Goal: Task Accomplishment & Management: Manage account settings

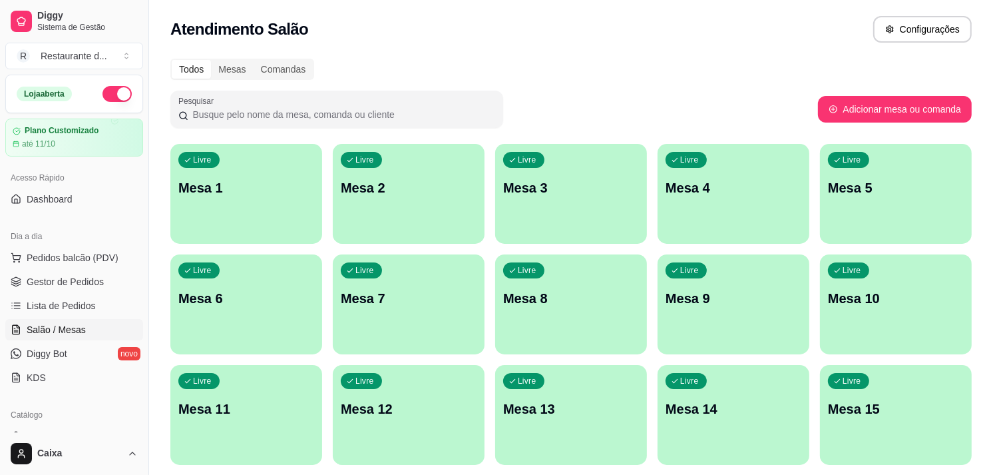
scroll to position [74, 0]
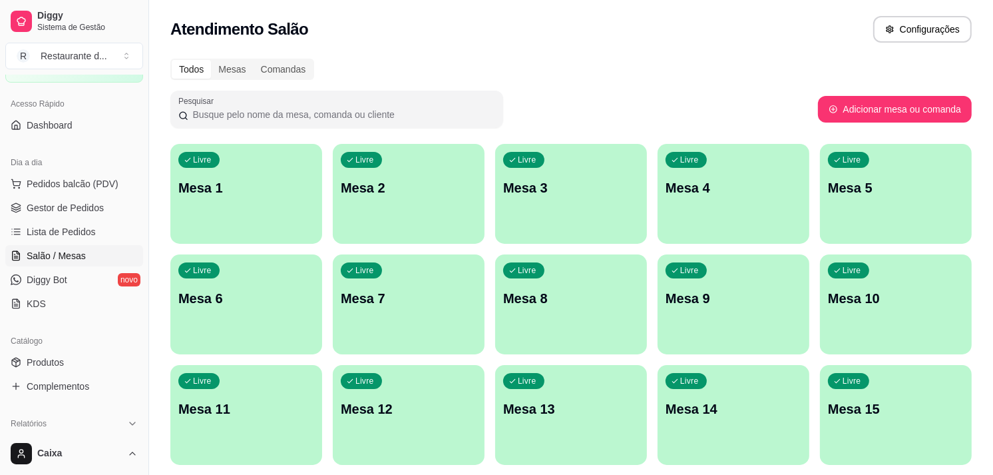
click at [903, 196] on div "Livre Mesa 5" at bounding box center [896, 186] width 152 height 84
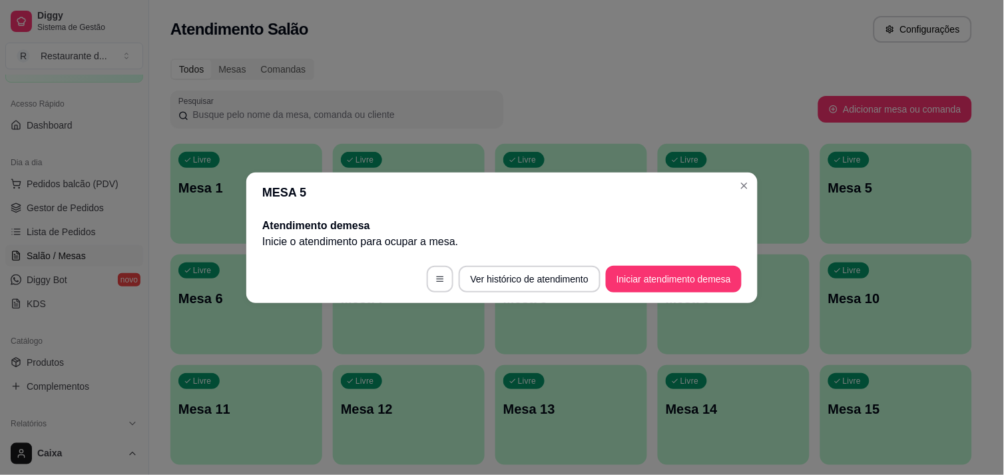
click at [674, 294] on footer "Ver histórico de atendimento Iniciar atendimento de mesa" at bounding box center [501, 279] width 511 height 48
click at [677, 284] on button "Iniciar atendimento de mesa" at bounding box center [674, 279] width 136 height 27
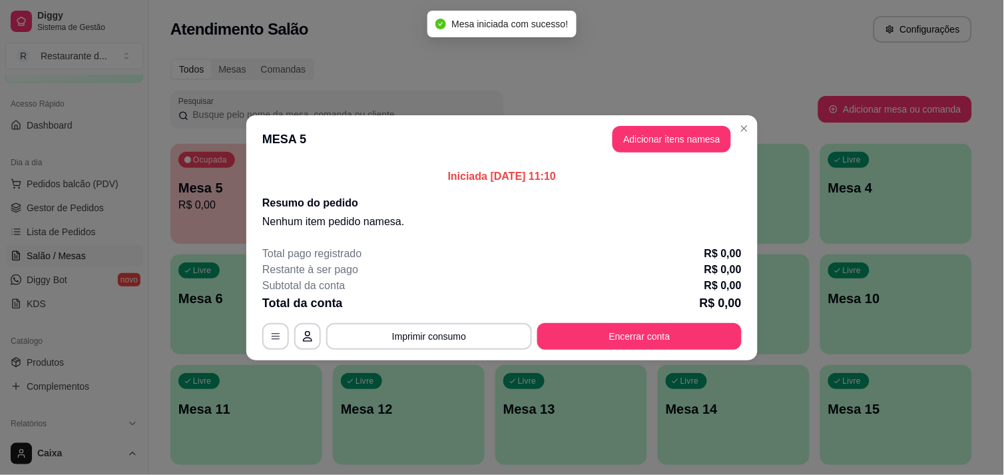
click at [686, 122] on header "MESA 5 Adicionar itens na mesa" at bounding box center [501, 139] width 511 height 48
click at [678, 147] on button "Adicionar itens na mesa" at bounding box center [671, 139] width 115 height 26
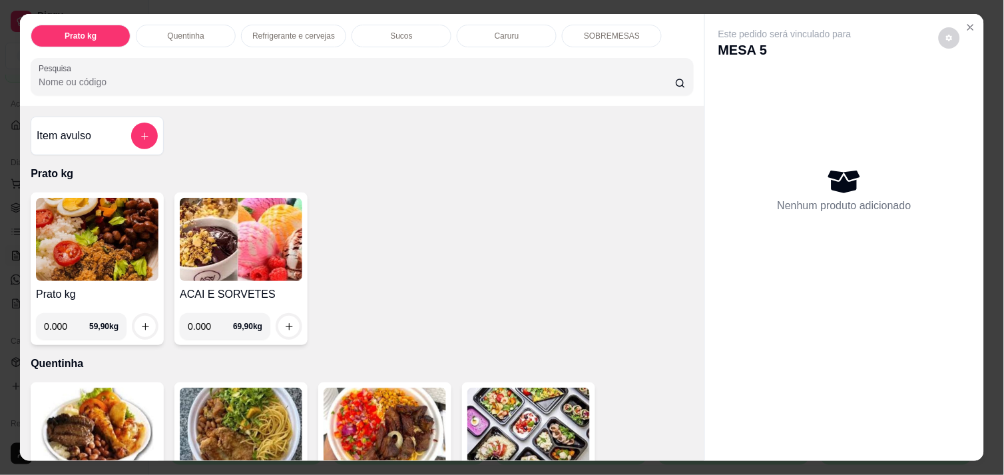
click at [97, 256] on img at bounding box center [97, 239] width 122 height 83
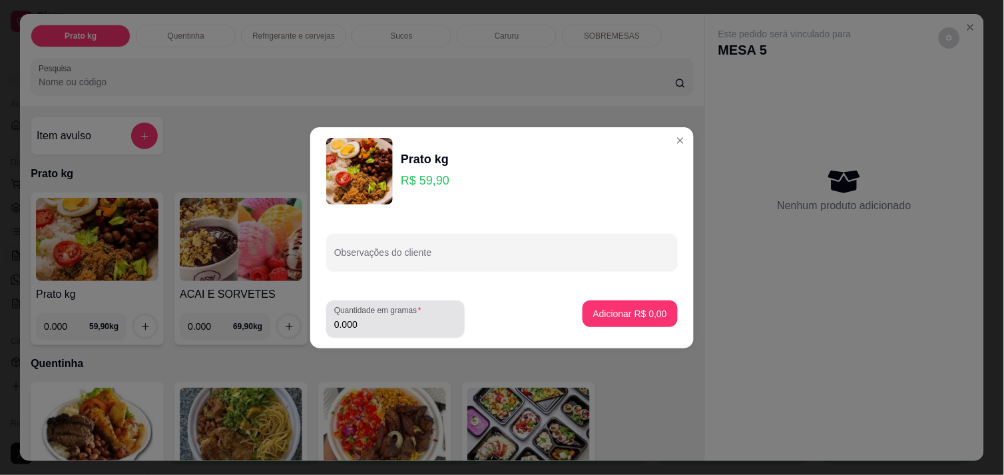
click at [395, 342] on footer "Quantidade em gramas 0.000 Adicionar R$ 0,00" at bounding box center [501, 319] width 383 height 59
click at [399, 325] on input "0.000" at bounding box center [395, 324] width 122 height 13
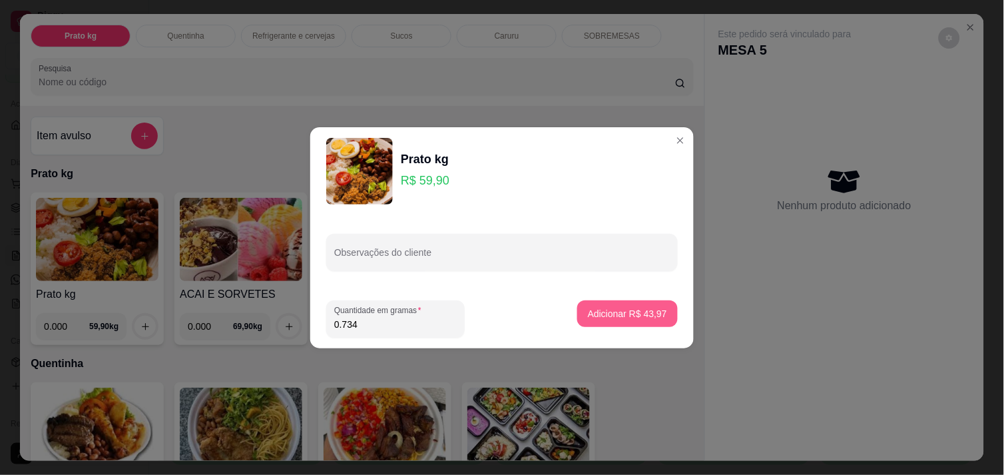
type input "0.734"
click at [621, 304] on button "Adicionar R$ 43,97" at bounding box center [627, 313] width 101 height 27
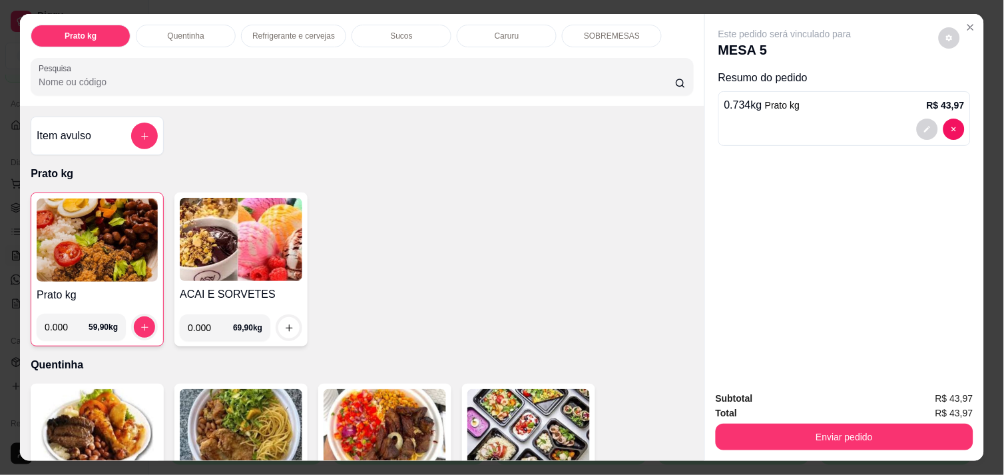
click at [73, 248] on img at bounding box center [97, 239] width 121 height 83
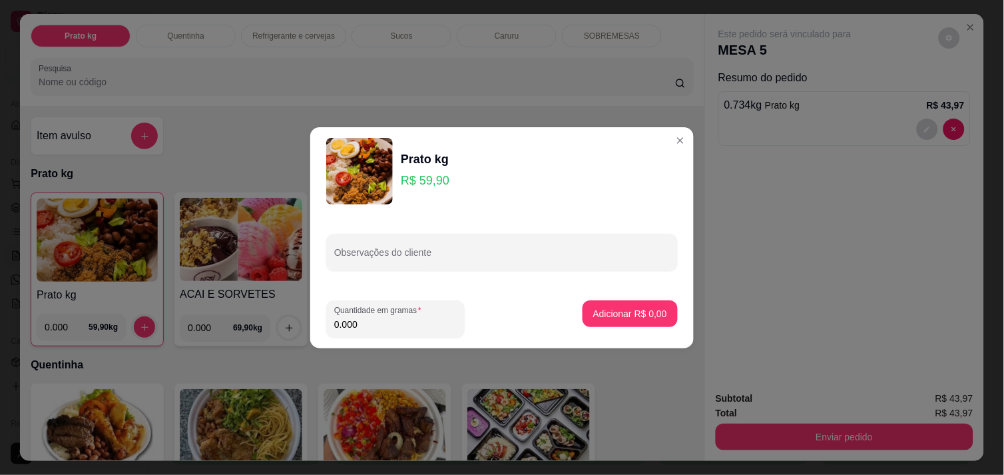
click at [375, 322] on input "0.000" at bounding box center [395, 324] width 122 height 13
type input "0.676"
click at [643, 303] on button "Adicionar R$ 40,49" at bounding box center [628, 313] width 98 height 26
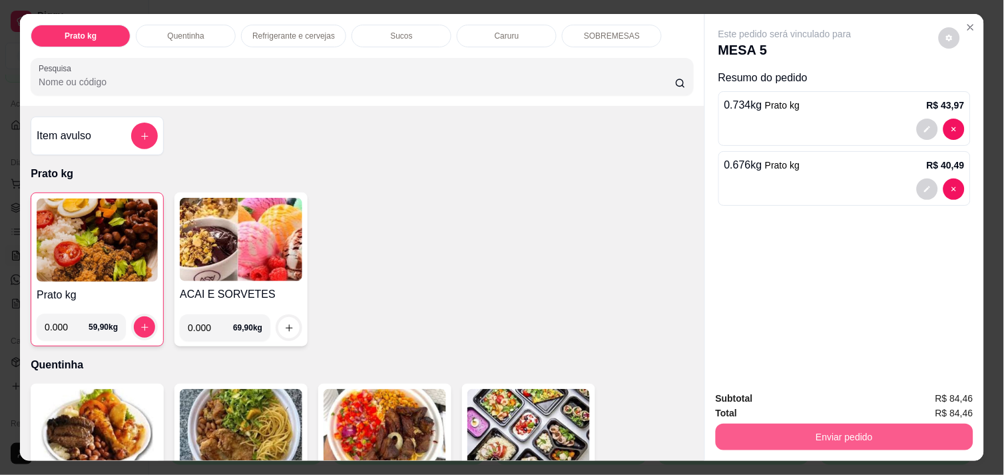
click at [893, 424] on button "Enviar pedido" at bounding box center [845, 436] width 258 height 27
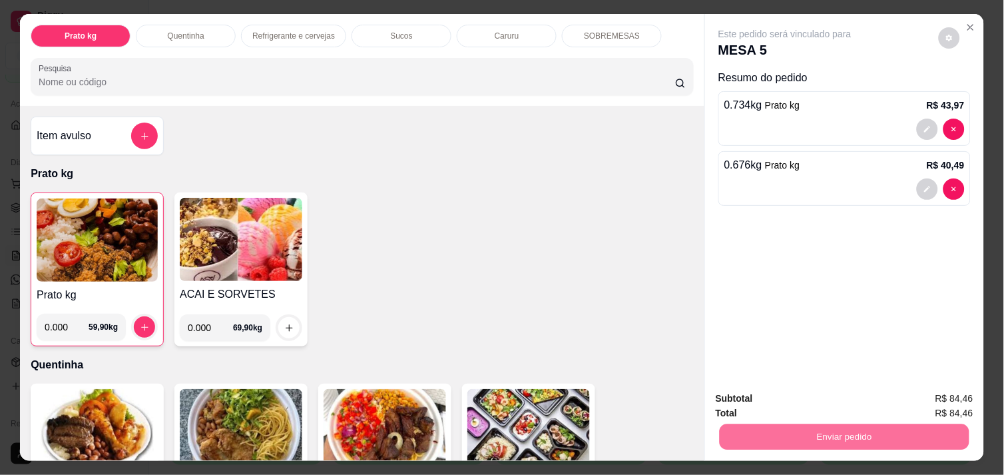
click at [945, 394] on button "Enviar pedido" at bounding box center [938, 398] width 75 height 25
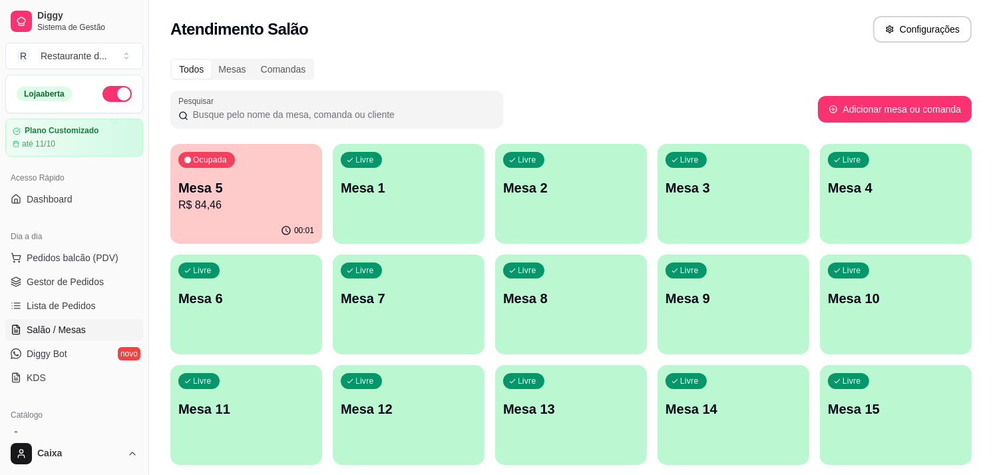
click at [431, 169] on div "Livre Mesa 1" at bounding box center [409, 186] width 152 height 84
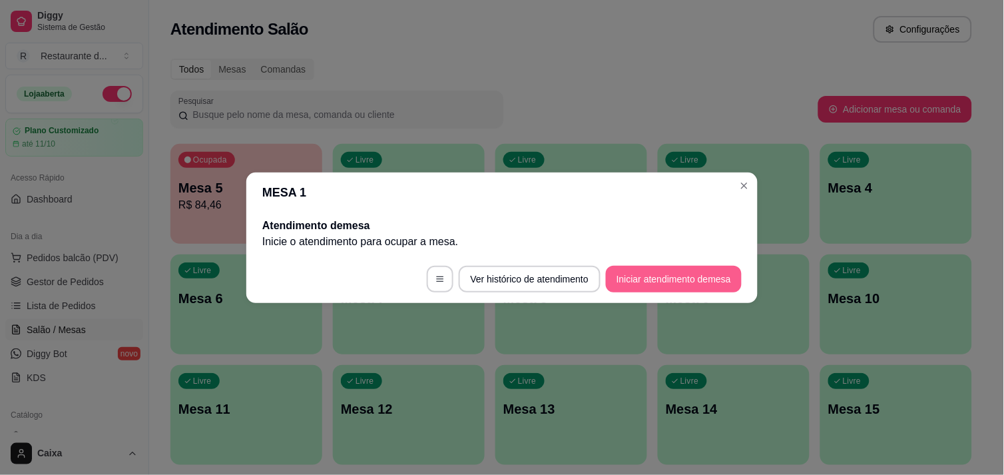
click at [674, 289] on button "Iniciar atendimento de mesa" at bounding box center [674, 279] width 136 height 27
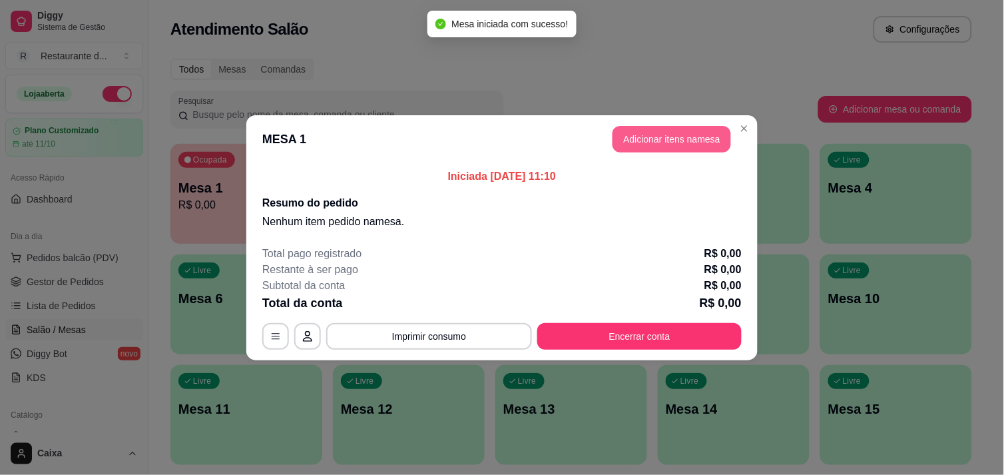
click at [668, 144] on button "Adicionar itens na mesa" at bounding box center [671, 139] width 118 height 27
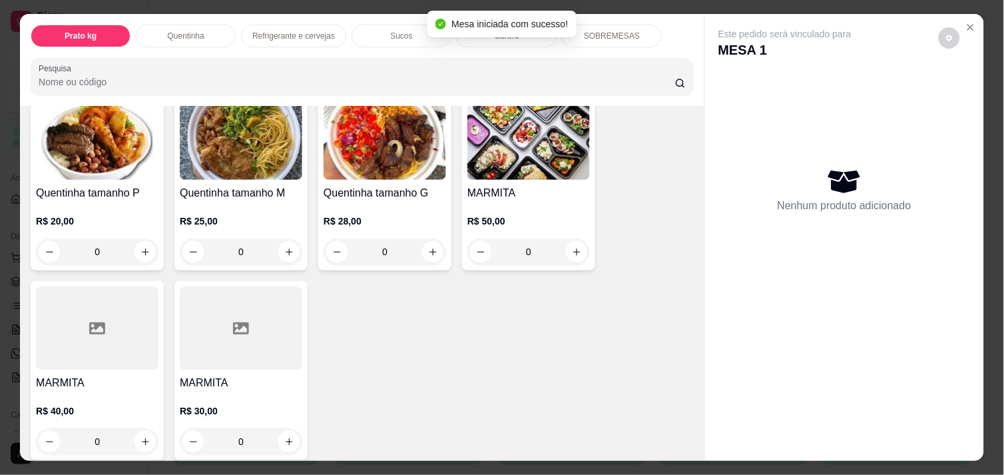
scroll to position [296, 0]
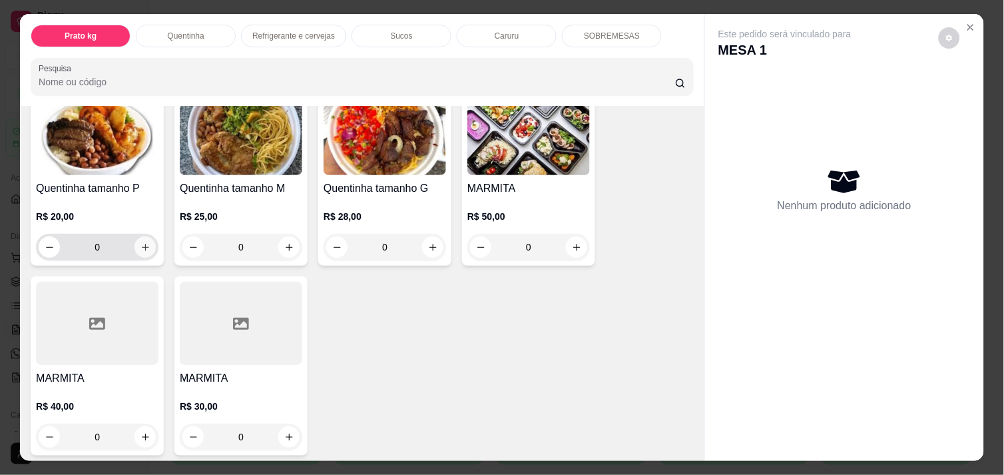
click at [144, 236] on button "increase-product-quantity" at bounding box center [144, 246] width 21 height 21
type input "1"
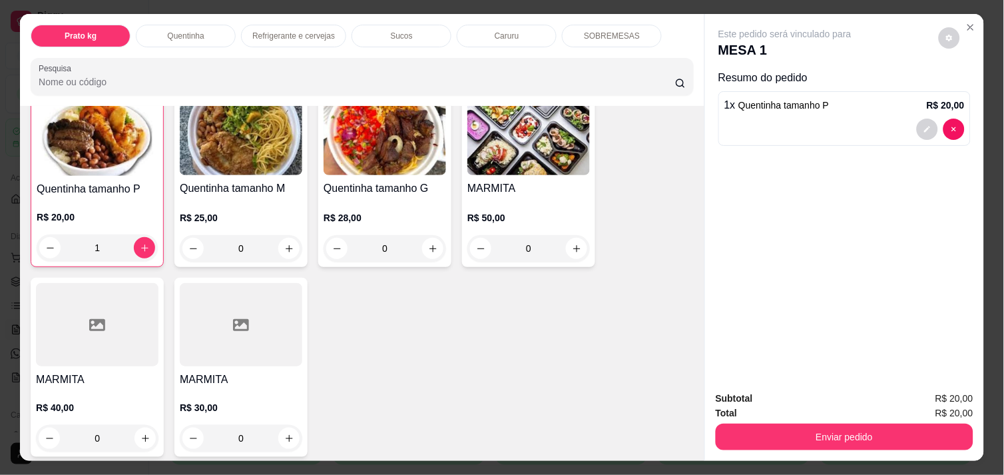
scroll to position [296, 0]
click at [431, 243] on icon "increase-product-quantity" at bounding box center [433, 248] width 10 height 10
type input "1"
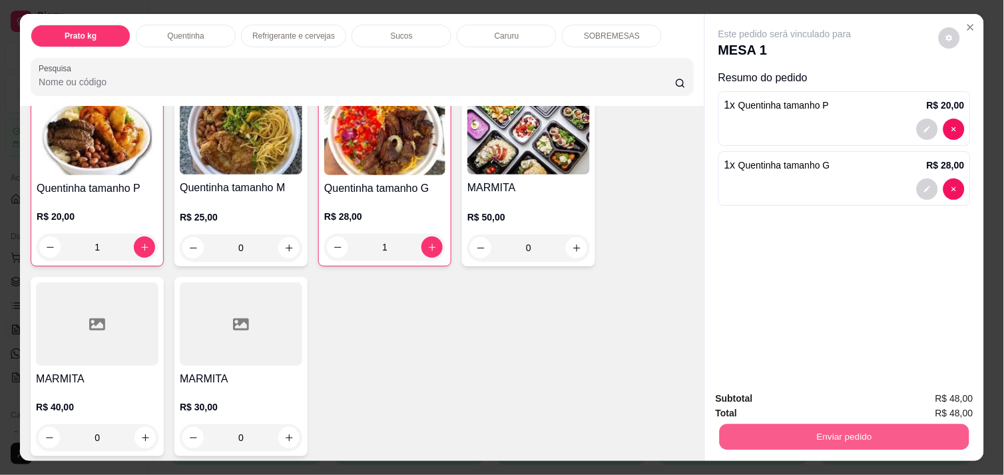
click at [911, 423] on button "Enviar pedido" at bounding box center [845, 436] width 250 height 26
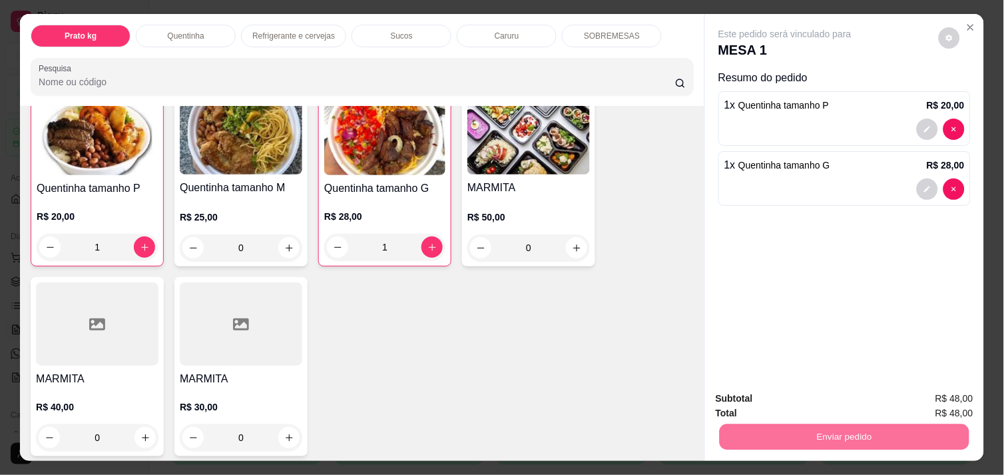
click at [954, 397] on button "Enviar pedido" at bounding box center [938, 398] width 75 height 25
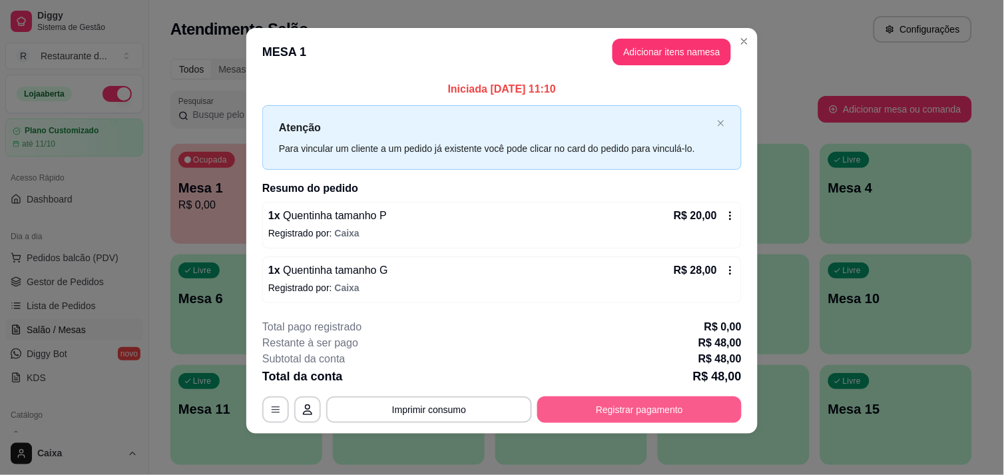
scroll to position [8, 0]
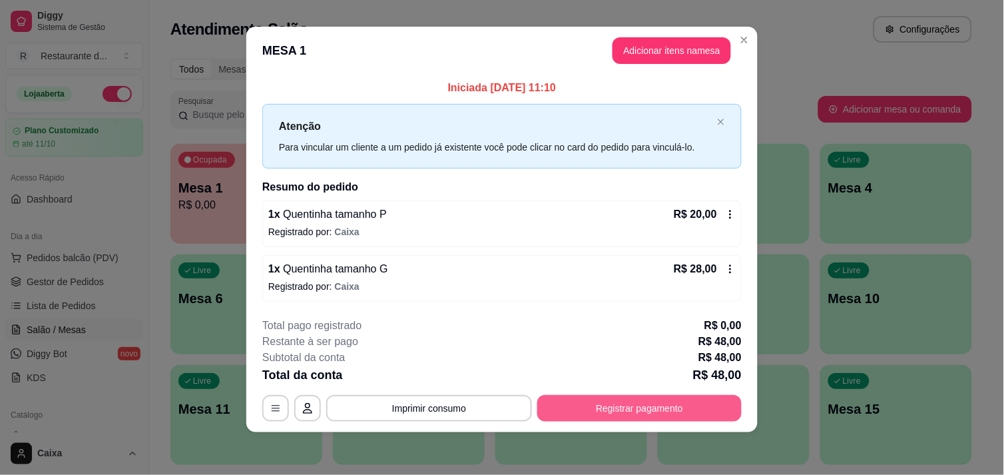
click at [669, 407] on button "Registrar pagamento" at bounding box center [639, 408] width 204 height 27
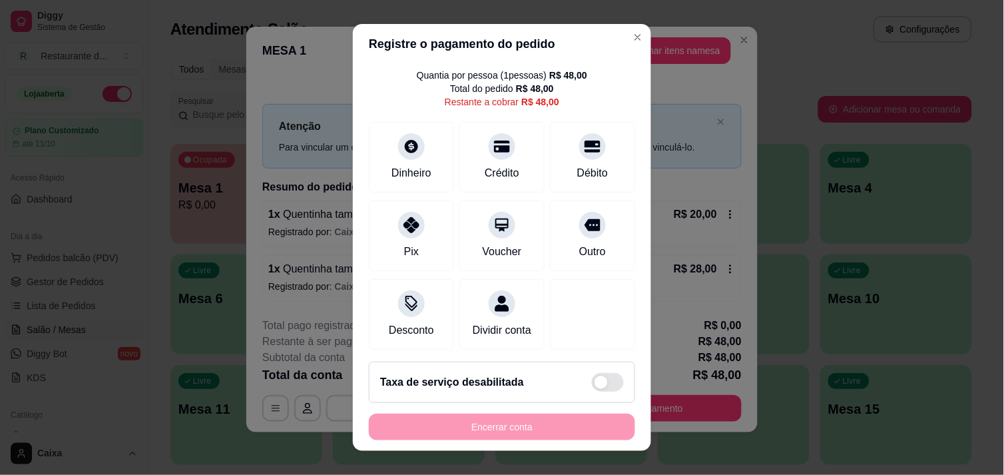
scroll to position [55, 0]
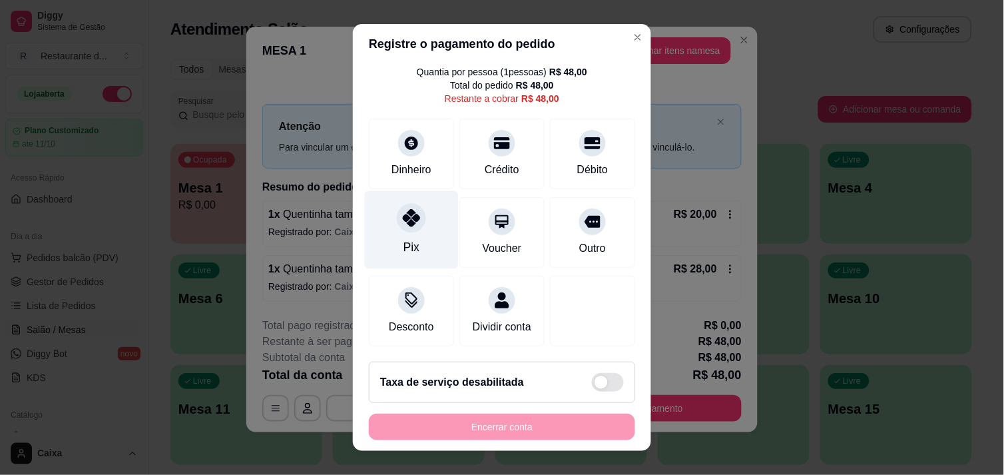
click at [409, 220] on div "Pix" at bounding box center [412, 229] width 94 height 78
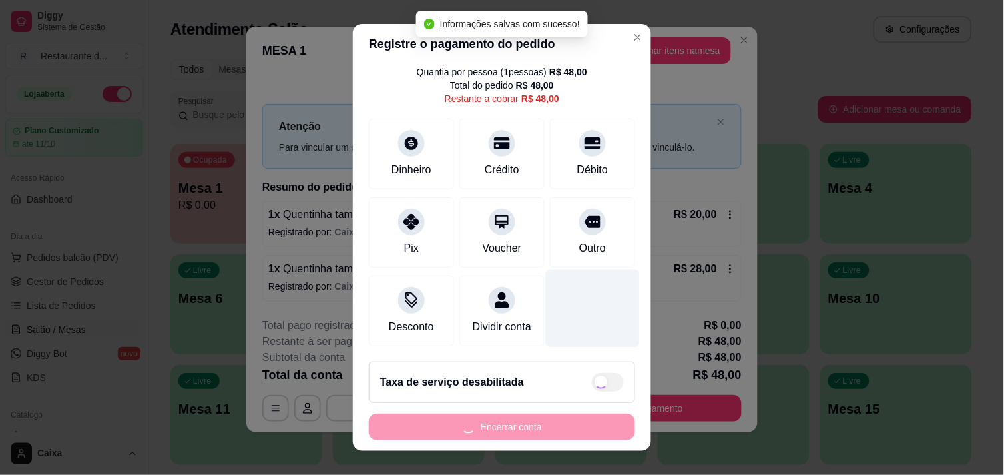
type input "R$ 0,00"
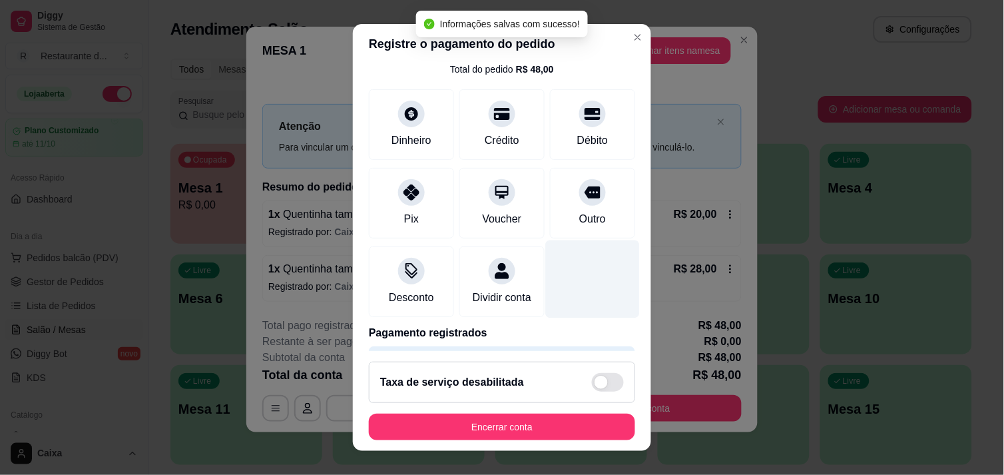
scroll to position [0, 0]
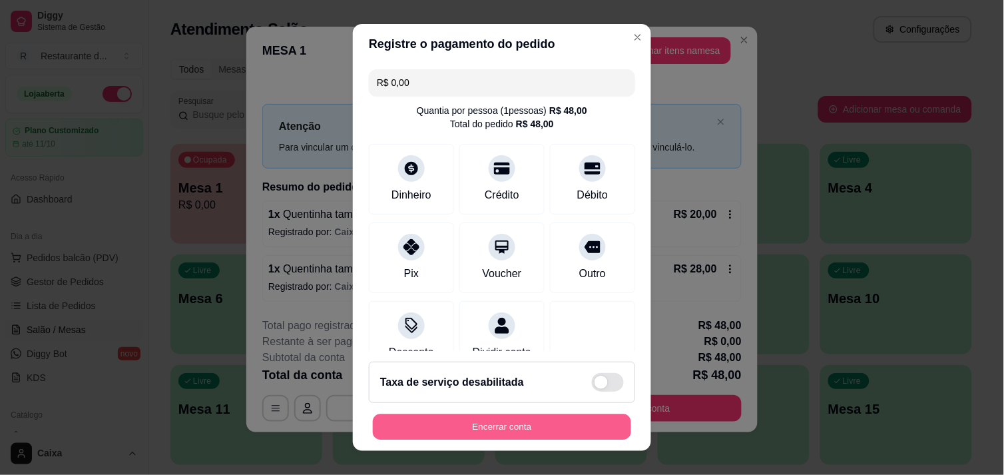
click at [521, 426] on button "Encerrar conta" at bounding box center [502, 427] width 258 height 26
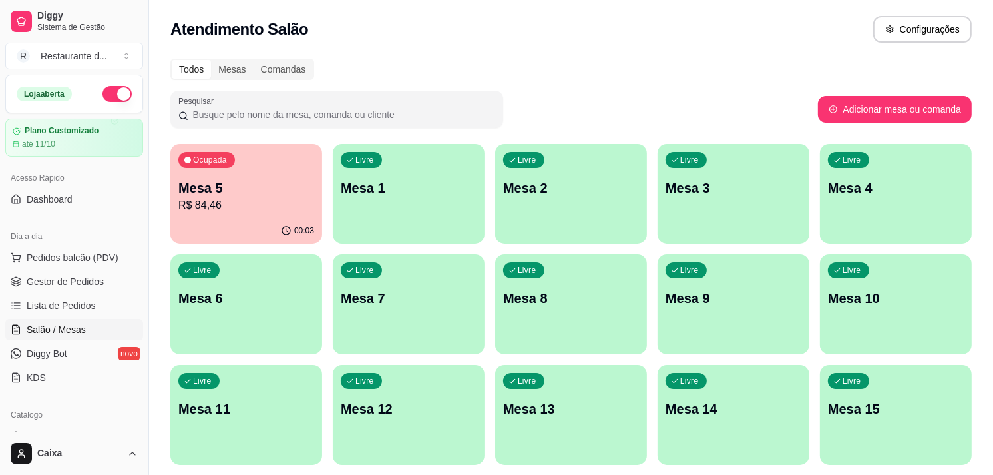
click at [427, 180] on p "Mesa 1" at bounding box center [409, 187] width 136 height 19
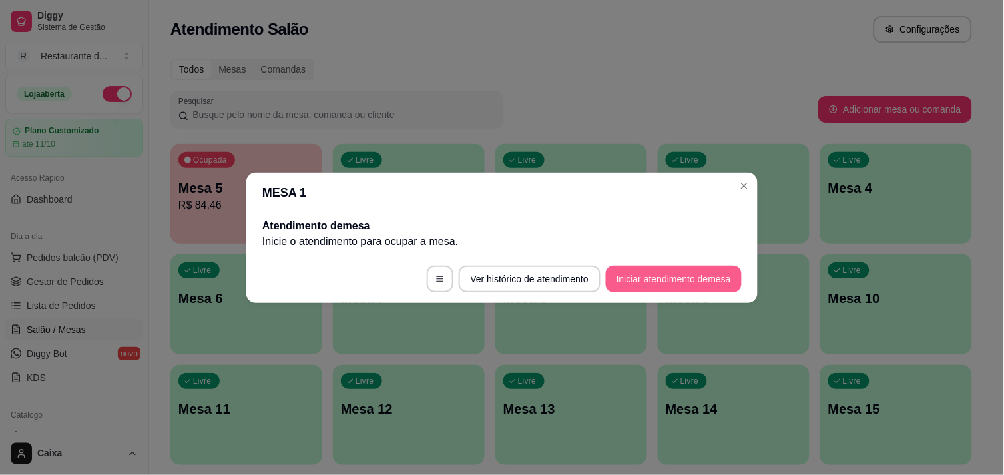
click at [711, 278] on button "Iniciar atendimento de mesa" at bounding box center [674, 279] width 136 height 27
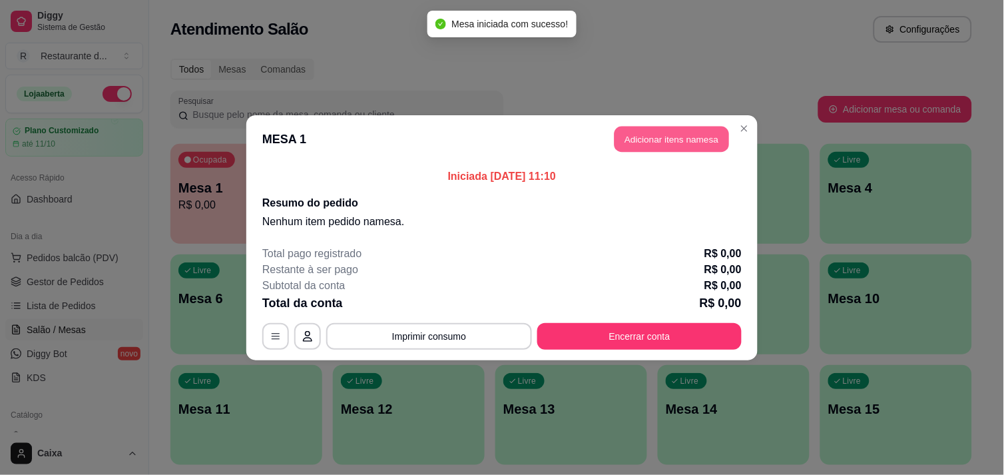
click at [674, 137] on button "Adicionar itens na mesa" at bounding box center [671, 139] width 115 height 26
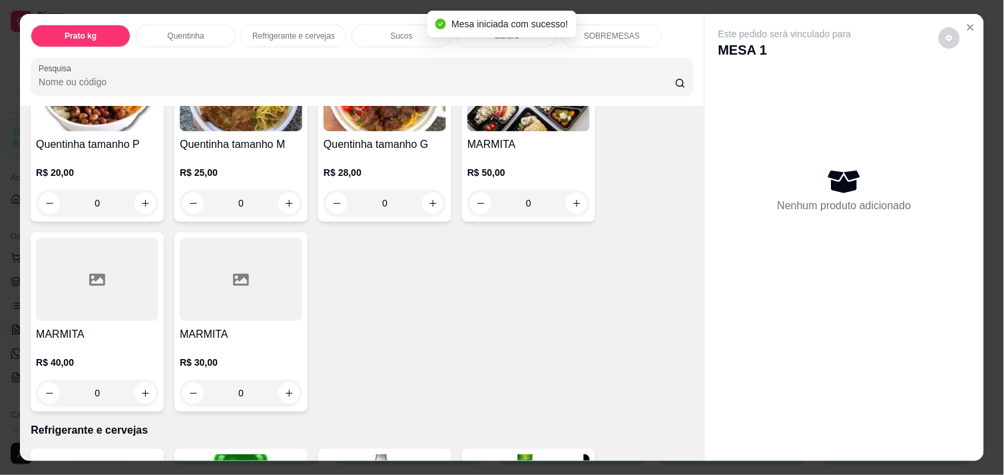
scroll to position [369, 0]
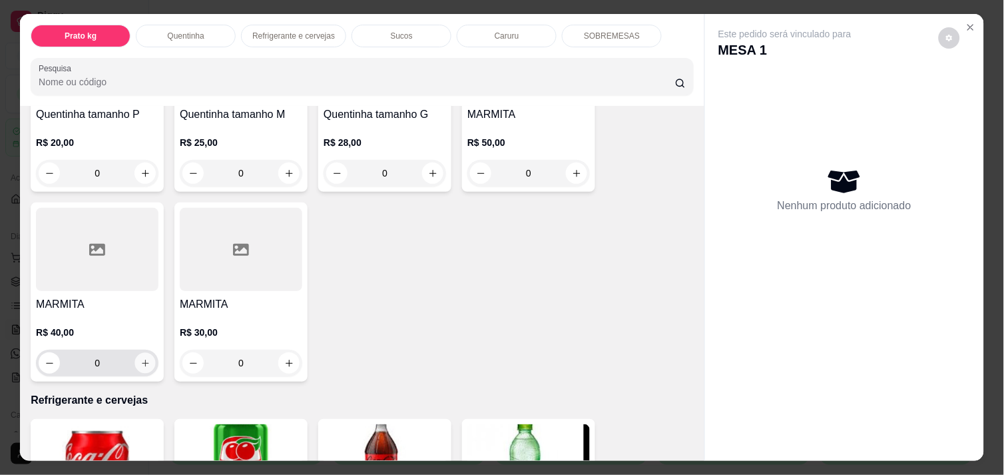
click at [141, 358] on icon "increase-product-quantity" at bounding box center [145, 363] width 10 height 10
type input "1"
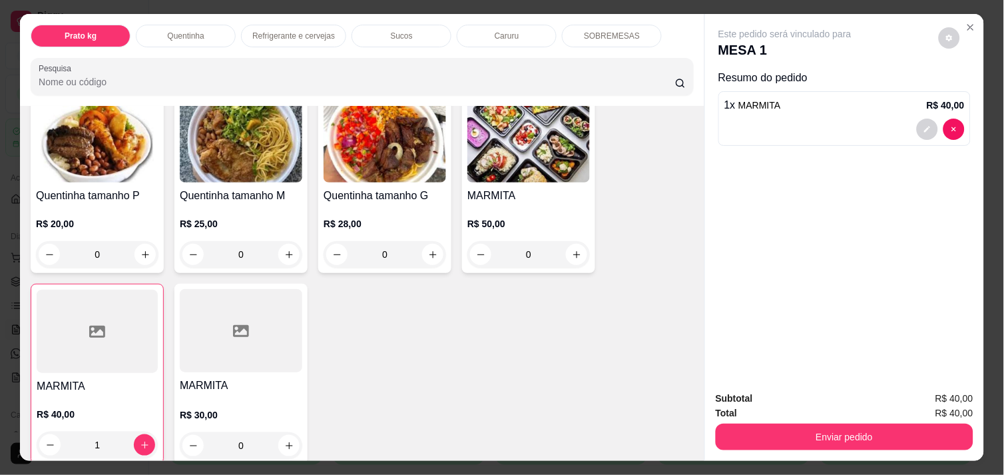
scroll to position [222, 0]
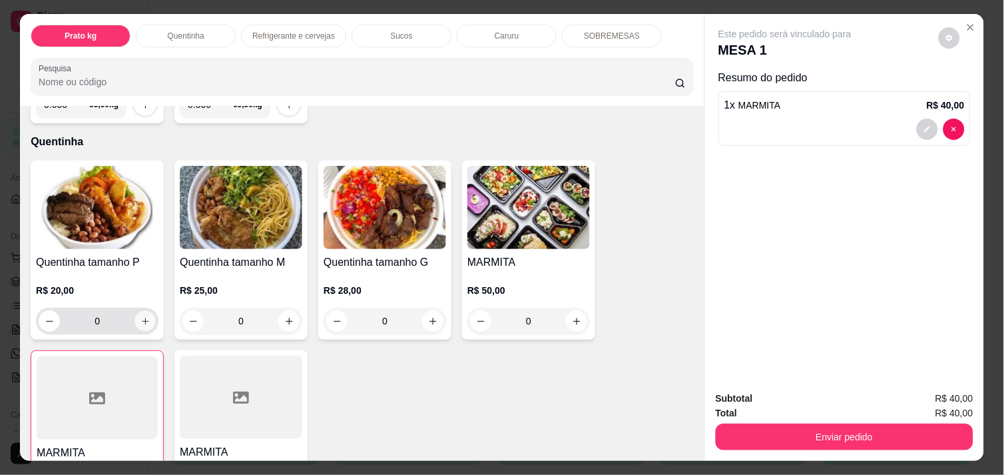
click at [140, 316] on icon "increase-product-quantity" at bounding box center [145, 321] width 10 height 10
type input "1"
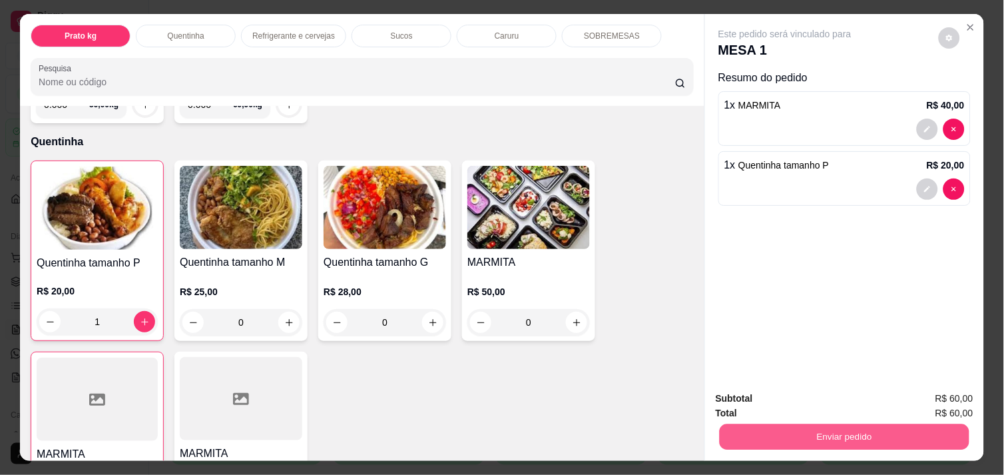
click at [841, 431] on button "Enviar pedido" at bounding box center [845, 436] width 250 height 26
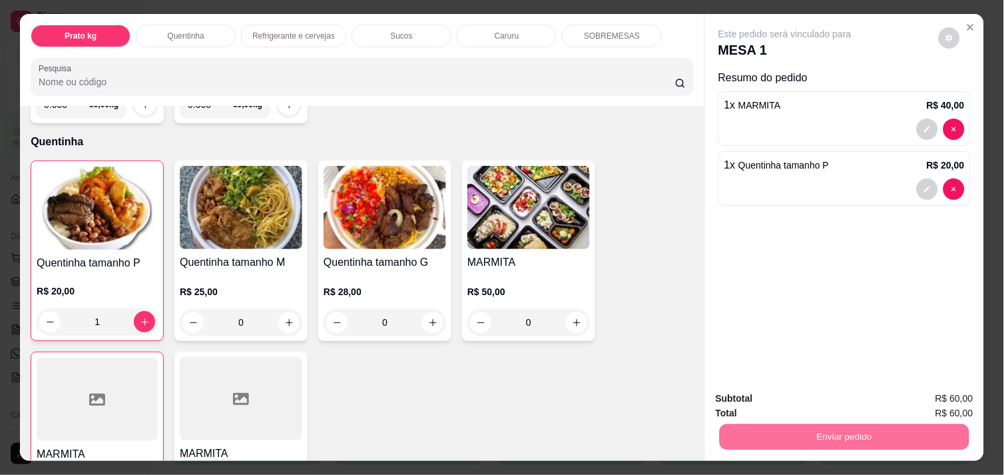
click at [942, 396] on button "Enviar pedido" at bounding box center [938, 398] width 73 height 25
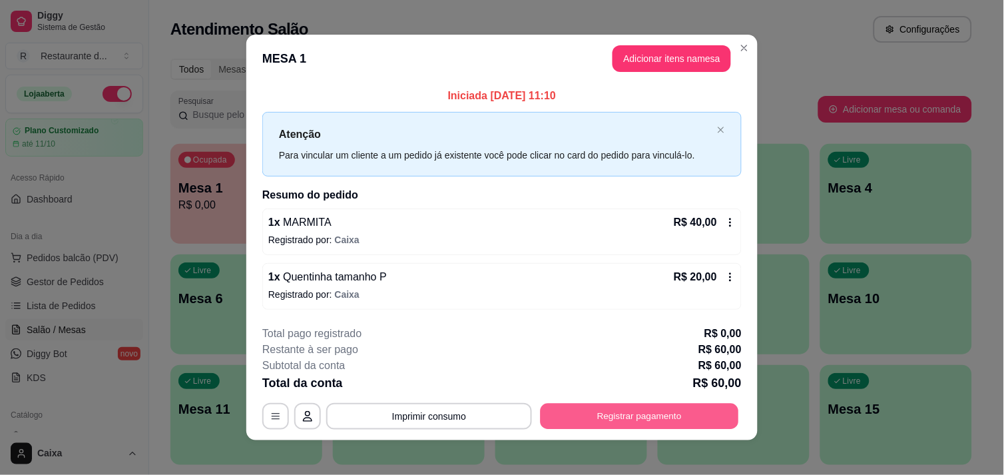
click at [644, 409] on button "Registrar pagamento" at bounding box center [640, 416] width 198 height 26
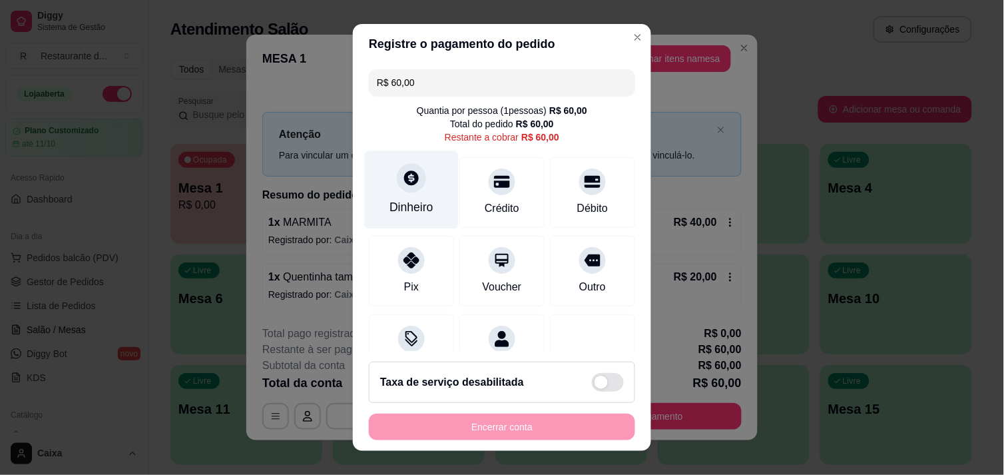
click at [387, 182] on div "Dinheiro" at bounding box center [412, 189] width 94 height 78
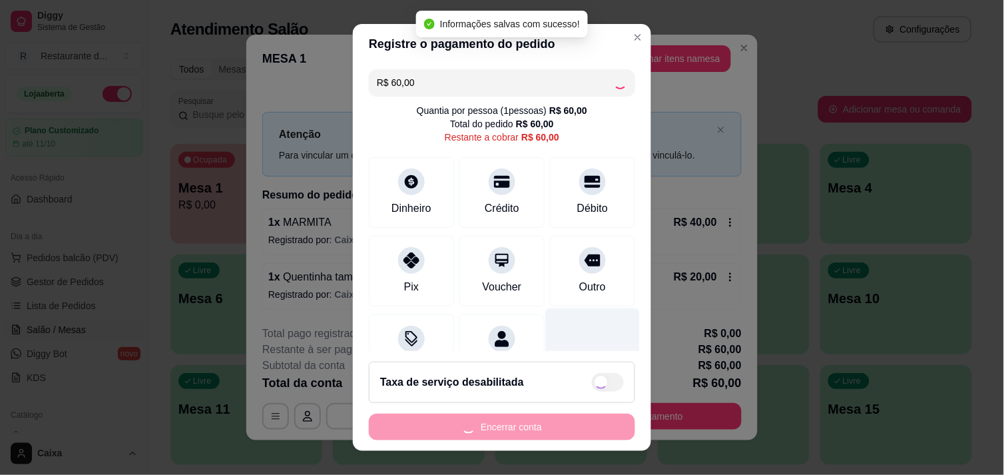
type input "R$ 0,00"
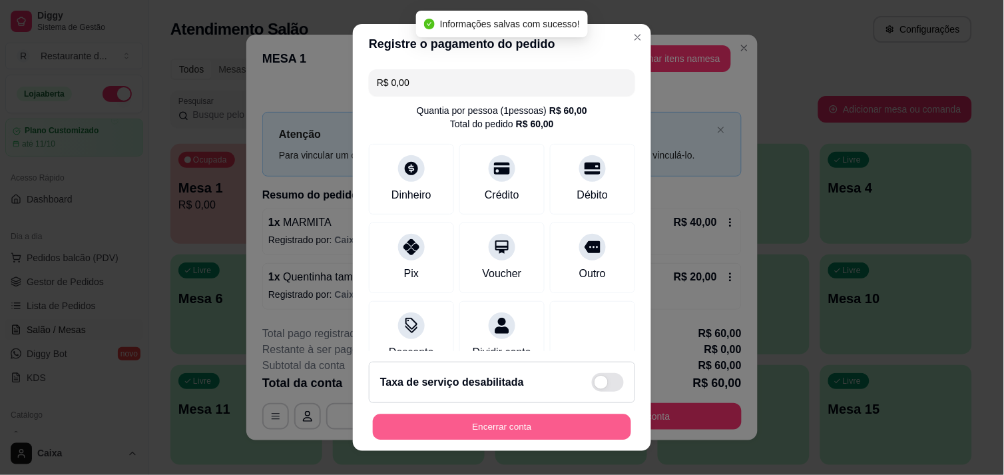
click at [490, 426] on button "Encerrar conta" at bounding box center [502, 427] width 258 height 26
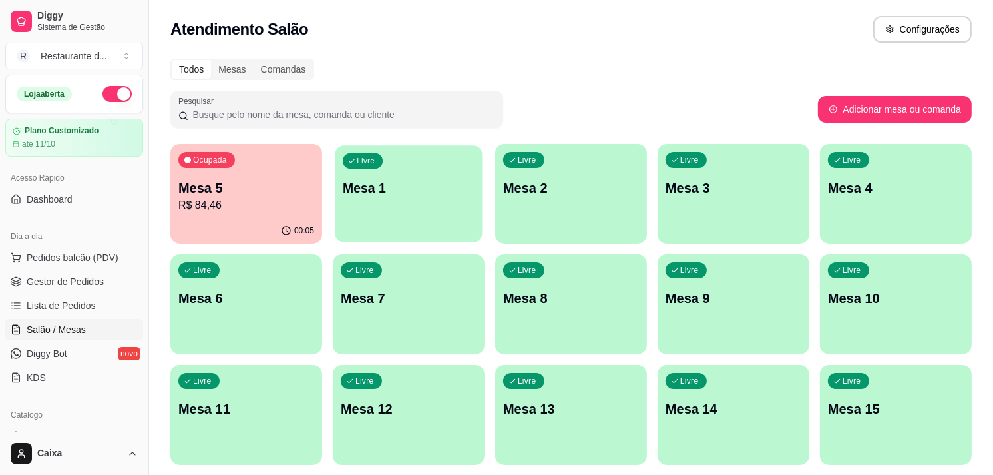
click at [450, 198] on div "Livre Mesa 1" at bounding box center [408, 185] width 147 height 81
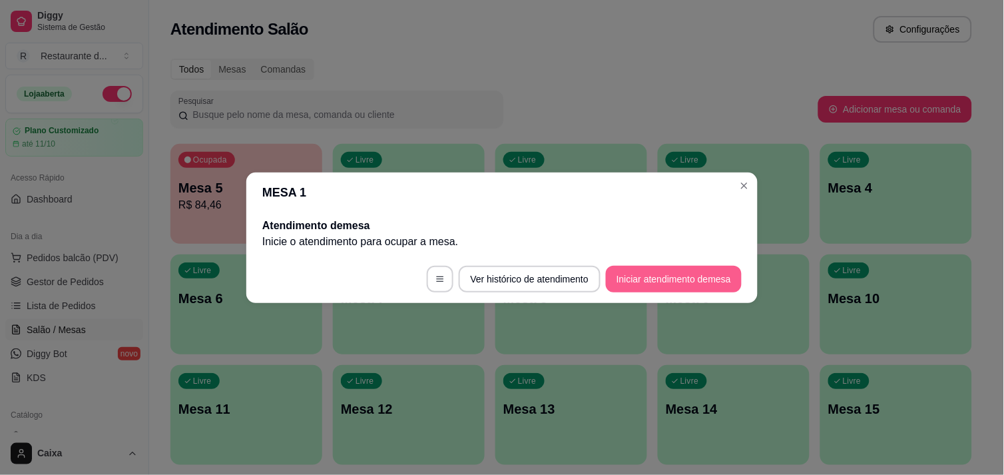
click at [649, 274] on button "Iniciar atendimento de mesa" at bounding box center [674, 279] width 136 height 27
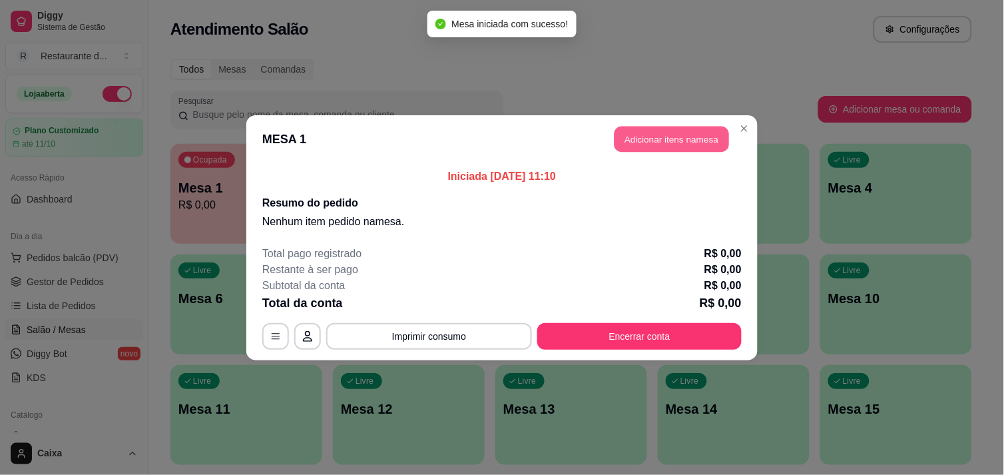
click at [656, 143] on button "Adicionar itens na mesa" at bounding box center [671, 139] width 115 height 26
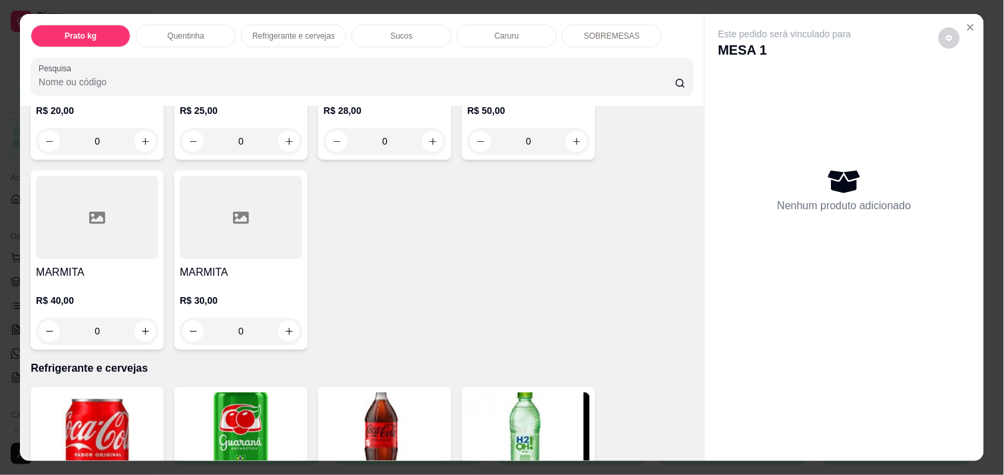
scroll to position [414, 0]
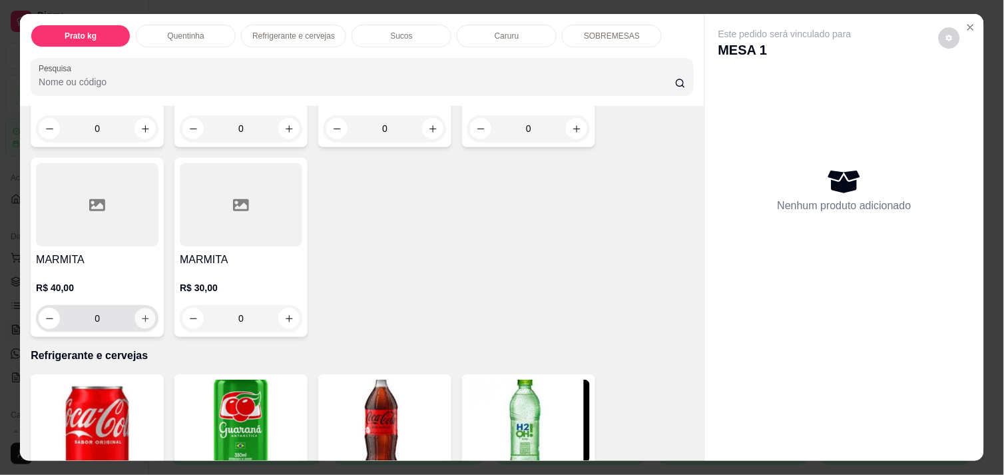
click at [140, 314] on icon "increase-product-quantity" at bounding box center [145, 319] width 10 height 10
type input "1"
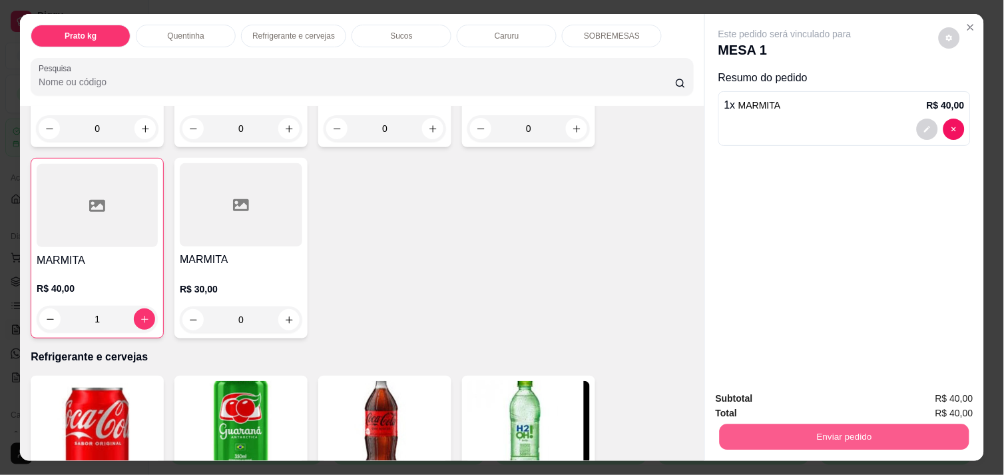
click at [806, 427] on button "Enviar pedido" at bounding box center [845, 436] width 250 height 26
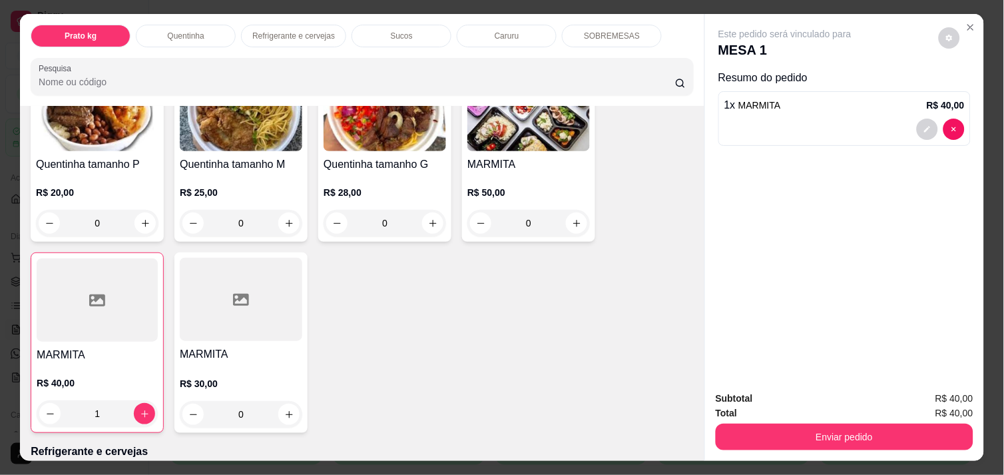
scroll to position [296, 0]
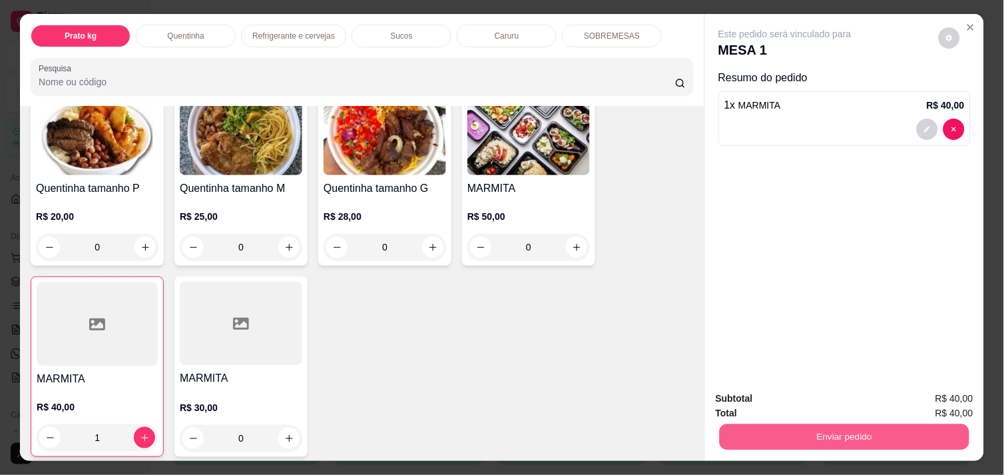
click at [808, 423] on button "Enviar pedido" at bounding box center [845, 436] width 250 height 26
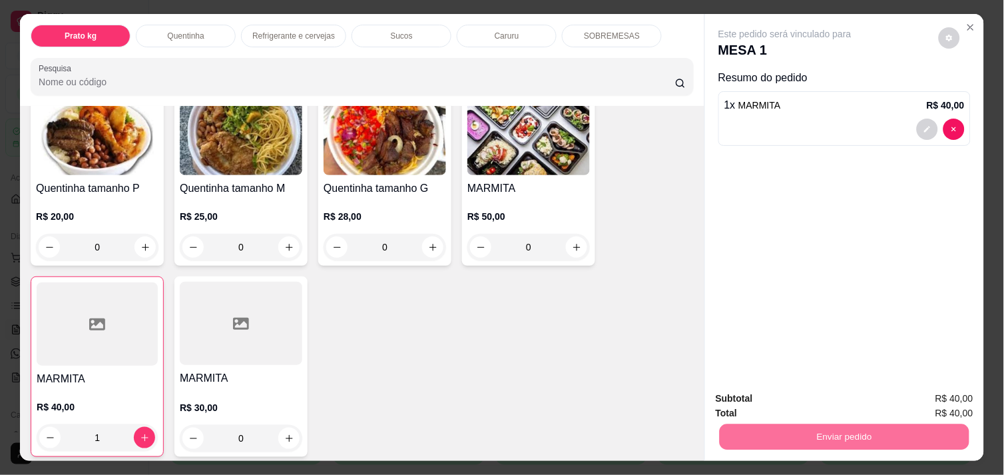
click at [924, 389] on button "Enviar pedido" at bounding box center [938, 398] width 73 height 25
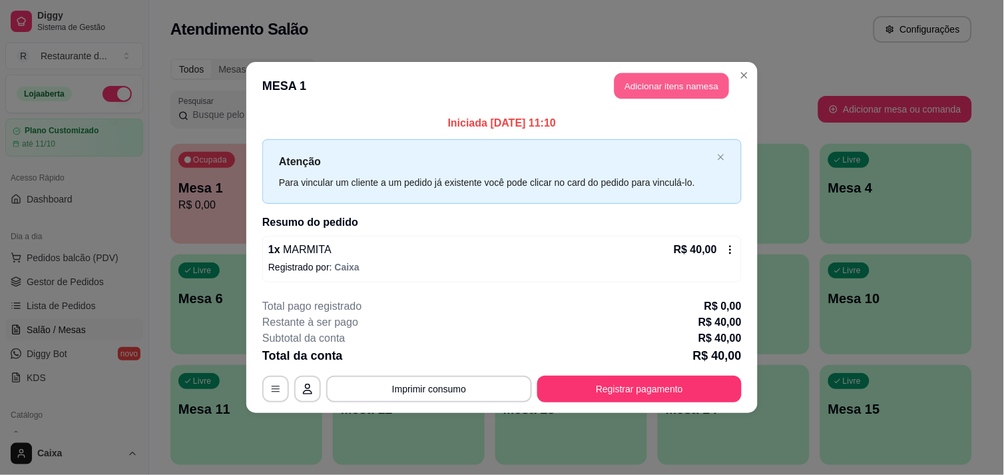
click at [702, 76] on button "Adicionar itens na mesa" at bounding box center [671, 86] width 115 height 26
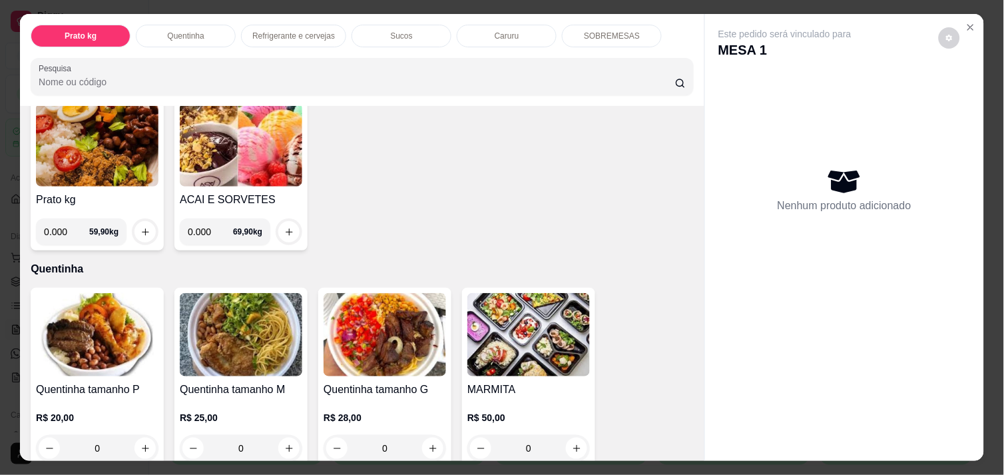
scroll to position [118, 0]
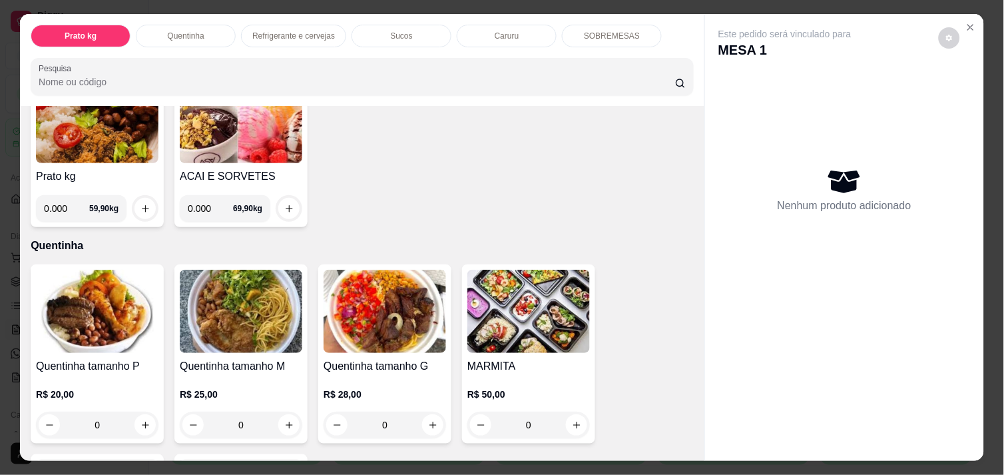
click at [863, 310] on div "Nenhum produto adicionado" at bounding box center [844, 189] width 252 height 261
click at [887, 386] on div "Este pedido será vinculado para MESA 1 Nenhum produto adicionado" at bounding box center [844, 226] width 279 height 425
click at [983, 450] on div "Prato kg Quentinha Refrigerante e cervejas Sucos Caruru SOBREMESAS Pesquisa Ite…" at bounding box center [502, 237] width 1004 height 475
click at [983, 145] on div "Prato kg Quentinha Refrigerante e cervejas Sucos Caruru SOBREMESAS Pesquisa Ite…" at bounding box center [502, 237] width 1004 height 475
click at [968, 17] on button "Close" at bounding box center [970, 27] width 21 height 21
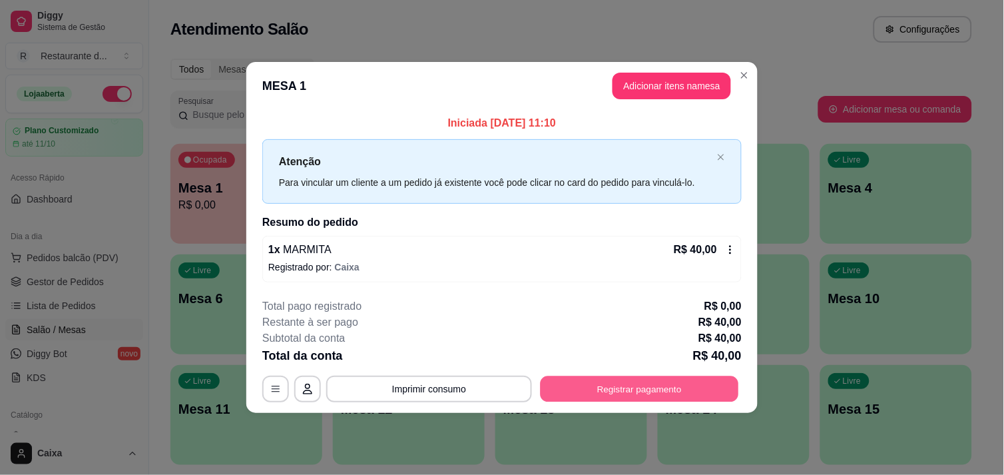
click at [681, 381] on button "Registrar pagamento" at bounding box center [640, 389] width 198 height 26
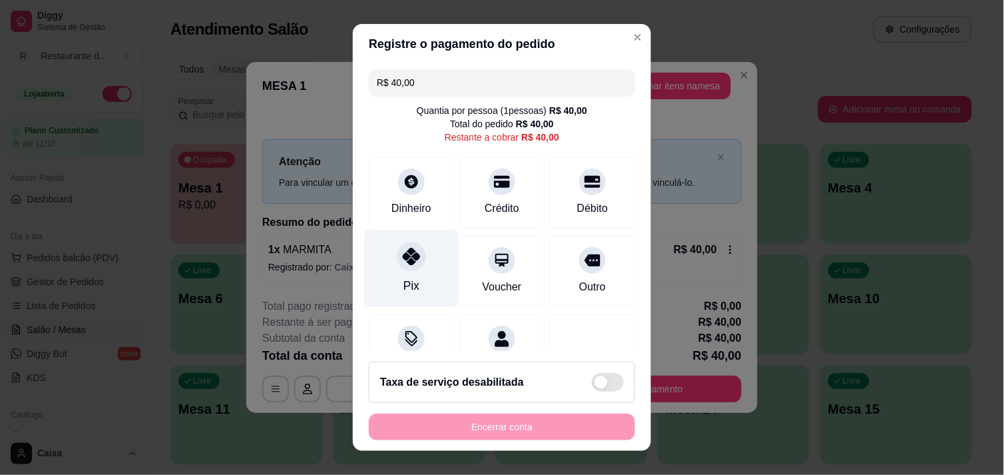
click at [409, 267] on div at bounding box center [411, 256] width 29 height 29
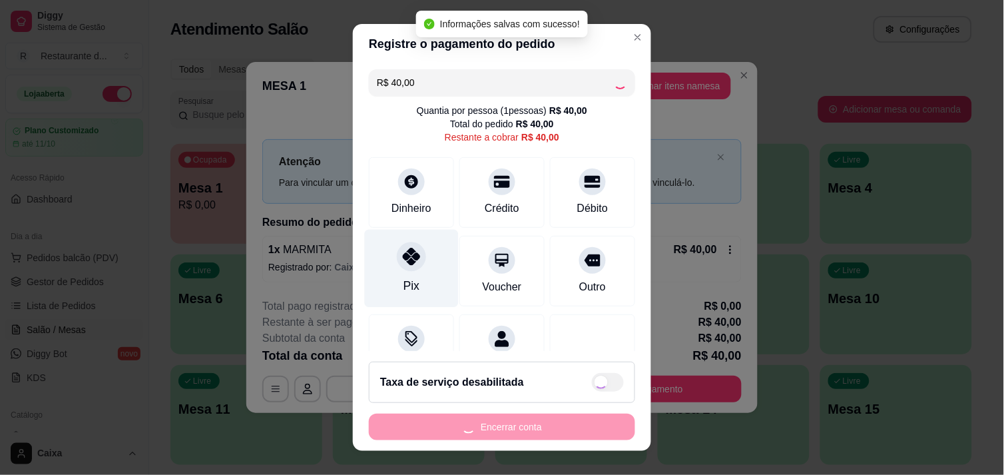
type input "R$ 0,00"
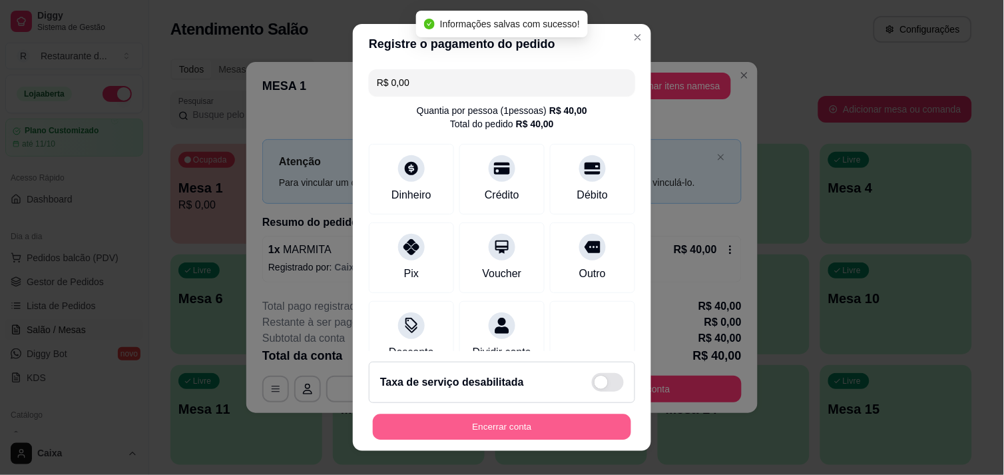
click at [473, 418] on button "Encerrar conta" at bounding box center [502, 427] width 258 height 26
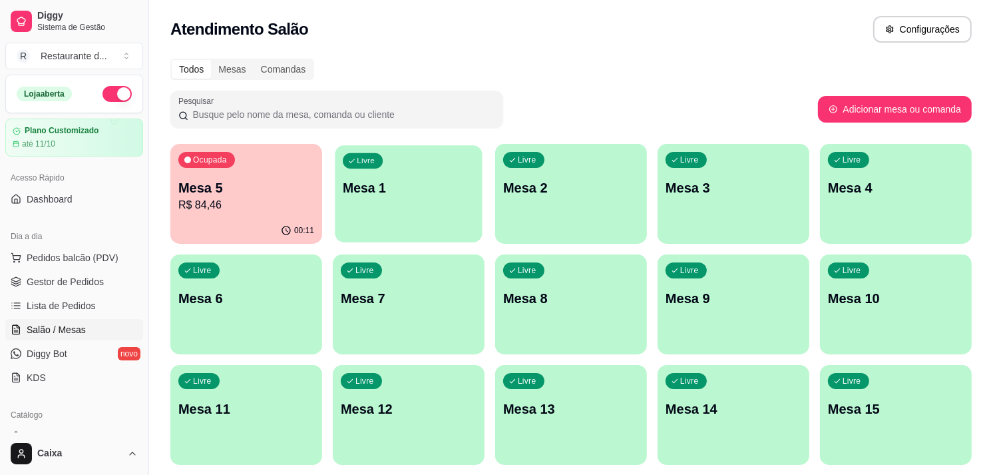
click at [437, 200] on div "Livre Mesa 1" at bounding box center [408, 185] width 147 height 81
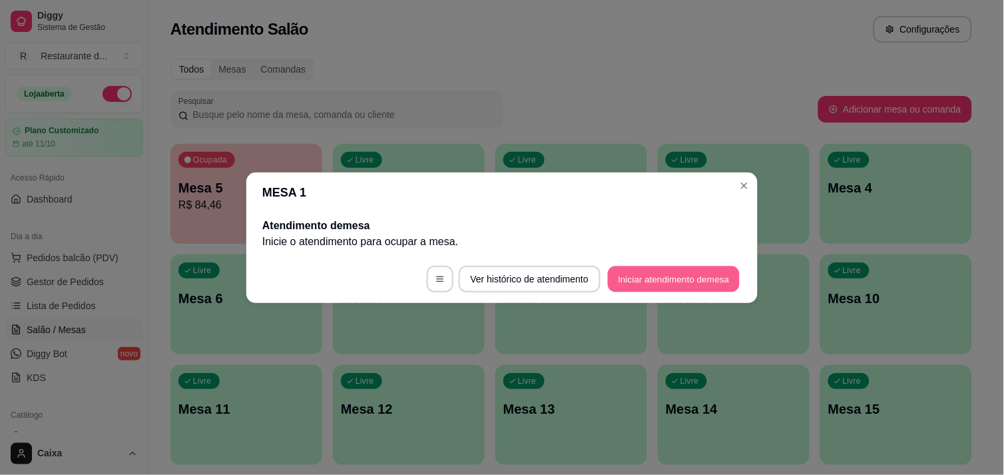
click at [667, 291] on button "Iniciar atendimento de mesa" at bounding box center [674, 279] width 132 height 26
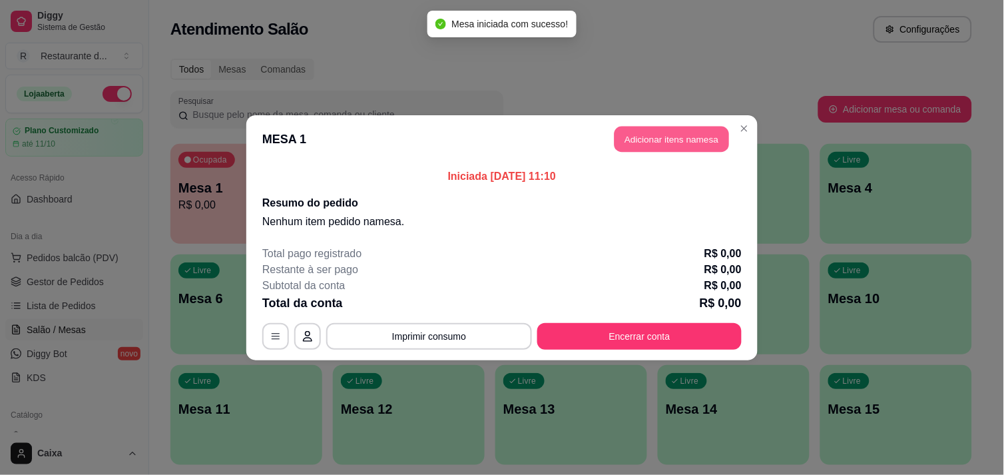
click at [688, 131] on button "Adicionar itens na mesa" at bounding box center [671, 139] width 115 height 26
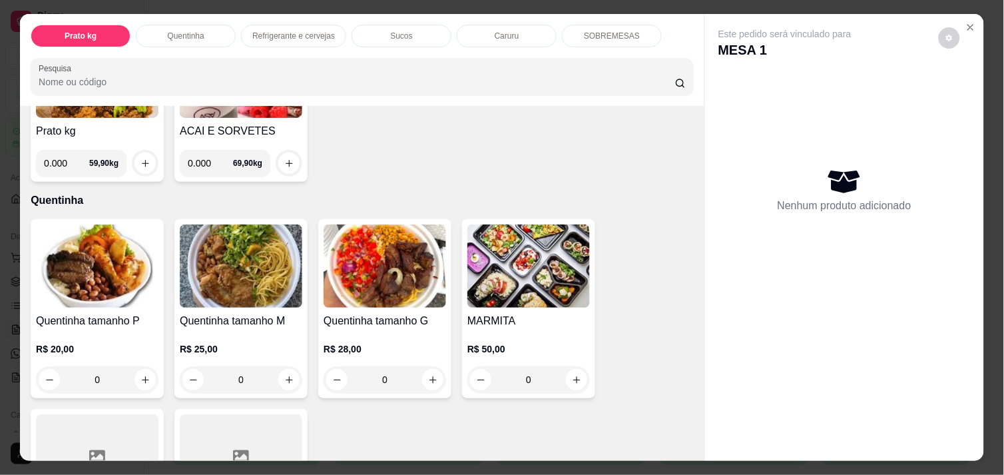
scroll to position [177, 0]
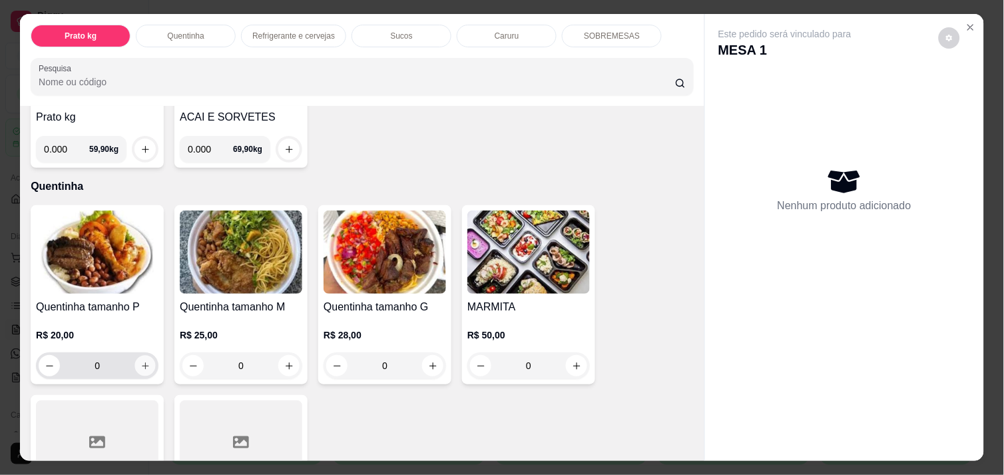
click at [140, 361] on icon "increase-product-quantity" at bounding box center [145, 366] width 10 height 10
type input "1"
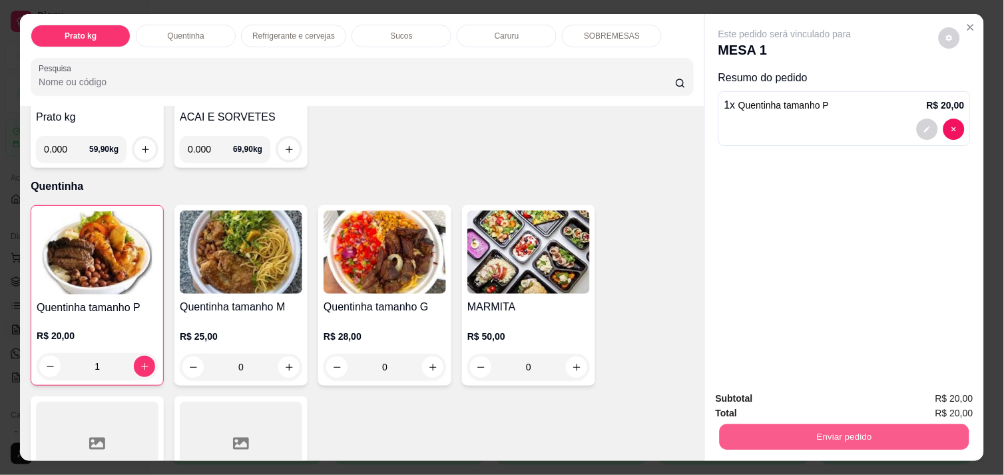
click at [840, 424] on button "Enviar pedido" at bounding box center [845, 436] width 250 height 26
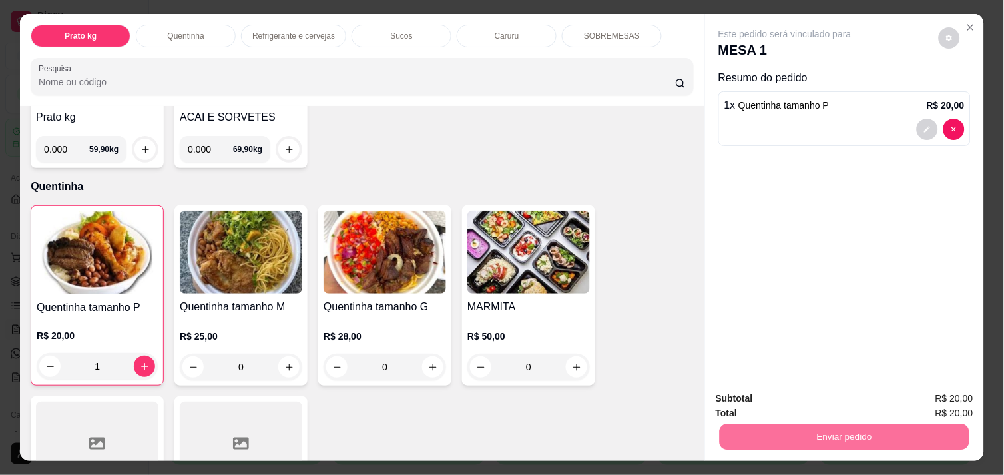
click at [940, 395] on button "Enviar pedido" at bounding box center [938, 398] width 75 height 25
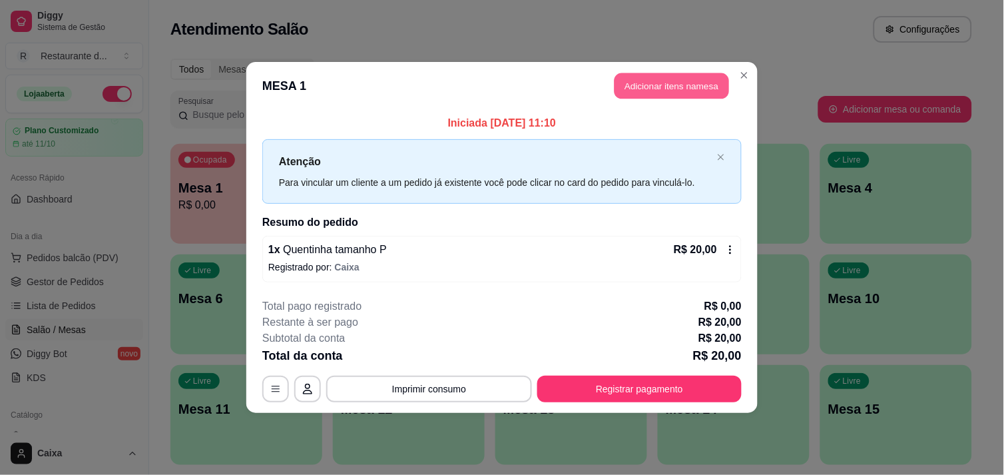
click at [659, 87] on button "Adicionar itens na mesa" at bounding box center [671, 86] width 115 height 26
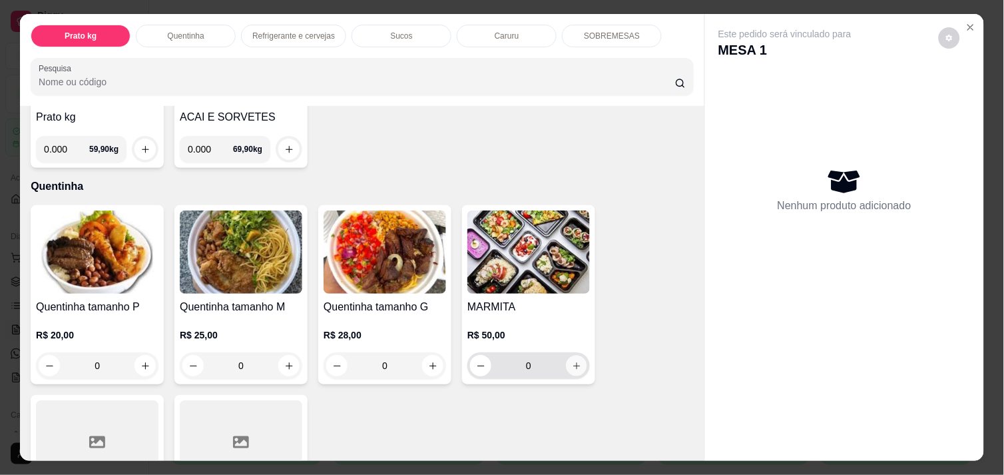
click at [572, 361] on icon "increase-product-quantity" at bounding box center [577, 366] width 10 height 10
type input "1"
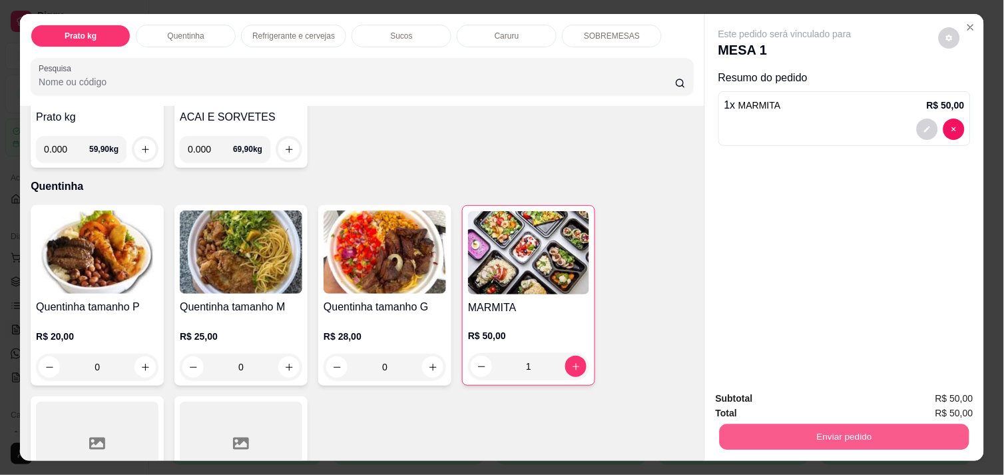
click at [875, 425] on button "Enviar pedido" at bounding box center [845, 436] width 250 height 26
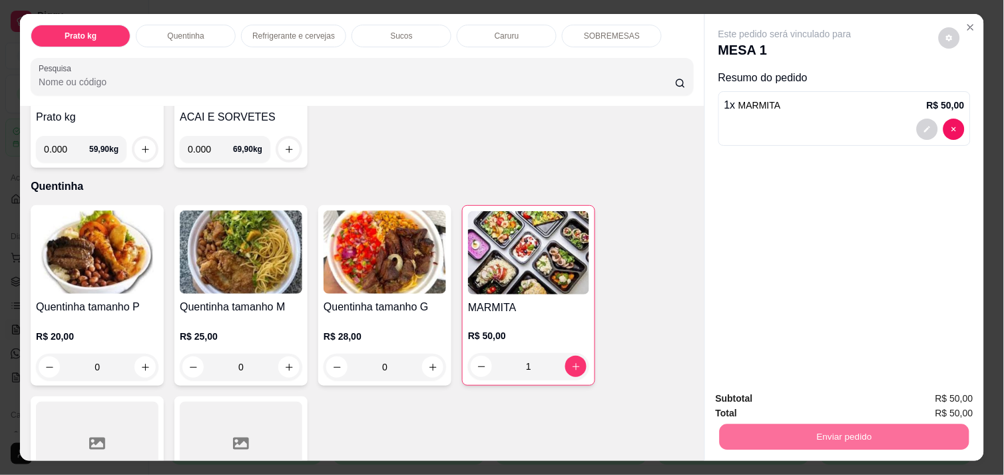
click at [936, 401] on button "Enviar pedido" at bounding box center [938, 398] width 73 height 25
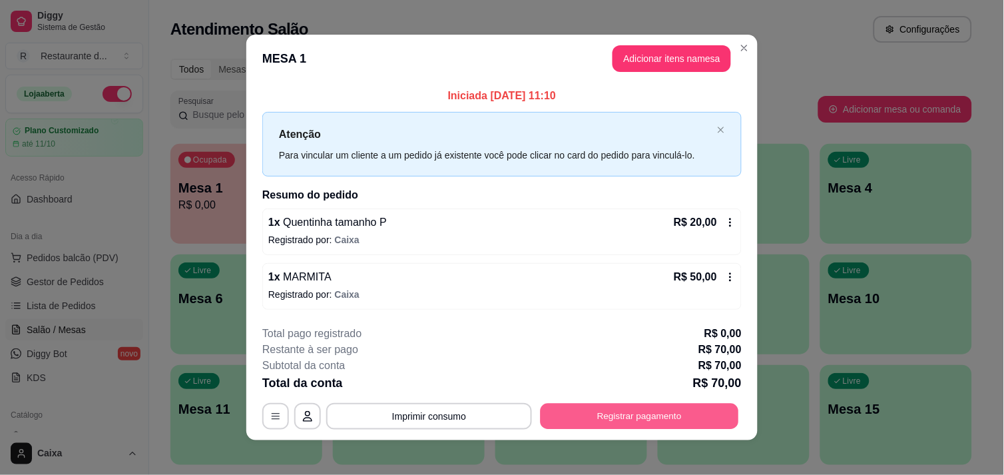
click at [704, 409] on button "Registrar pagamento" at bounding box center [640, 416] width 198 height 26
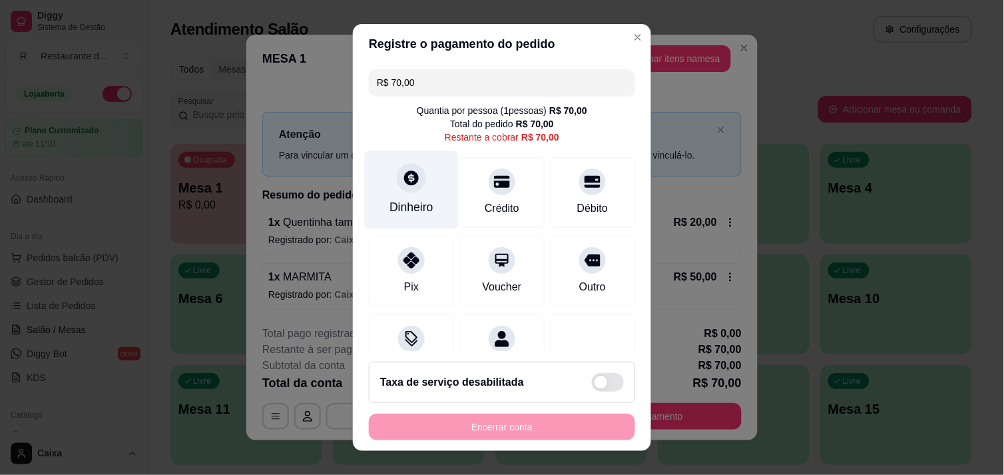
click at [397, 190] on div at bounding box center [411, 177] width 29 height 29
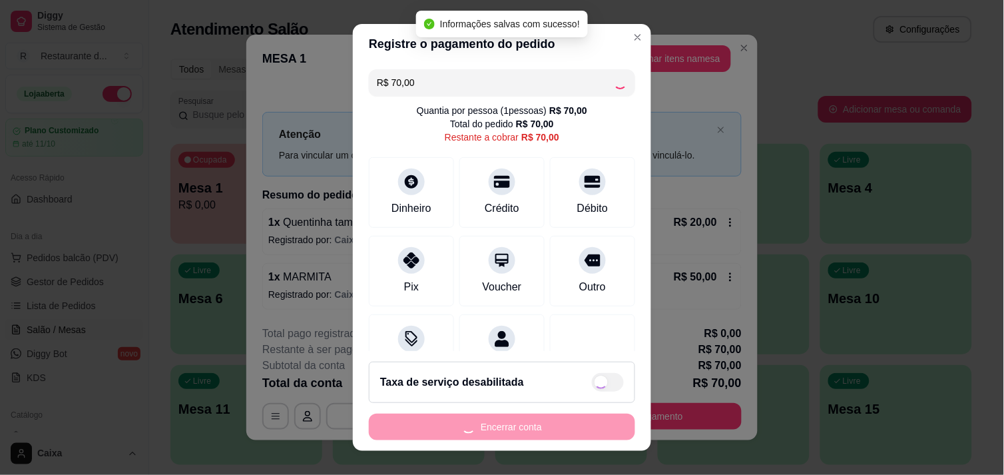
type input "R$ 0,00"
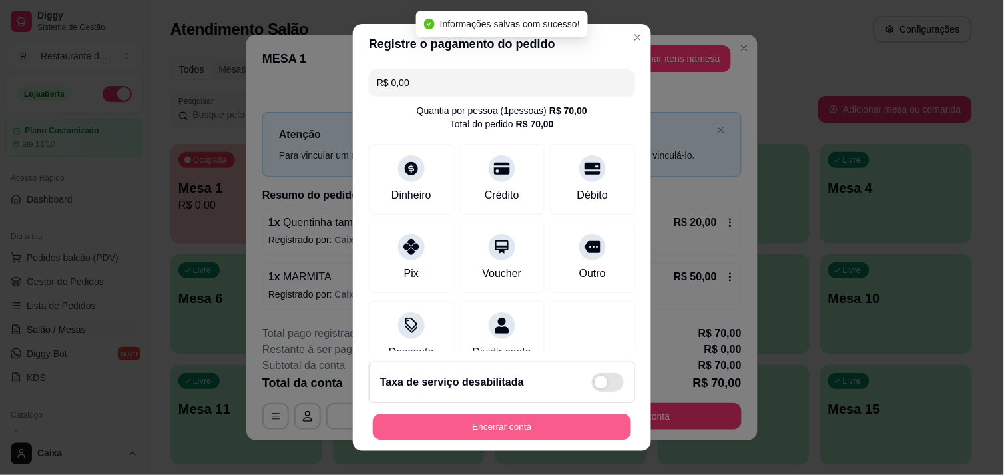
click at [529, 426] on button "Encerrar conta" at bounding box center [502, 427] width 258 height 26
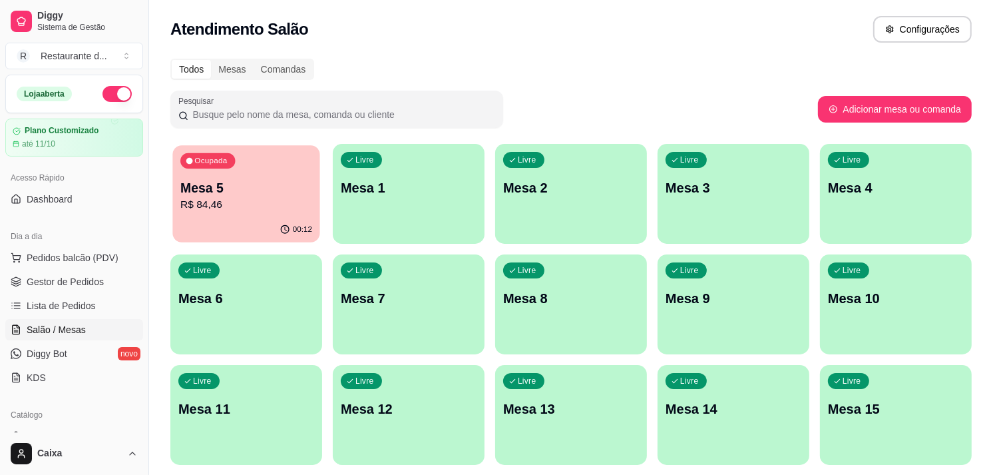
click at [256, 228] on div "00:12" at bounding box center [245, 229] width 147 height 25
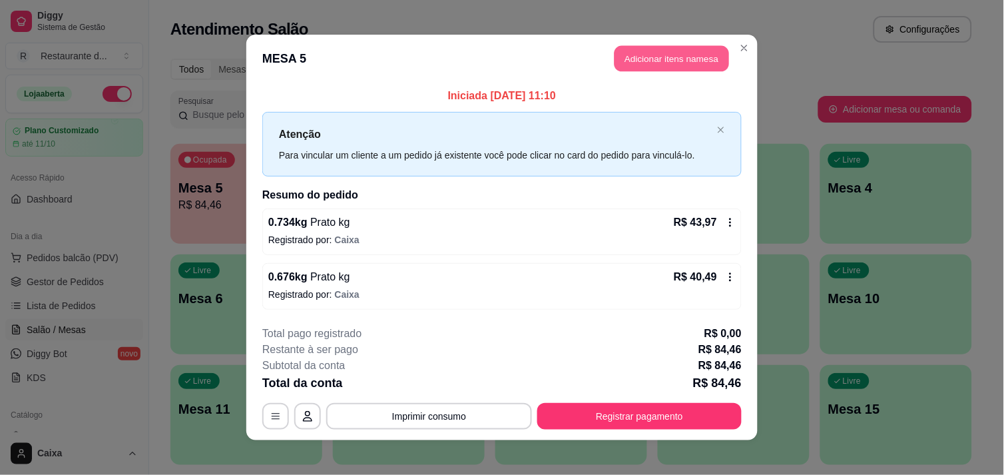
click at [684, 52] on button "Adicionar itens na mesa" at bounding box center [671, 59] width 115 height 26
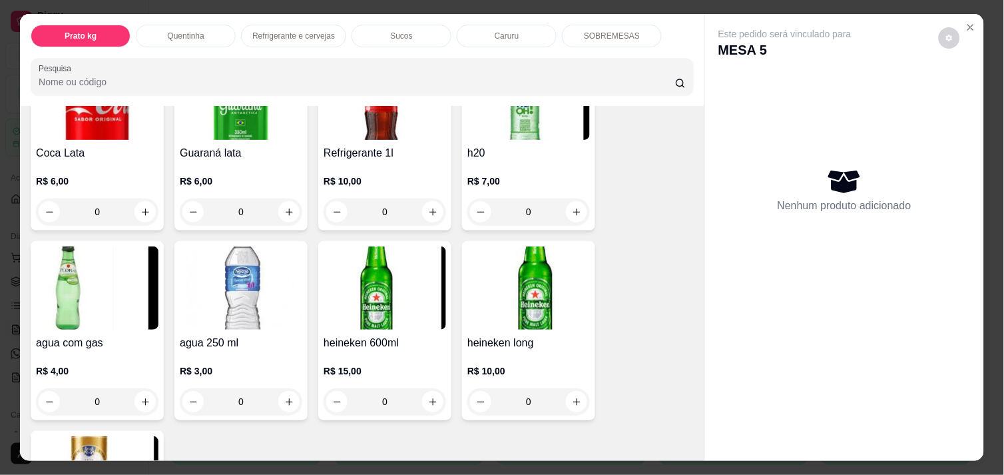
scroll to position [740, 0]
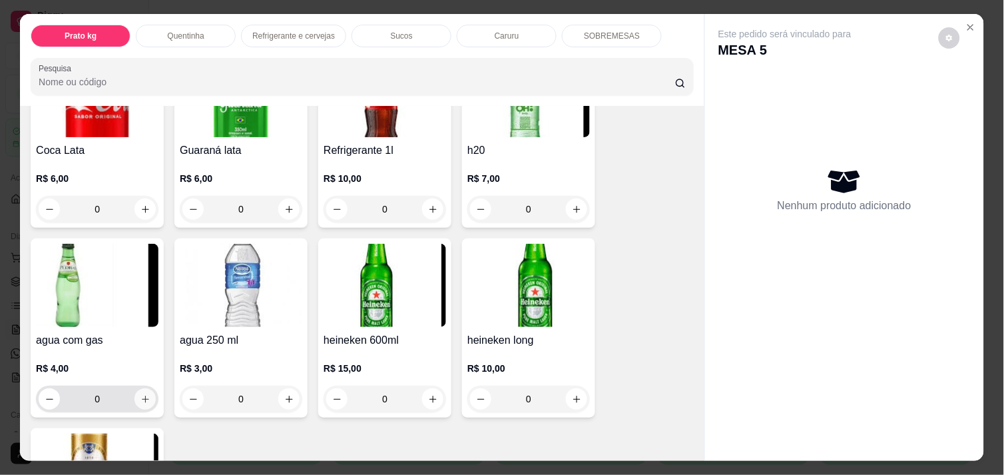
click at [140, 394] on icon "increase-product-quantity" at bounding box center [145, 399] width 10 height 10
type input "1"
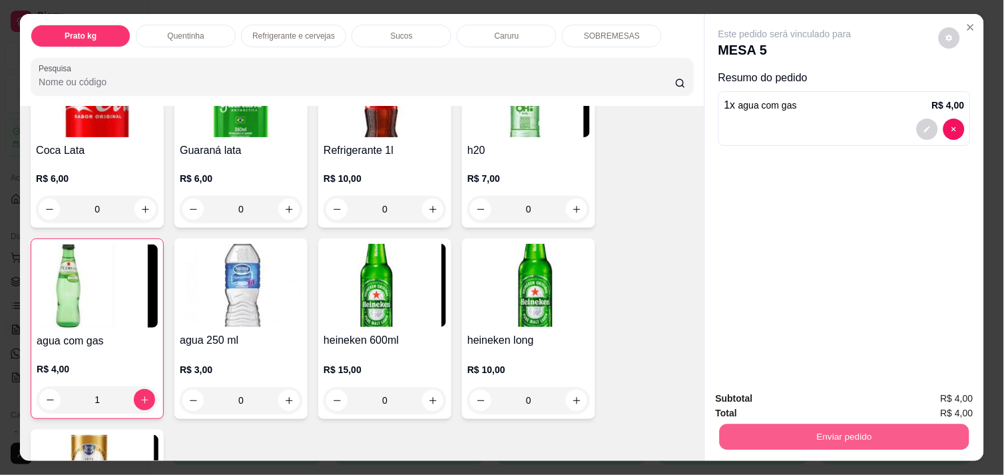
click at [806, 433] on button "Enviar pedido" at bounding box center [845, 436] width 250 height 26
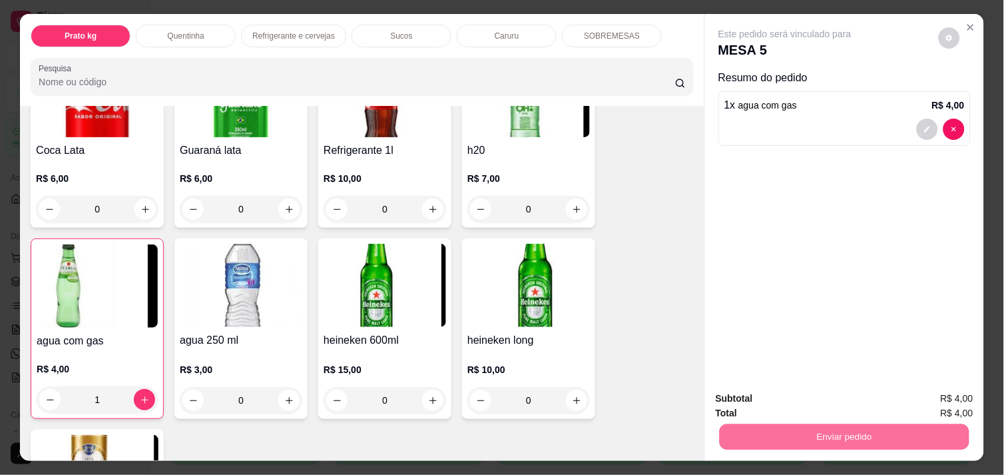
click at [940, 388] on button "Enviar pedido" at bounding box center [938, 398] width 73 height 25
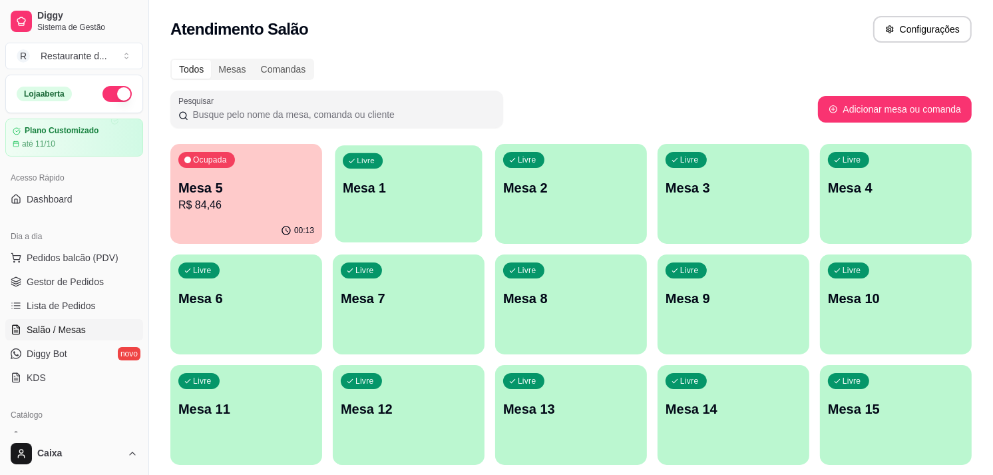
click at [417, 192] on p "Mesa 1" at bounding box center [409, 188] width 132 height 18
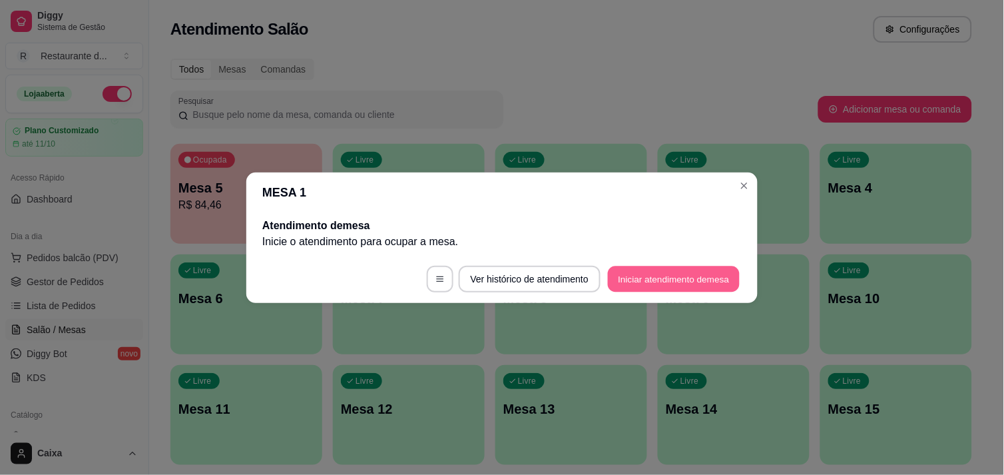
click at [668, 283] on button "Iniciar atendimento de mesa" at bounding box center [674, 279] width 132 height 26
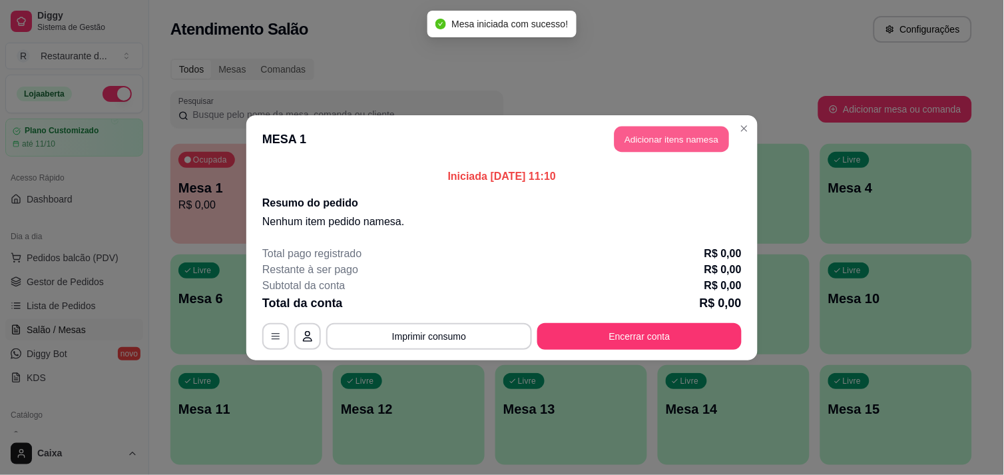
click at [680, 141] on button "Adicionar itens na mesa" at bounding box center [671, 139] width 115 height 26
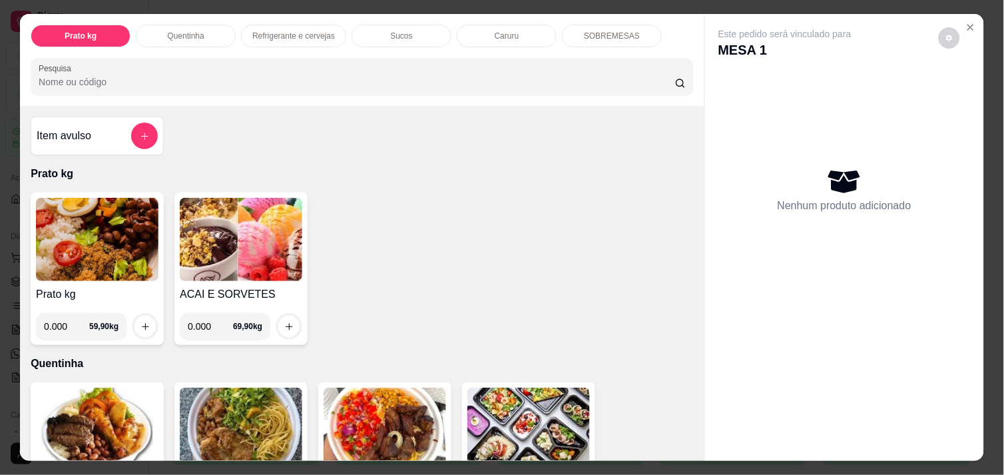
click at [67, 320] on input "0.000" at bounding box center [66, 326] width 45 height 27
click at [965, 22] on icon "Close" at bounding box center [970, 27] width 11 height 11
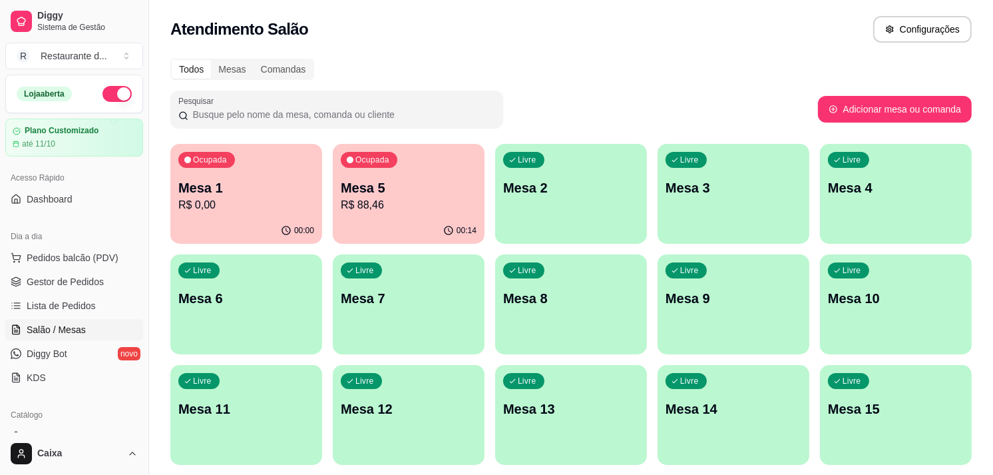
click at [280, 216] on div "Ocupada Mesa 1 R$ 0,00" at bounding box center [246, 181] width 152 height 74
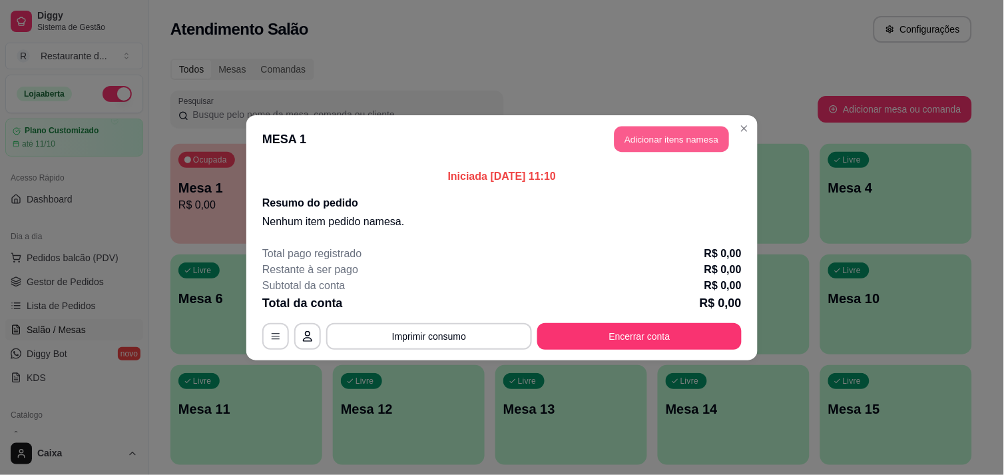
click at [652, 138] on button "Adicionar itens na mesa" at bounding box center [671, 139] width 115 height 26
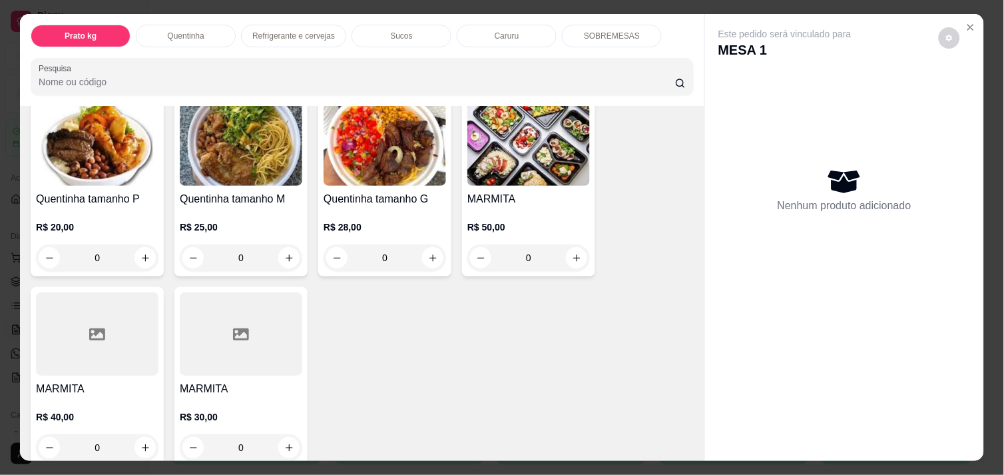
scroll to position [296, 0]
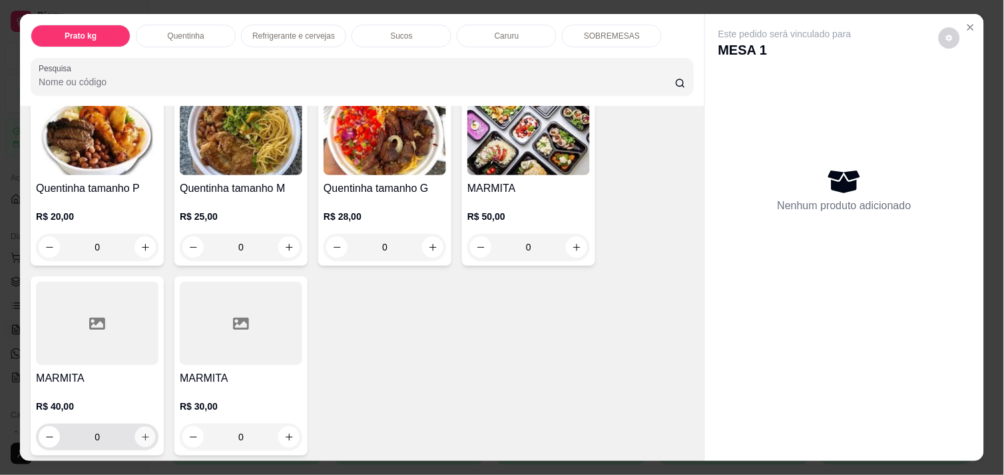
click at [140, 427] on button "increase-product-quantity" at bounding box center [145, 437] width 21 height 21
type input "1"
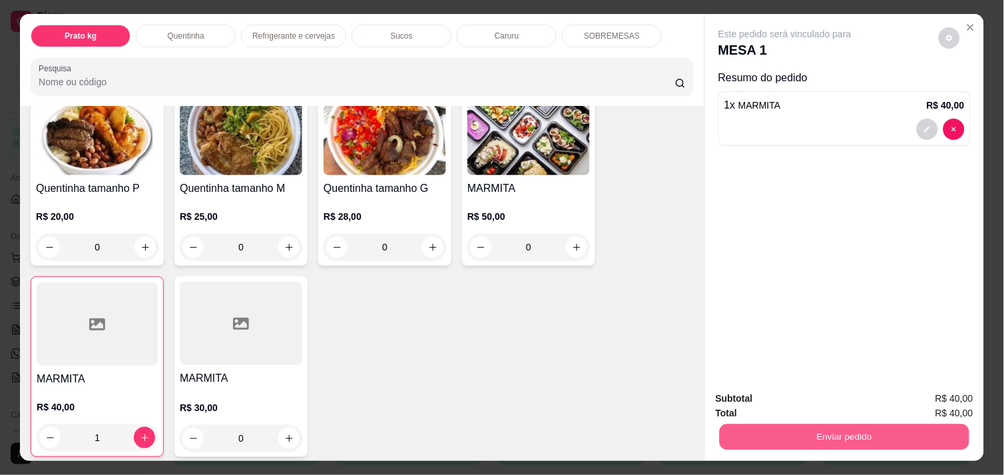
click at [849, 426] on button "Enviar pedido" at bounding box center [845, 436] width 250 height 26
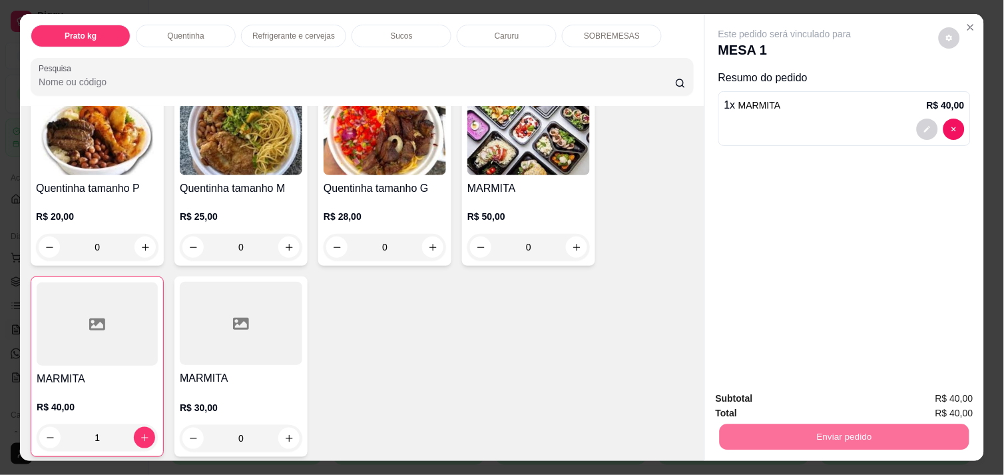
click at [959, 393] on button "Enviar pedido" at bounding box center [938, 398] width 75 height 25
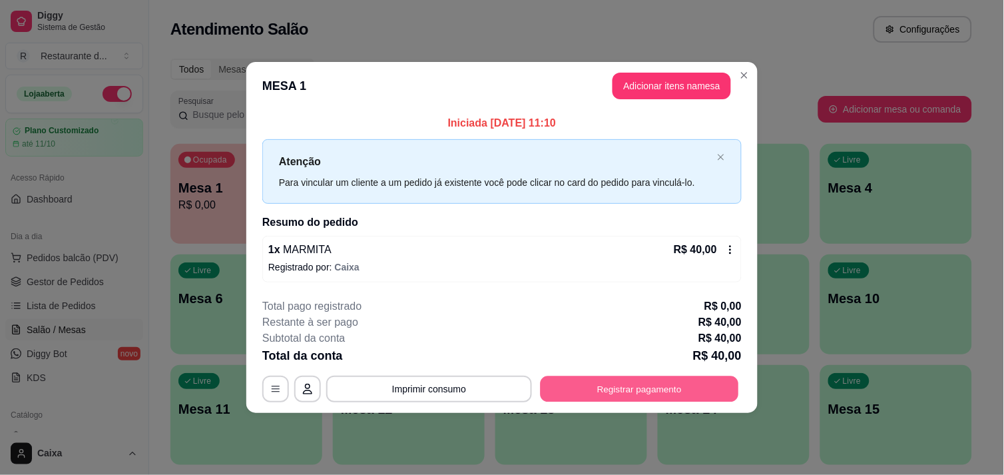
click at [632, 388] on button "Registrar pagamento" at bounding box center [640, 389] width 198 height 26
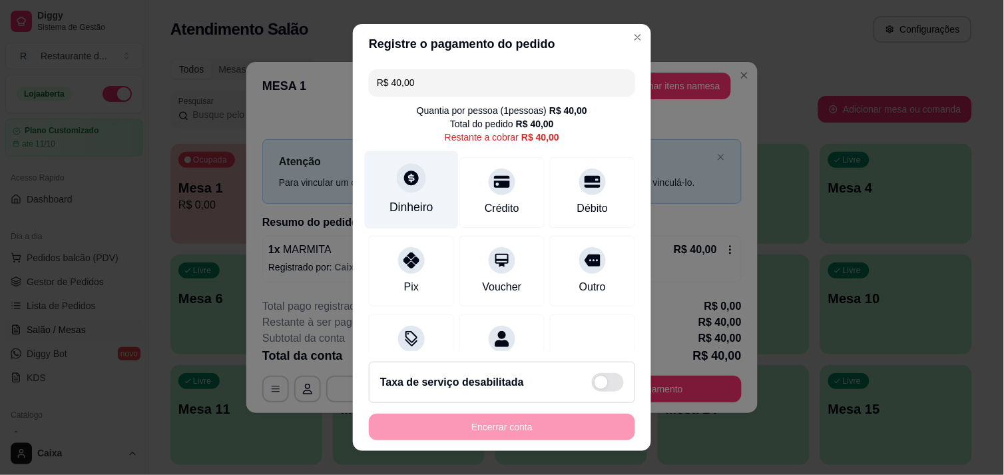
click at [397, 198] on div "Dinheiro" at bounding box center [411, 206] width 44 height 17
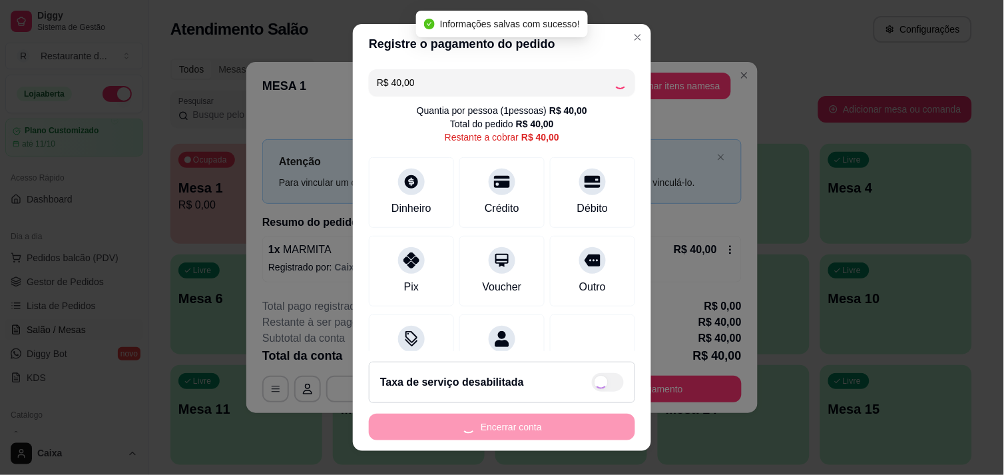
type input "R$ 0,00"
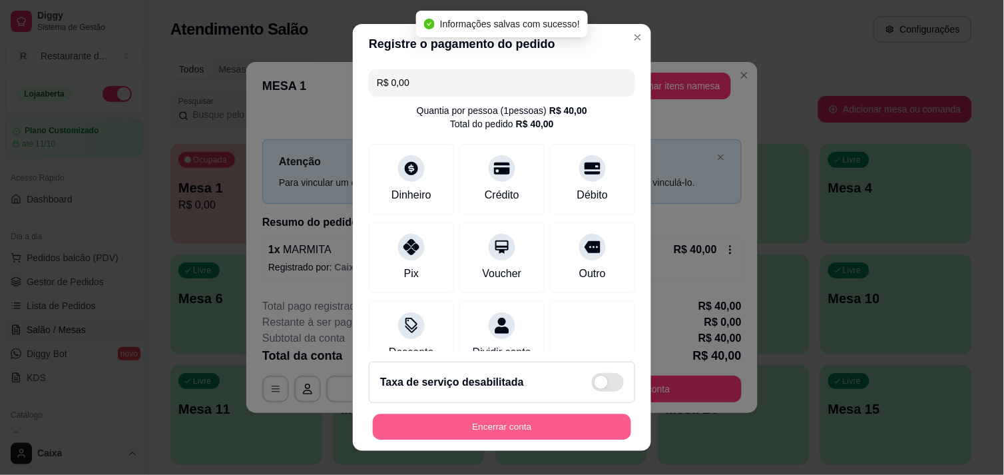
click at [477, 421] on button "Encerrar conta" at bounding box center [502, 427] width 258 height 26
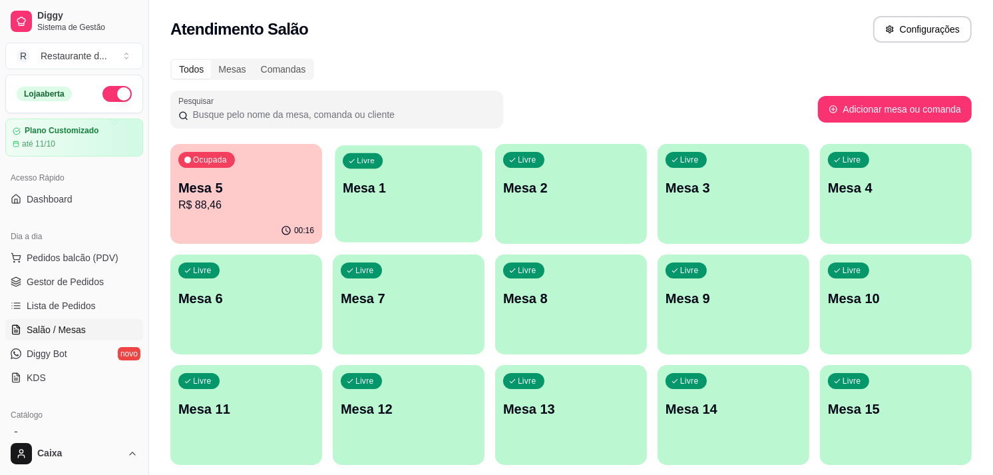
click at [448, 220] on div "Livre Mesa 1" at bounding box center [408, 185] width 147 height 81
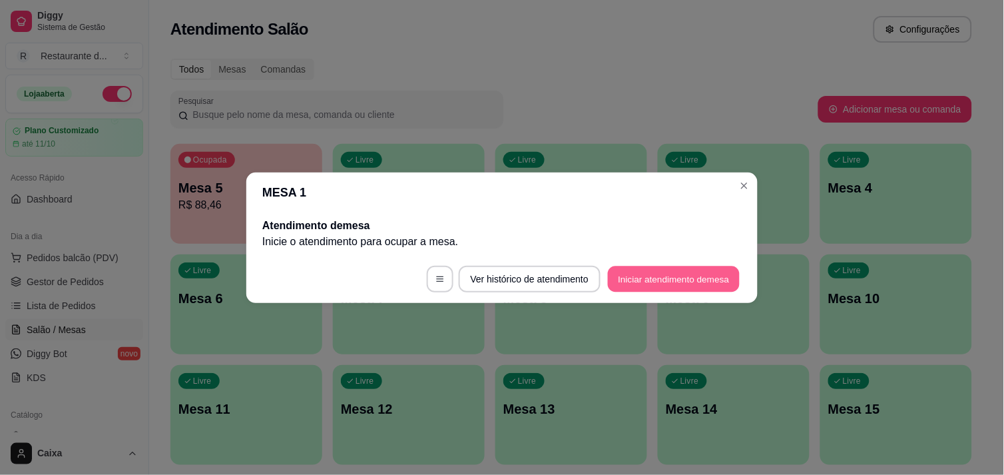
click at [682, 281] on button "Iniciar atendimento de mesa" at bounding box center [674, 279] width 132 height 26
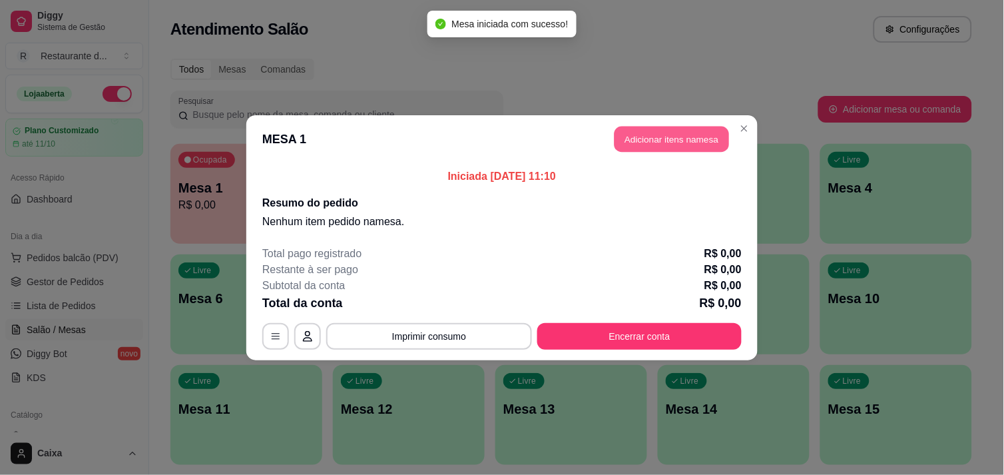
click at [673, 136] on button "Adicionar itens na mesa" at bounding box center [671, 139] width 115 height 26
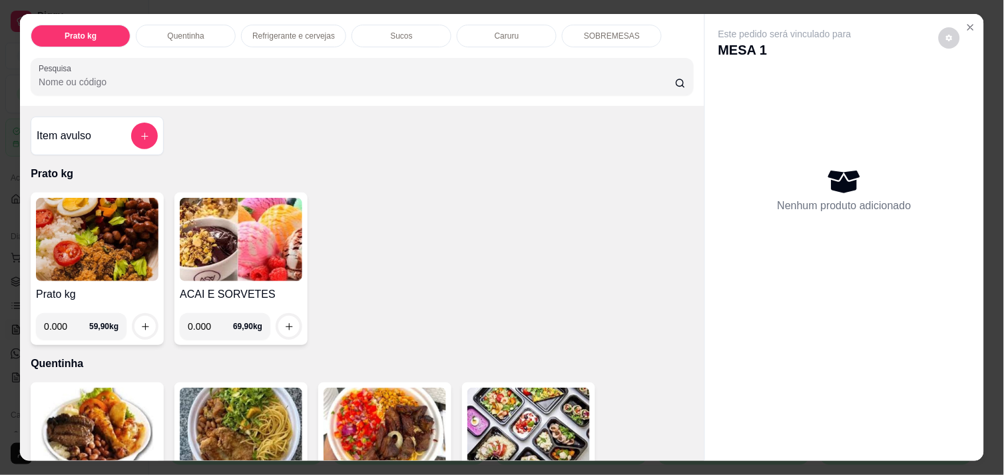
click at [62, 315] on input "0.000" at bounding box center [66, 326] width 45 height 27
type input "0.540"
click at [140, 322] on icon "increase-product-quantity" at bounding box center [145, 327] width 10 height 10
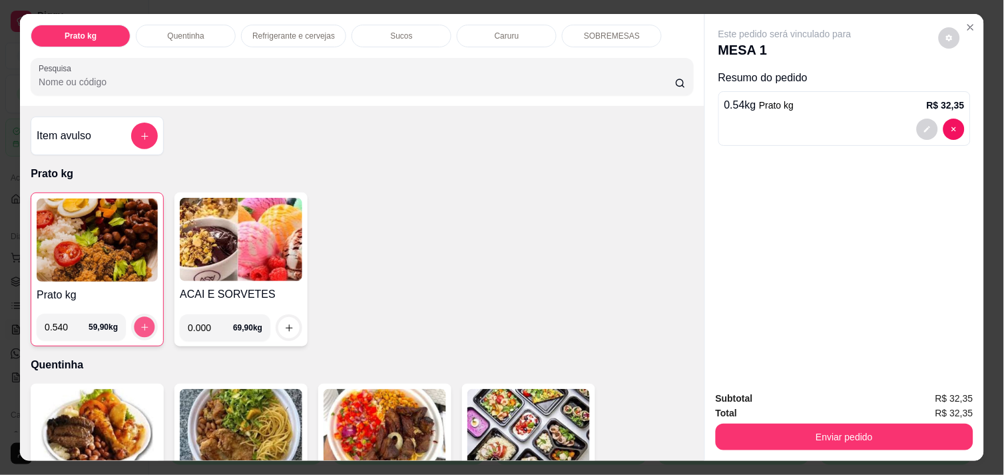
click at [140, 322] on icon "increase-product-quantity" at bounding box center [145, 327] width 10 height 10
click at [76, 233] on img at bounding box center [97, 239] width 121 height 83
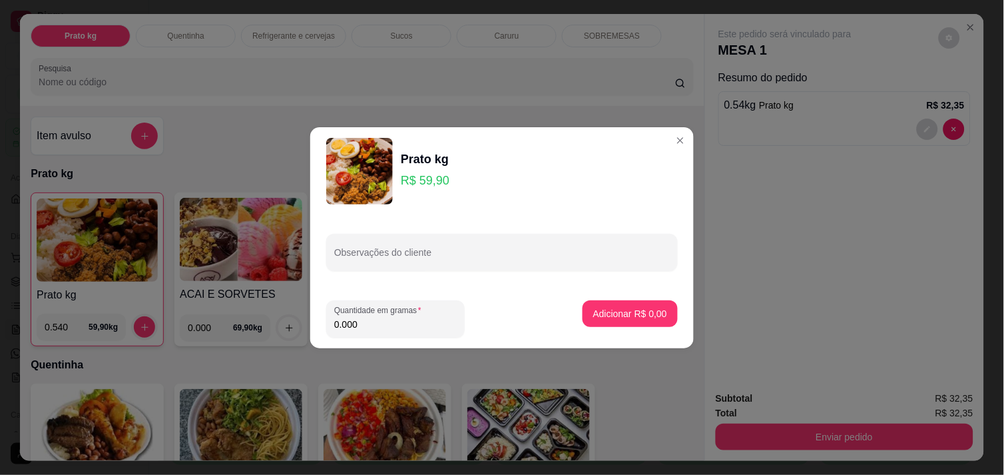
click at [365, 328] on input "0.000" at bounding box center [395, 324] width 122 height 13
type input "0.516"
click at [598, 304] on button "Adicionar R$ 30,91" at bounding box center [628, 313] width 98 height 26
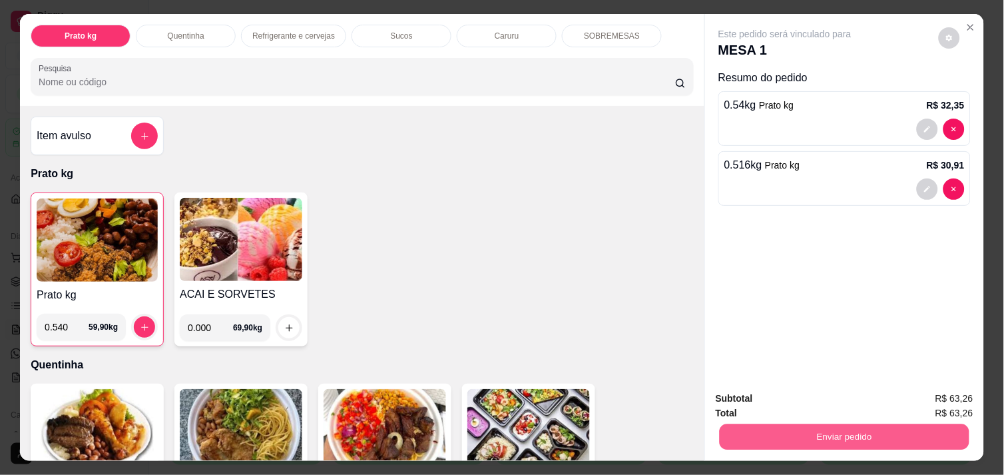
click at [857, 424] on button "Enviar pedido" at bounding box center [845, 436] width 250 height 26
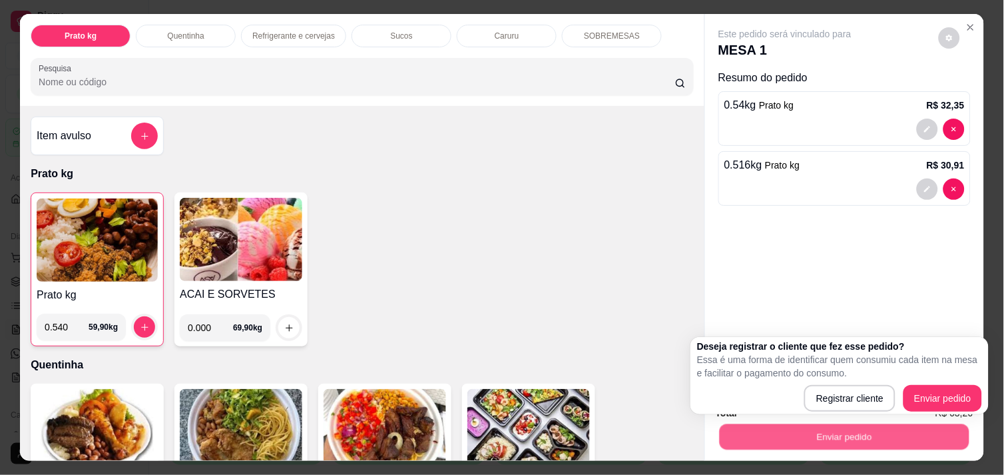
click at [857, 424] on button "Enviar pedido" at bounding box center [845, 436] width 250 height 26
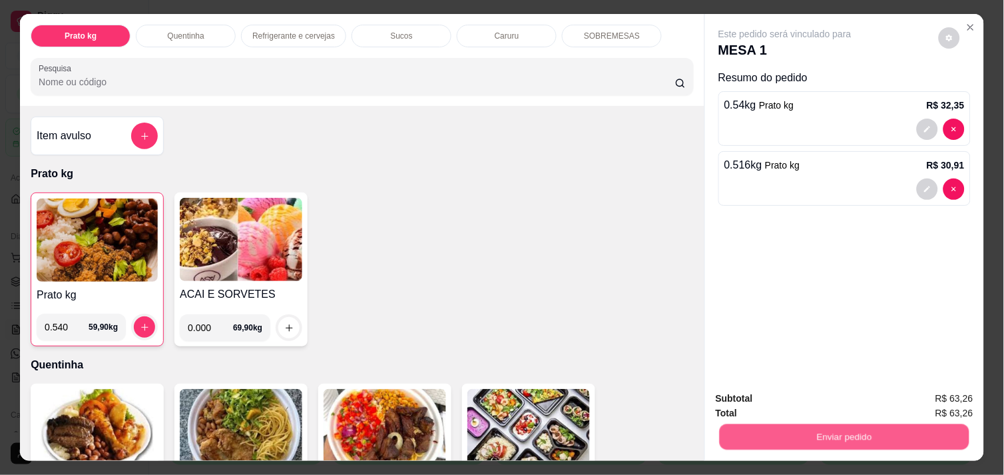
click at [857, 424] on button "Enviar pedido" at bounding box center [845, 436] width 250 height 26
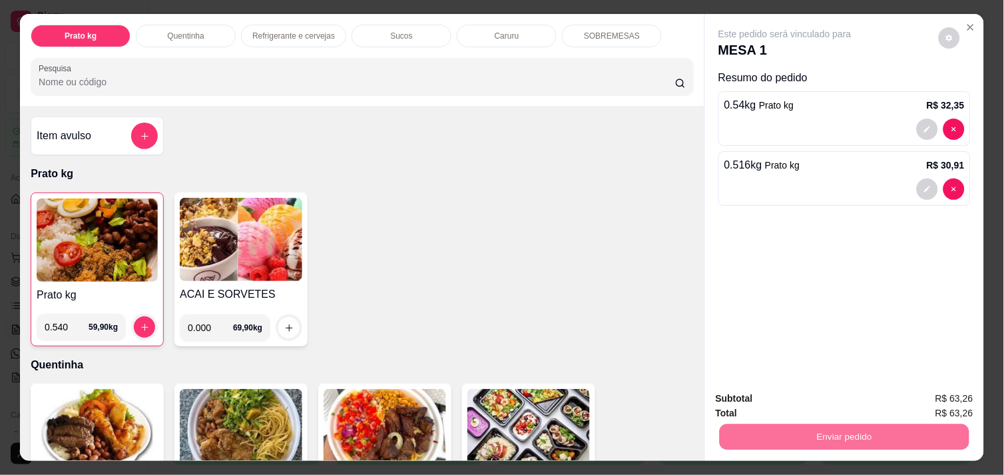
click at [943, 402] on button "Enviar pedido" at bounding box center [938, 398] width 73 height 25
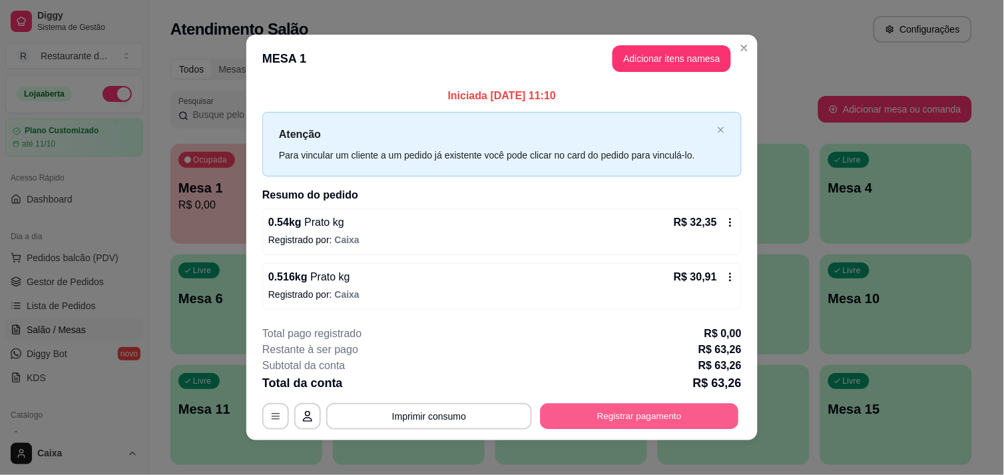
click at [640, 407] on button "Registrar pagamento" at bounding box center [640, 416] width 198 height 26
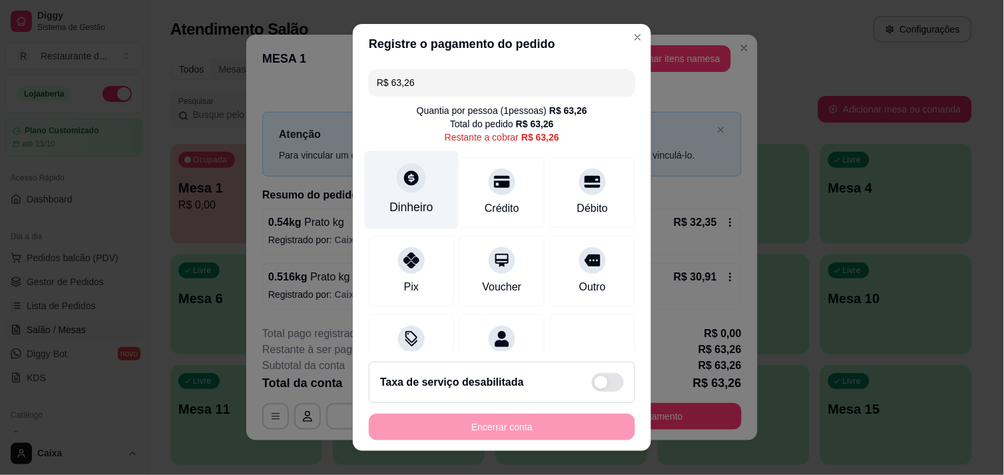
click at [403, 185] on icon at bounding box center [411, 177] width 17 height 17
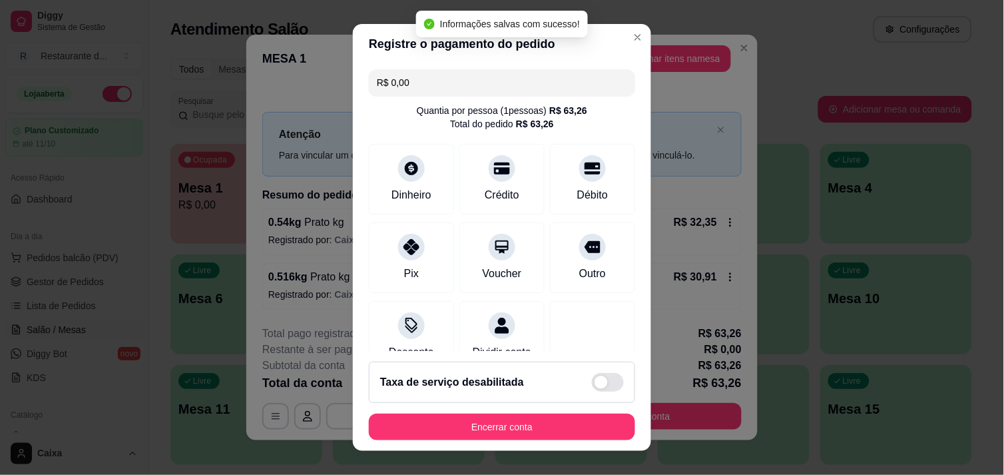
type input "R$ 0,00"
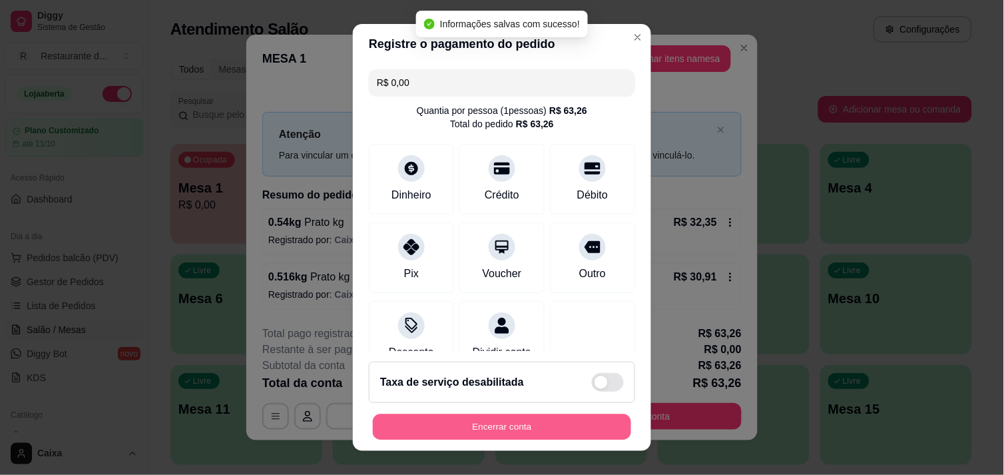
click at [521, 426] on button "Encerrar conta" at bounding box center [502, 427] width 258 height 26
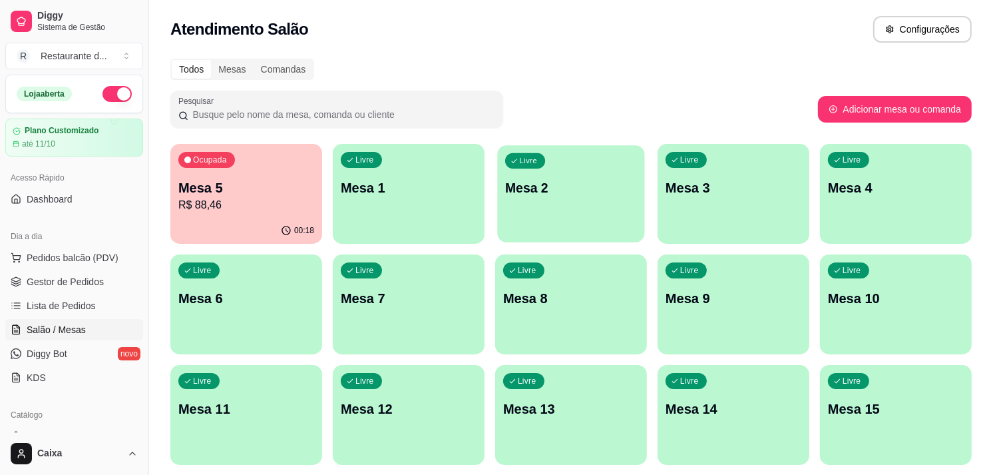
click at [567, 202] on div "Livre Mesa 2" at bounding box center [570, 185] width 147 height 81
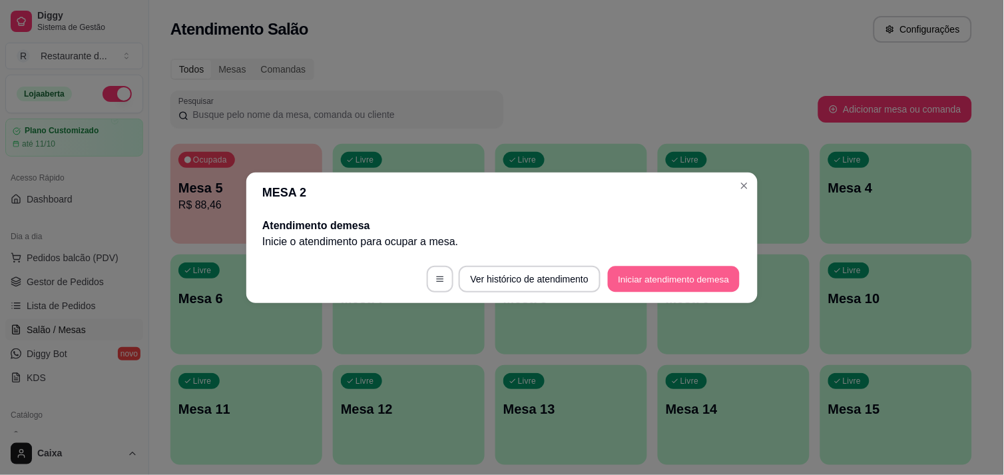
click at [660, 275] on button "Iniciar atendimento de mesa" at bounding box center [674, 279] width 132 height 26
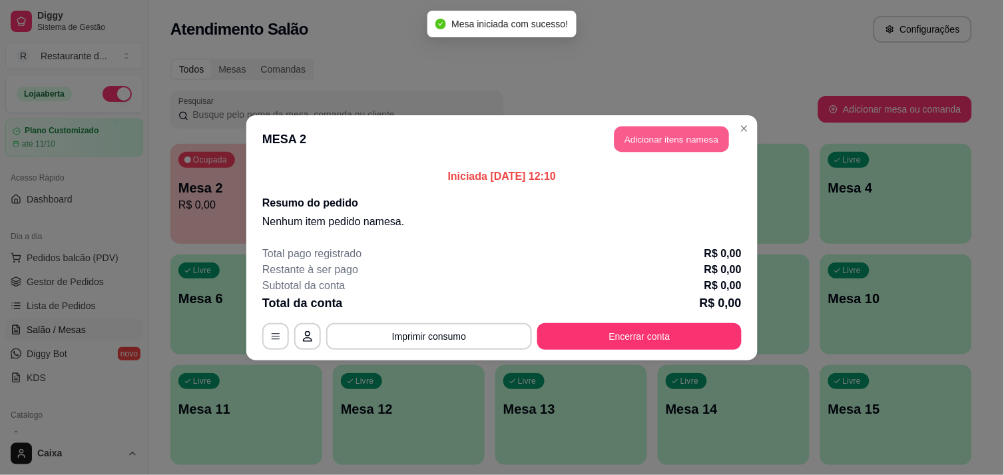
click at [697, 135] on button "Adicionar itens na mesa" at bounding box center [671, 139] width 115 height 26
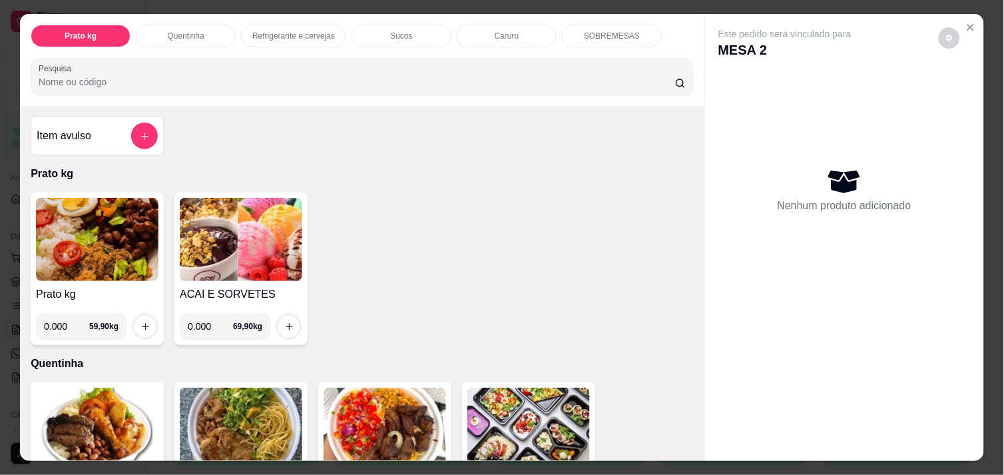
click at [64, 325] on input "0.000" at bounding box center [66, 326] width 45 height 27
type input "0.274"
click at [140, 322] on icon "increase-product-quantity" at bounding box center [145, 327] width 10 height 10
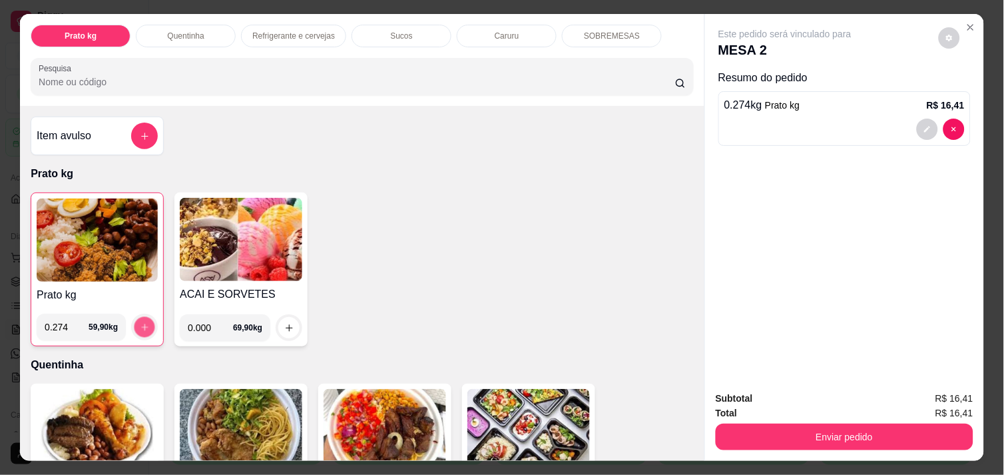
click at [140, 322] on icon "increase-product-quantity" at bounding box center [145, 327] width 10 height 10
click at [79, 231] on img at bounding box center [97, 239] width 121 height 83
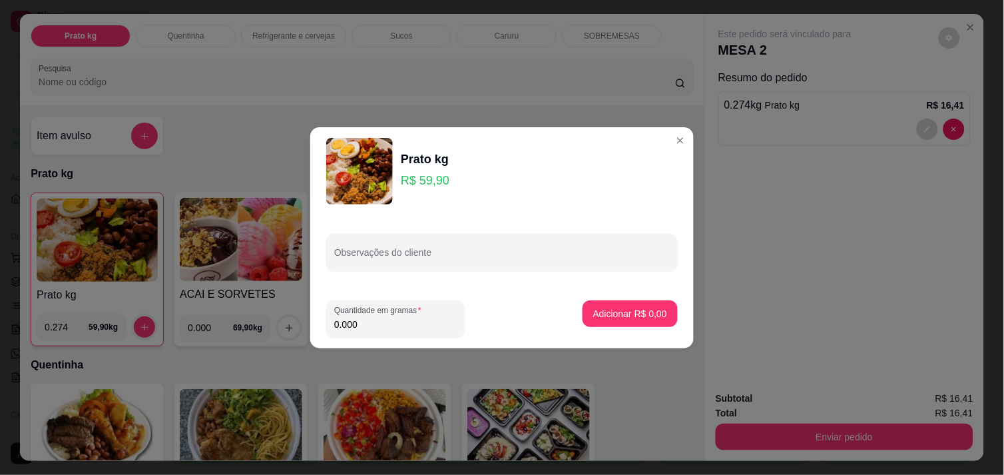
click at [369, 325] on input "0.000" at bounding box center [395, 324] width 122 height 13
type input "0.240"
click at [602, 314] on p "Adicionar R$ 14,38" at bounding box center [627, 313] width 77 height 13
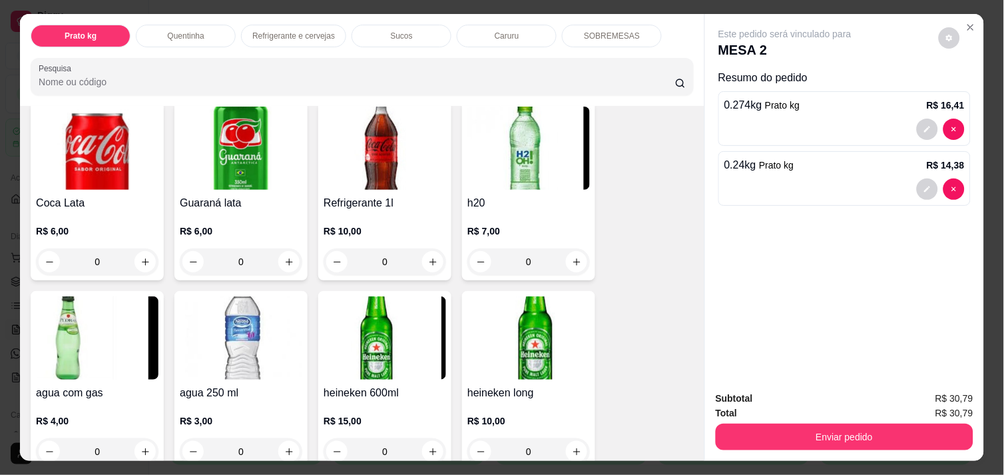
scroll to position [710, 0]
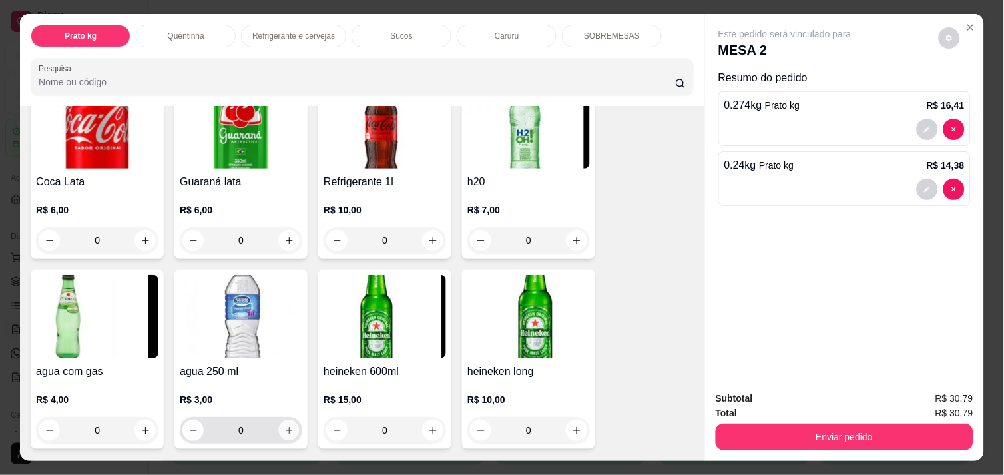
click at [286, 427] on icon "increase-product-quantity" at bounding box center [289, 430] width 7 height 7
type input "1"
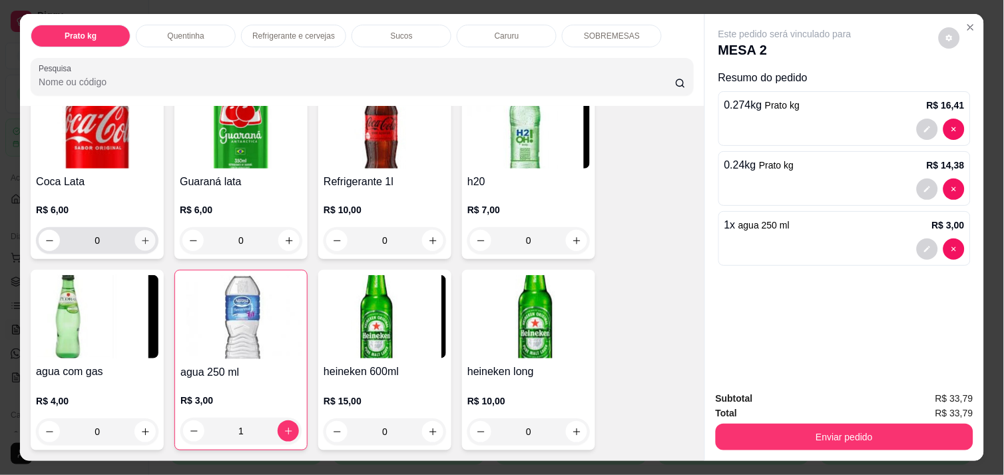
click at [137, 241] on button "increase-product-quantity" at bounding box center [145, 240] width 21 height 21
type input "1"
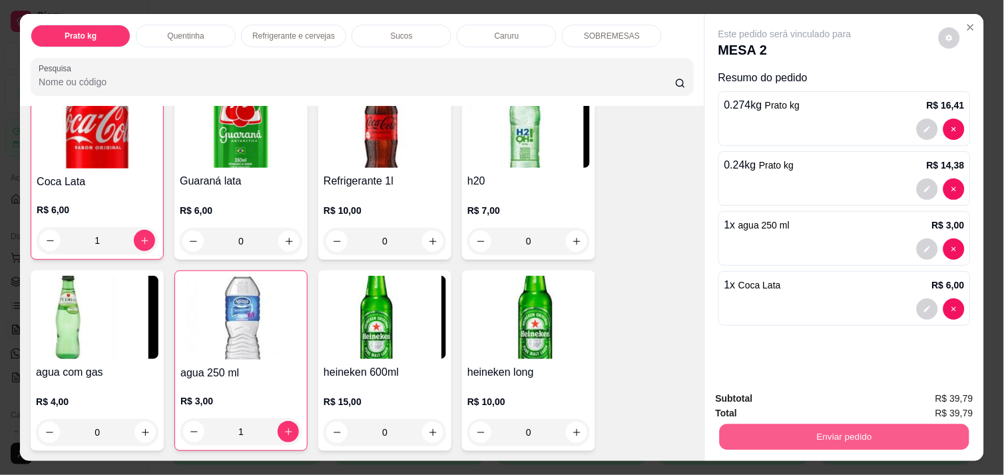
click at [804, 429] on button "Enviar pedido" at bounding box center [845, 436] width 250 height 26
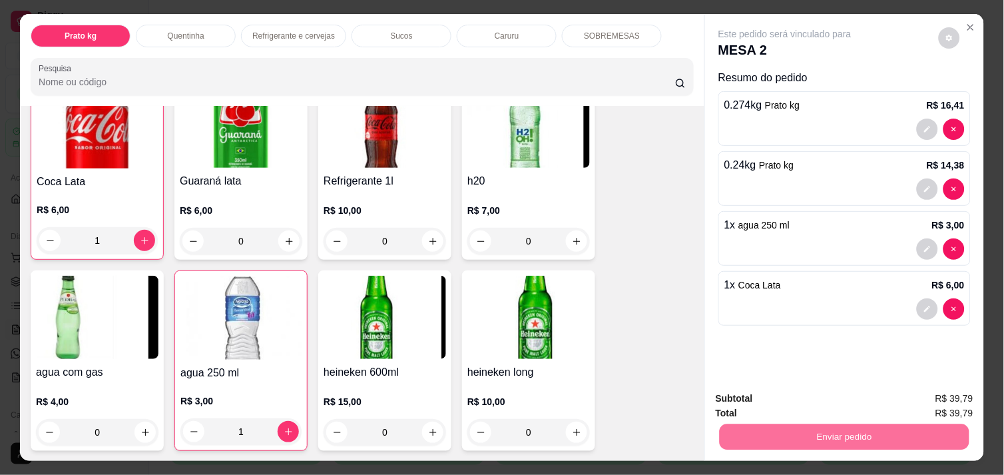
click at [947, 396] on button "Enviar pedido" at bounding box center [938, 398] width 73 height 25
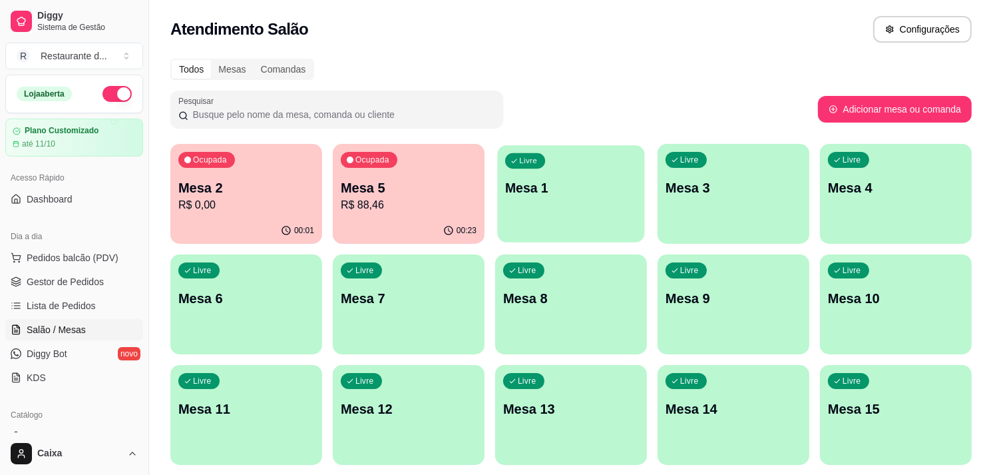
click at [582, 210] on div "Livre Mesa 1" at bounding box center [570, 185] width 147 height 81
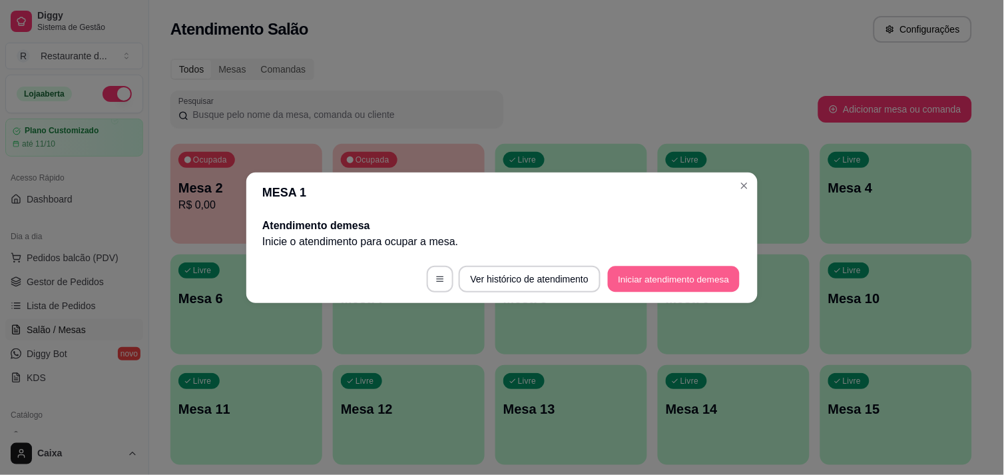
click at [644, 274] on button "Iniciar atendimento de mesa" at bounding box center [674, 279] width 132 height 26
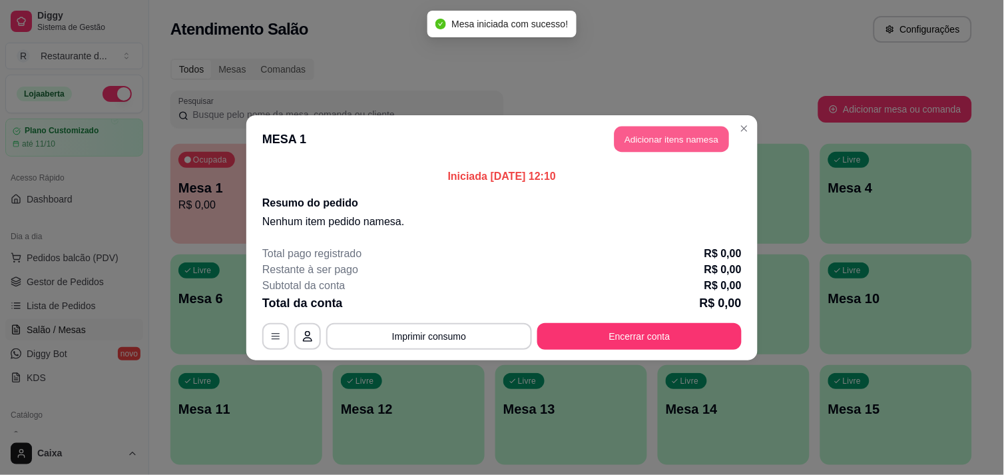
click at [638, 133] on button "Adicionar itens na mesa" at bounding box center [671, 139] width 115 height 26
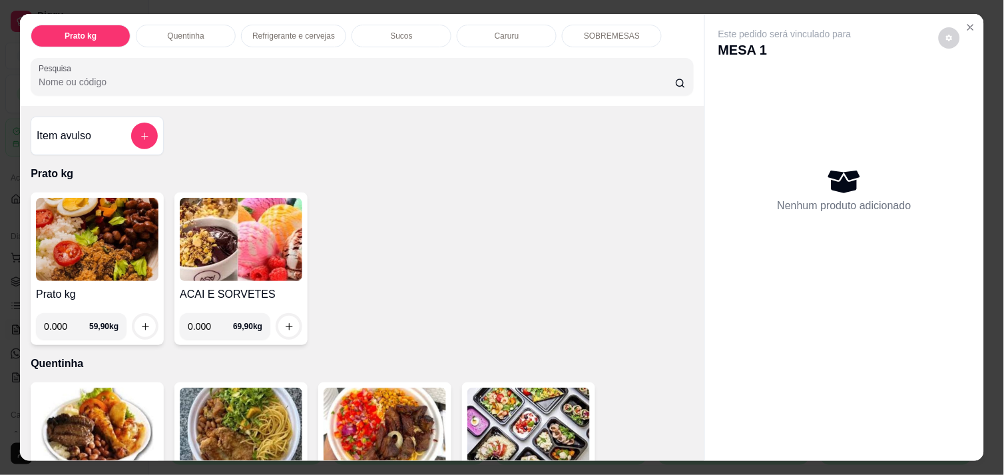
click at [67, 324] on input "0.000" at bounding box center [66, 326] width 45 height 27
type input "0.178"
click at [140, 322] on icon "increase-product-quantity" at bounding box center [145, 327] width 10 height 10
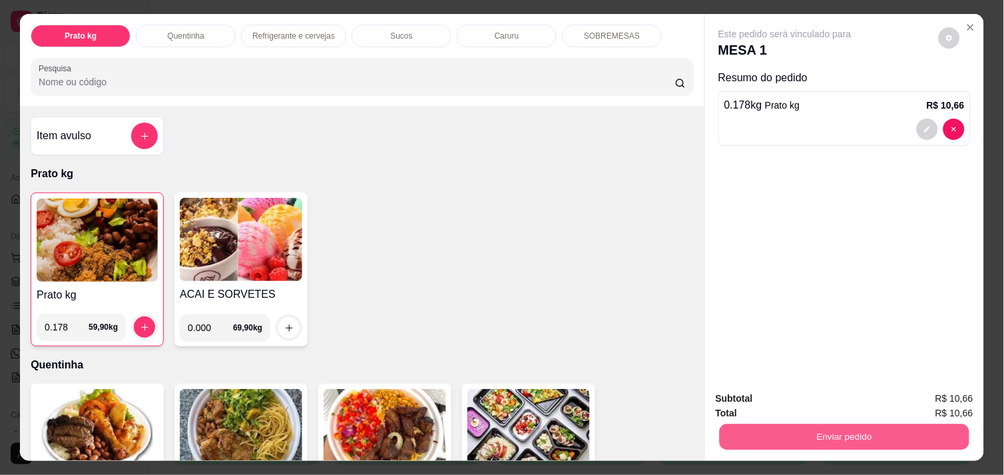
click at [789, 424] on button "Enviar pedido" at bounding box center [845, 436] width 250 height 26
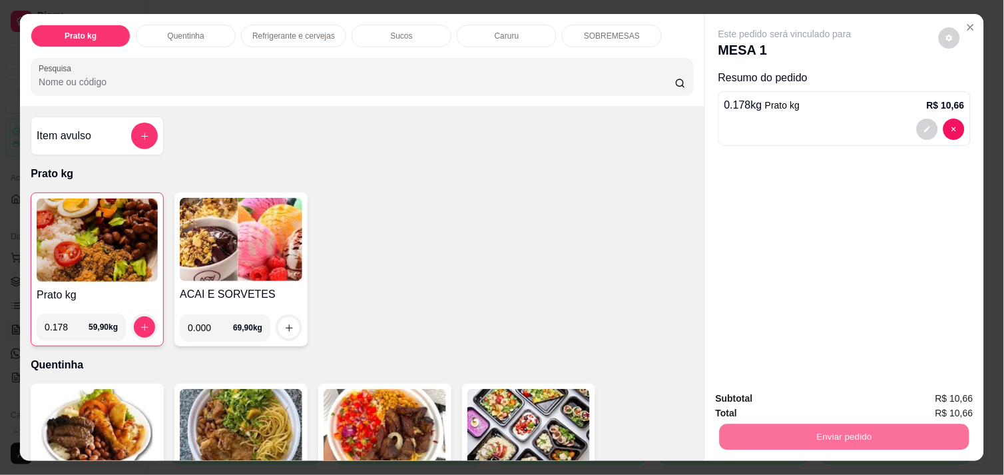
click at [948, 400] on button "Enviar pedido" at bounding box center [938, 398] width 75 height 25
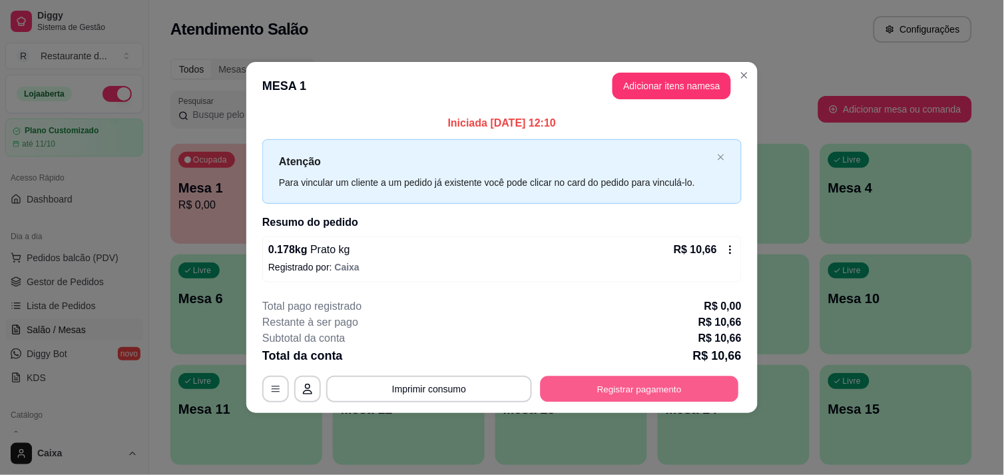
click at [662, 393] on button "Registrar pagamento" at bounding box center [640, 389] width 198 height 26
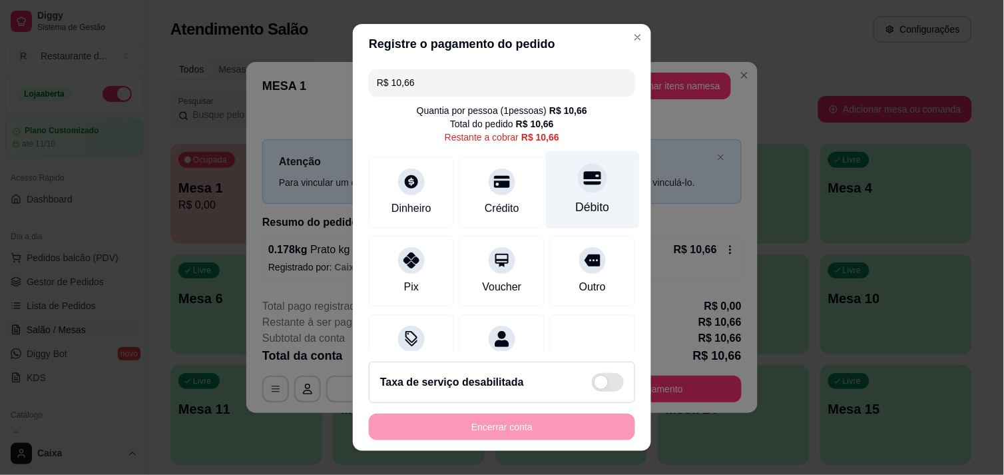
click at [576, 200] on div "Débito" at bounding box center [593, 206] width 34 height 17
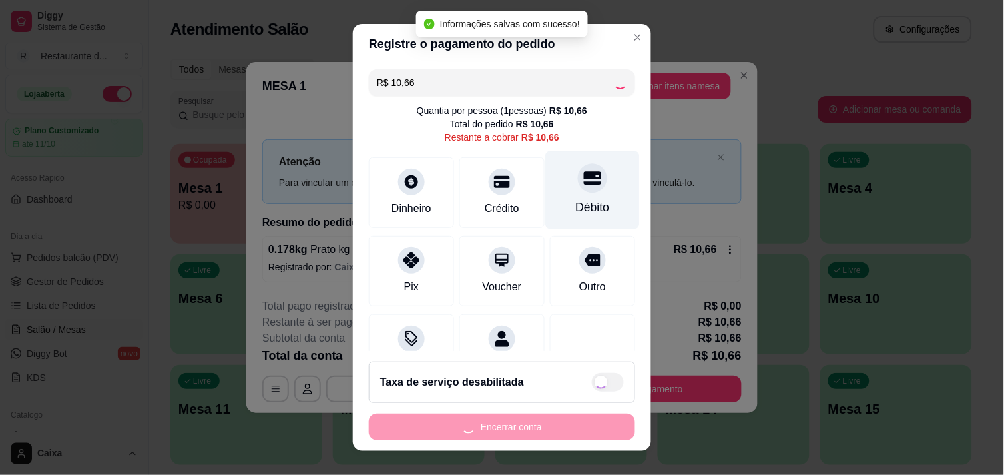
type input "R$ 0,00"
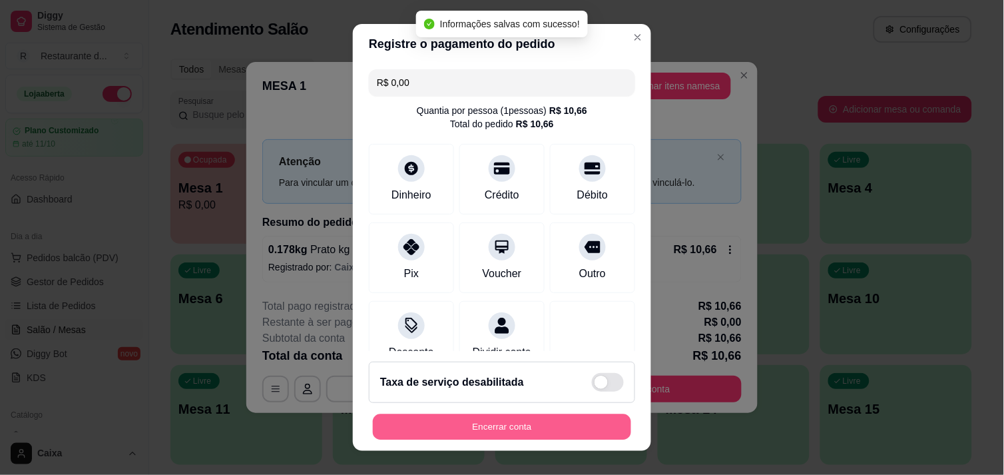
click at [495, 417] on button "Encerrar conta" at bounding box center [502, 427] width 258 height 26
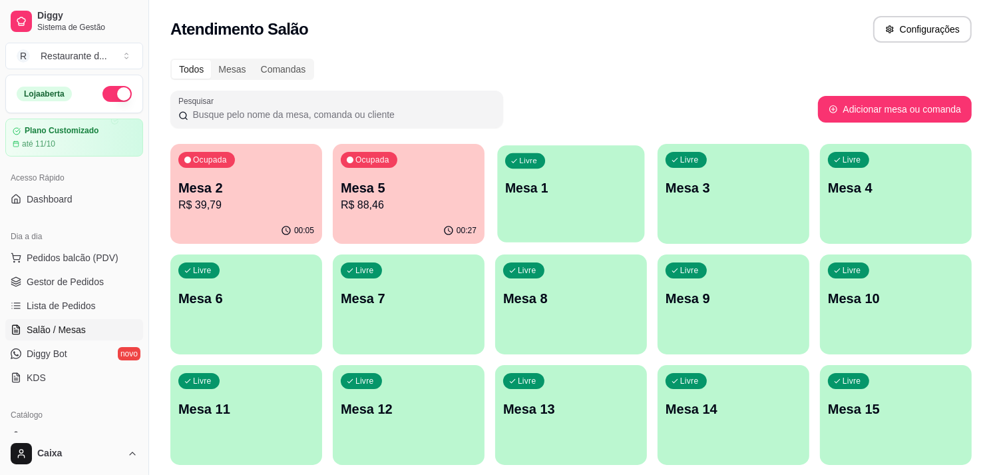
click at [565, 200] on div "Livre Mesa 1" at bounding box center [570, 185] width 147 height 81
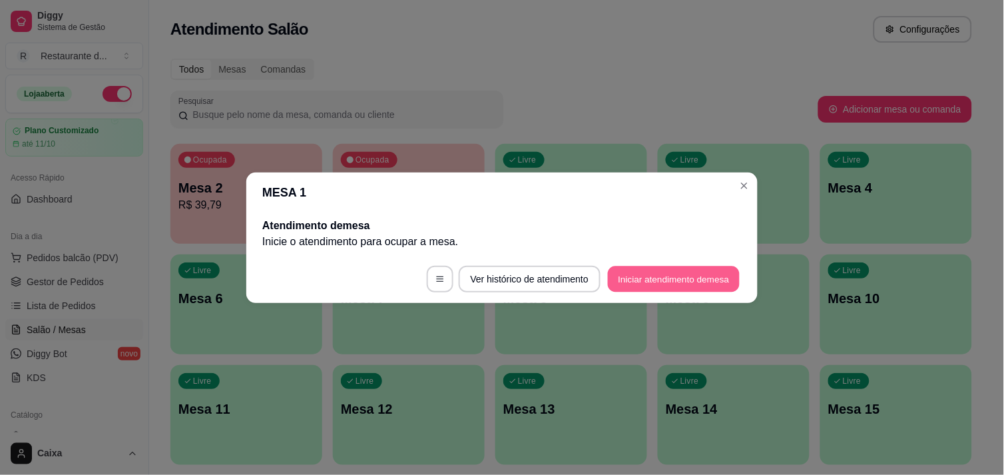
click at [644, 276] on button "Iniciar atendimento de mesa" at bounding box center [674, 279] width 132 height 26
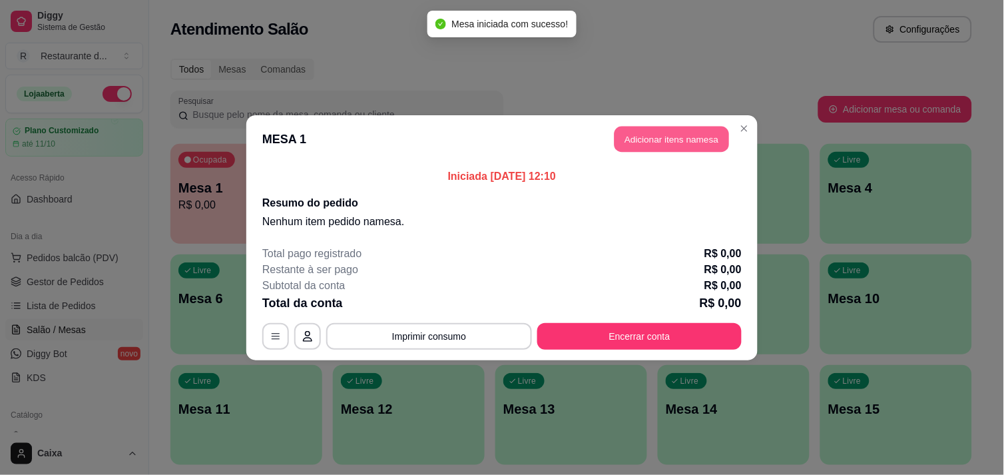
click at [666, 148] on button "Adicionar itens na mesa" at bounding box center [671, 139] width 115 height 26
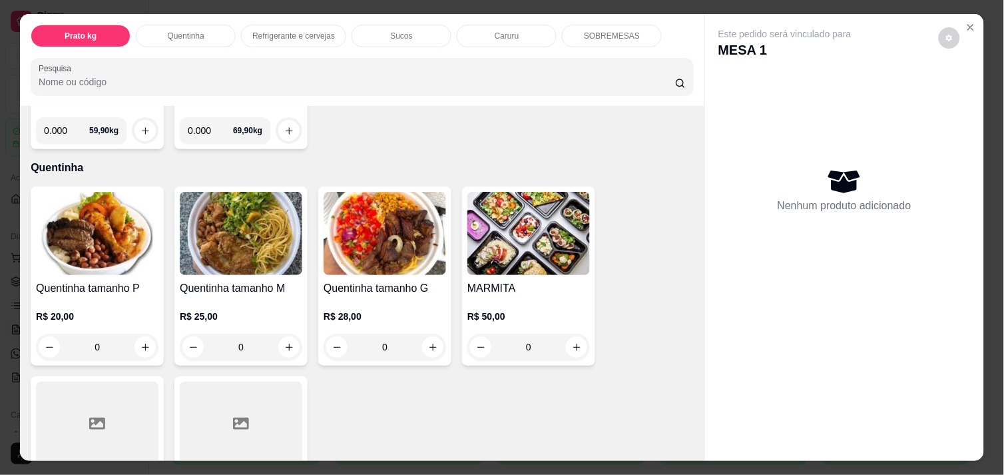
scroll to position [207, 0]
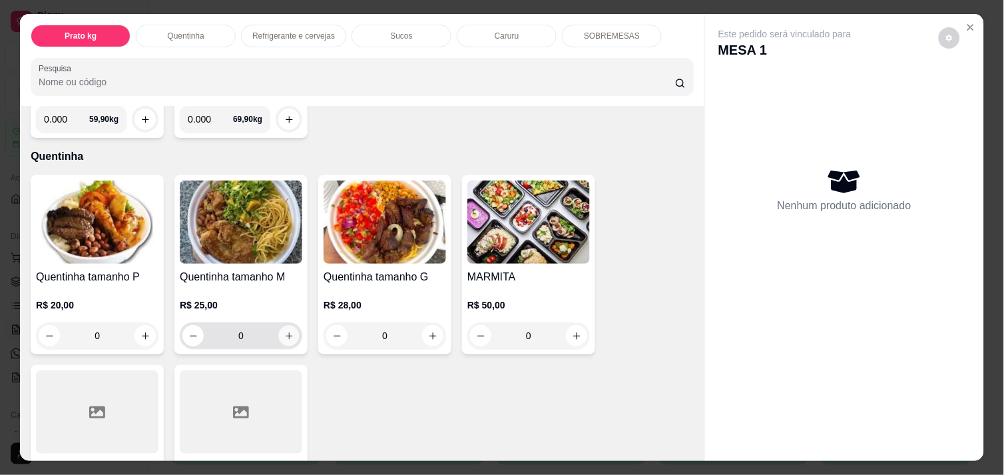
click at [284, 331] on icon "increase-product-quantity" at bounding box center [289, 336] width 10 height 10
type input "1"
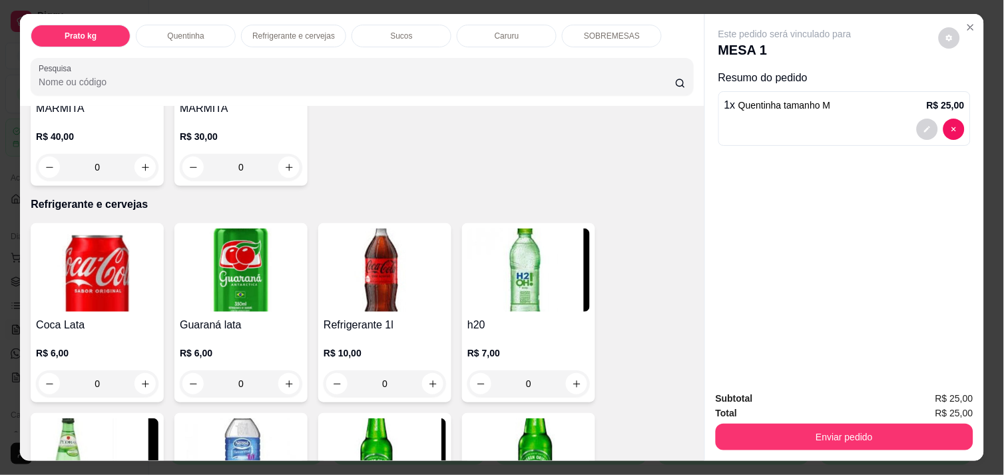
scroll to position [591, 0]
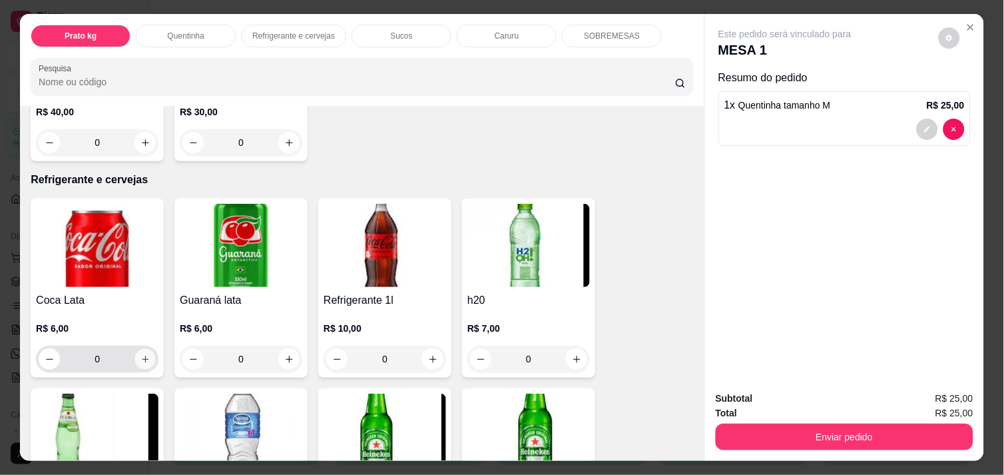
click at [142, 354] on icon "increase-product-quantity" at bounding box center [145, 359] width 10 height 10
type input "1"
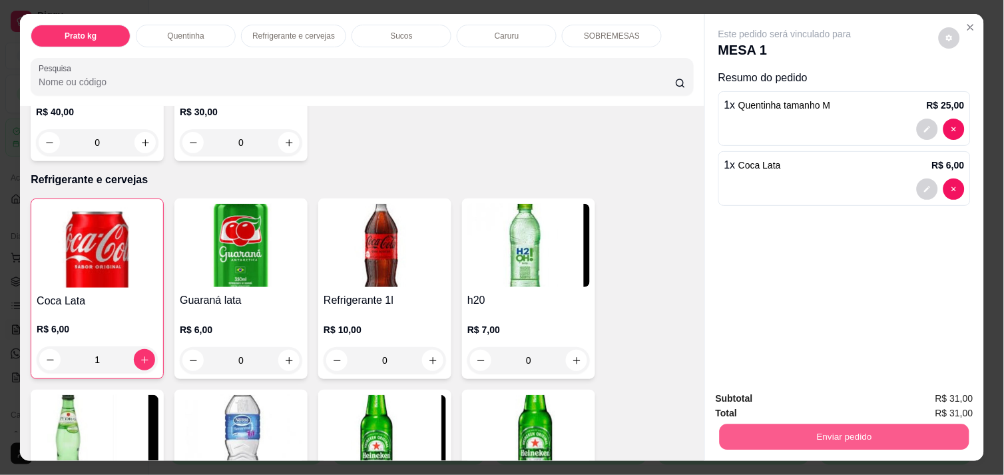
click at [784, 429] on button "Enviar pedido" at bounding box center [845, 436] width 250 height 26
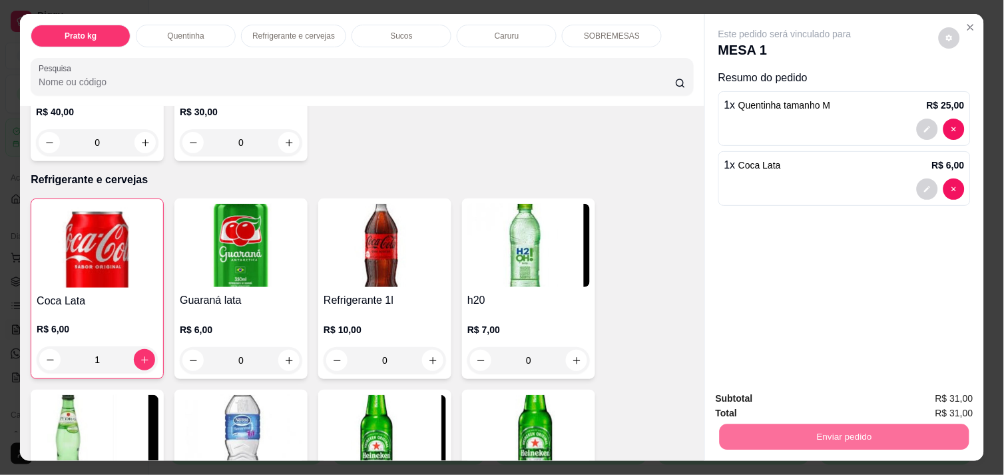
click at [937, 403] on button "Enviar pedido" at bounding box center [938, 398] width 73 height 25
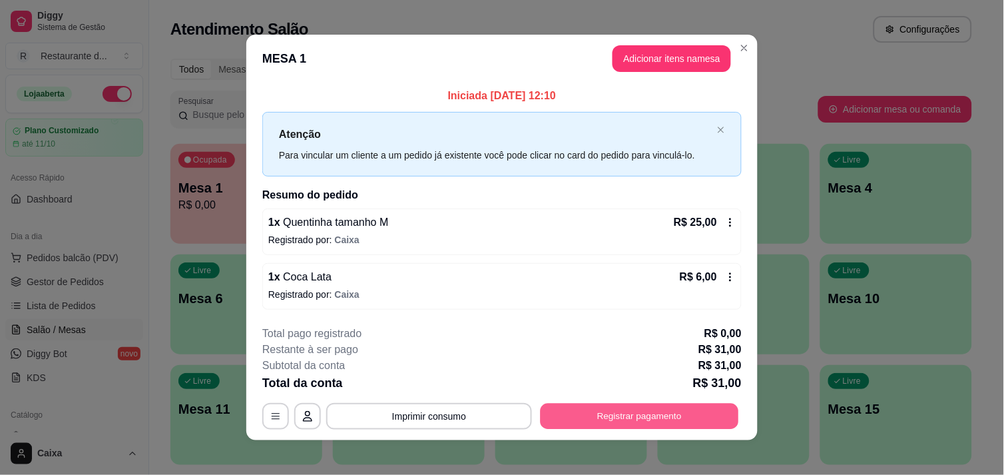
click at [640, 410] on button "Registrar pagamento" at bounding box center [640, 416] width 198 height 26
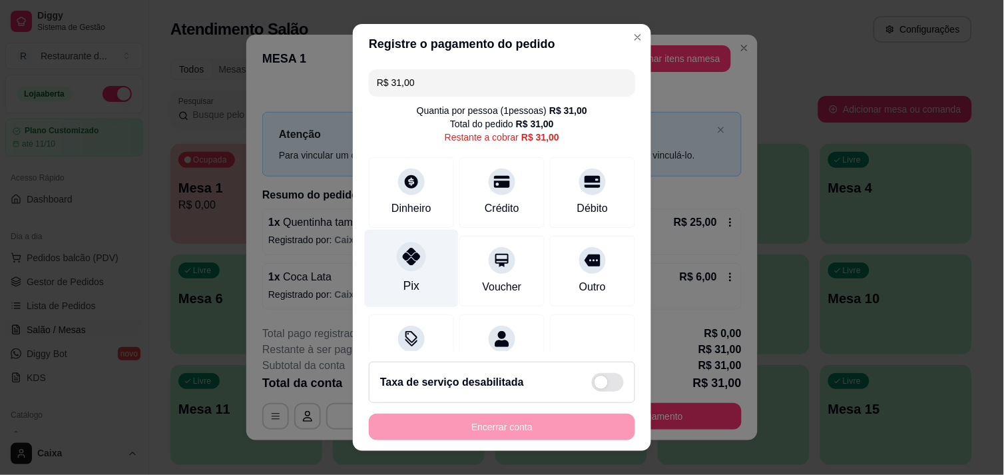
click at [413, 265] on div at bounding box center [411, 256] width 29 height 29
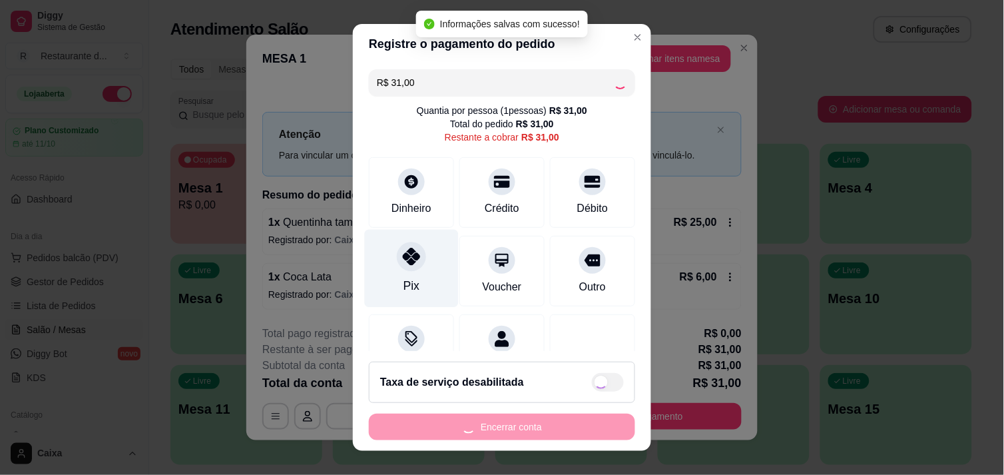
type input "R$ 0,00"
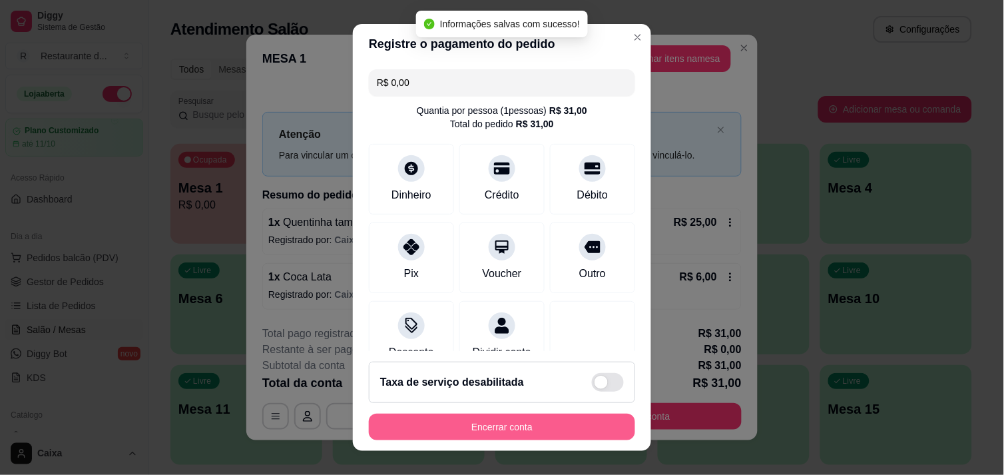
click at [502, 421] on button "Encerrar conta" at bounding box center [502, 426] width 266 height 27
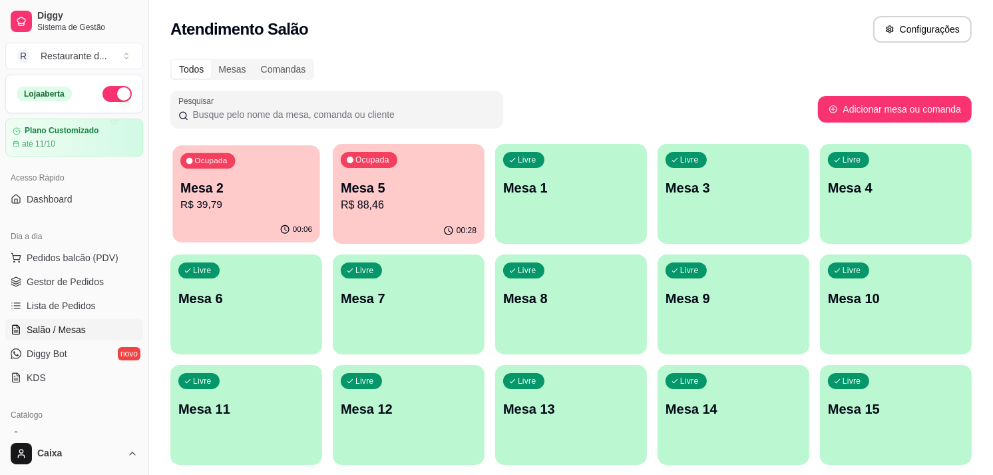
click at [250, 206] on p "R$ 39,79" at bounding box center [246, 204] width 132 height 15
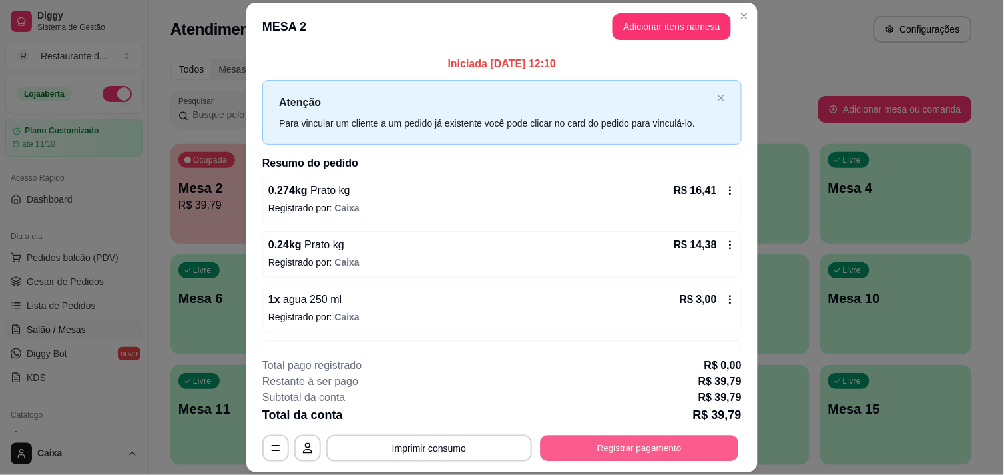
click at [604, 443] on button "Registrar pagamento" at bounding box center [640, 448] width 198 height 26
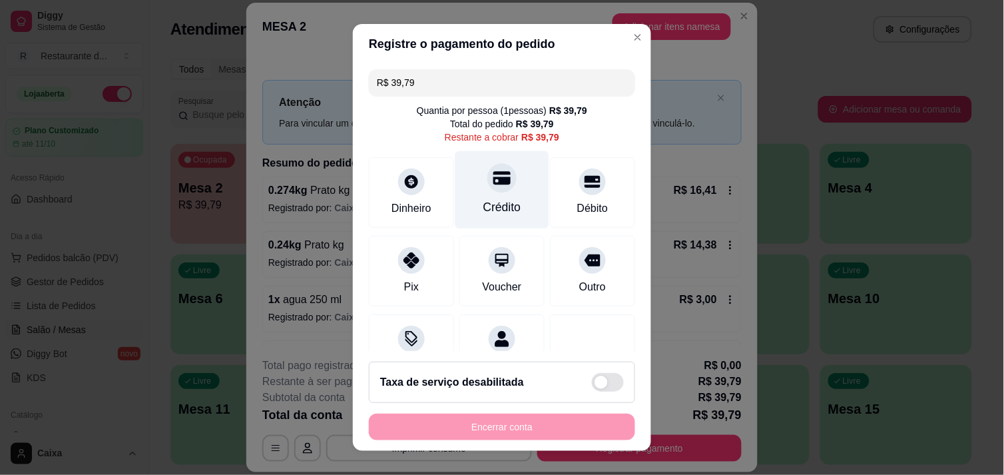
click at [502, 180] on div "Crédito" at bounding box center [502, 189] width 94 height 78
type input "R$ 0,00"
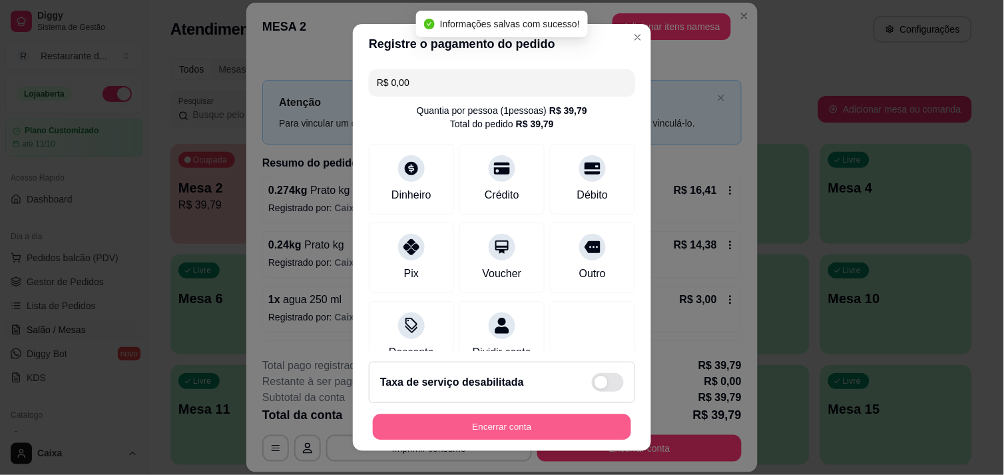
click at [504, 417] on button "Encerrar conta" at bounding box center [502, 427] width 258 height 26
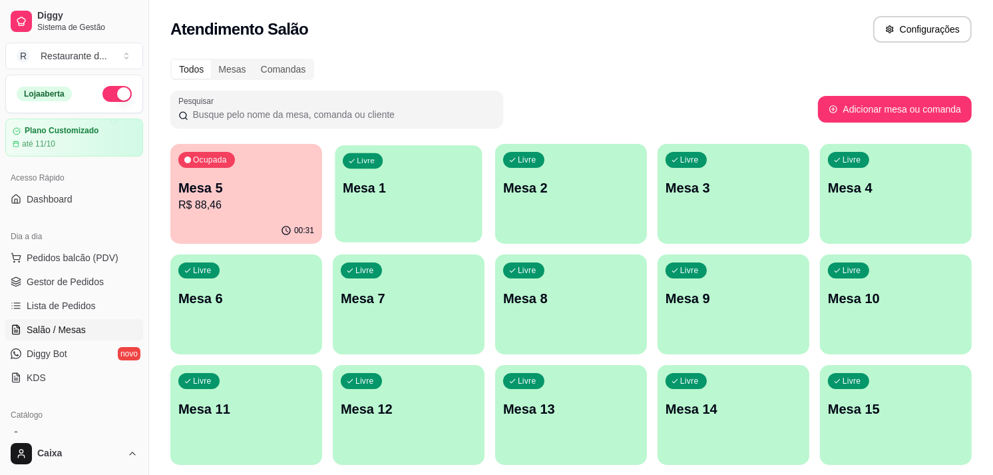
click at [385, 204] on div "Livre Mesa 1" at bounding box center [408, 185] width 147 height 81
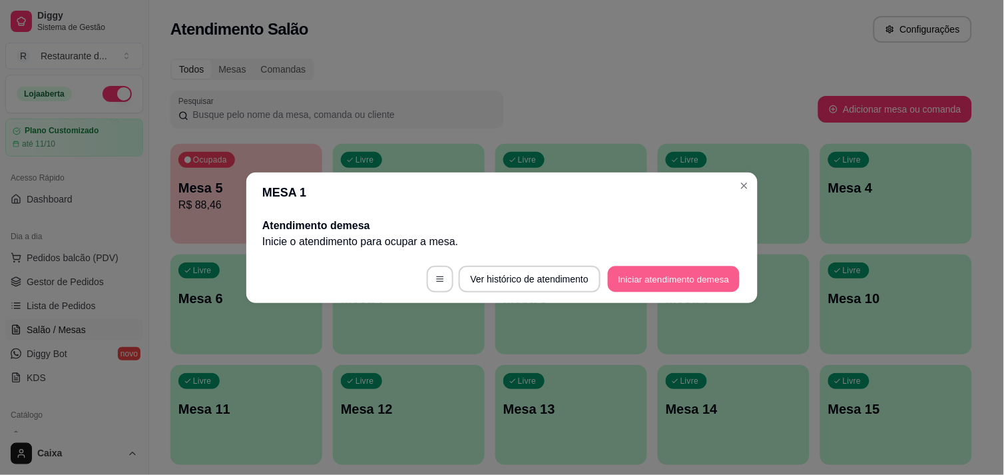
click at [656, 274] on button "Iniciar atendimento de mesa" at bounding box center [674, 279] width 132 height 26
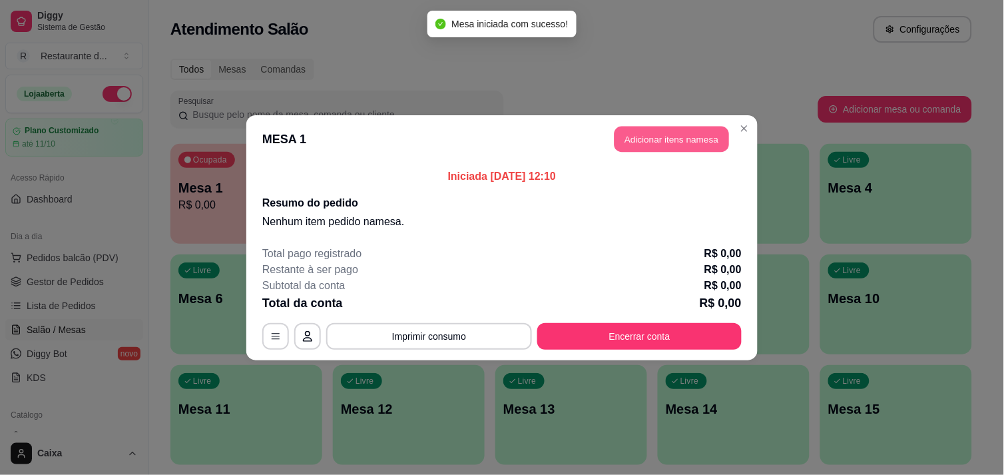
click at [686, 124] on header "MESA 1 Adicionar itens na mesa" at bounding box center [501, 139] width 511 height 48
click at [686, 131] on button "Adicionar itens na mesa" at bounding box center [671, 139] width 115 height 26
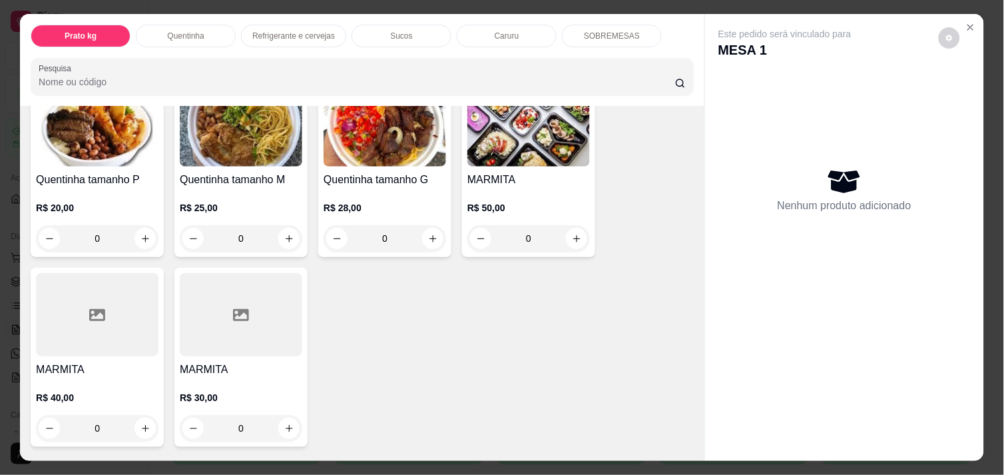
scroll to position [325, 0]
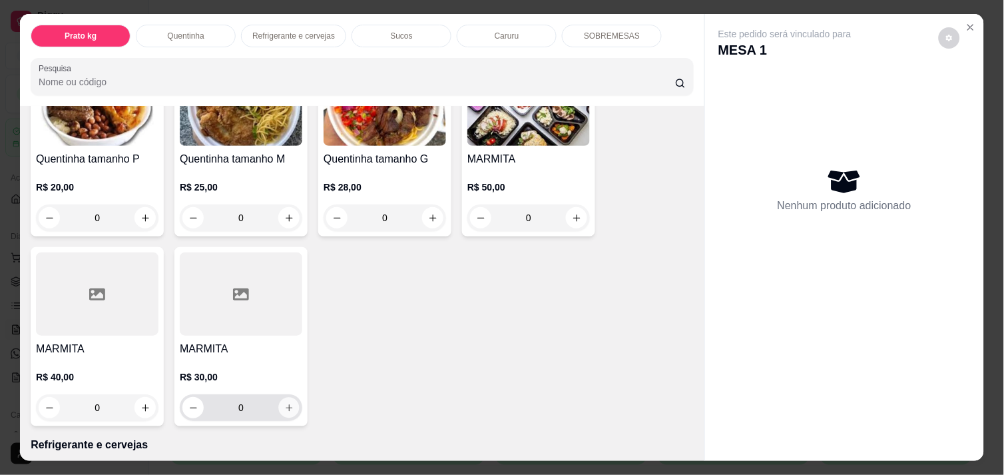
click at [284, 397] on button "increase-product-quantity" at bounding box center [289, 407] width 21 height 21
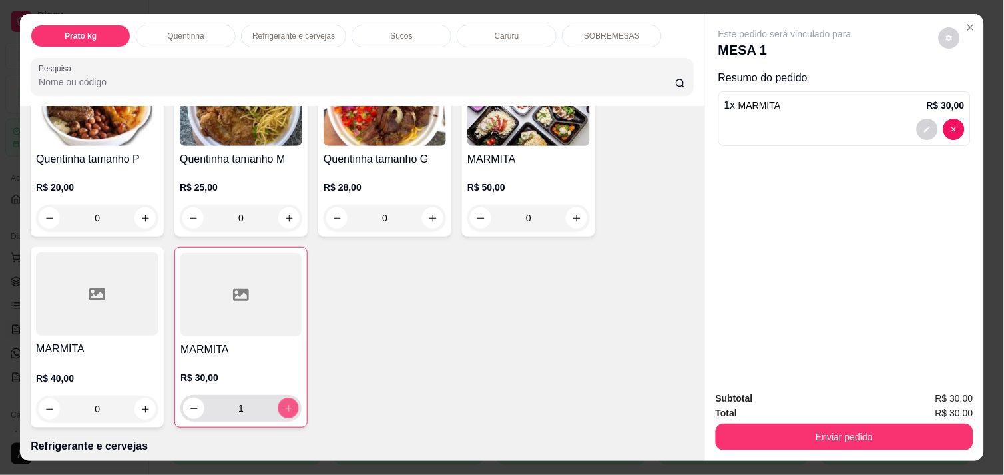
click at [284, 398] on button "increase-product-quantity" at bounding box center [288, 408] width 21 height 21
click at [184, 402] on button "decrease-product-quantity" at bounding box center [194, 408] width 21 height 21
type input "1"
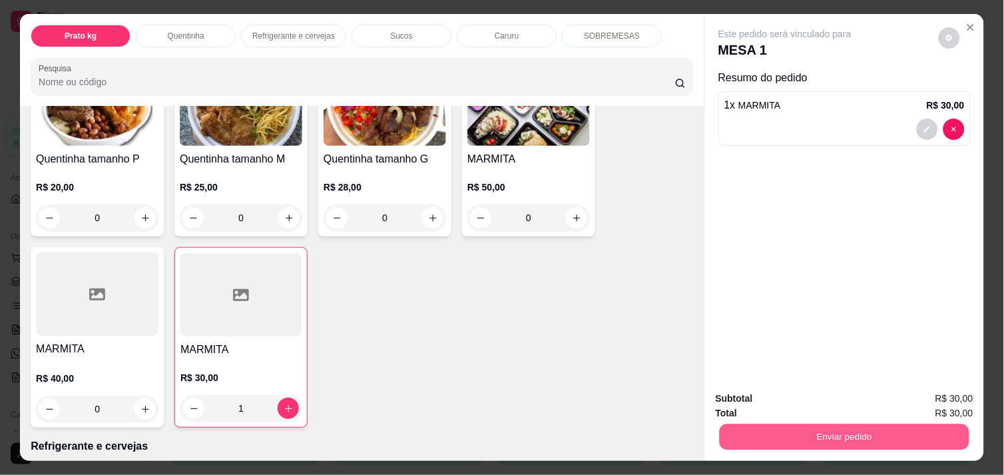
click at [825, 426] on button "Enviar pedido" at bounding box center [845, 436] width 250 height 26
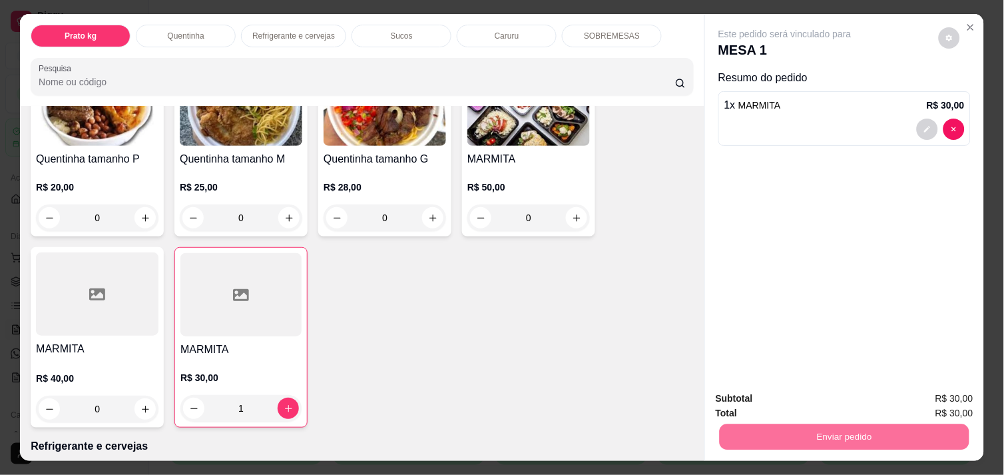
click at [961, 393] on button "Enviar pedido" at bounding box center [938, 398] width 73 height 25
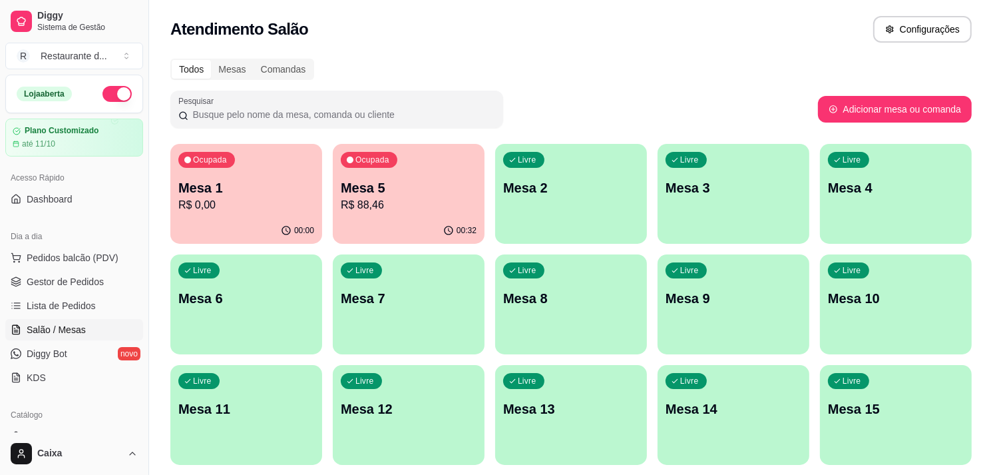
click at [295, 181] on p "Mesa 1" at bounding box center [246, 187] width 136 height 19
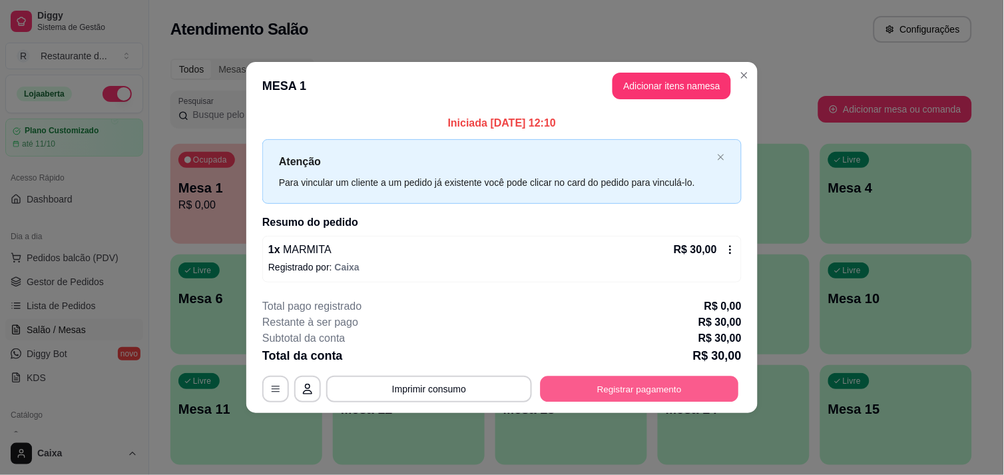
click at [677, 388] on button "Registrar pagamento" at bounding box center [640, 389] width 198 height 26
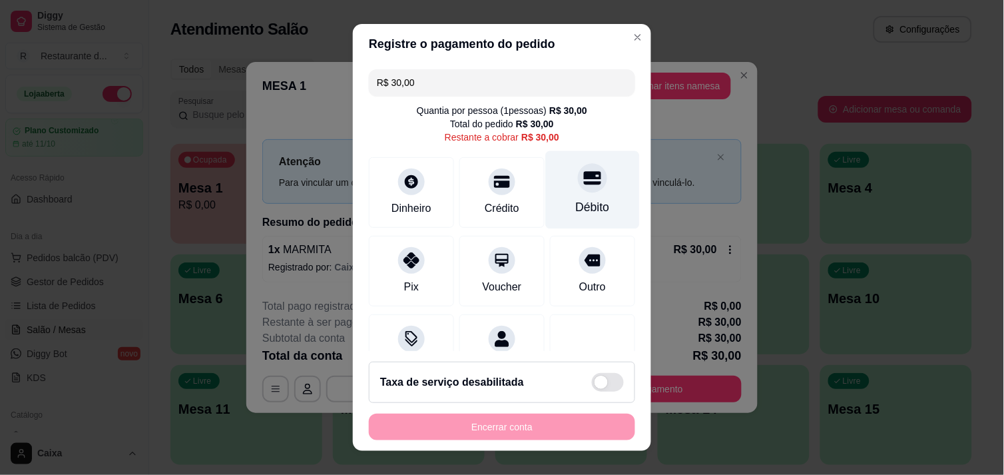
click at [584, 203] on div "Débito" at bounding box center [593, 206] width 34 height 17
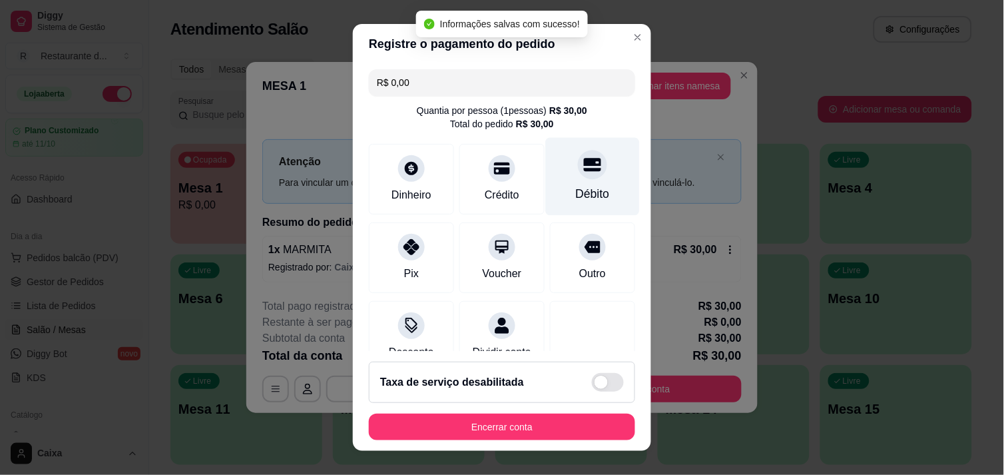
type input "R$ 0,00"
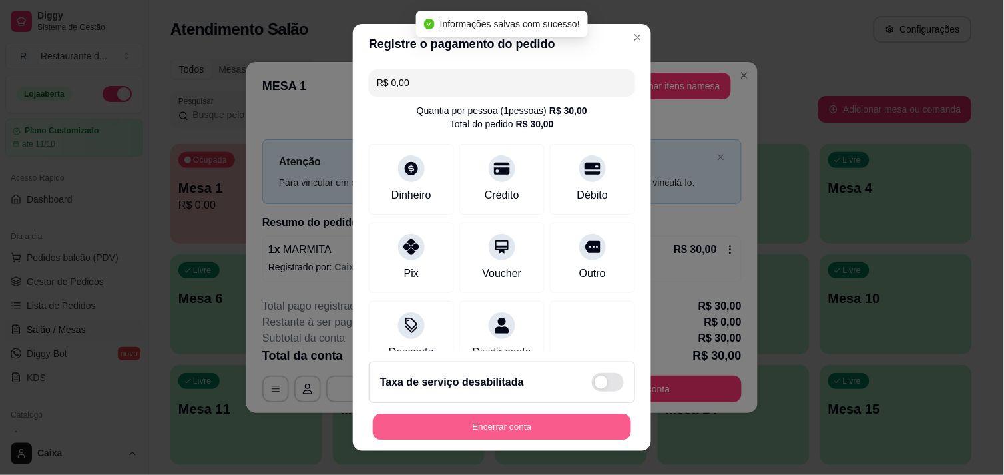
click at [539, 423] on button "Encerrar conta" at bounding box center [502, 427] width 258 height 26
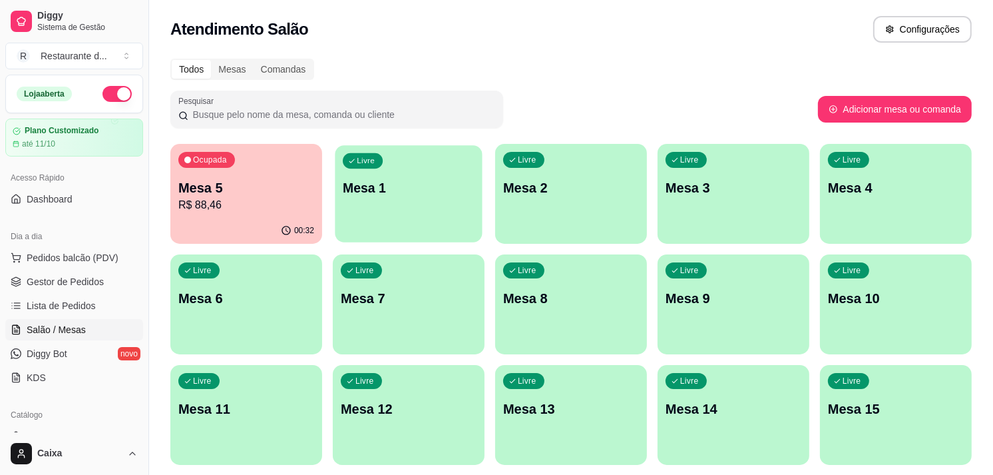
click at [410, 208] on div "Livre Mesa 1" at bounding box center [408, 185] width 147 height 81
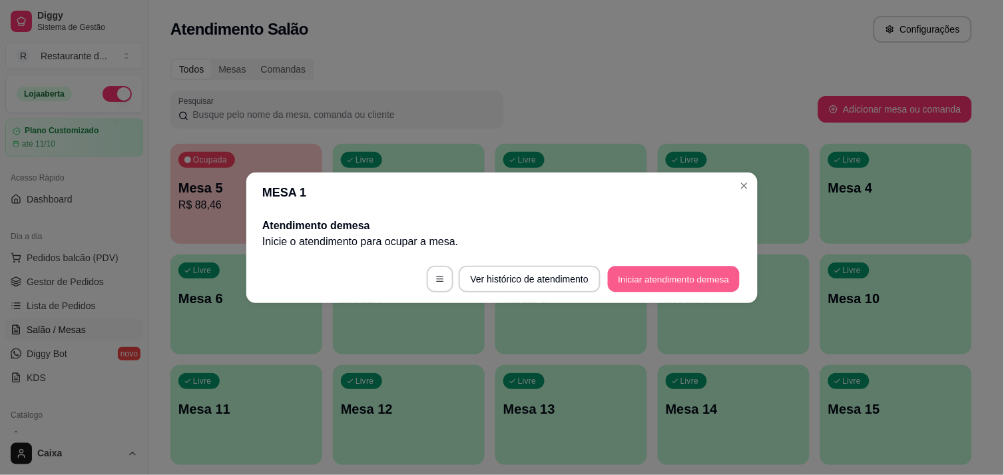
click at [690, 272] on button "Iniciar atendimento de mesa" at bounding box center [674, 279] width 132 height 26
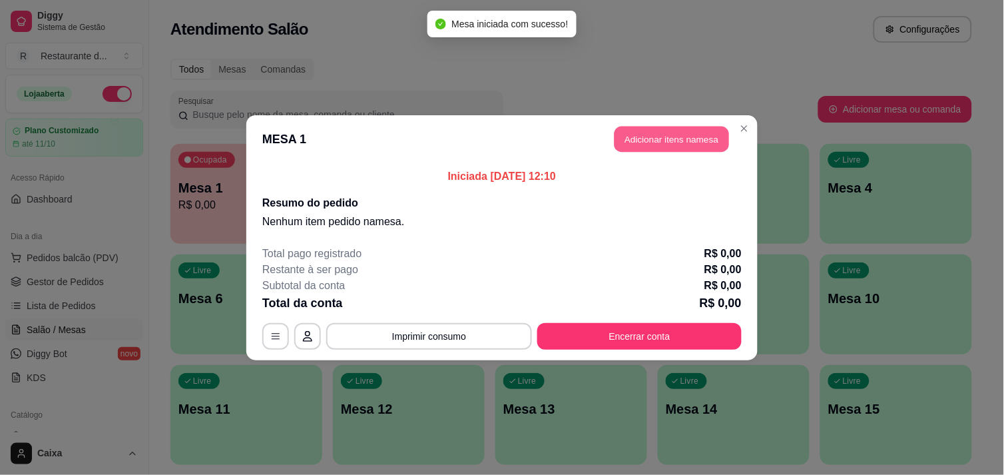
click at [688, 128] on button "Adicionar itens na mesa" at bounding box center [671, 139] width 115 height 26
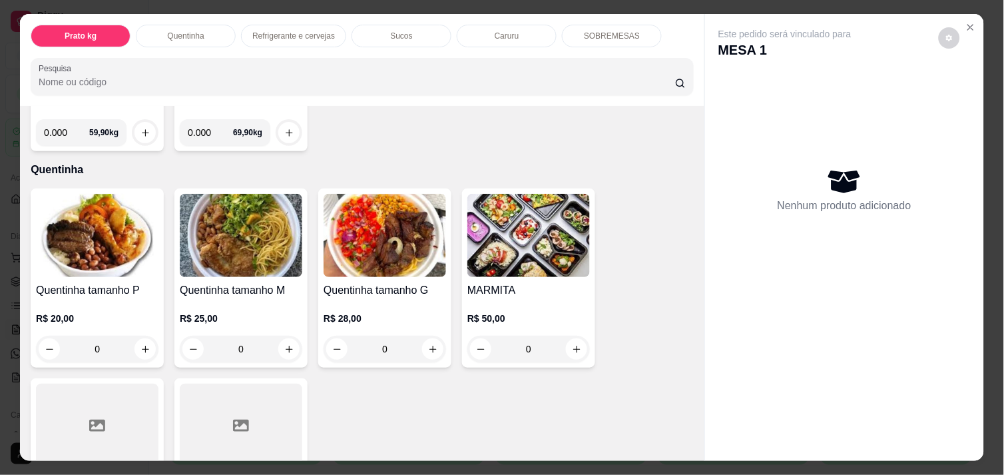
scroll to position [207, 0]
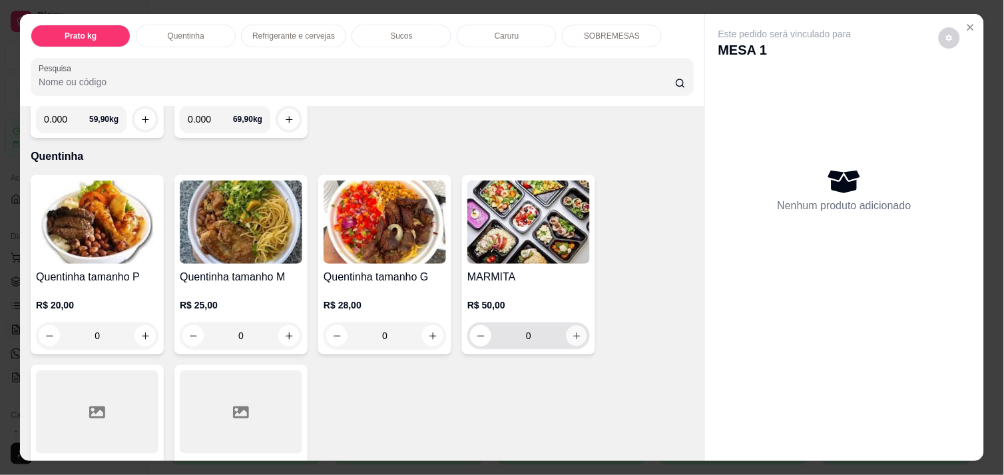
click at [572, 331] on icon "increase-product-quantity" at bounding box center [577, 336] width 10 height 10
type input "1"
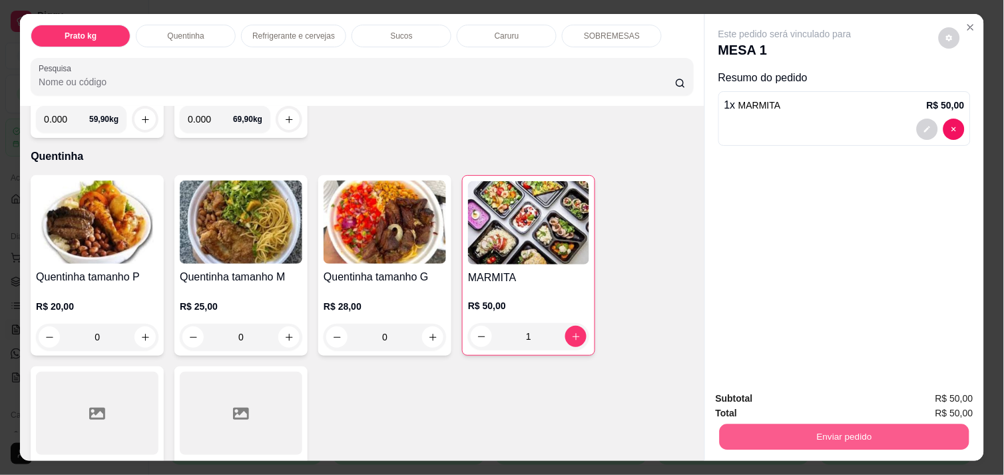
click at [893, 430] on button "Enviar pedido" at bounding box center [845, 436] width 250 height 26
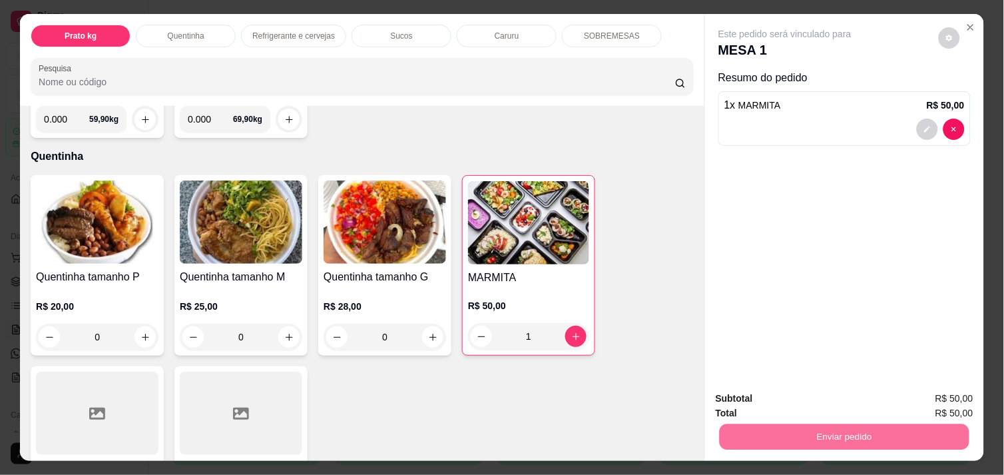
click at [930, 386] on button "Enviar pedido" at bounding box center [938, 398] width 73 height 25
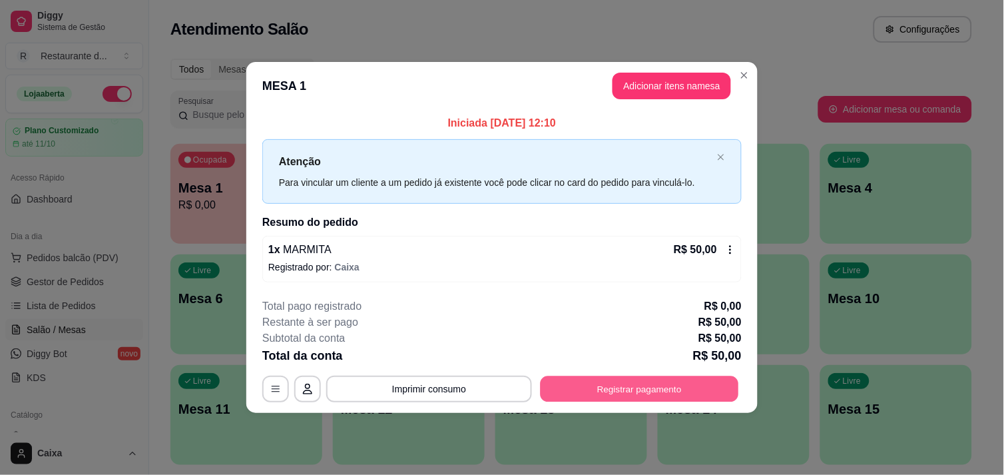
click at [672, 384] on button "Registrar pagamento" at bounding box center [640, 389] width 198 height 26
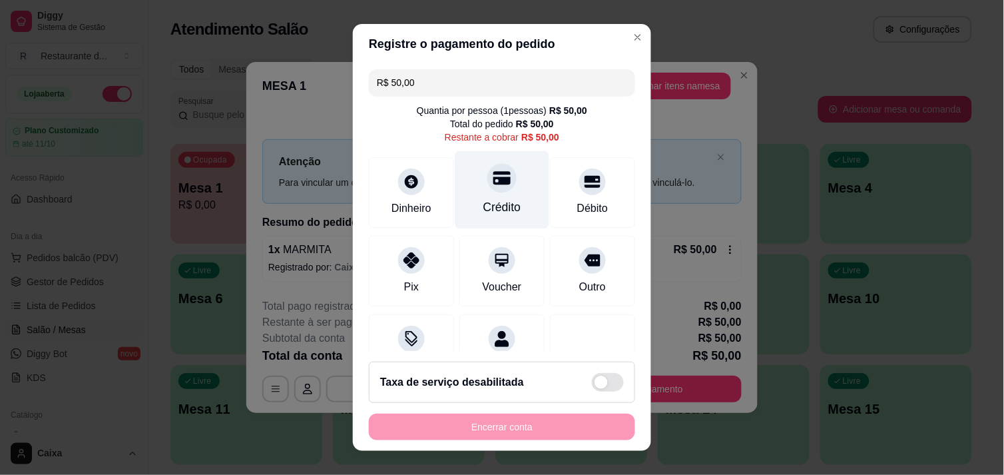
click at [495, 184] on div at bounding box center [501, 177] width 29 height 29
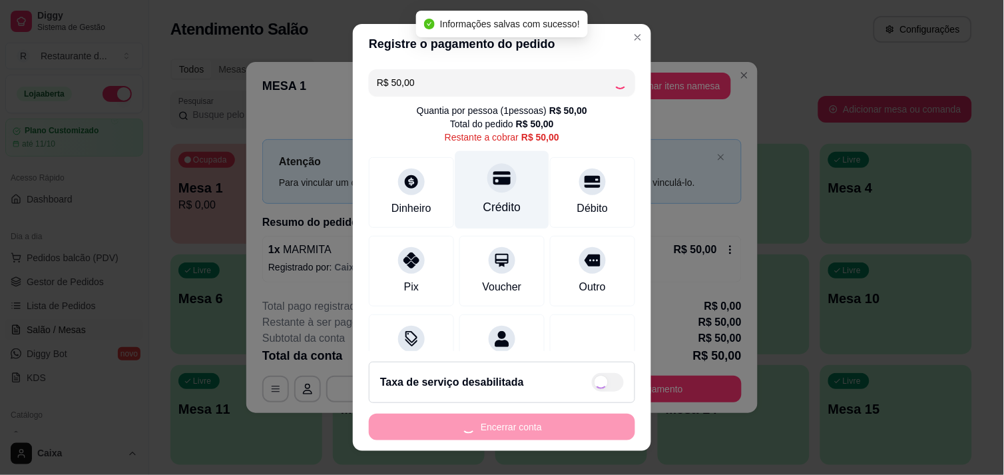
type input "R$ 0,00"
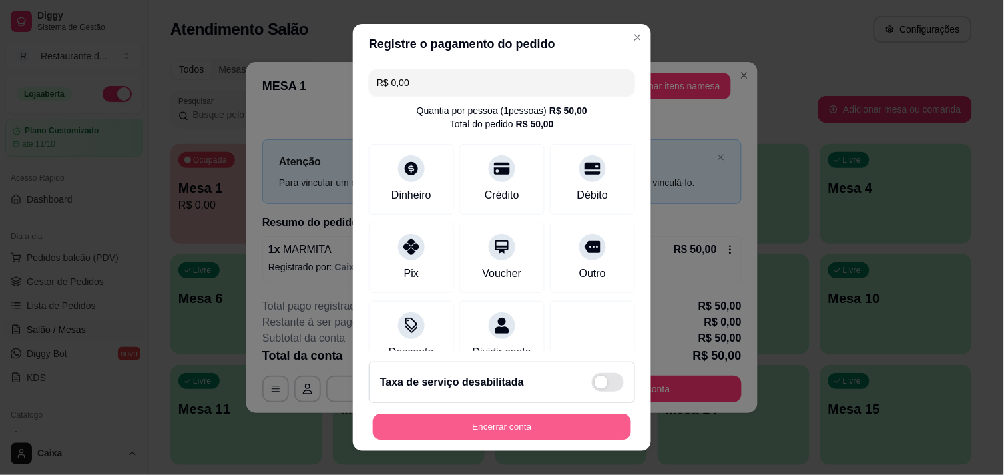
click at [482, 427] on button "Encerrar conta" at bounding box center [502, 427] width 258 height 26
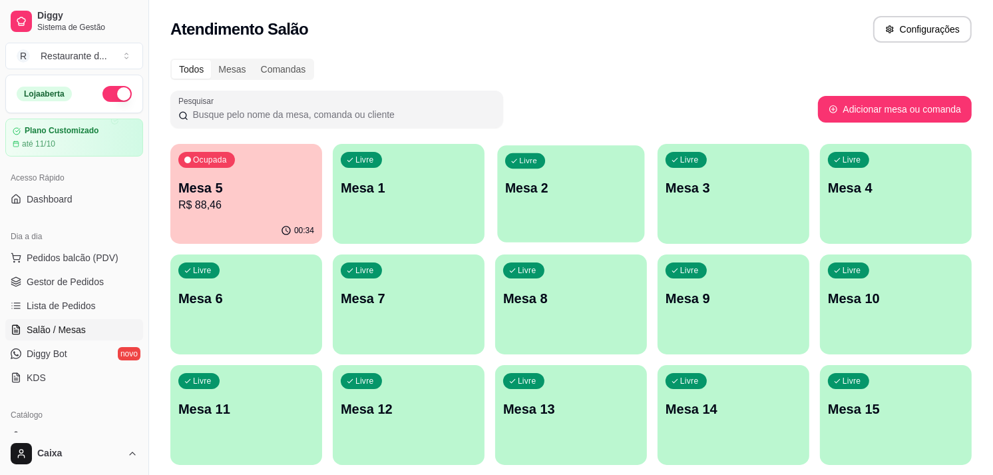
click at [564, 206] on div "Livre Mesa 2" at bounding box center [570, 185] width 147 height 81
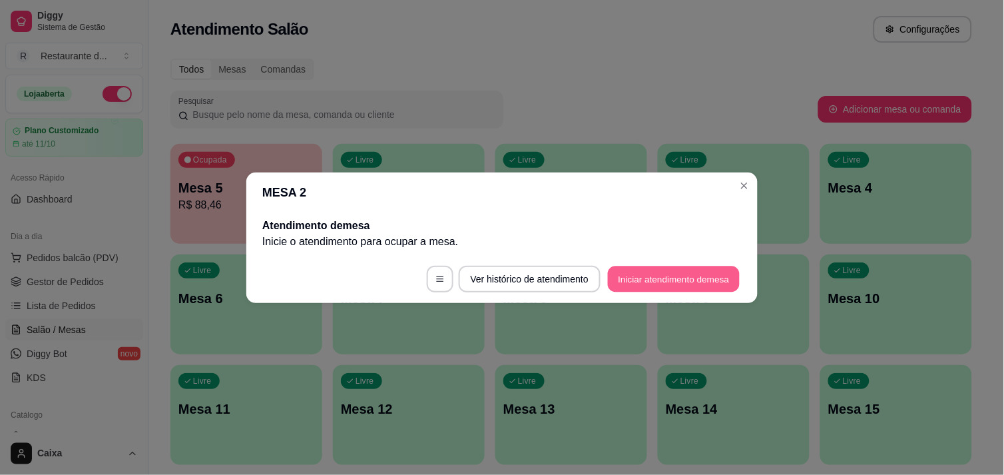
click at [646, 270] on button "Iniciar atendimento de mesa" at bounding box center [674, 279] width 132 height 26
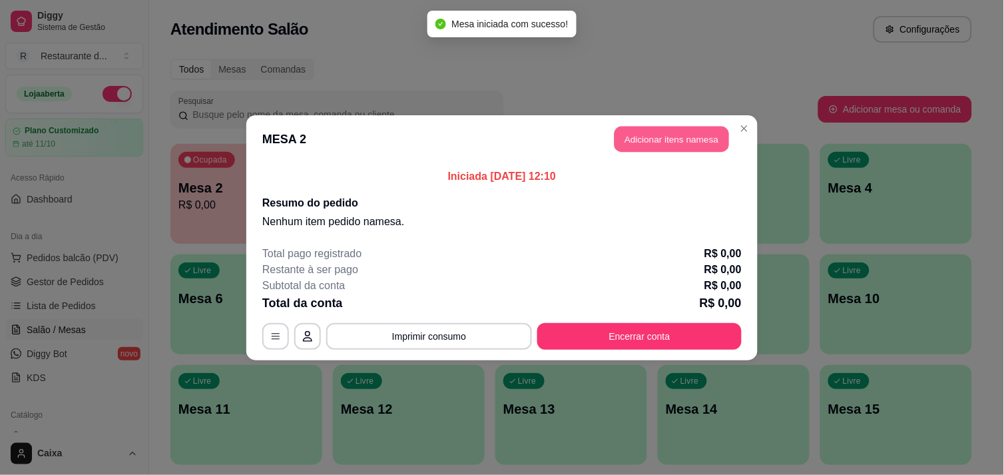
click at [676, 138] on button "Adicionar itens na mesa" at bounding box center [671, 139] width 115 height 26
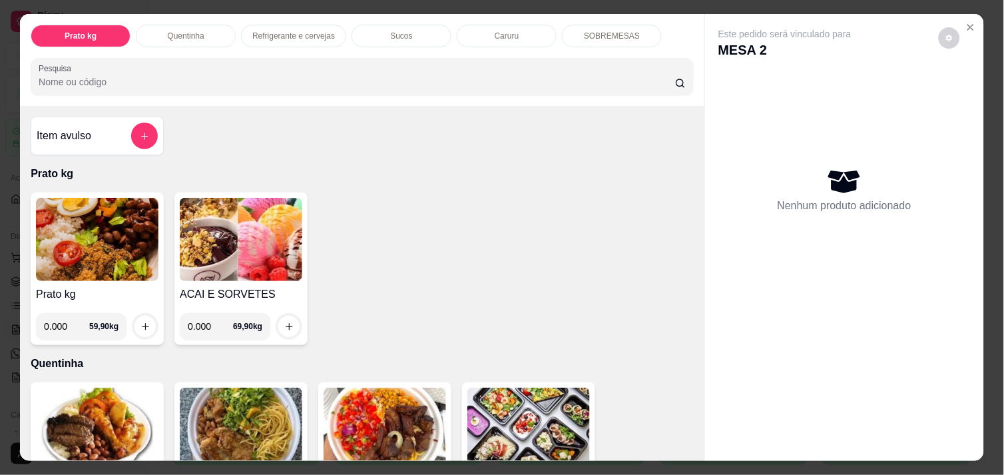
click at [63, 324] on input "0.000" at bounding box center [66, 326] width 45 height 27
type input "0.308"
click at [140, 324] on icon "increase-product-quantity" at bounding box center [145, 327] width 10 height 10
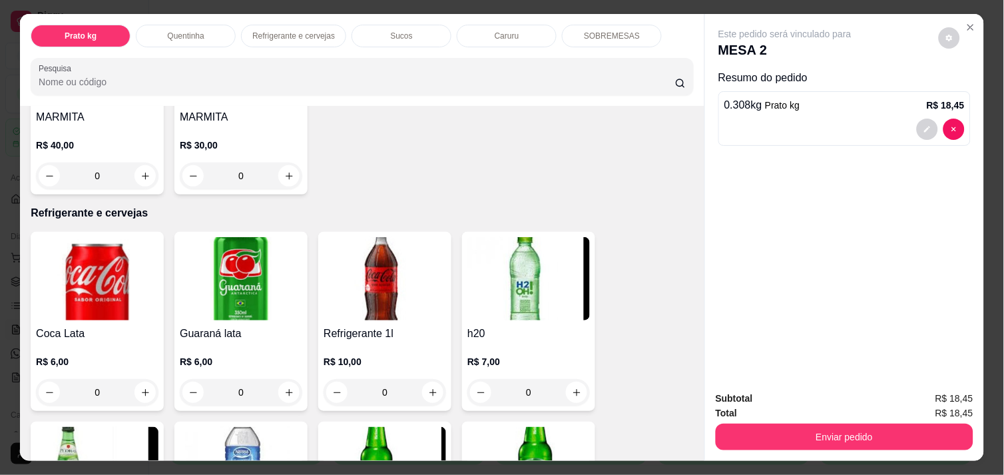
scroll to position [562, 0]
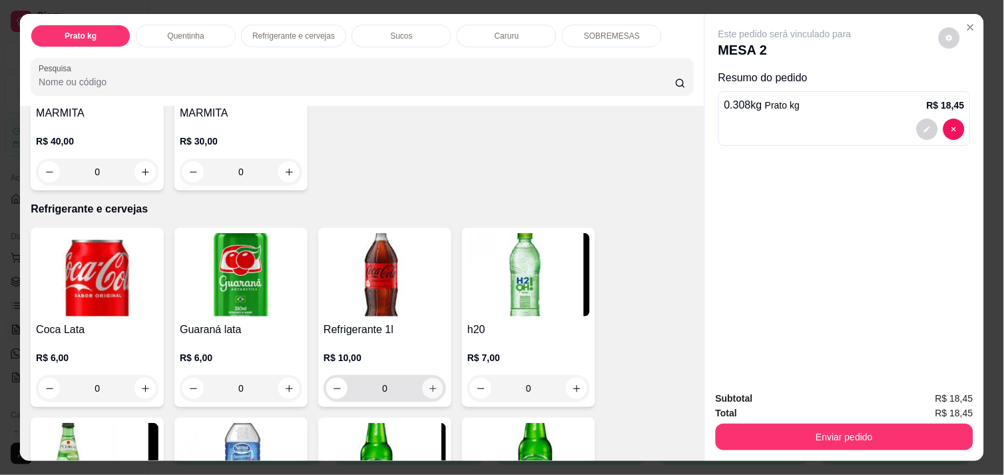
click at [429, 385] on icon "increase-product-quantity" at bounding box center [432, 388] width 7 height 7
type input "1"
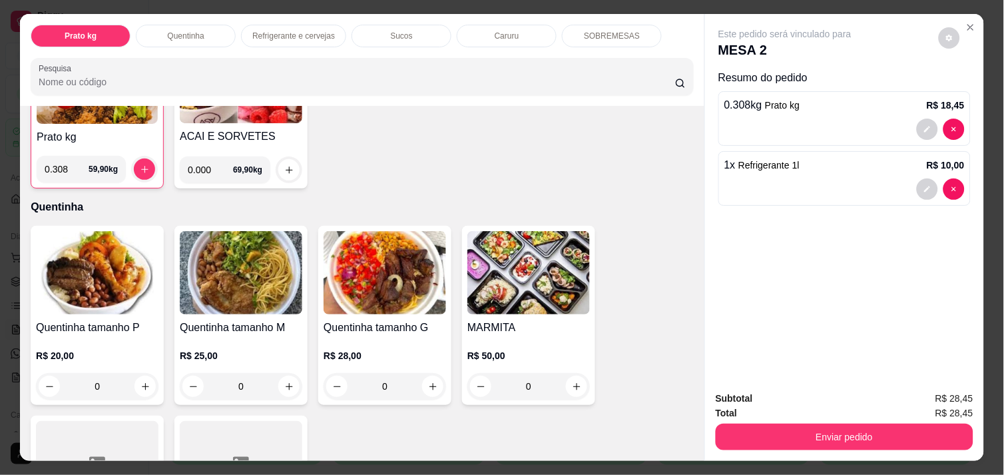
scroll to position [118, 0]
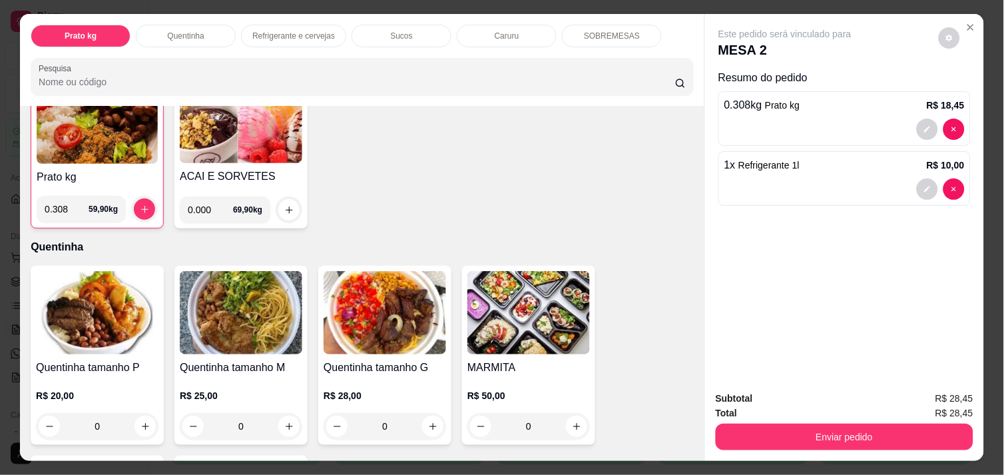
click at [92, 138] on img at bounding box center [97, 122] width 121 height 83
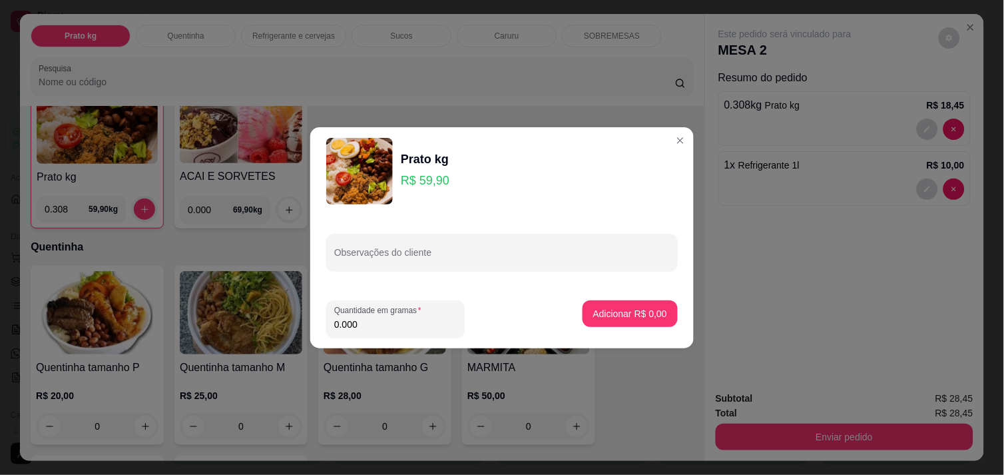
click at [362, 324] on input "0.000" at bounding box center [395, 324] width 122 height 13
type input "0.302"
click at [623, 309] on p "Adicionar R$ 18,09" at bounding box center [627, 313] width 77 height 13
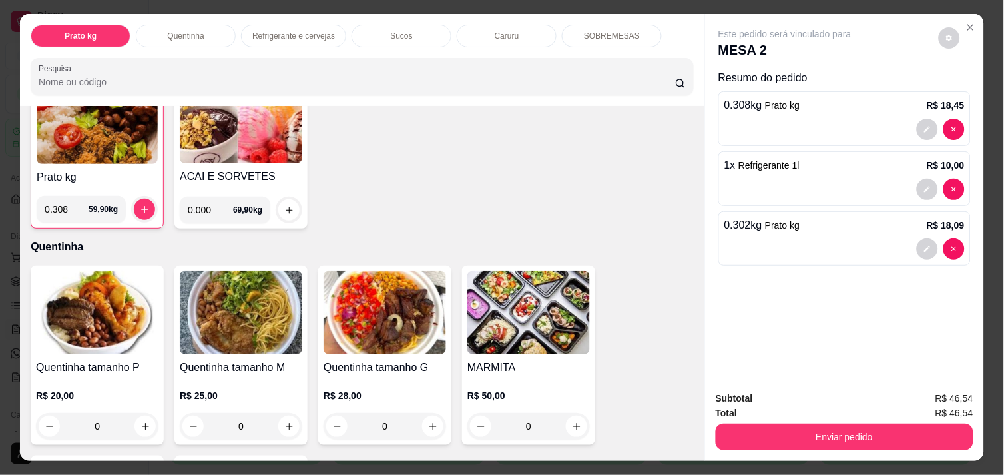
click at [989, 355] on div "Prato kg Quentinha Refrigerante e cervejas Sucos Caruru SOBREMESAS Pesquisa Ite…" at bounding box center [502, 237] width 1004 height 475
click at [983, 150] on div "Prato kg Quentinha Refrigerante e cervejas Sucos Caruru SOBREMESAS Pesquisa Ite…" at bounding box center [502, 237] width 1004 height 475
click at [965, 22] on icon "Close" at bounding box center [970, 27] width 11 height 11
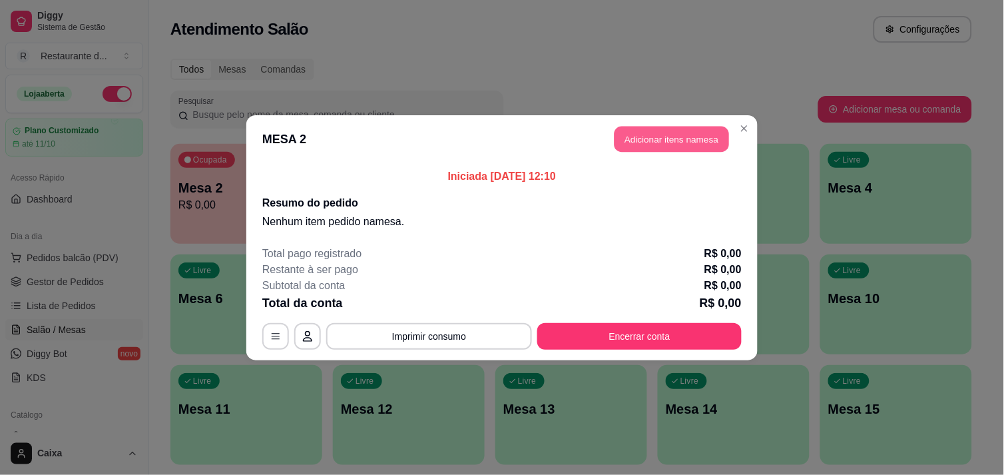
click at [696, 136] on button "Adicionar itens na mesa" at bounding box center [671, 139] width 115 height 26
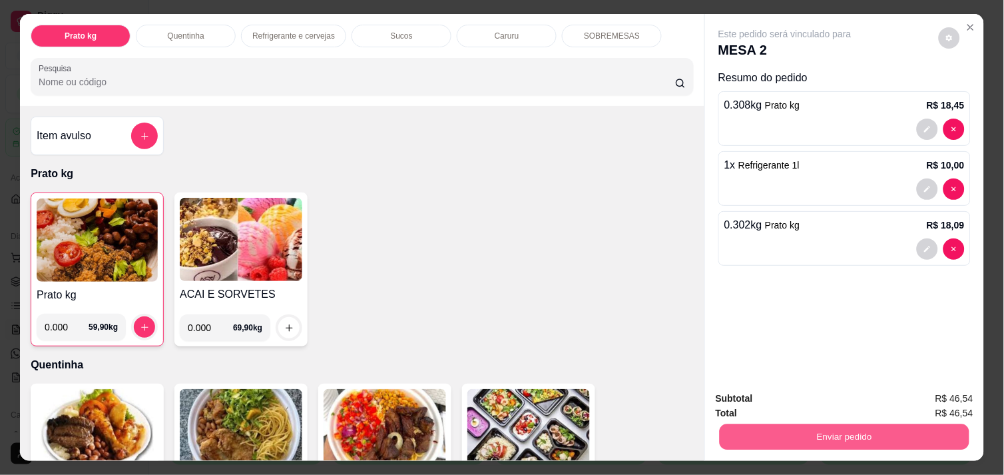
click at [888, 423] on button "Enviar pedido" at bounding box center [845, 436] width 250 height 26
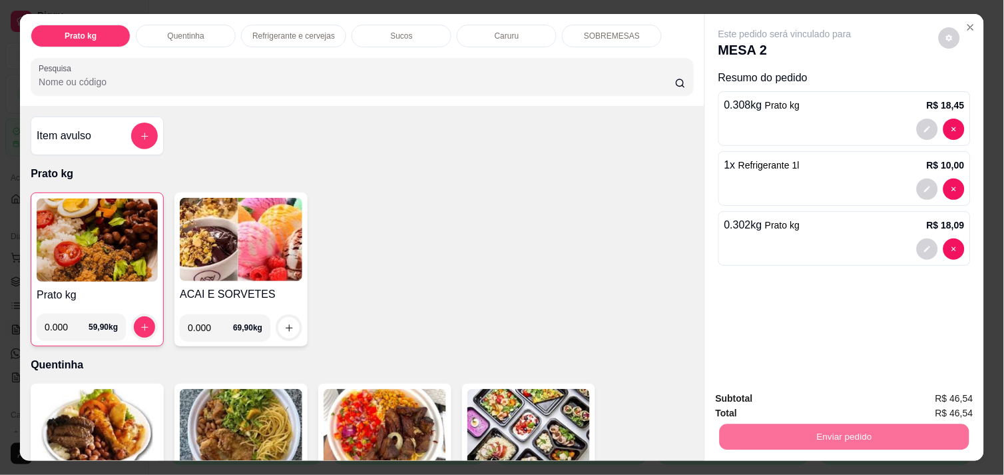
click at [923, 401] on button "Enviar pedido" at bounding box center [938, 398] width 73 height 25
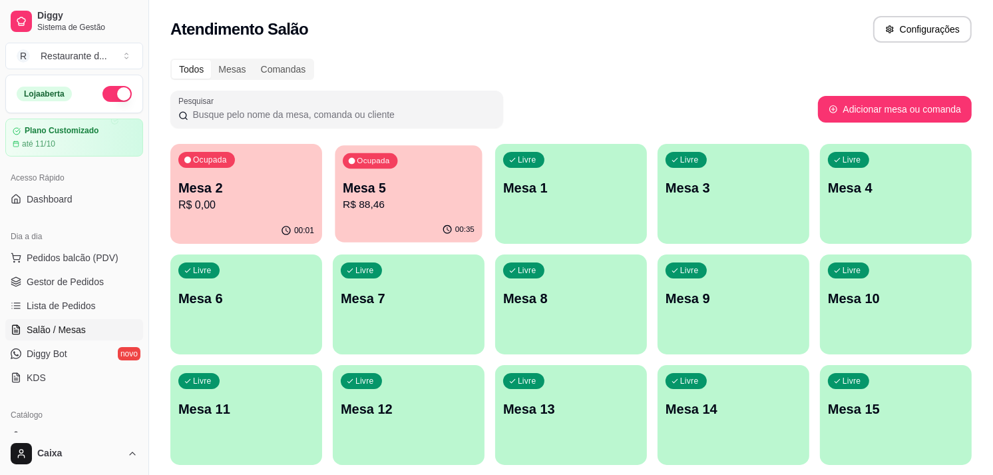
click at [425, 234] on div "00:35" at bounding box center [408, 229] width 147 height 25
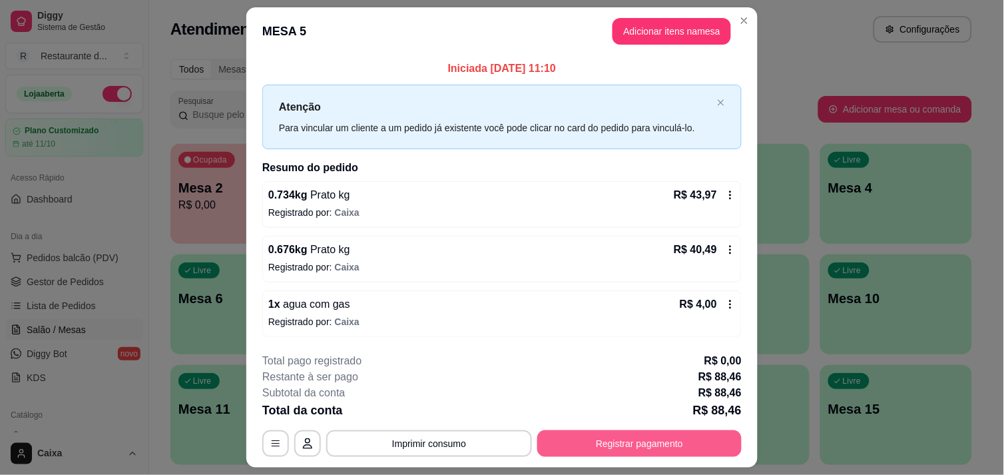
click at [614, 437] on button "Registrar pagamento" at bounding box center [639, 443] width 204 height 27
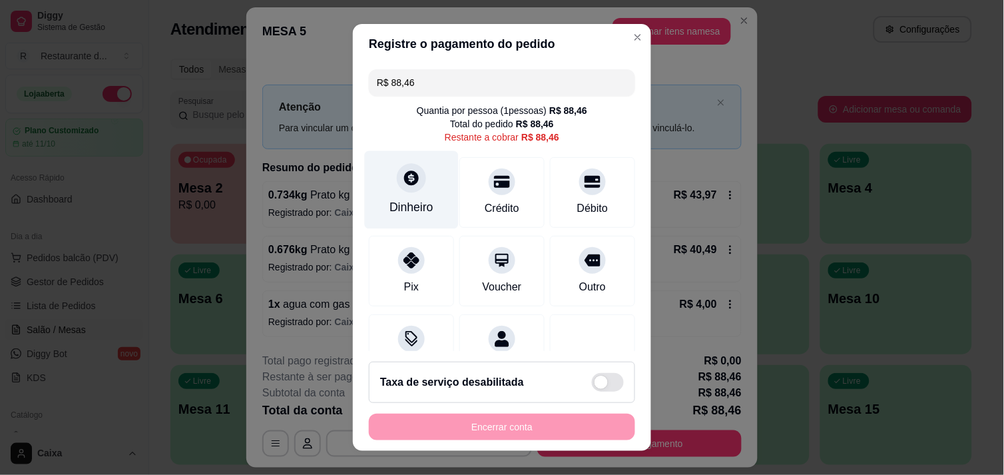
click at [397, 188] on div at bounding box center [411, 177] width 29 height 29
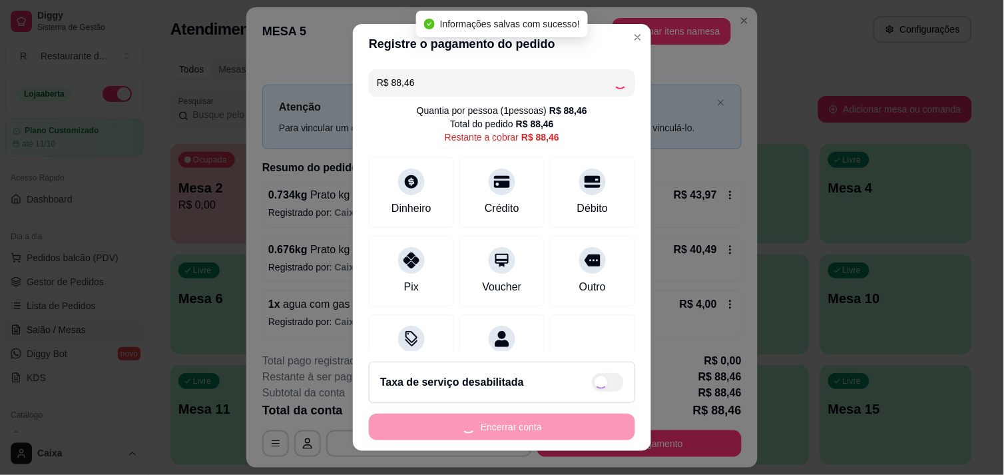
type input "R$ 0,00"
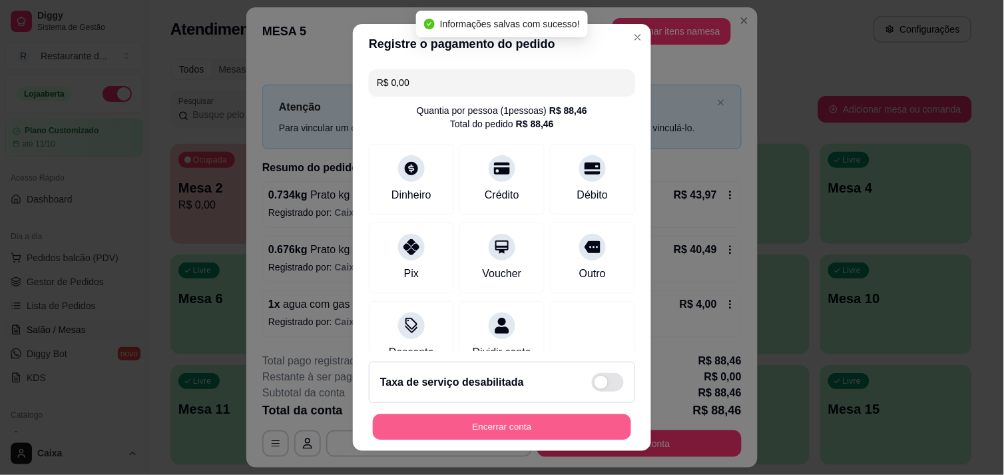
click at [529, 429] on button "Encerrar conta" at bounding box center [502, 427] width 258 height 26
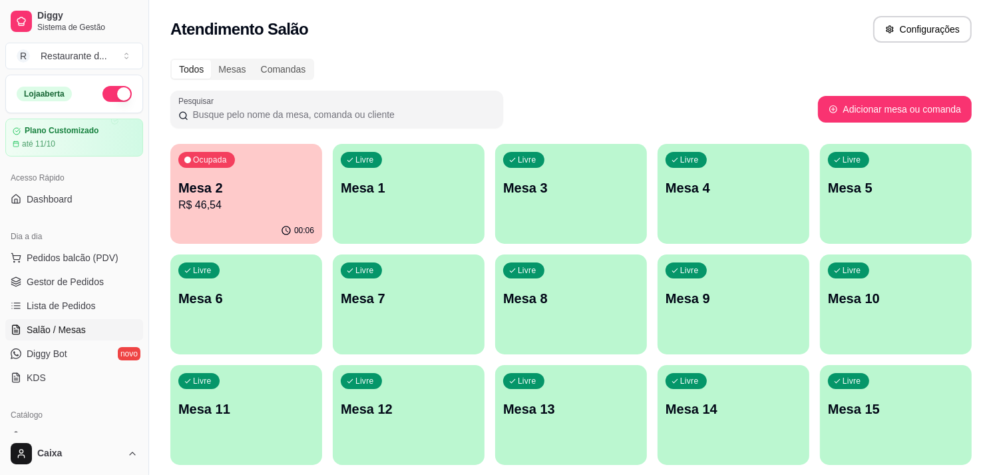
click at [646, 76] on div "Todos Mesas Comandas" at bounding box center [571, 69] width 802 height 21
click at [595, 234] on div "button" at bounding box center [571, 236] width 152 height 16
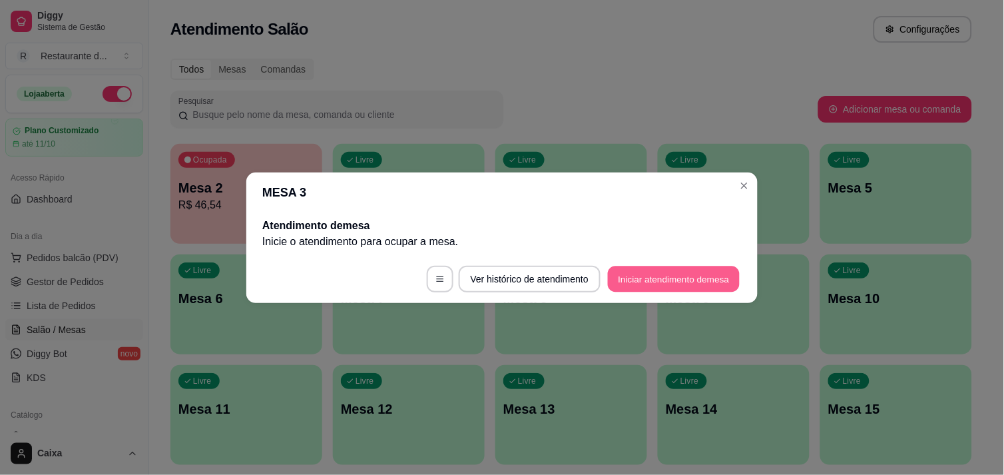
click at [668, 276] on button "Iniciar atendimento de mesa" at bounding box center [674, 279] width 132 height 26
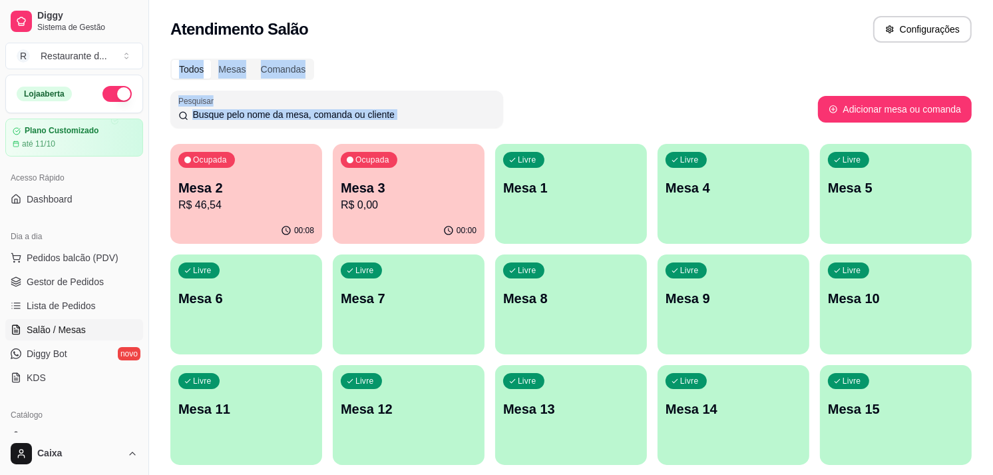
drag, startPoint x: 724, startPoint y: 33, endPoint x: 1007, endPoint y: 130, distance: 298.9
click at [993, 130] on html "Diggy Sistema de Gestão R Restaurante d ... Loja aberta Plano Customizado até 1…" at bounding box center [496, 237] width 993 height 475
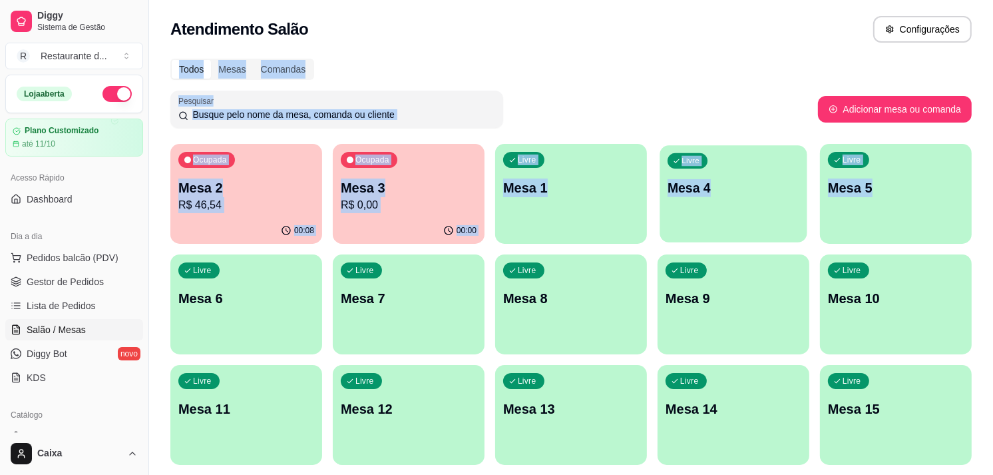
click at [762, 186] on p "Mesa 4" at bounding box center [734, 188] width 132 height 18
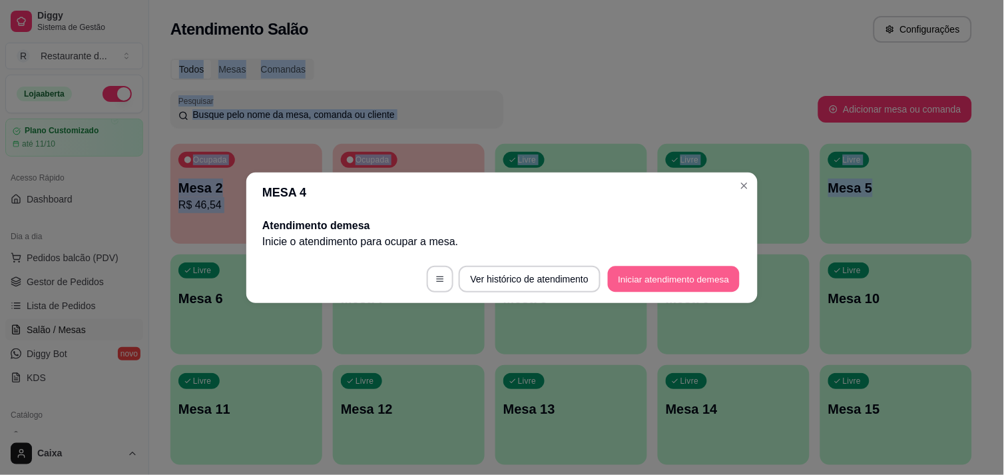
click at [706, 270] on button "Iniciar atendimento de mesa" at bounding box center [674, 279] width 132 height 26
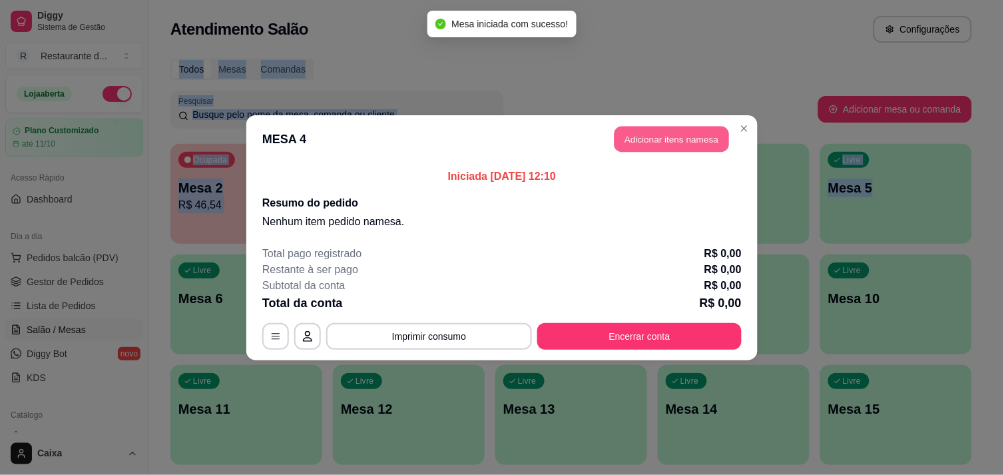
click at [679, 140] on button "Adicionar itens na mesa" at bounding box center [671, 139] width 115 height 26
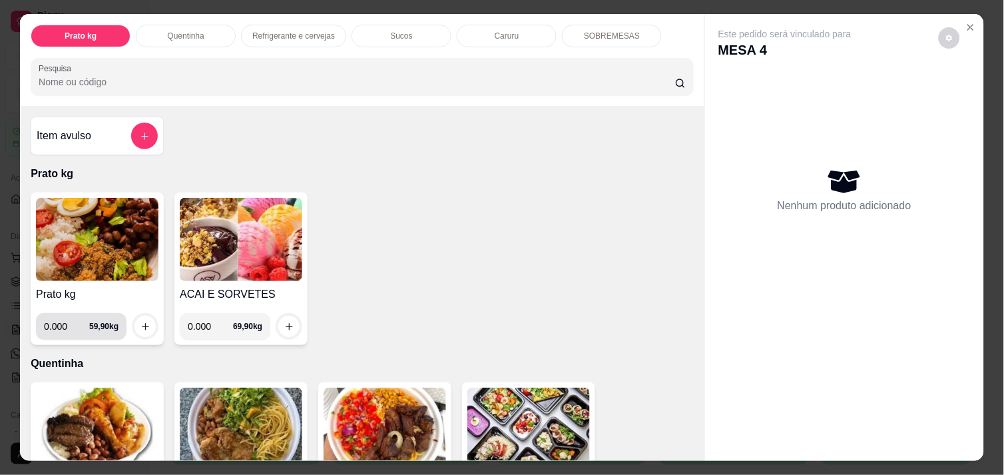
click at [64, 314] on input "0.000" at bounding box center [66, 326] width 45 height 27
type input "0.430"
click at [142, 323] on icon "increase-product-quantity" at bounding box center [145, 326] width 7 height 7
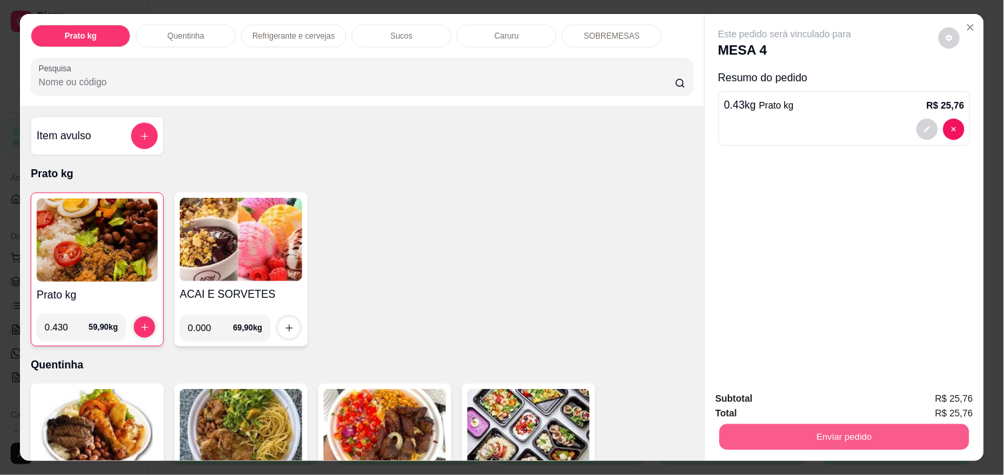
click at [874, 431] on button "Enviar pedido" at bounding box center [845, 436] width 250 height 26
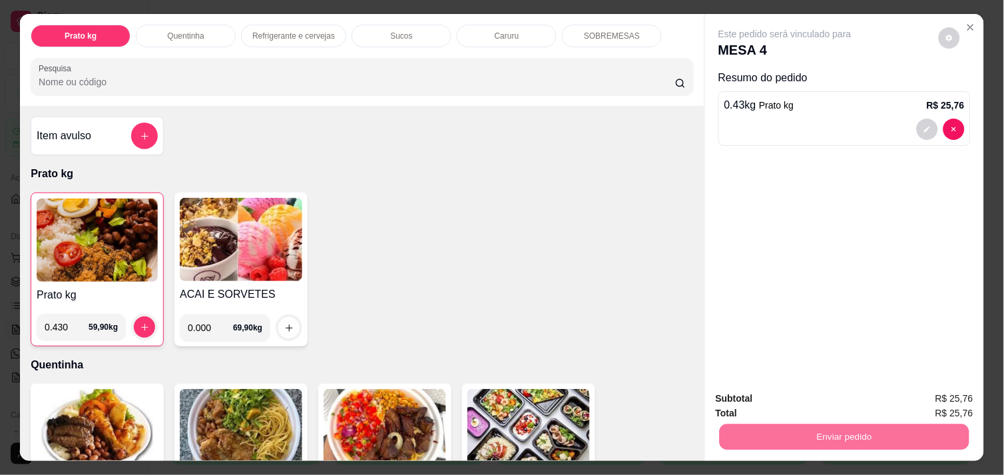
click at [963, 394] on button "Enviar pedido" at bounding box center [938, 398] width 73 height 25
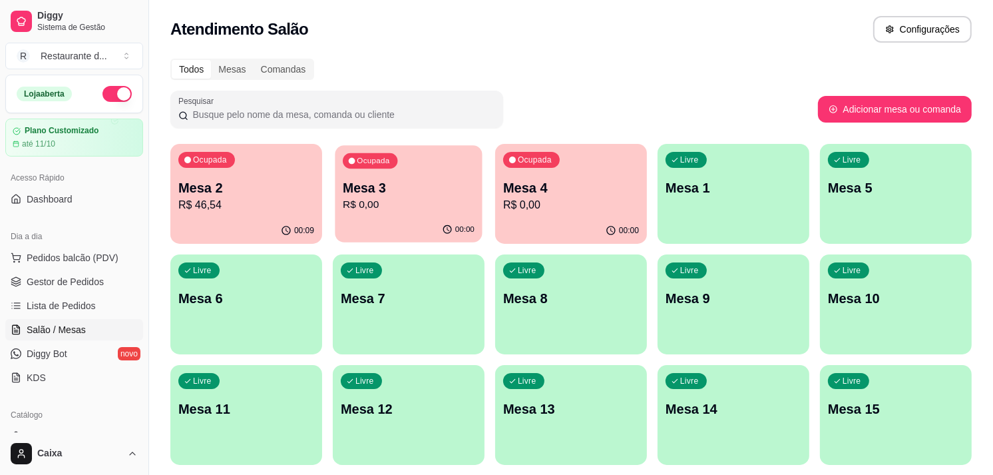
click at [408, 195] on p "Mesa 3" at bounding box center [409, 188] width 132 height 18
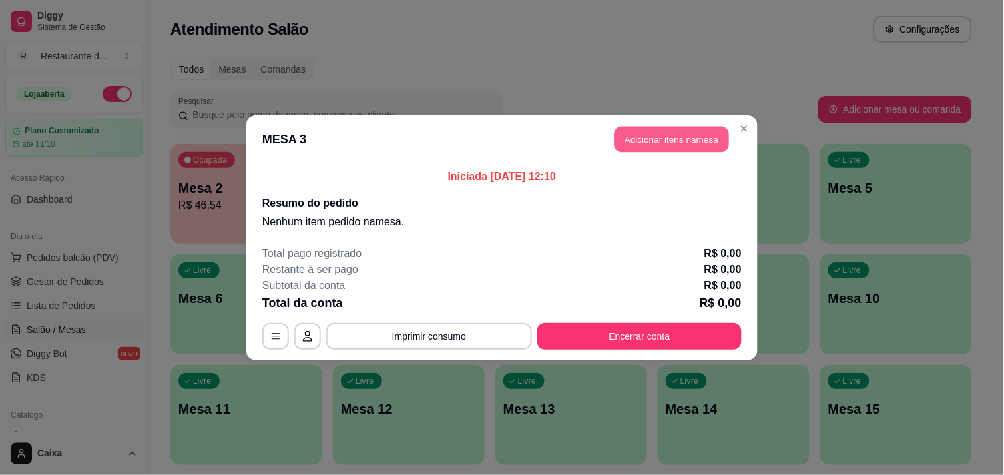
click at [643, 132] on button "Adicionar itens na mesa" at bounding box center [671, 139] width 115 height 26
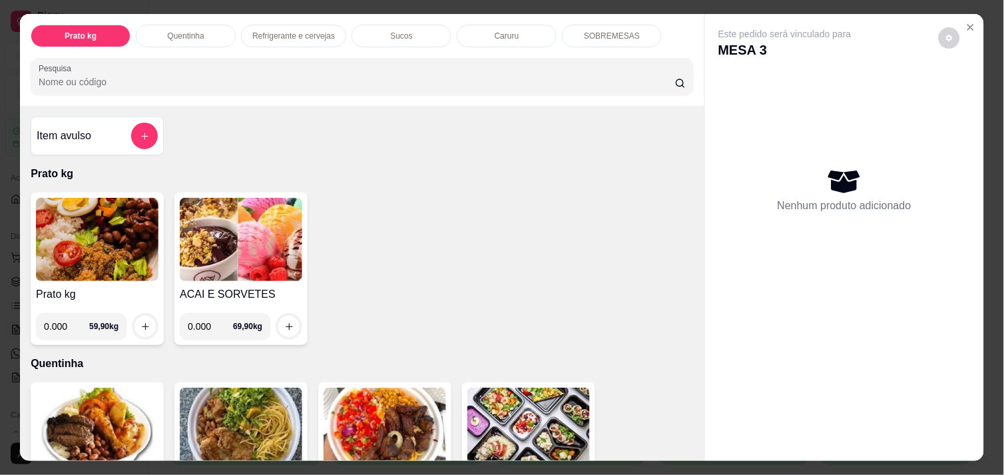
click at [68, 322] on input "0.000" at bounding box center [66, 326] width 45 height 27
type input "0.360"
click at [140, 322] on icon "increase-product-quantity" at bounding box center [145, 327] width 10 height 10
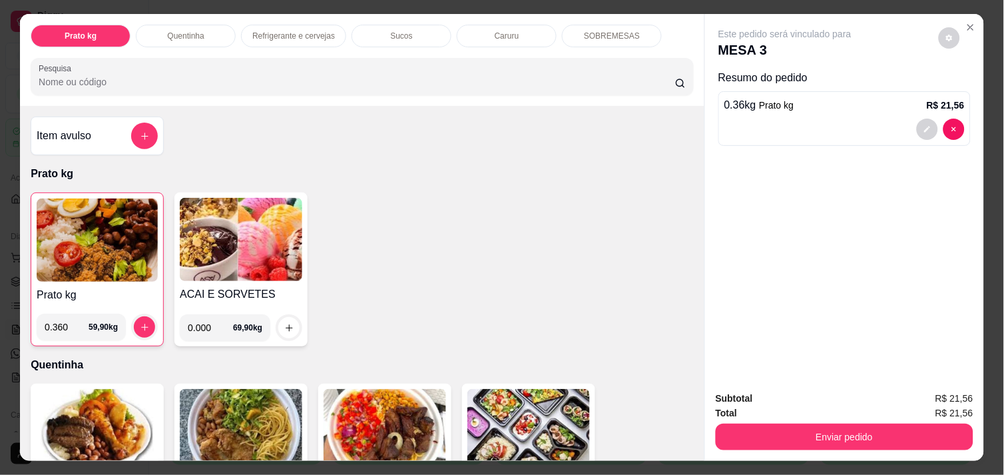
click at [84, 228] on img at bounding box center [97, 239] width 121 height 83
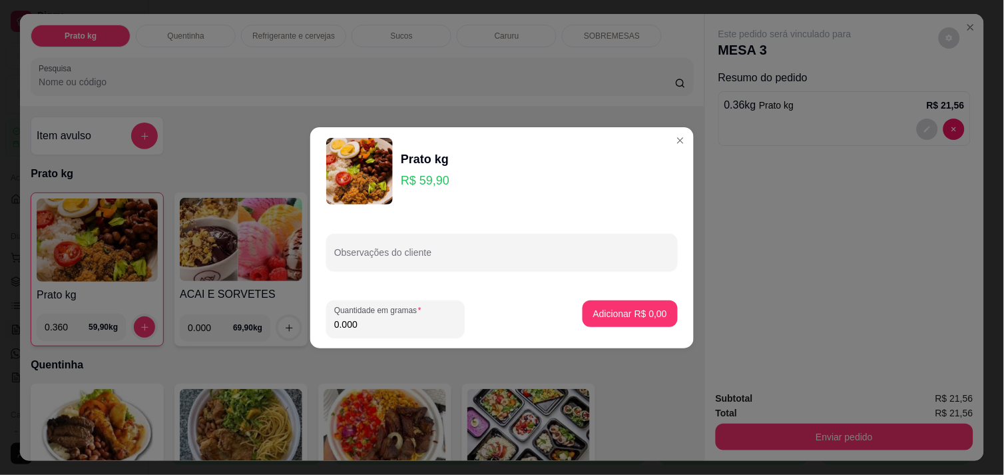
click at [359, 322] on input "0.000" at bounding box center [395, 324] width 122 height 13
type input "0.278"
click at [603, 307] on p "Adicionar R$ 16,65" at bounding box center [627, 313] width 77 height 13
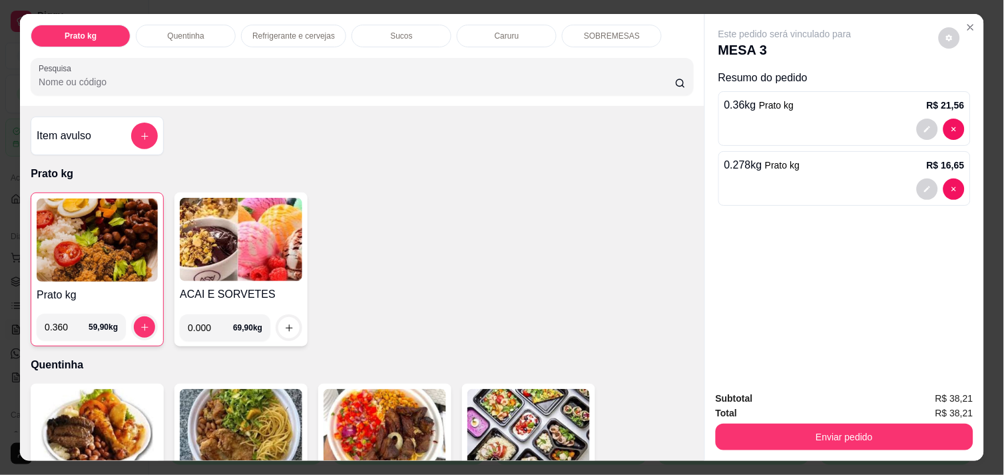
click at [124, 230] on img at bounding box center [97, 239] width 121 height 83
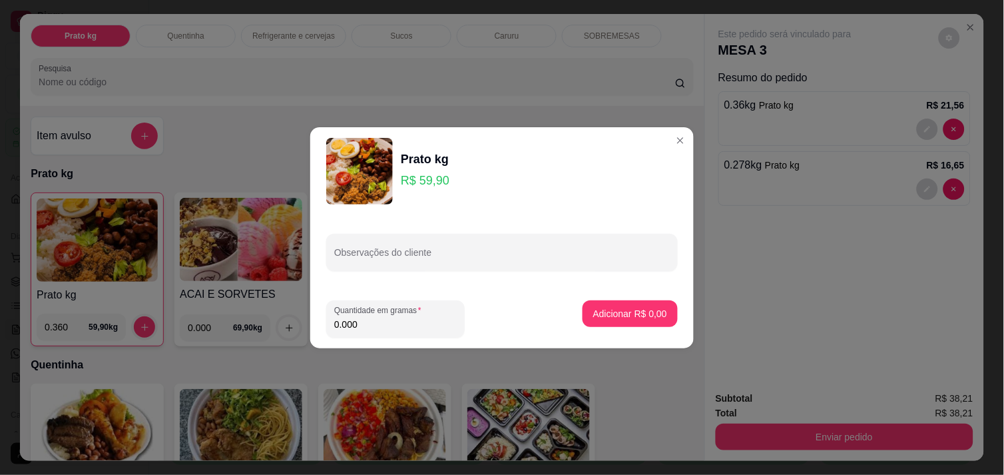
click at [361, 328] on input "0.000" at bounding box center [395, 324] width 122 height 13
type input "0.362"
click at [594, 310] on p "Adicionar R$ 21,68" at bounding box center [627, 313] width 77 height 13
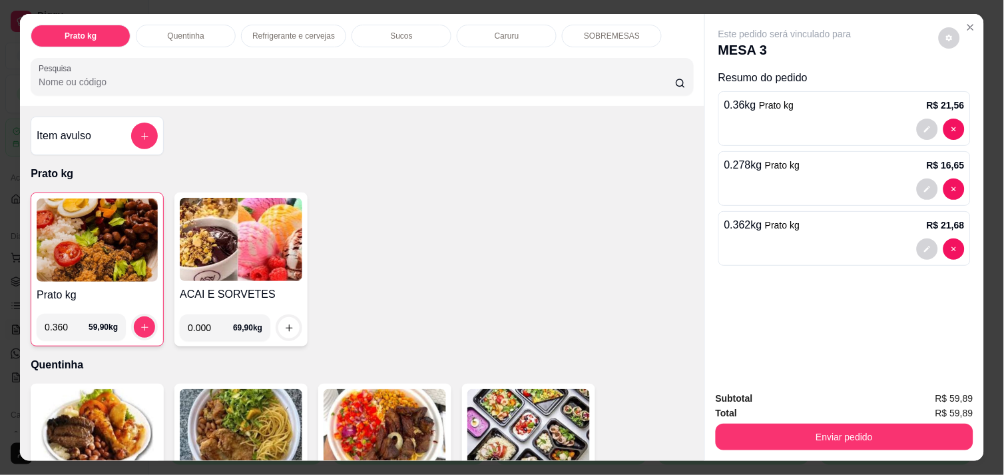
click at [104, 231] on img at bounding box center [97, 239] width 121 height 83
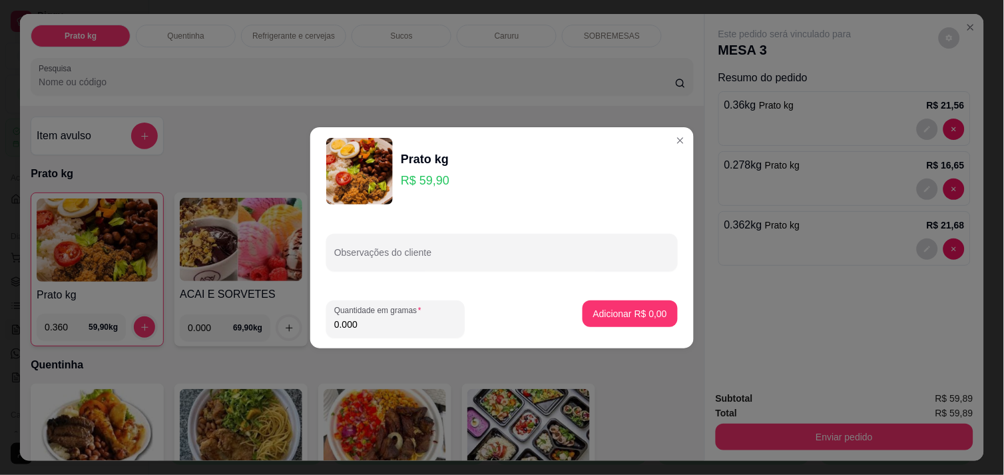
click at [383, 323] on input "0.000" at bounding box center [395, 324] width 122 height 13
type input "0.568"
click at [616, 313] on p "Adicionar R$ 34,02" at bounding box center [627, 313] width 77 height 13
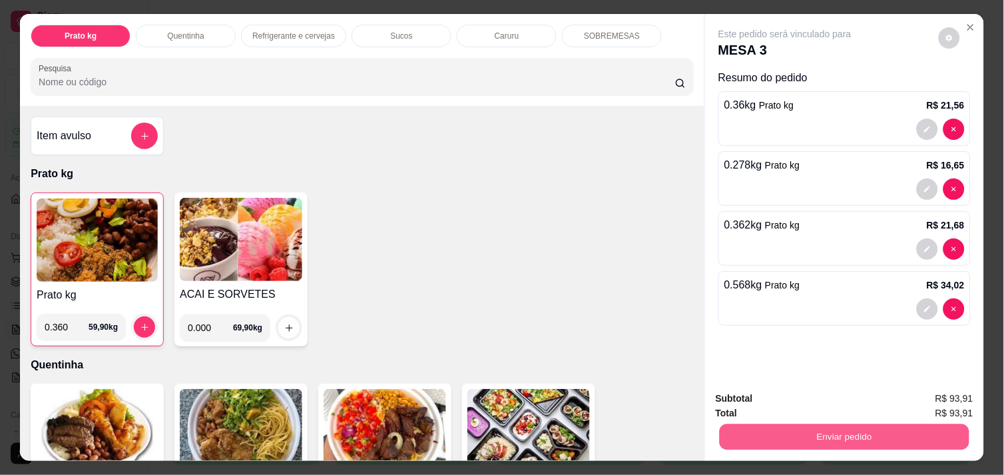
click at [906, 427] on button "Enviar pedido" at bounding box center [845, 436] width 250 height 26
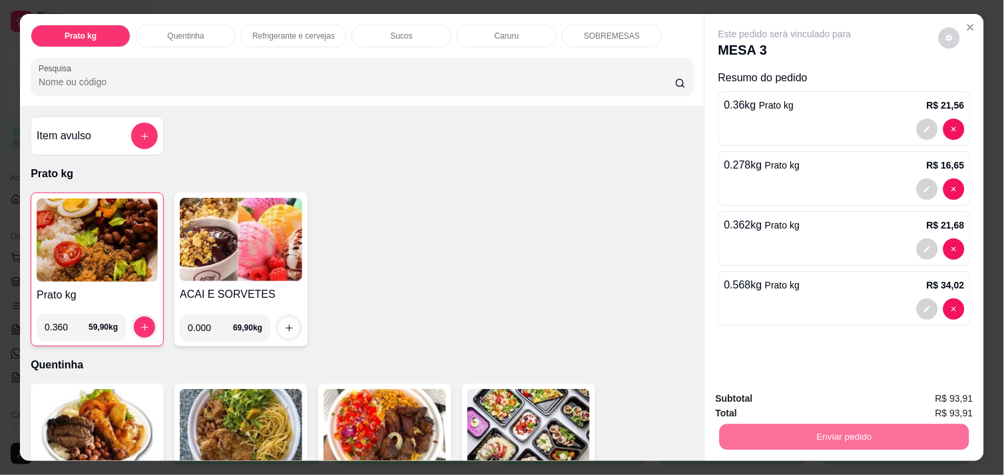
click at [934, 396] on button "Enviar pedido" at bounding box center [938, 398] width 73 height 25
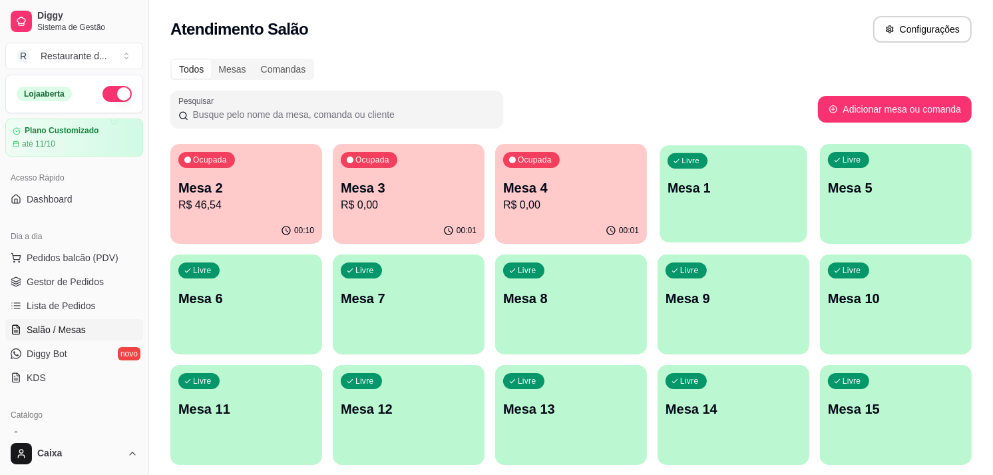
click at [738, 202] on div "Livre Mesa 1" at bounding box center [733, 185] width 147 height 81
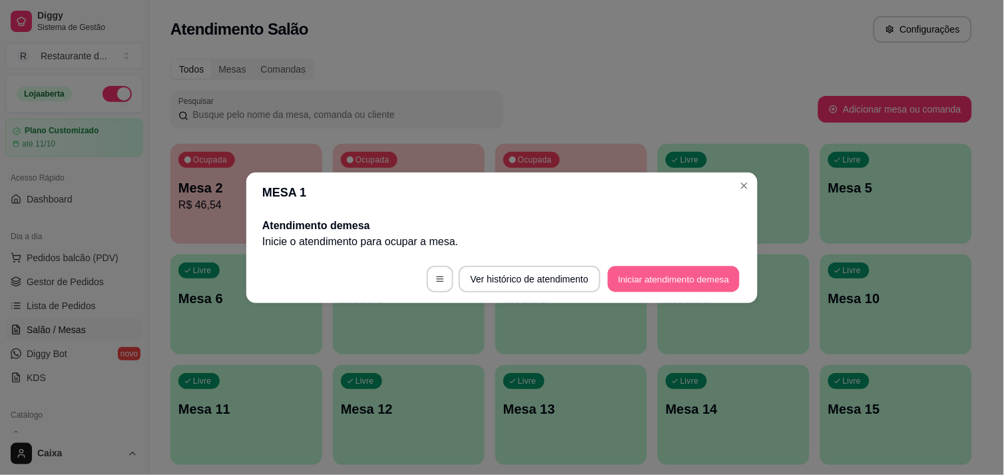
click at [694, 272] on button "Iniciar atendimento de mesa" at bounding box center [674, 279] width 132 height 26
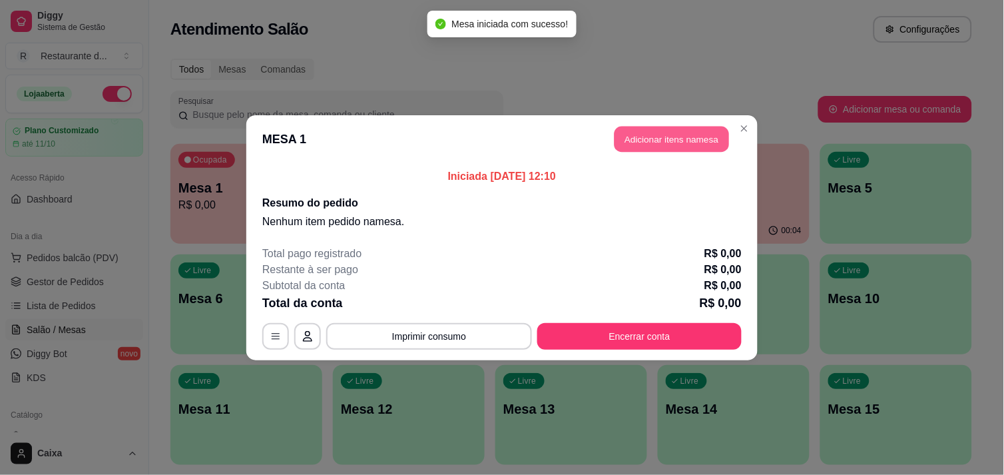
click at [644, 144] on button "Adicionar itens na mesa" at bounding box center [671, 139] width 115 height 26
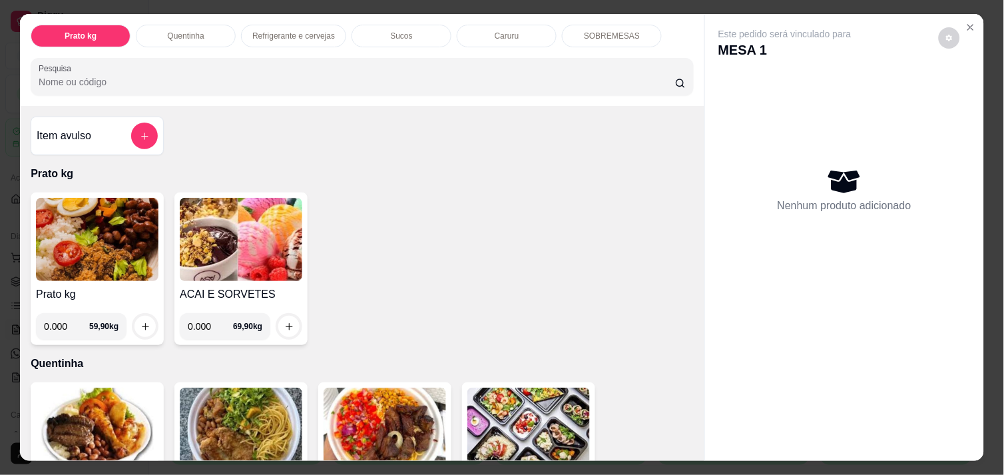
click at [988, 37] on div "Prato kg Quentinha Refrigerante e cervejas Sucos Caruru SOBREMESAS Pesquisa Ite…" at bounding box center [502, 237] width 1004 height 475
drag, startPoint x: 988, startPoint y: 37, endPoint x: 984, endPoint y: 150, distance: 113.2
click at [984, 150] on div "Prato kg Quentinha Refrigerante e cervejas Sucos Caruru SOBREMESAS Pesquisa Ite…" at bounding box center [502, 237] width 1004 height 475
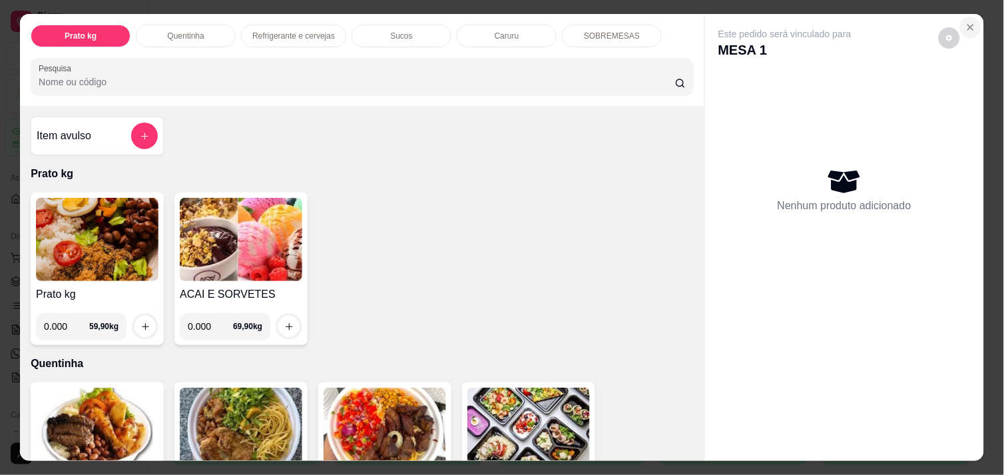
click at [965, 22] on icon "Close" at bounding box center [970, 27] width 11 height 11
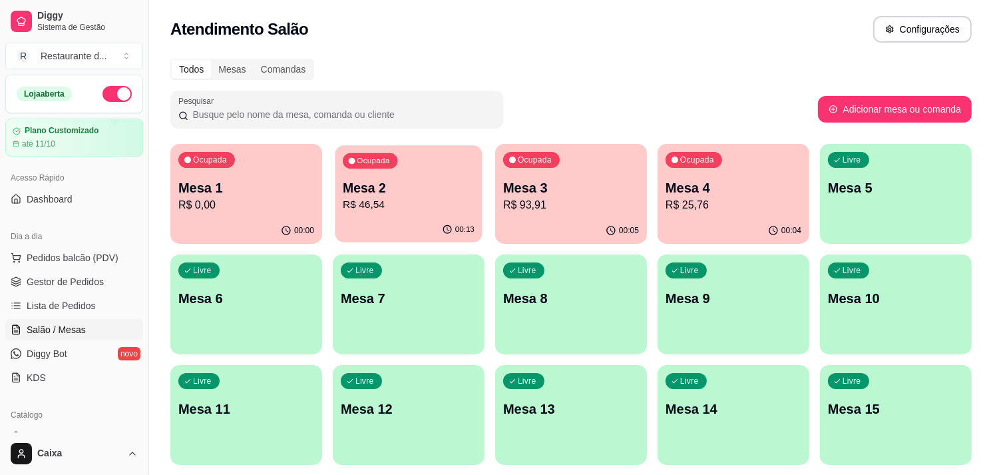
click at [405, 173] on div "Ocupada Mesa 2 R$ 46,54" at bounding box center [408, 181] width 147 height 72
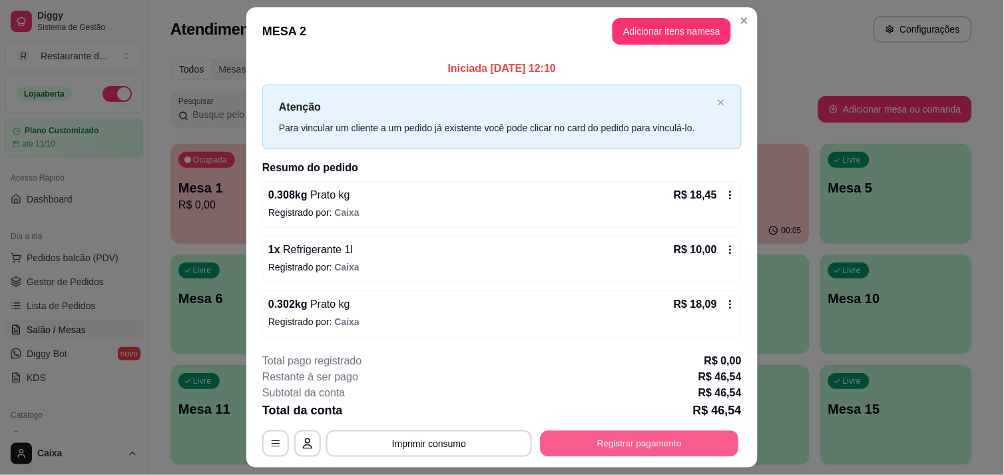
click at [682, 435] on button "Registrar pagamento" at bounding box center [640, 444] width 198 height 26
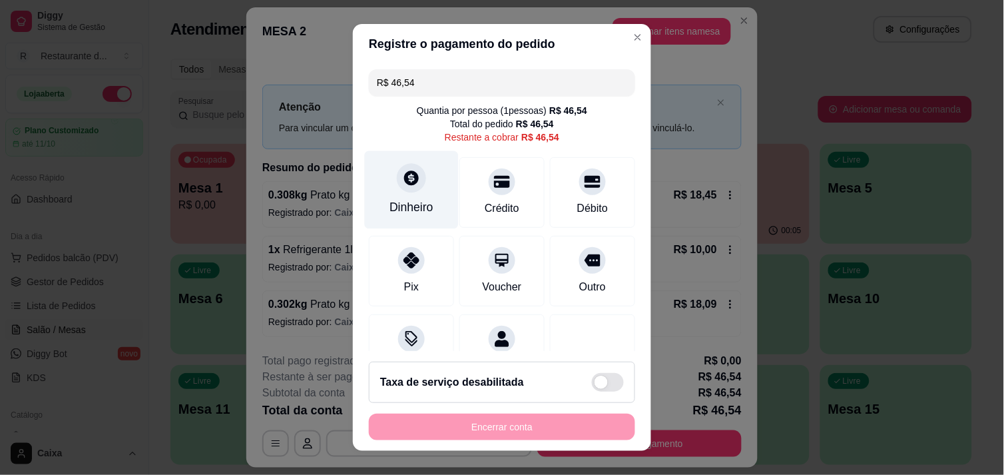
click at [417, 186] on div "Dinheiro" at bounding box center [412, 189] width 94 height 78
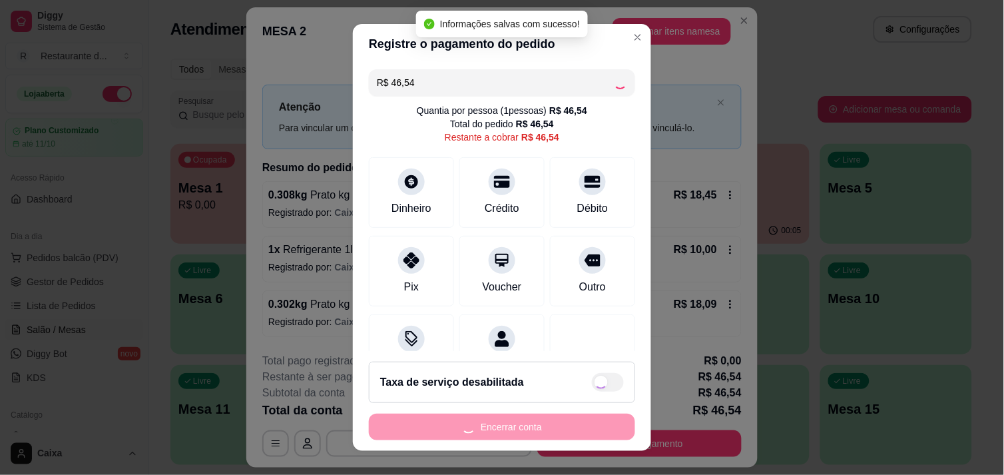
type input "R$ 0,00"
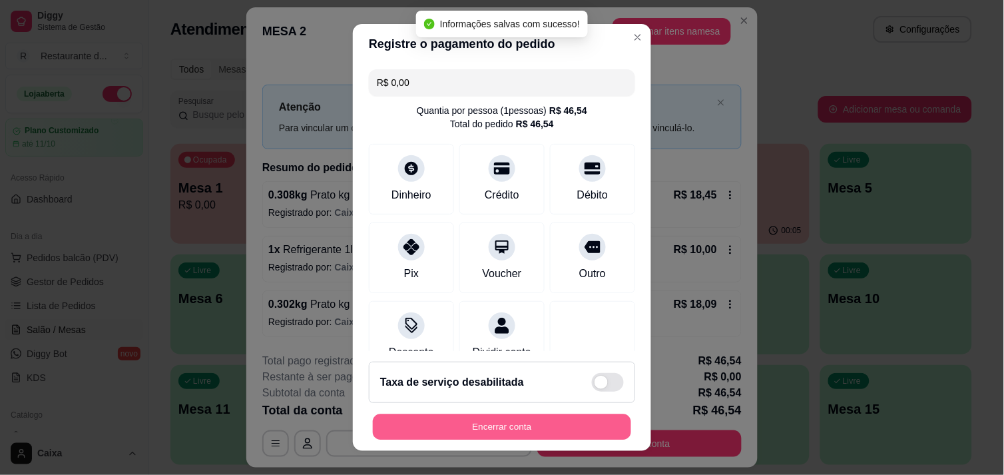
click at [520, 423] on button "Encerrar conta" at bounding box center [502, 427] width 258 height 26
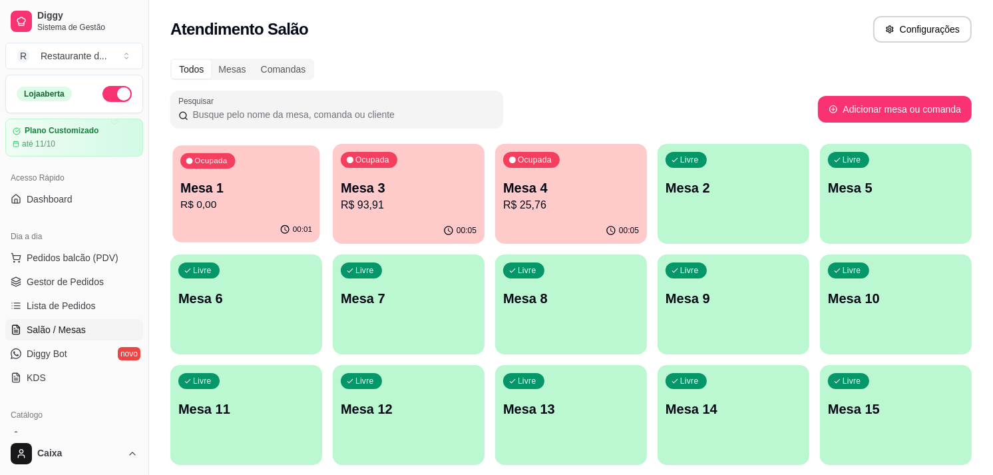
click at [228, 209] on p "R$ 0,00" at bounding box center [246, 204] width 132 height 15
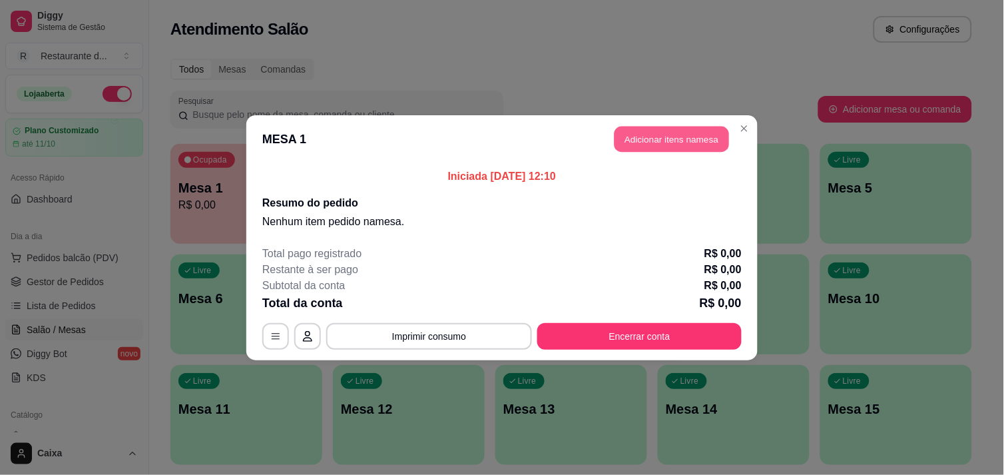
click at [656, 136] on button "Adicionar itens na mesa" at bounding box center [671, 139] width 115 height 26
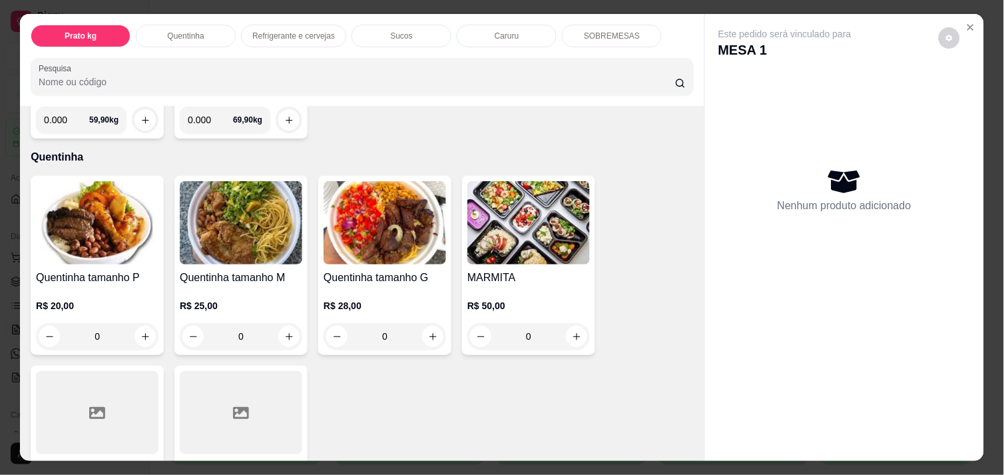
scroll to position [207, 0]
click at [142, 331] on icon "increase-product-quantity" at bounding box center [145, 336] width 10 height 10
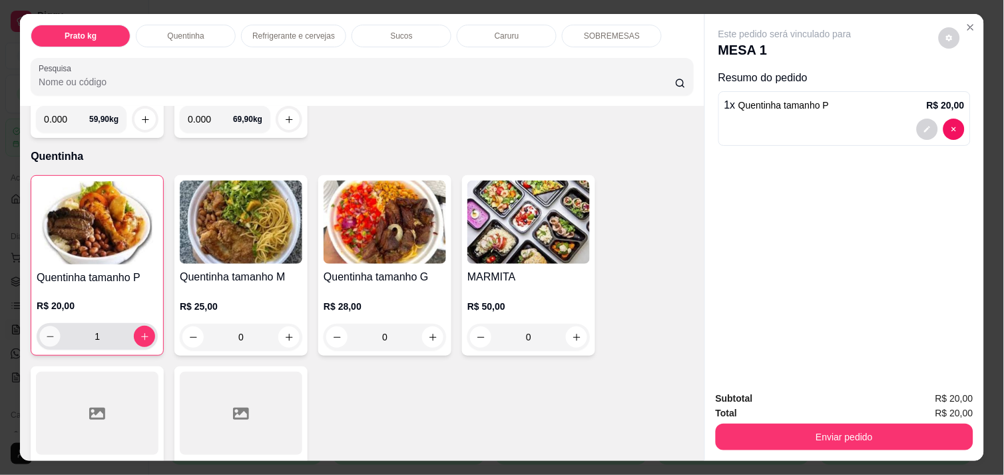
click at [40, 326] on button "decrease-product-quantity" at bounding box center [50, 336] width 21 height 21
type input "0"
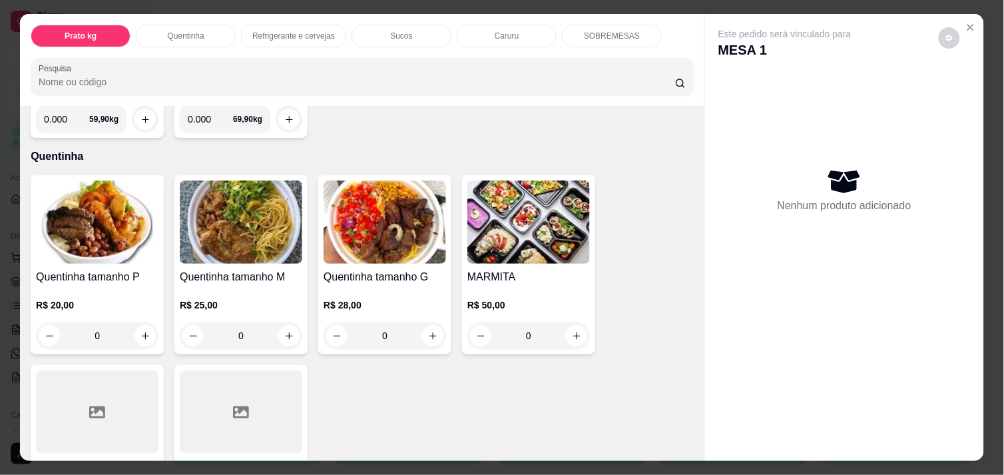
click at [989, 190] on div "Prato kg Quentinha Refrigerante e cervejas Sucos Caruru SOBREMESAS Pesquisa Ite…" at bounding box center [502, 237] width 1004 height 475
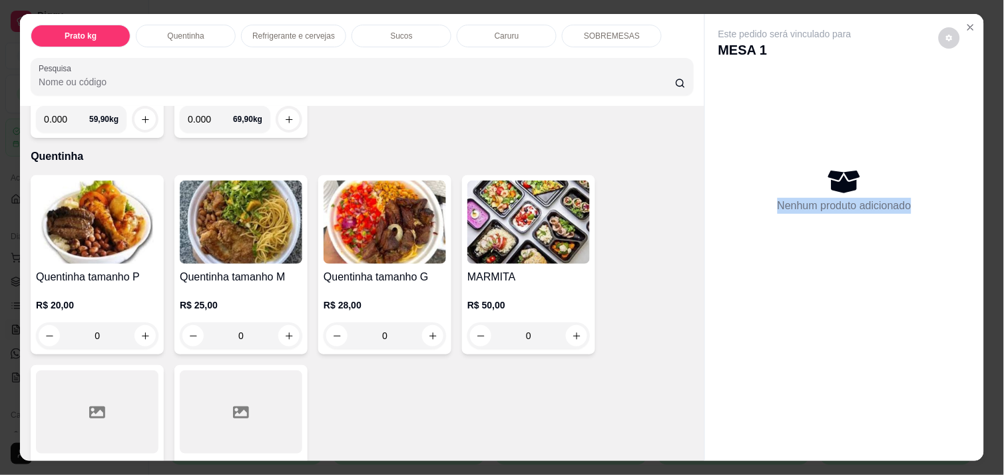
click at [989, 190] on div "Prato kg Quentinha Refrigerante e cervejas Sucos Caruru SOBREMESAS Pesquisa Ite…" at bounding box center [502, 237] width 1004 height 475
click at [966, 22] on icon "Close" at bounding box center [970, 27] width 11 height 11
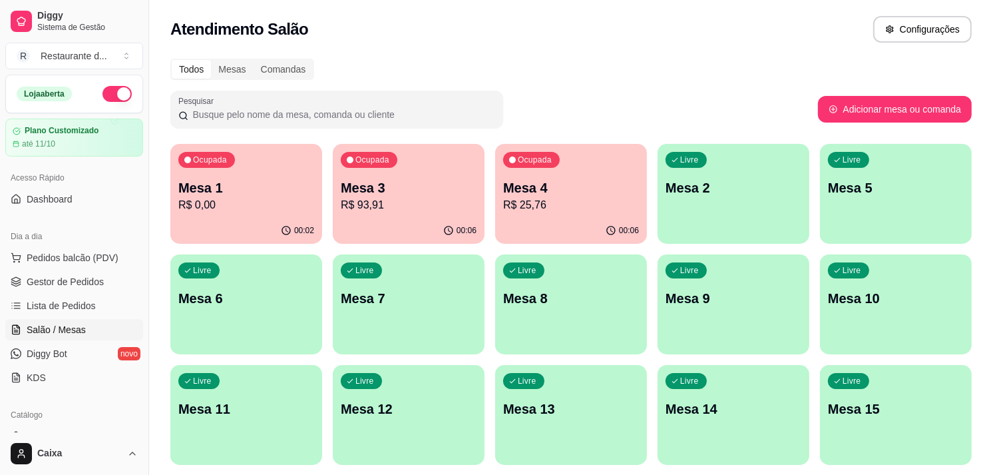
click at [710, 180] on p "Mesa 2" at bounding box center [734, 187] width 136 height 19
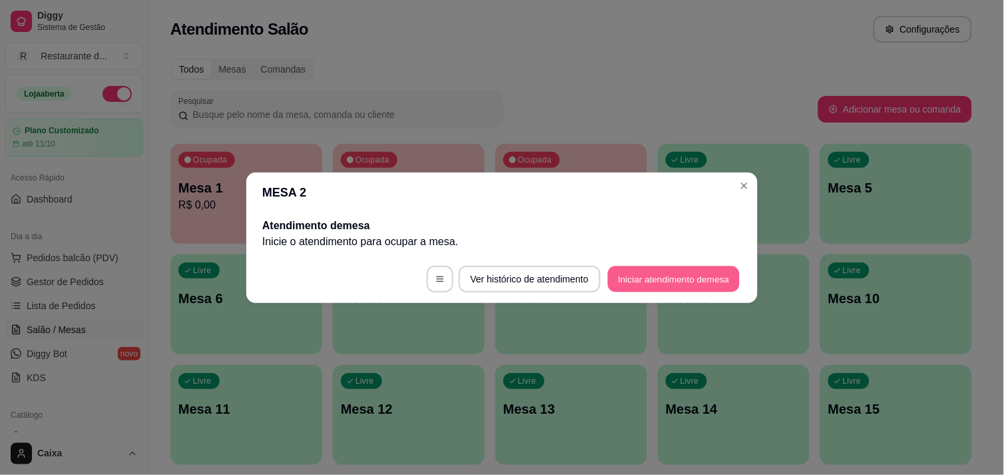
click at [693, 280] on button "Iniciar atendimento de mesa" at bounding box center [674, 279] width 132 height 26
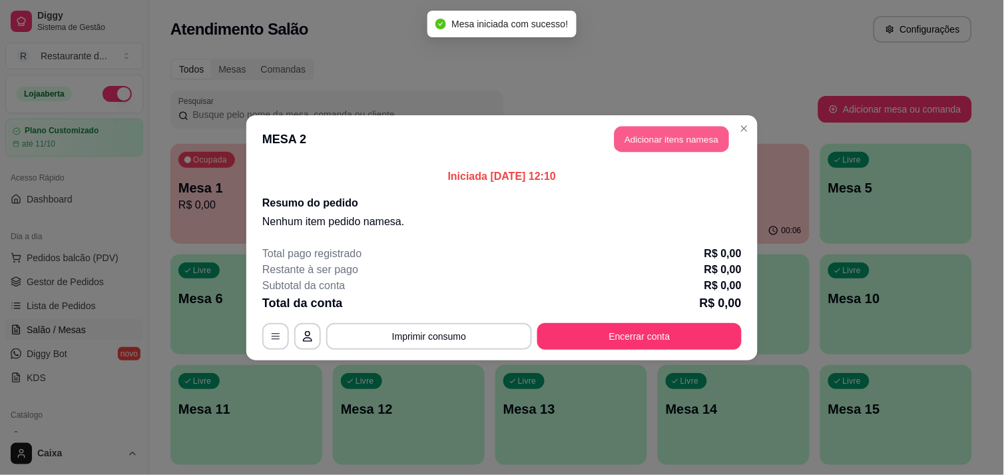
click at [671, 136] on button "Adicionar itens na mesa" at bounding box center [671, 139] width 115 height 26
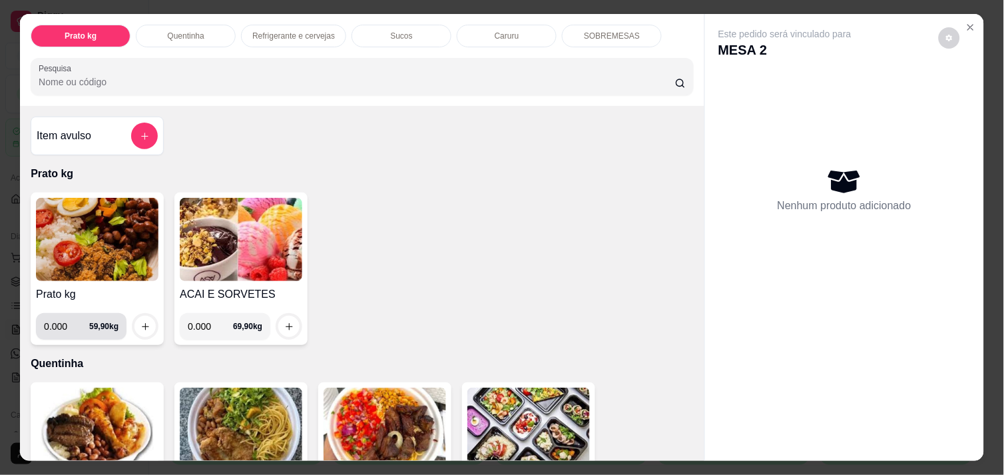
click at [64, 321] on input "0.000" at bounding box center [66, 326] width 45 height 27
type input "0.382"
click at [140, 322] on icon "increase-product-quantity" at bounding box center [145, 327] width 10 height 10
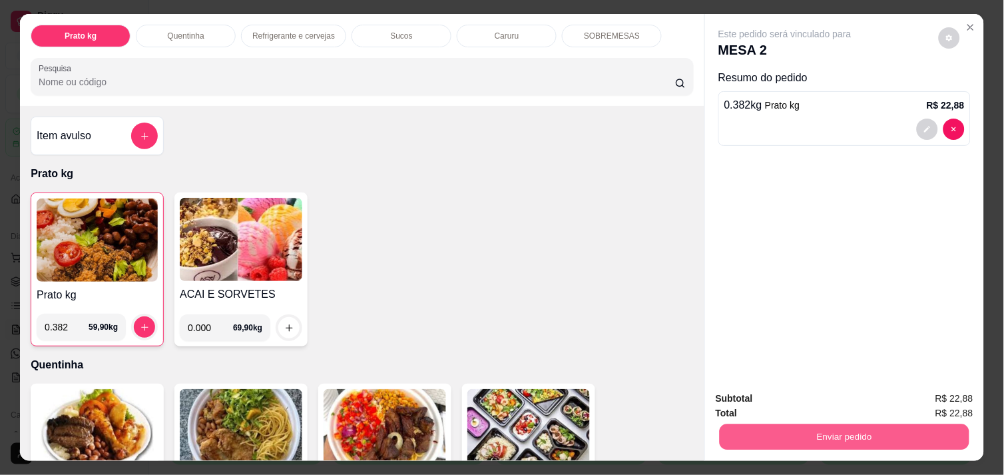
click at [824, 435] on button "Enviar pedido" at bounding box center [845, 436] width 250 height 26
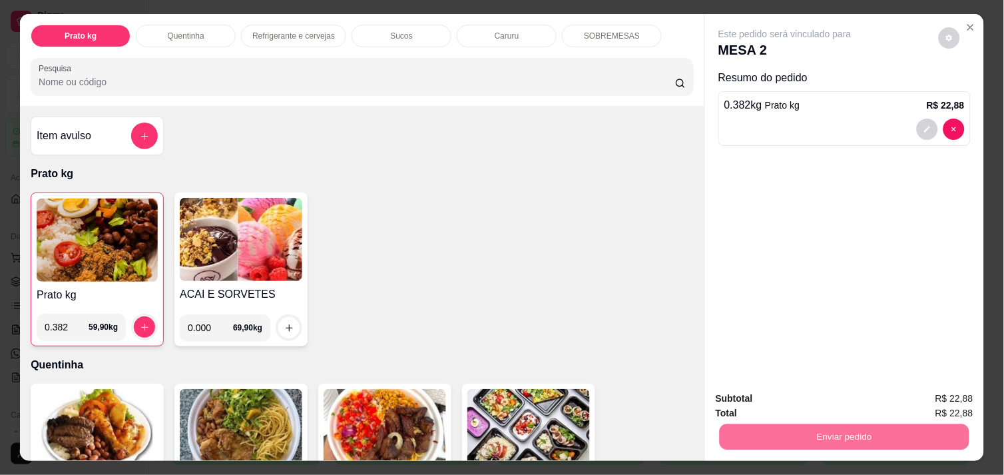
click at [944, 393] on button "Enviar pedido" at bounding box center [938, 398] width 73 height 25
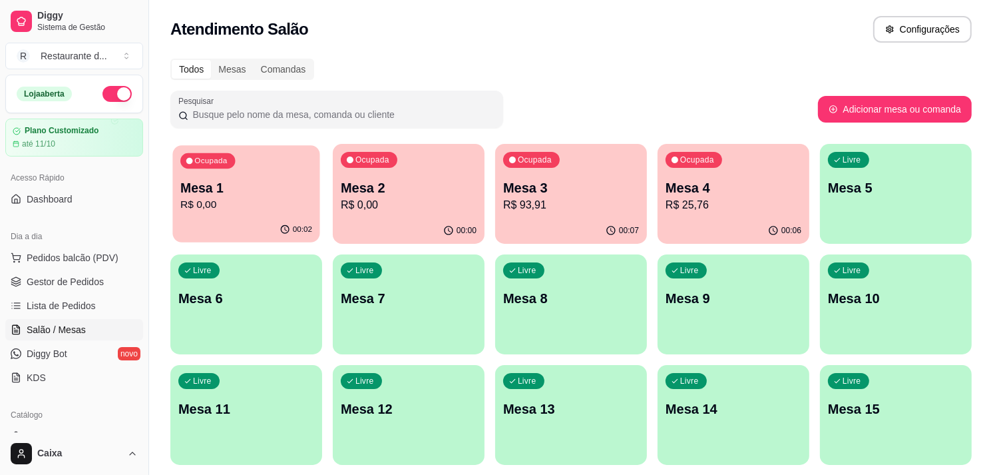
click at [274, 197] on p "R$ 0,00" at bounding box center [246, 204] width 132 height 15
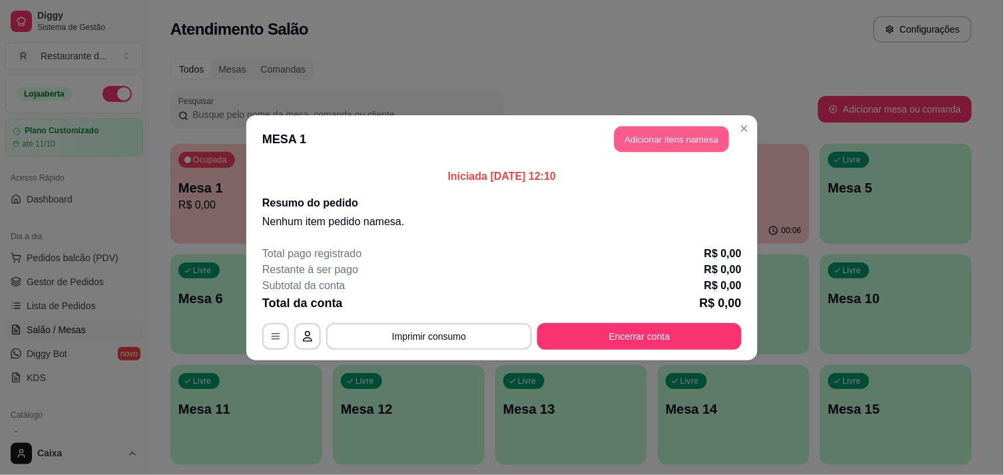
click at [674, 134] on button "Adicionar itens na mesa" at bounding box center [671, 139] width 115 height 26
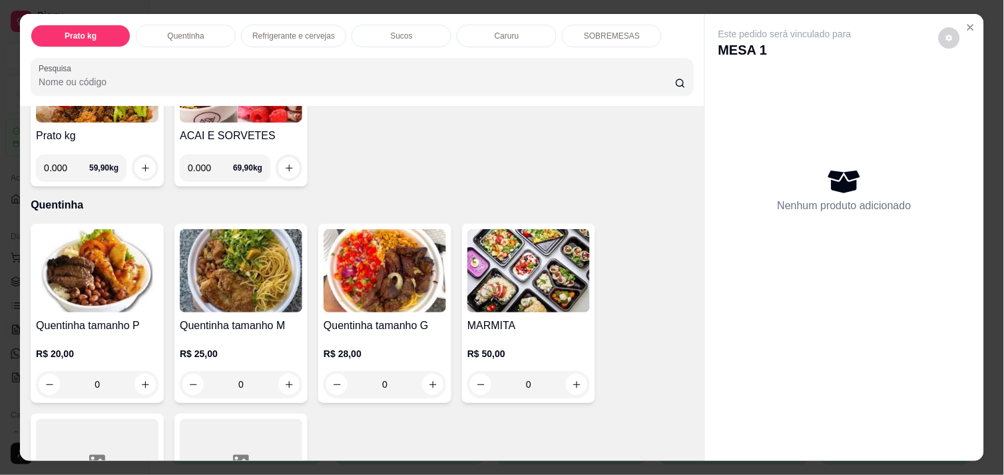
scroll to position [177, 0]
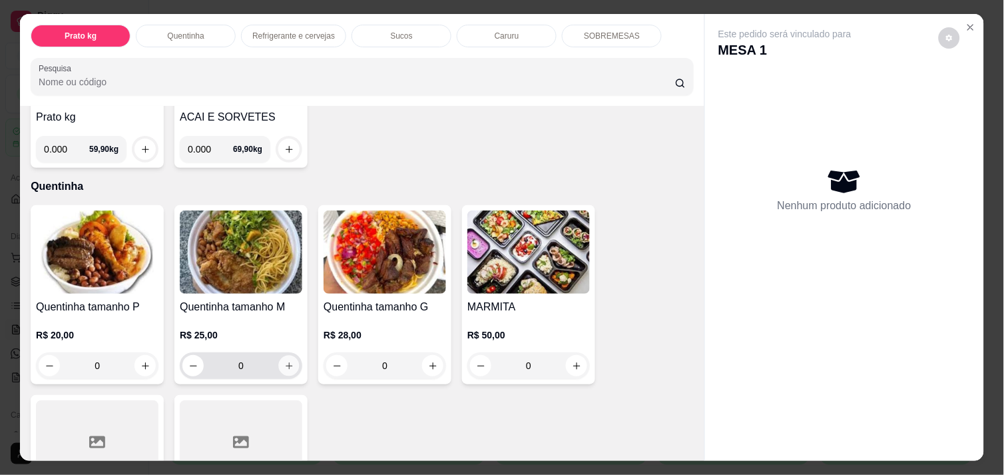
click at [284, 361] on icon "increase-product-quantity" at bounding box center [289, 366] width 10 height 10
type input "1"
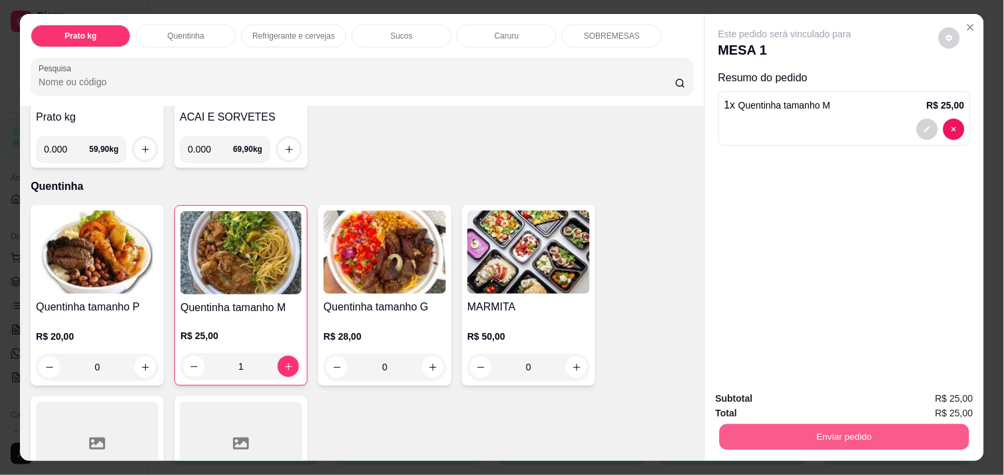
click at [813, 427] on button "Enviar pedido" at bounding box center [845, 436] width 250 height 26
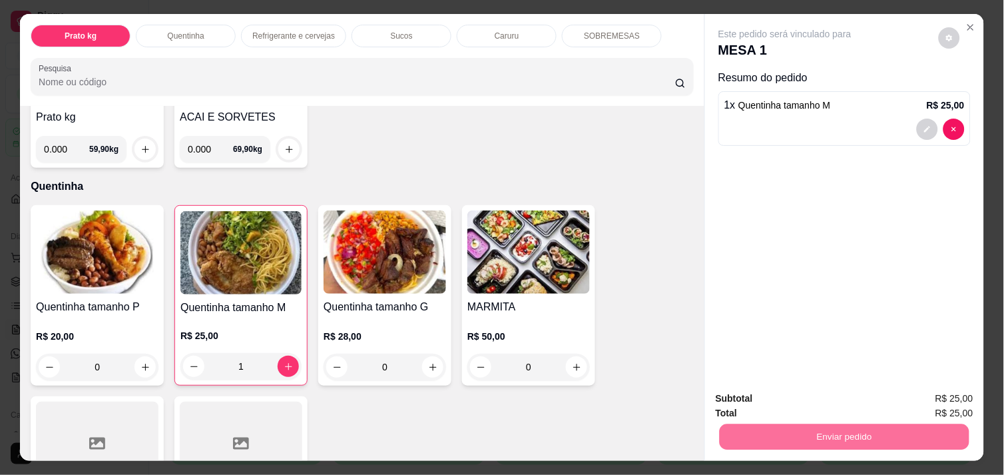
click at [916, 393] on button "Enviar pedido" at bounding box center [938, 398] width 73 height 25
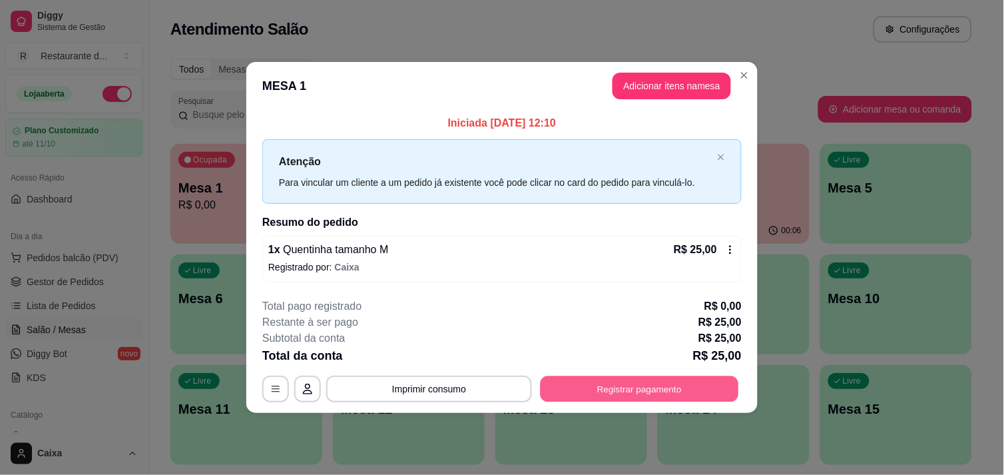
click at [679, 393] on button "Registrar pagamento" at bounding box center [640, 389] width 198 height 26
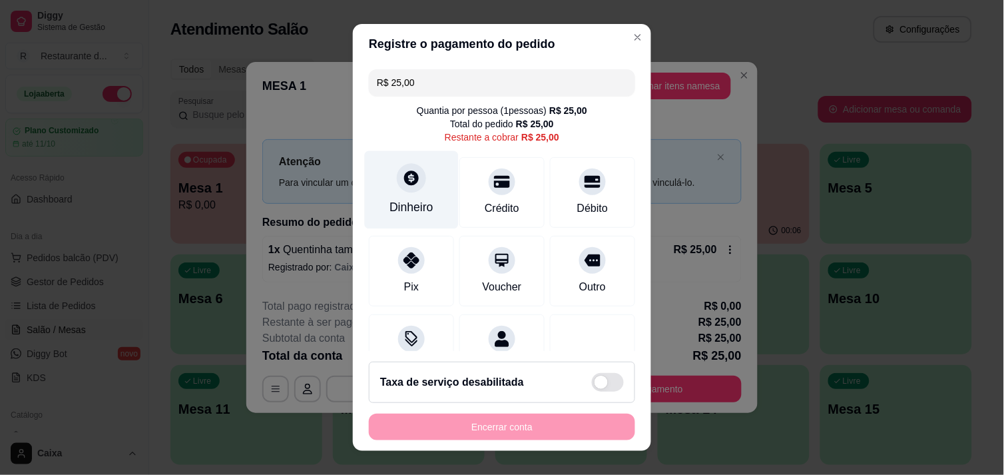
click at [403, 173] on icon at bounding box center [411, 177] width 17 height 17
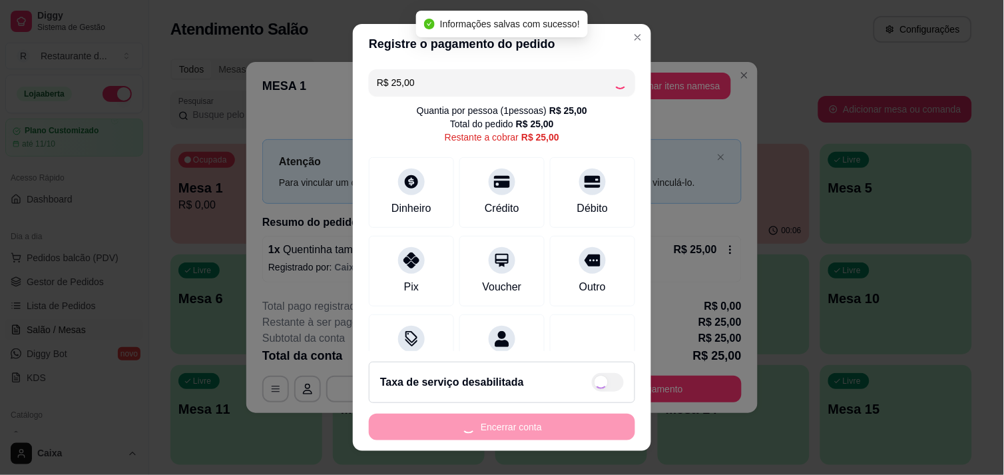
type input "R$ 0,00"
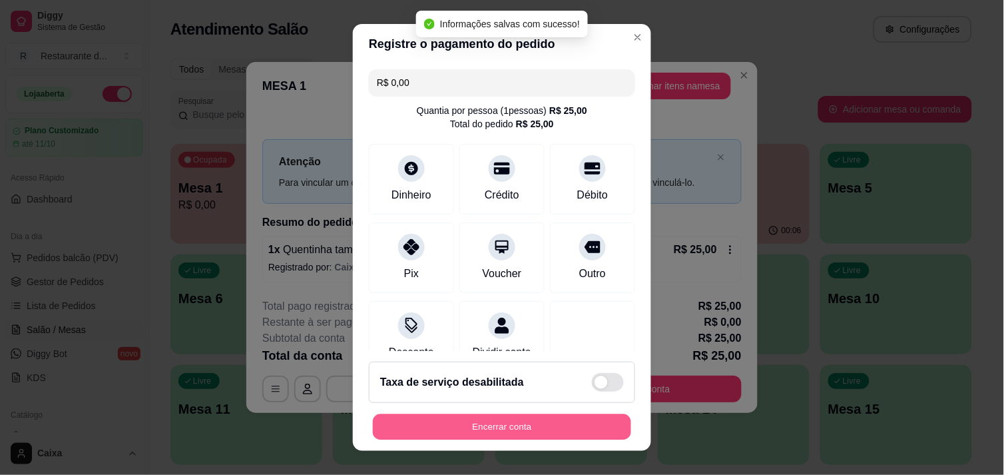
click at [551, 423] on button "Encerrar conta" at bounding box center [502, 427] width 258 height 26
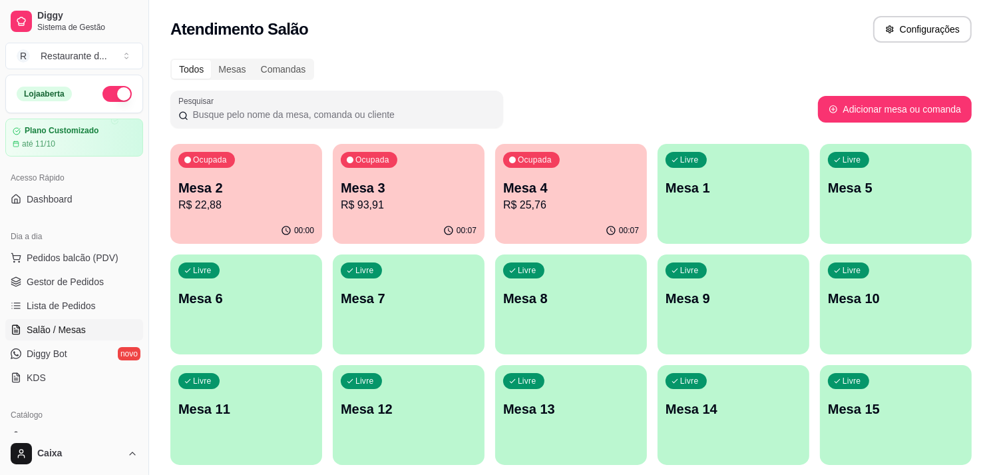
click at [575, 210] on p "R$ 25,76" at bounding box center [571, 205] width 136 height 16
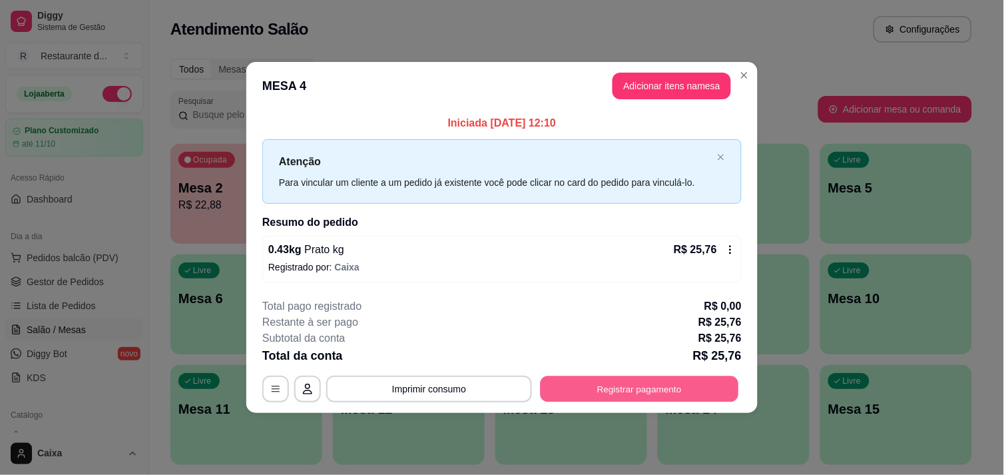
click at [652, 385] on button "Registrar pagamento" at bounding box center [640, 389] width 198 height 26
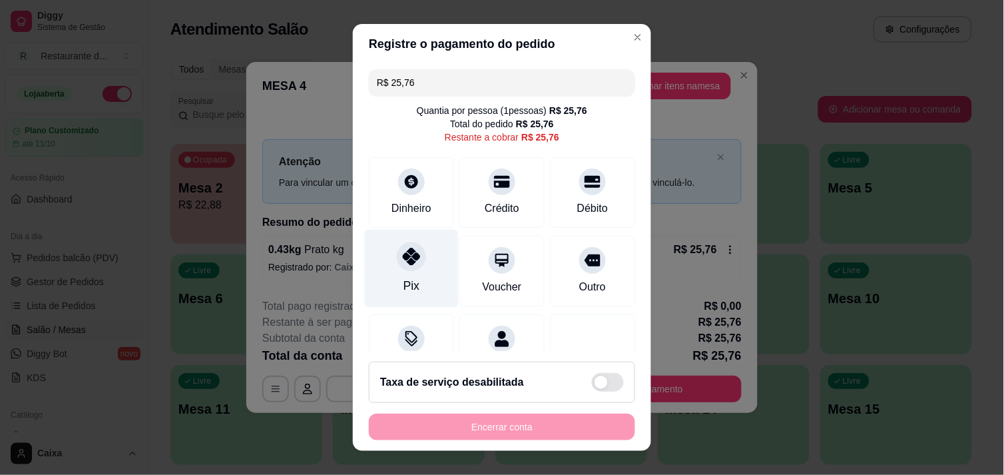
click at [408, 252] on icon at bounding box center [411, 256] width 17 height 17
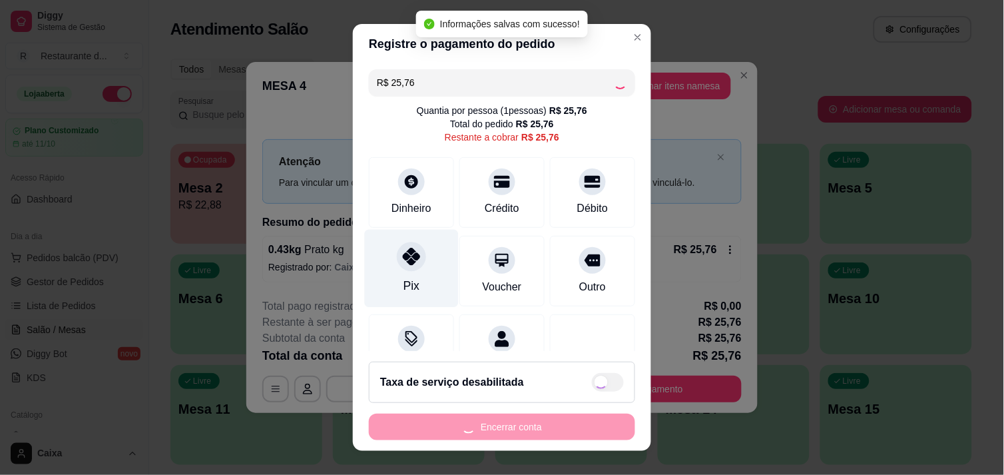
type input "R$ 0,00"
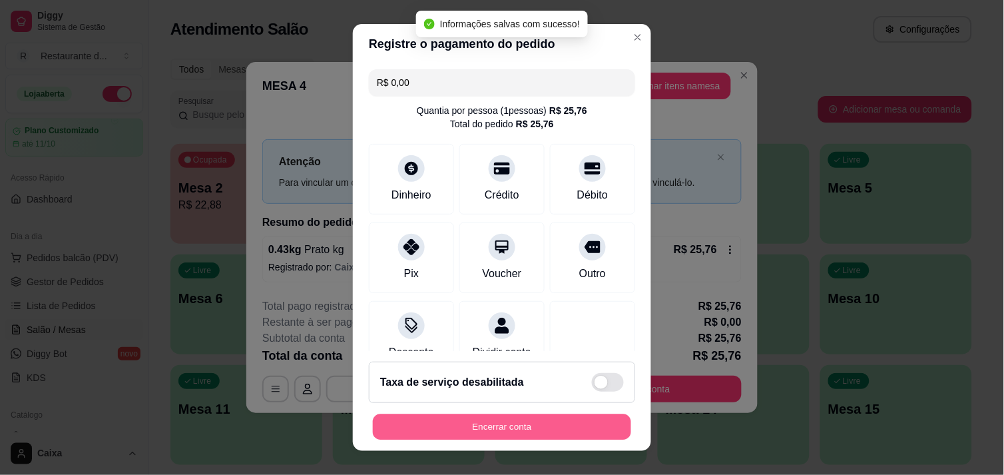
click at [487, 424] on button "Encerrar conta" at bounding box center [502, 427] width 258 height 26
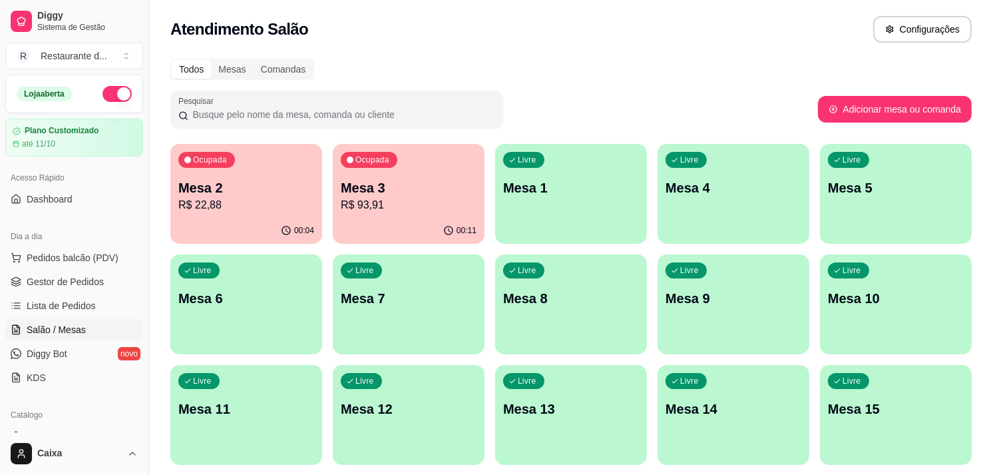
click at [569, 201] on div "Livre Mesa 1" at bounding box center [571, 186] width 152 height 84
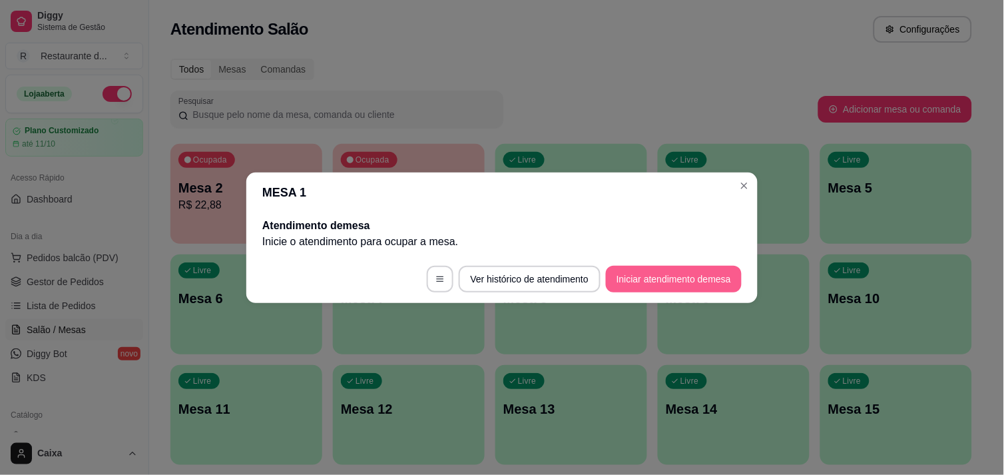
click at [662, 285] on button "Iniciar atendimento de mesa" at bounding box center [674, 279] width 136 height 27
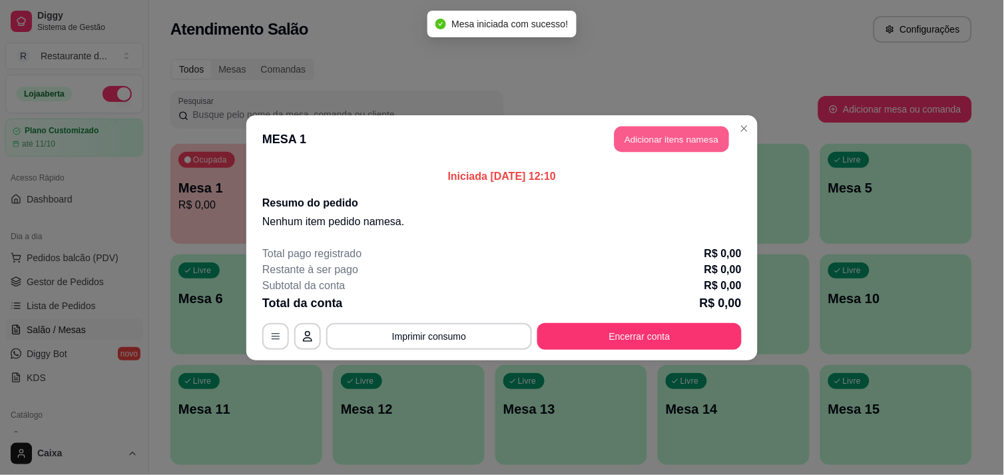
click at [666, 147] on button "Adicionar itens na mesa" at bounding box center [671, 139] width 115 height 26
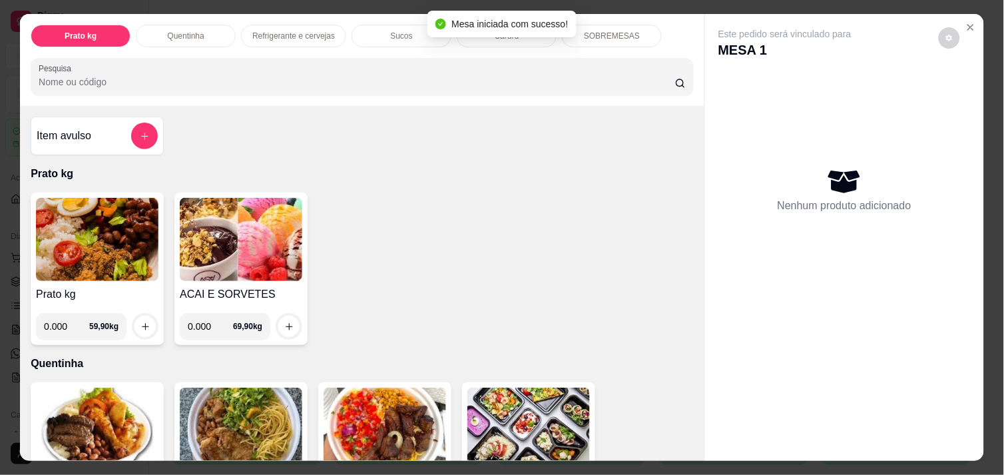
click at [75, 261] on img at bounding box center [97, 239] width 122 height 83
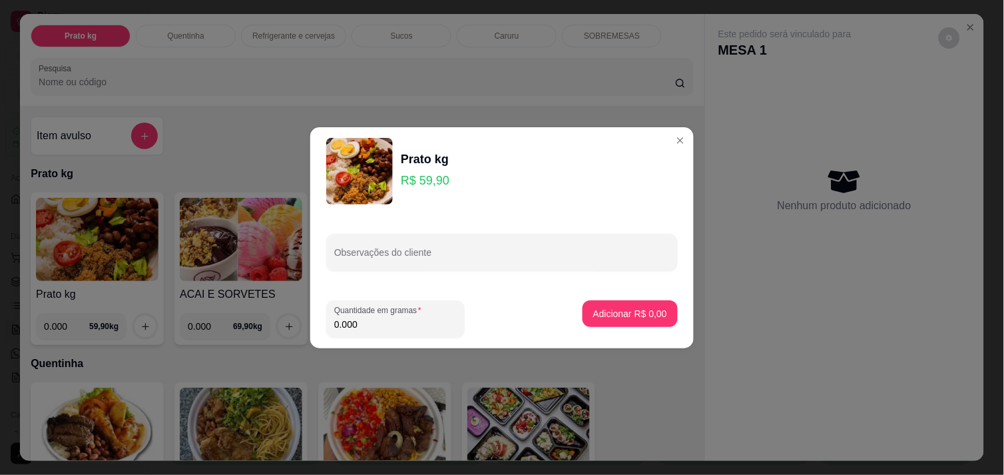
click at [403, 318] on input "0.000" at bounding box center [395, 324] width 122 height 13
type input "0.364"
click at [640, 310] on p "Adicionar R$ 21,80" at bounding box center [627, 313] width 77 height 13
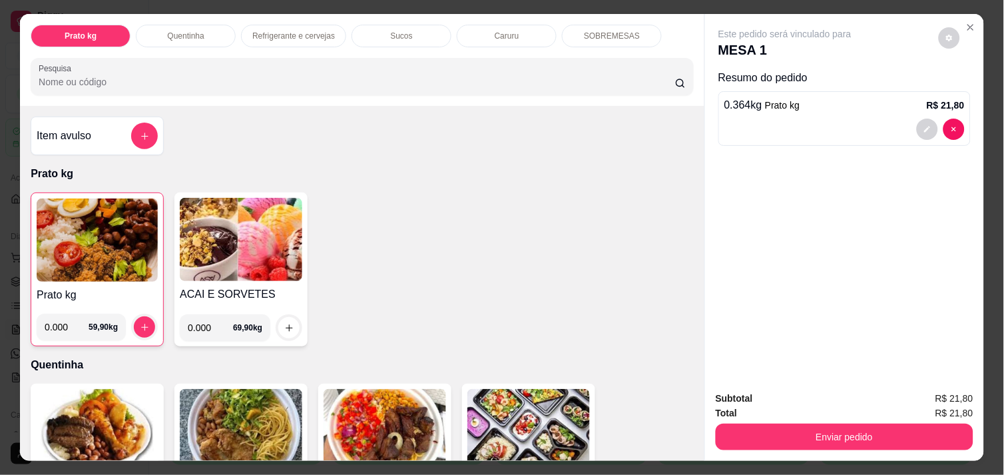
click at [102, 236] on img at bounding box center [97, 239] width 121 height 83
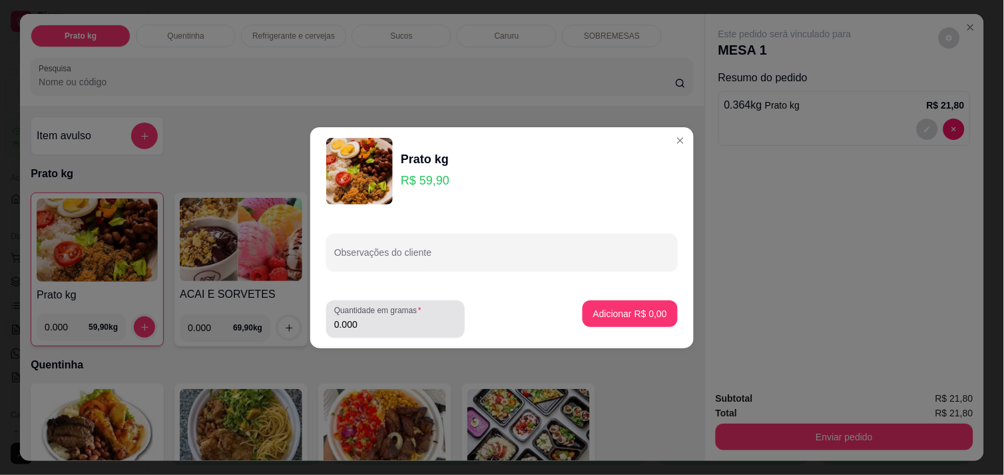
click at [385, 320] on input "0.000" at bounding box center [395, 324] width 122 height 13
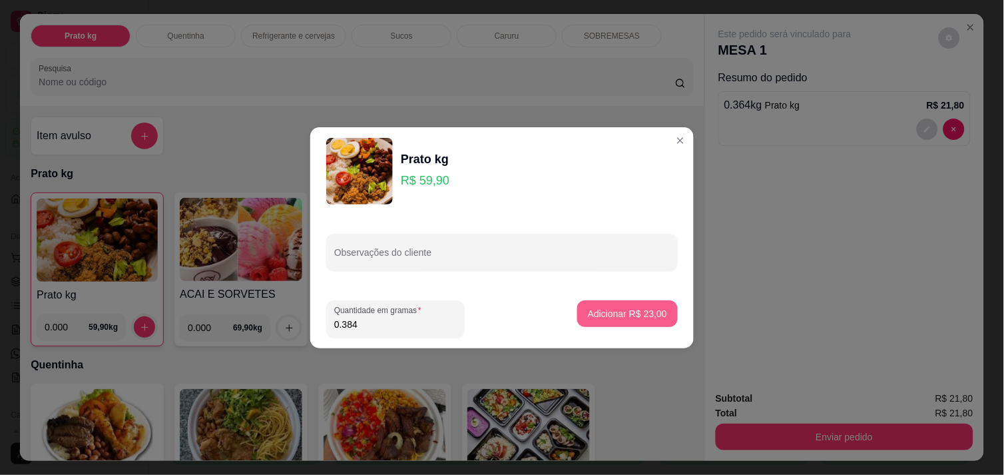
type input "0.384"
click at [642, 300] on button "Adicionar R$ 23,00" at bounding box center [627, 313] width 101 height 27
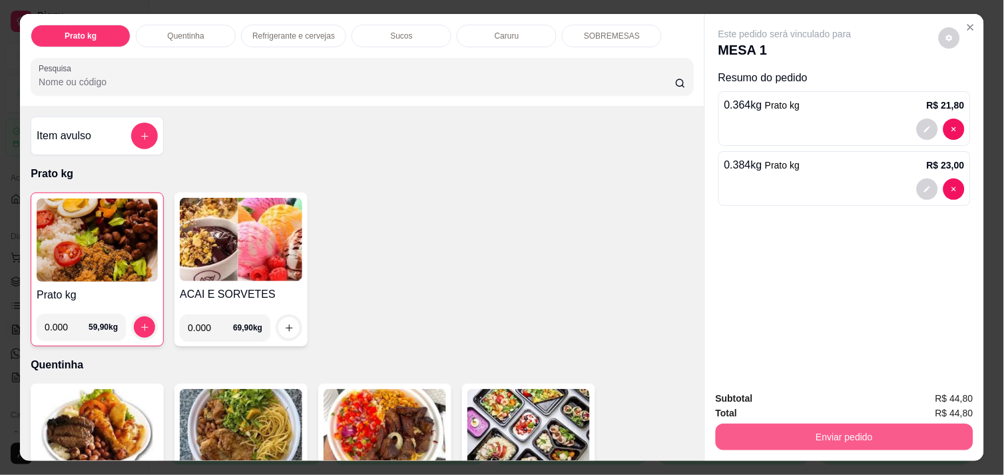
click at [889, 433] on button "Enviar pedido" at bounding box center [845, 436] width 258 height 27
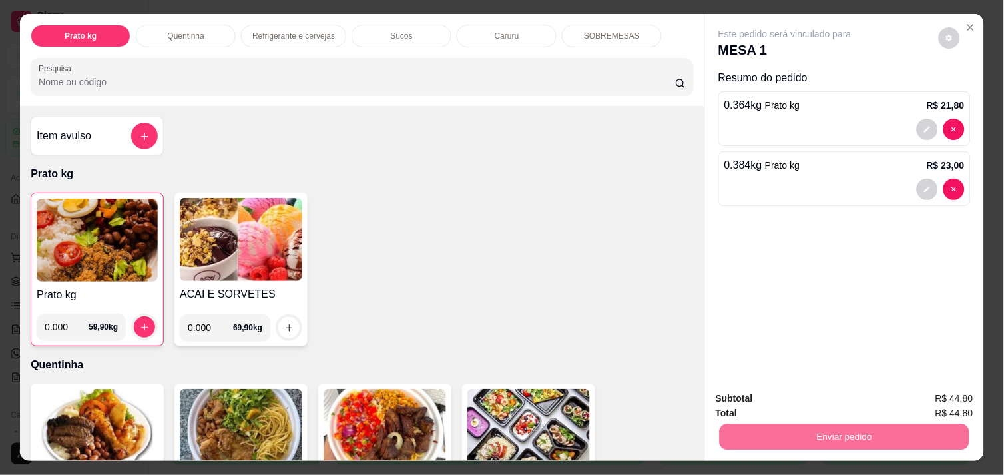
click at [951, 391] on button "Enviar pedido" at bounding box center [938, 398] width 75 height 25
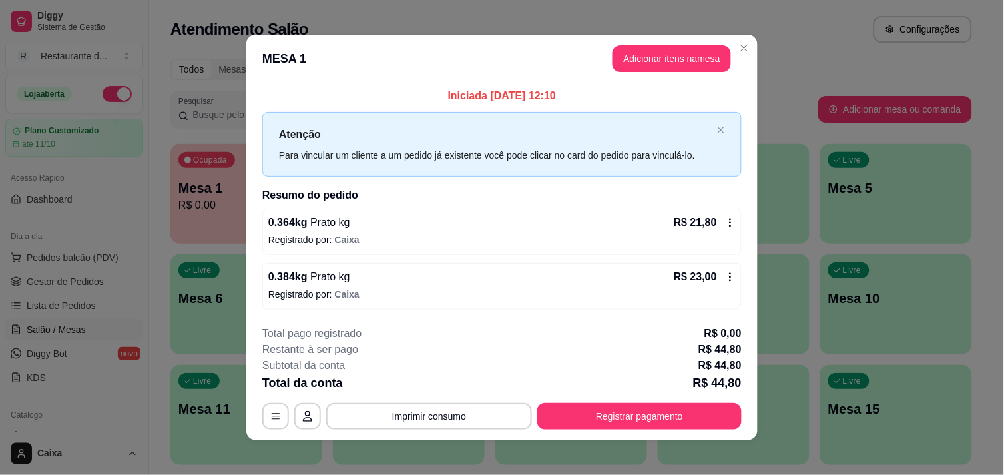
drag, startPoint x: 658, startPoint y: 437, endPoint x: 663, endPoint y: 428, distance: 10.7
click at [660, 437] on footer "**********" at bounding box center [501, 377] width 511 height 125
click at [663, 427] on button "Registrar pagamento" at bounding box center [640, 416] width 198 height 26
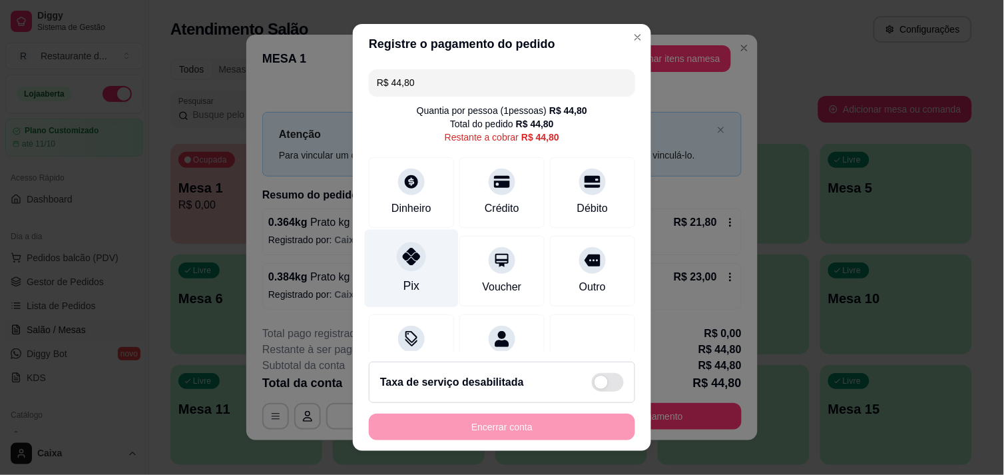
click at [411, 250] on div at bounding box center [411, 256] width 29 height 29
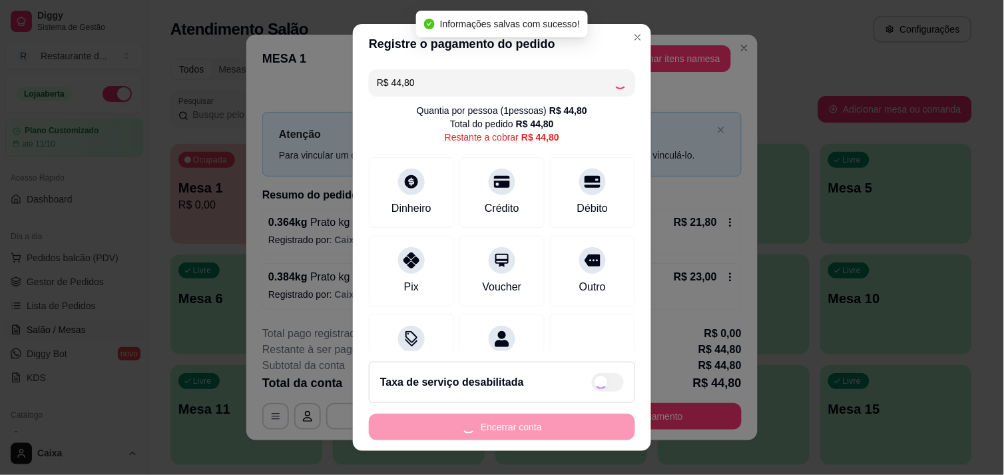
type input "R$ 0,00"
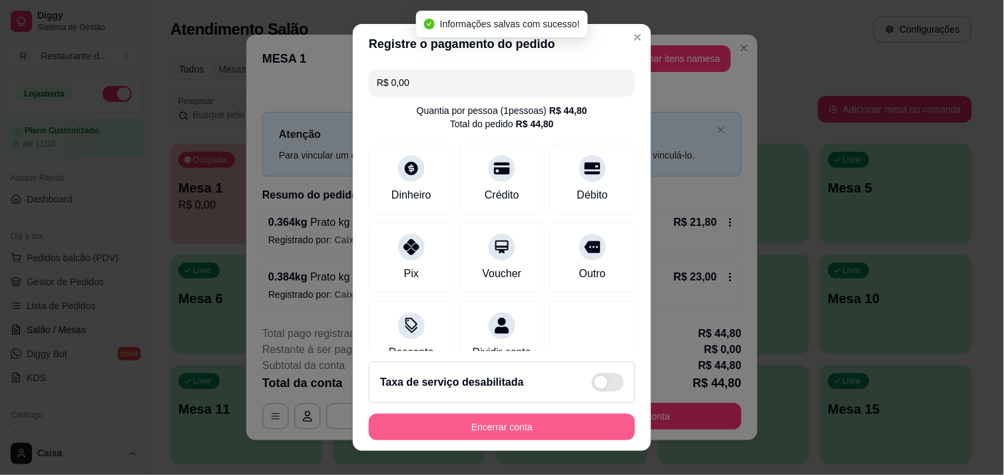
click at [551, 430] on button "Encerrar conta" at bounding box center [502, 426] width 266 height 27
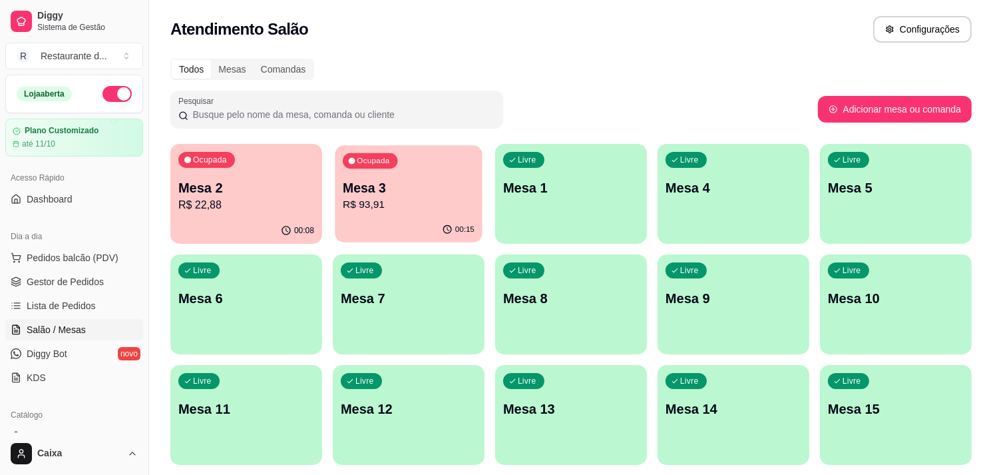
click at [395, 188] on p "Mesa 3" at bounding box center [409, 188] width 132 height 18
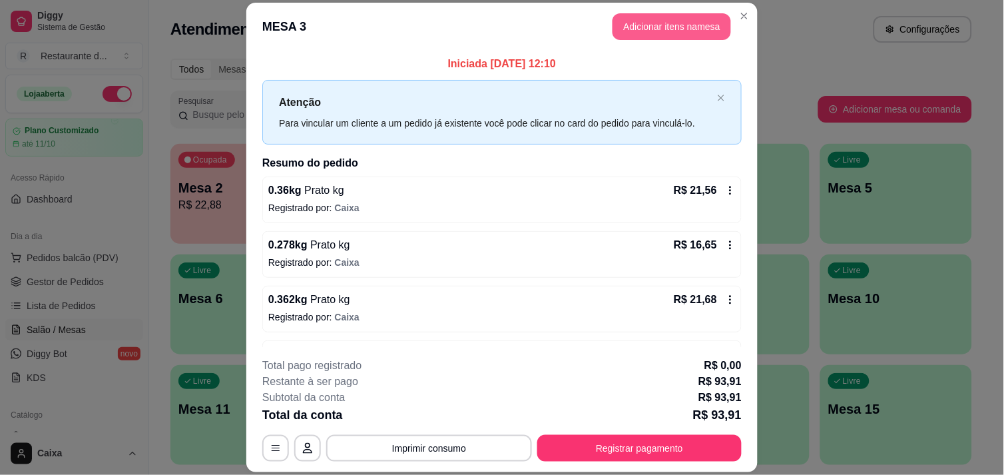
click at [666, 17] on button "Adicionar itens na mesa" at bounding box center [671, 26] width 118 height 27
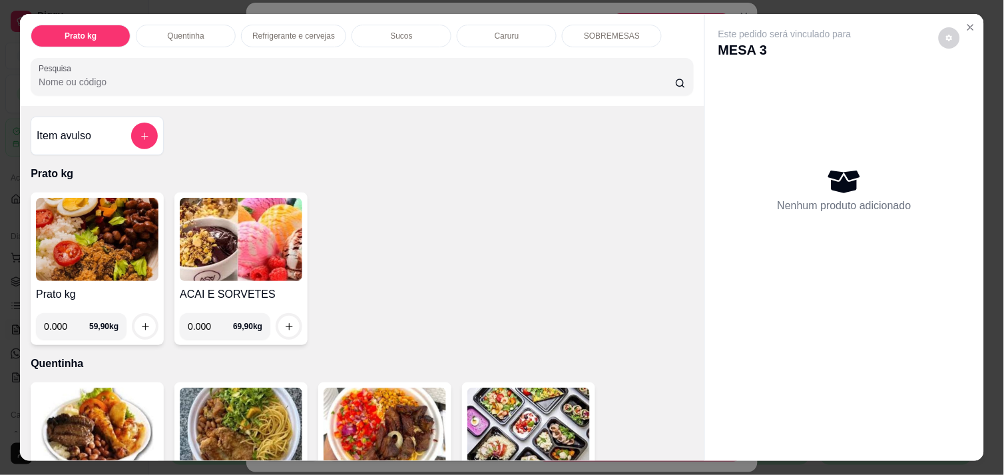
click at [226, 234] on img at bounding box center [241, 239] width 122 height 83
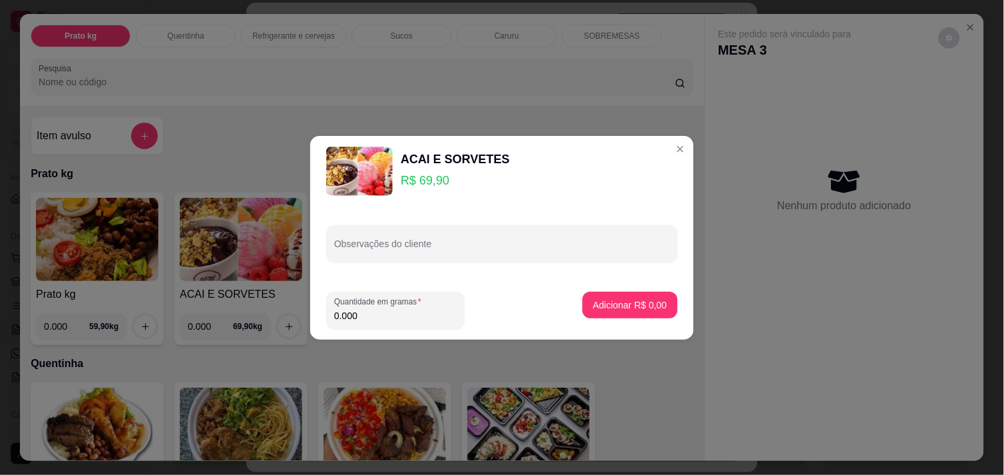
click at [415, 318] on input "0.000" at bounding box center [395, 315] width 122 height 13
type input "0.170"
click at [655, 304] on p "Adicionar R$ 11,88" at bounding box center [627, 304] width 77 height 13
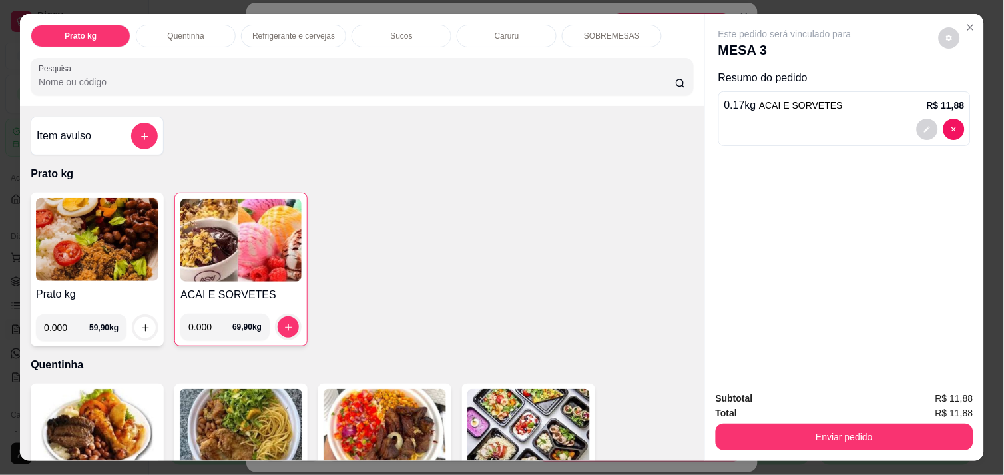
click at [210, 262] on img at bounding box center [240, 239] width 121 height 83
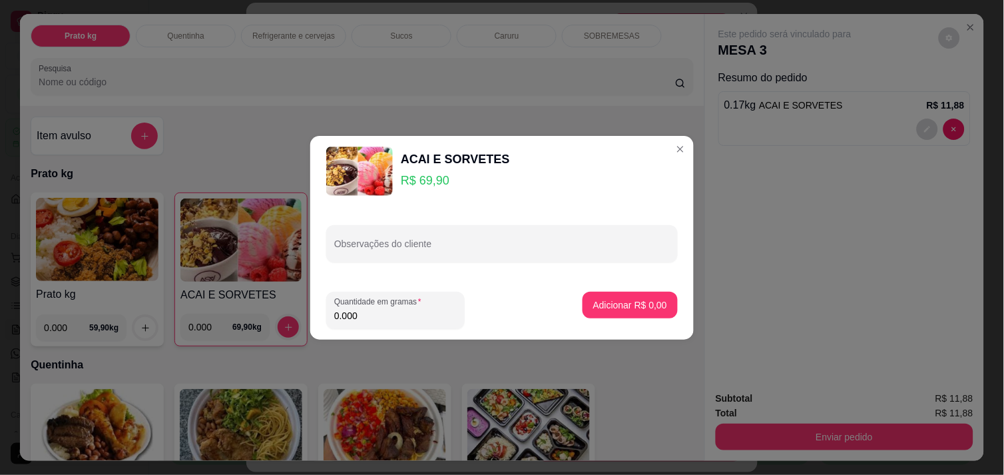
click at [410, 312] on input "0.000" at bounding box center [395, 315] width 122 height 13
type input "0.148"
click at [627, 301] on p "Adicionar R$ 10,35" at bounding box center [627, 304] width 79 height 13
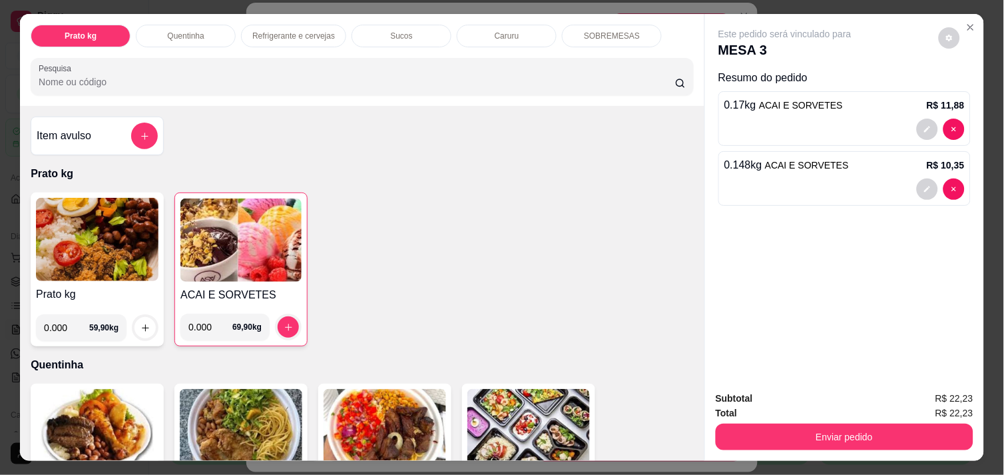
click at [223, 246] on img at bounding box center [240, 239] width 121 height 83
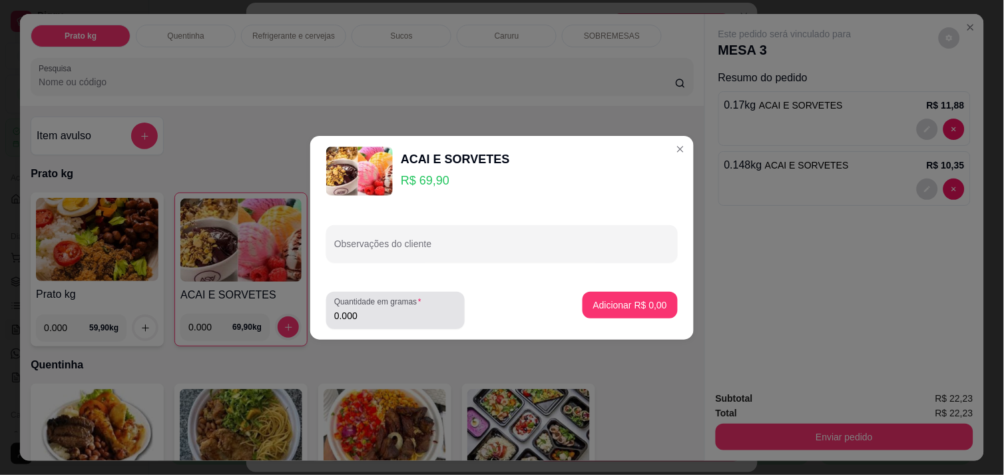
click at [387, 324] on div "Quantidade em gramas 0.000" at bounding box center [395, 310] width 138 height 37
type input "0.178"
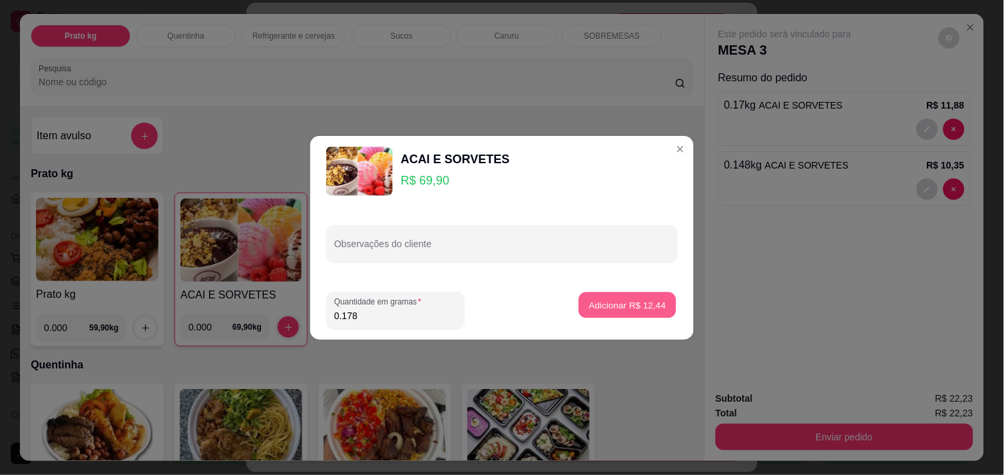
click at [597, 302] on p "Adicionar R$ 12,44" at bounding box center [627, 304] width 77 height 13
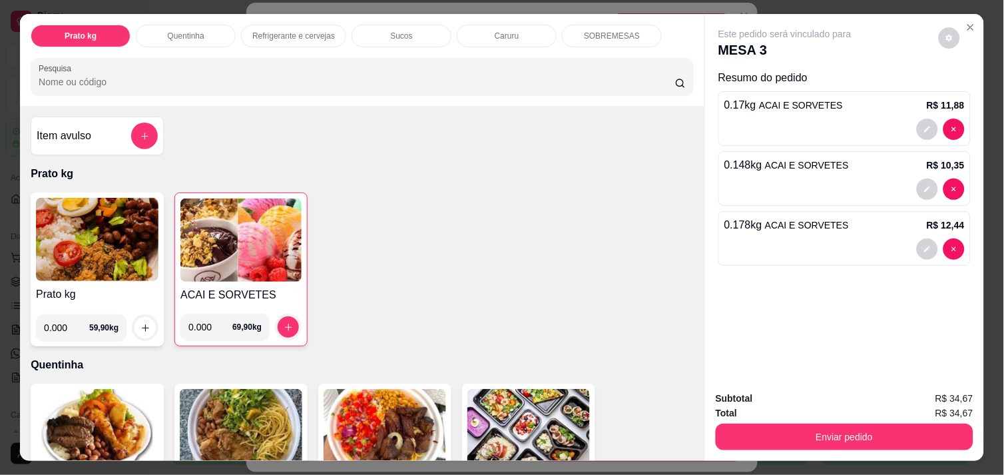
click at [223, 248] on img at bounding box center [240, 239] width 121 height 83
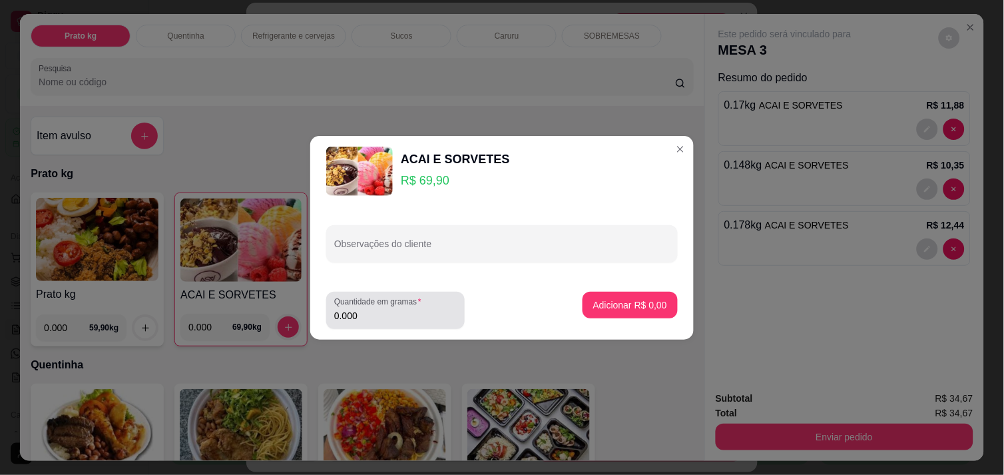
click at [397, 313] on input "0.000" at bounding box center [395, 315] width 122 height 13
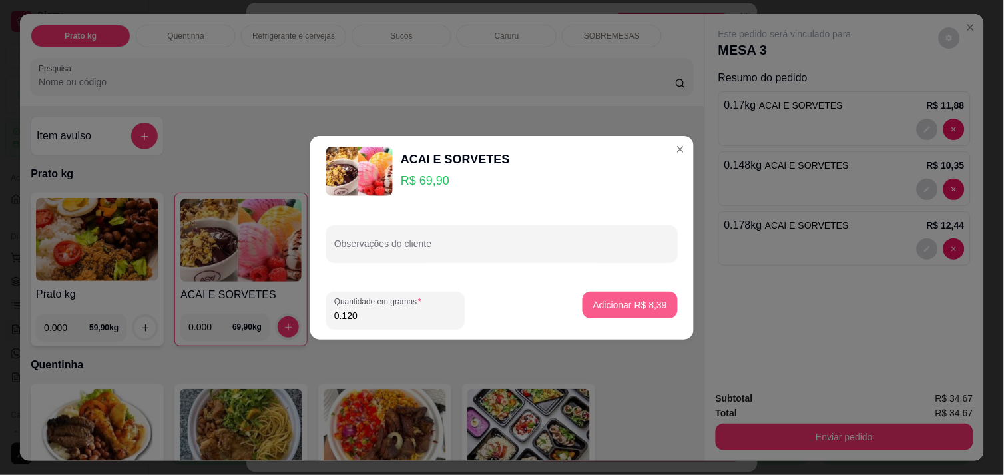
type input "0.120"
click at [622, 304] on p "Adicionar R$ 8,39" at bounding box center [630, 304] width 74 height 13
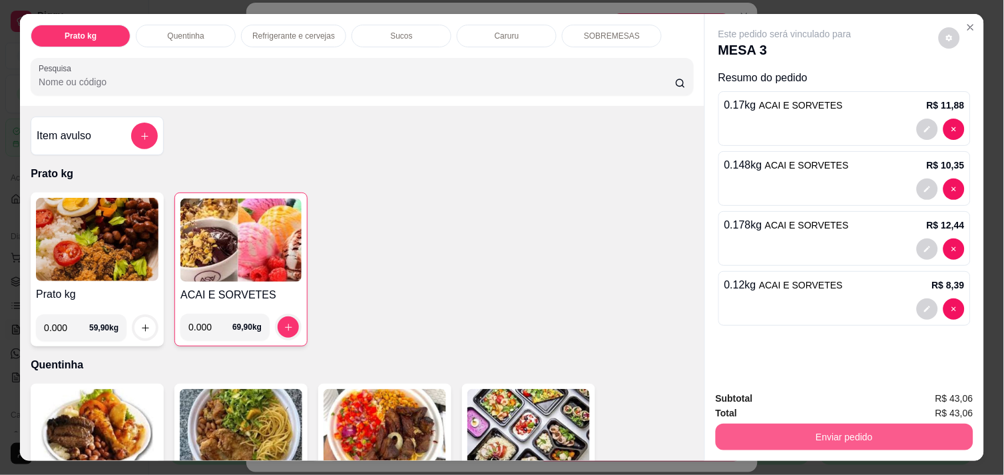
click at [893, 434] on button "Enviar pedido" at bounding box center [845, 436] width 258 height 27
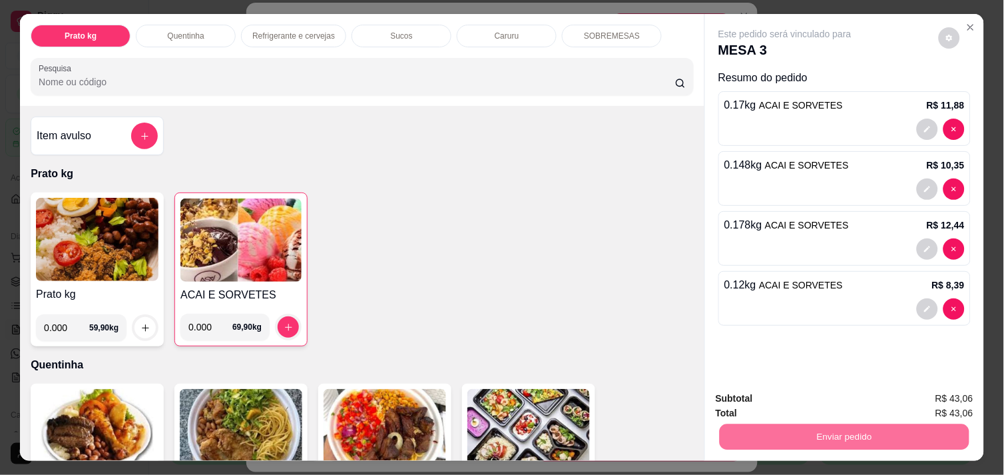
click at [943, 401] on button "Enviar pedido" at bounding box center [938, 398] width 73 height 25
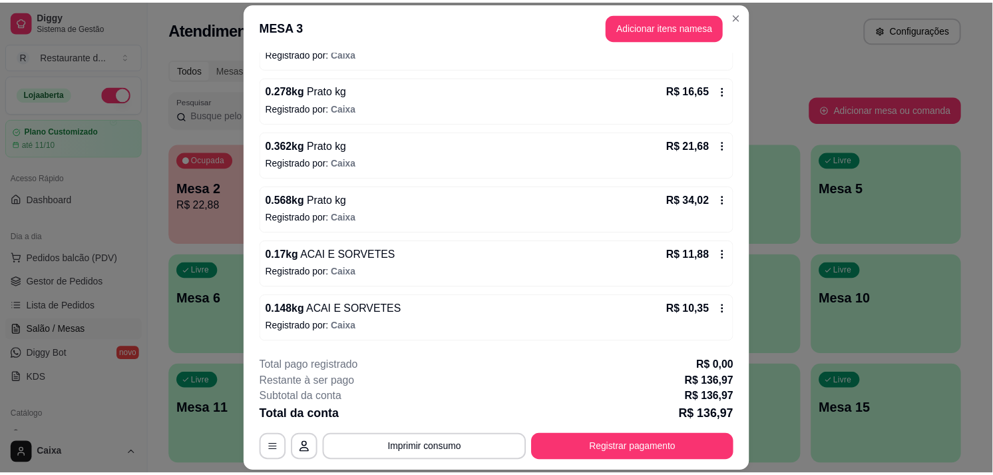
scroll to position [0, 0]
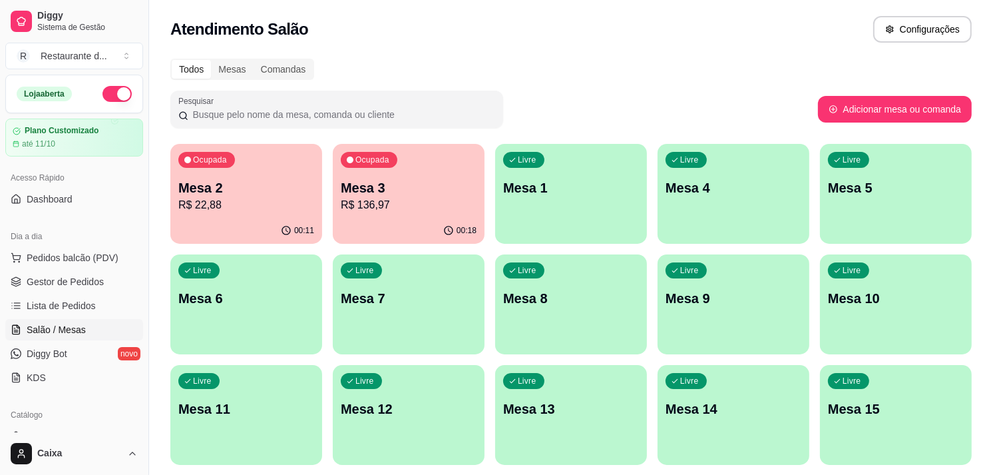
click at [599, 194] on p "Mesa 1" at bounding box center [571, 187] width 136 height 19
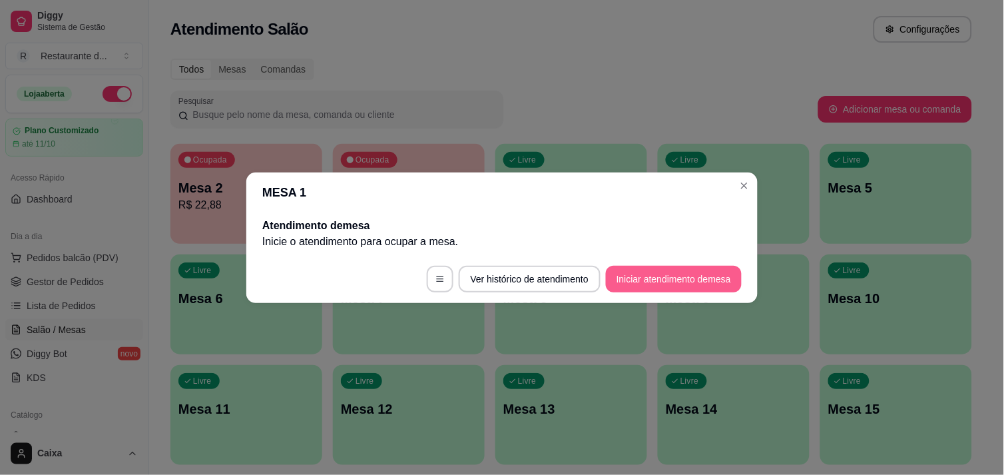
click at [688, 275] on button "Iniciar atendimento de mesa" at bounding box center [674, 279] width 136 height 27
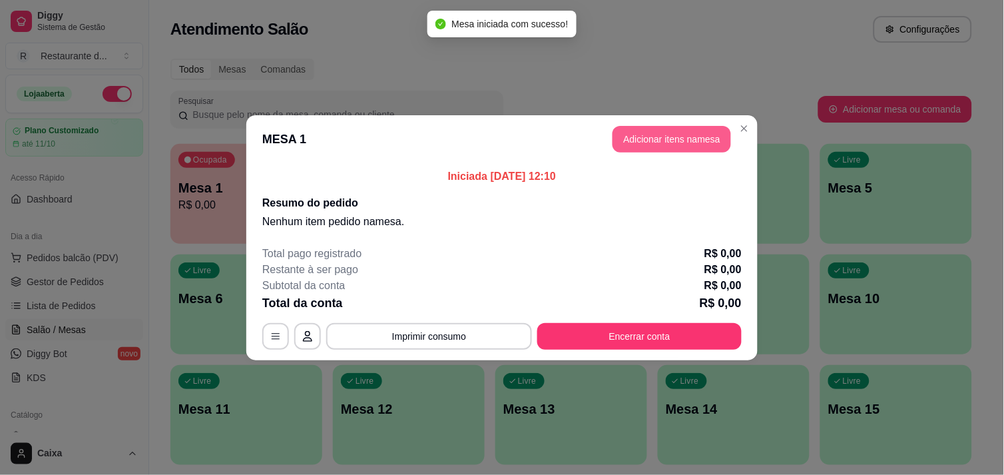
click at [670, 140] on button "Adicionar itens na mesa" at bounding box center [671, 139] width 118 height 27
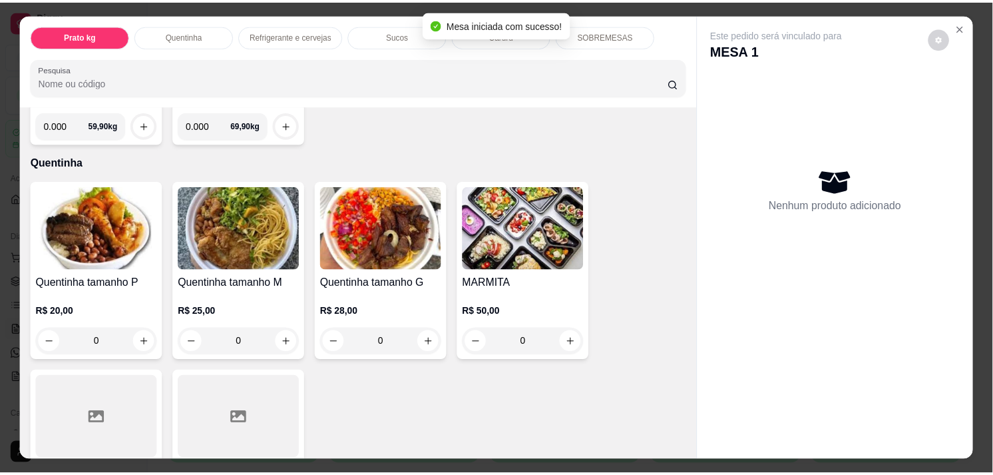
scroll to position [222, 0]
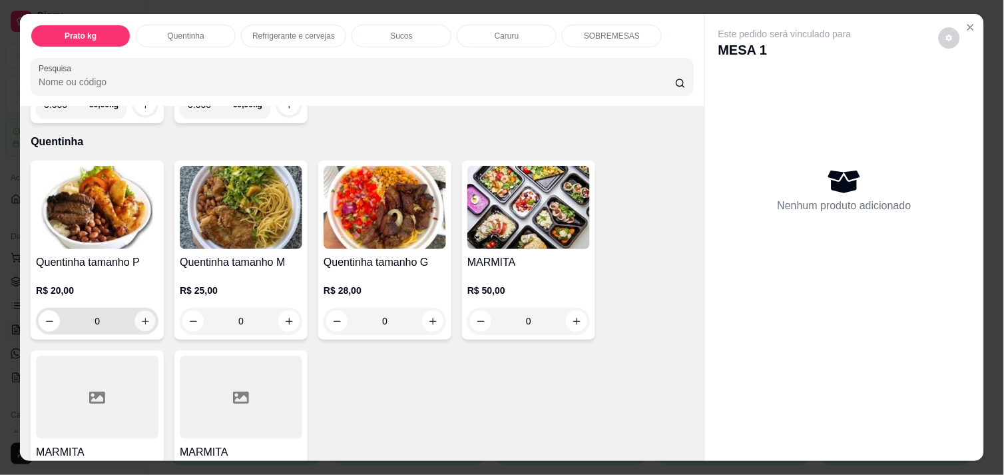
click at [142, 320] on icon "increase-product-quantity" at bounding box center [145, 321] width 10 height 10
type input "1"
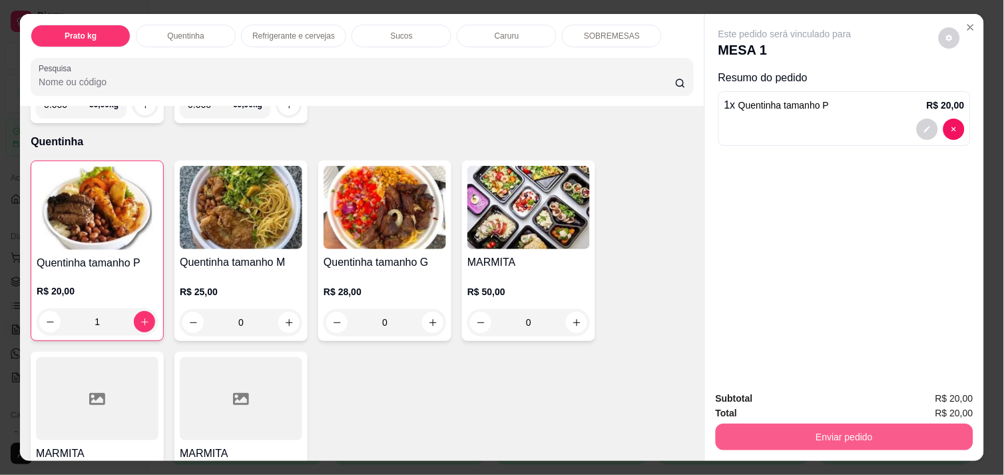
click at [826, 434] on button "Enviar pedido" at bounding box center [845, 436] width 258 height 27
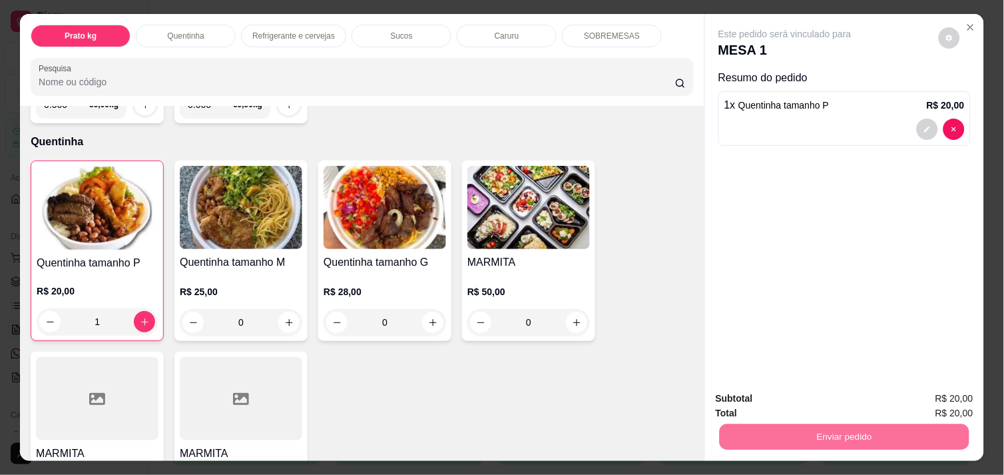
click at [947, 401] on button "Enviar pedido" at bounding box center [938, 398] width 73 height 25
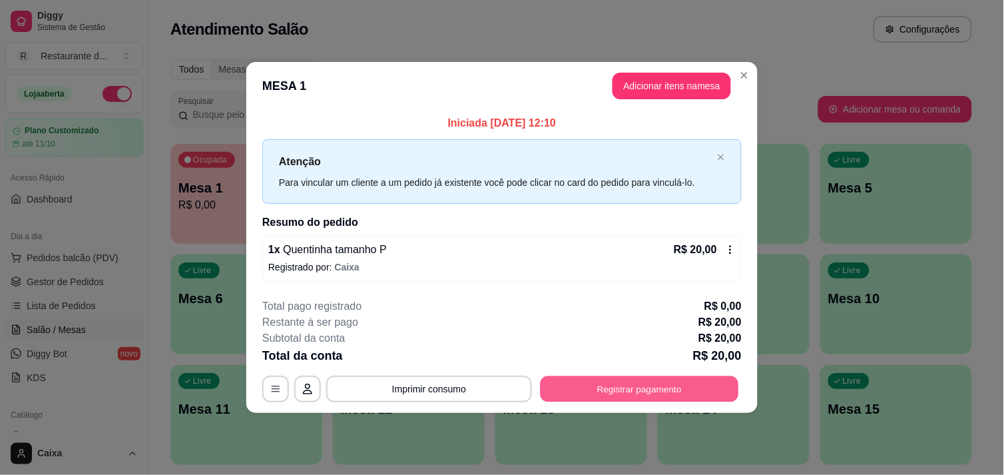
click at [667, 384] on button "Registrar pagamento" at bounding box center [640, 389] width 198 height 26
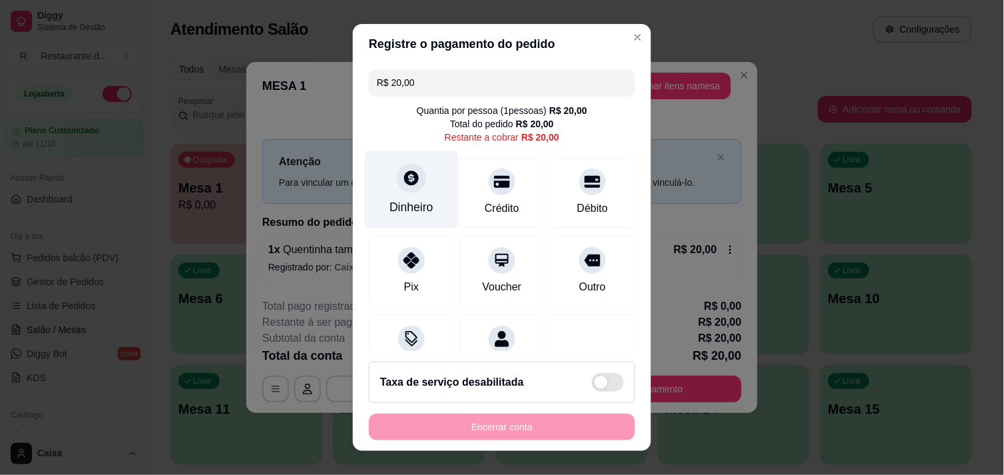
click at [411, 190] on div "Dinheiro" at bounding box center [412, 189] width 94 height 78
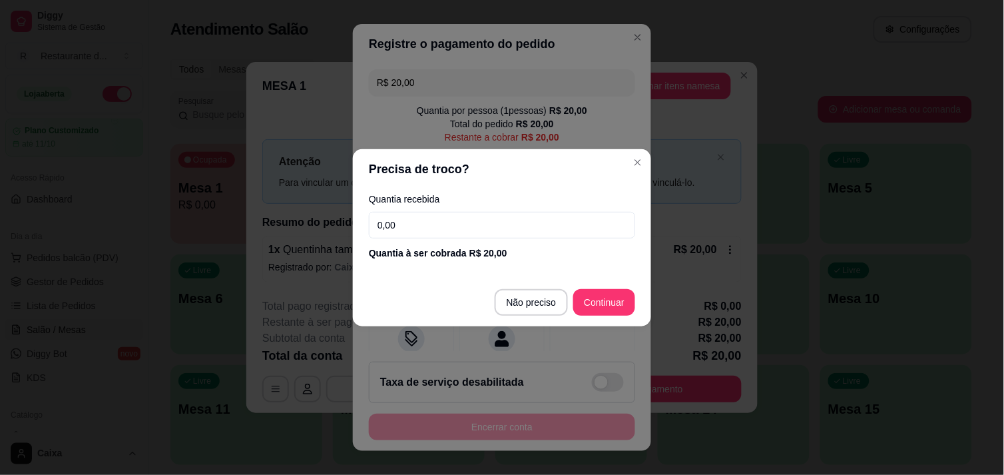
drag, startPoint x: 510, startPoint y: 198, endPoint x: 511, endPoint y: 221, distance: 23.3
click at [509, 203] on label "Quantia recebida" at bounding box center [502, 198] width 266 height 9
click at [511, 221] on input "0,00" at bounding box center [502, 225] width 266 height 27
type input "20,00"
click at [584, 276] on section "Precisa de troco? Quantia recebida 20,00 Quantia à ser cobrada R$ 20,00 Não pre…" at bounding box center [502, 237] width 298 height 177
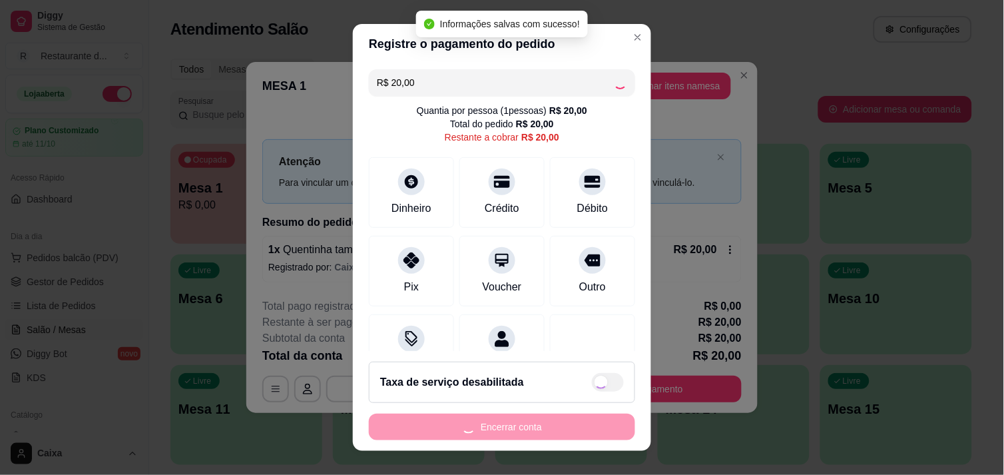
type input "R$ 0,00"
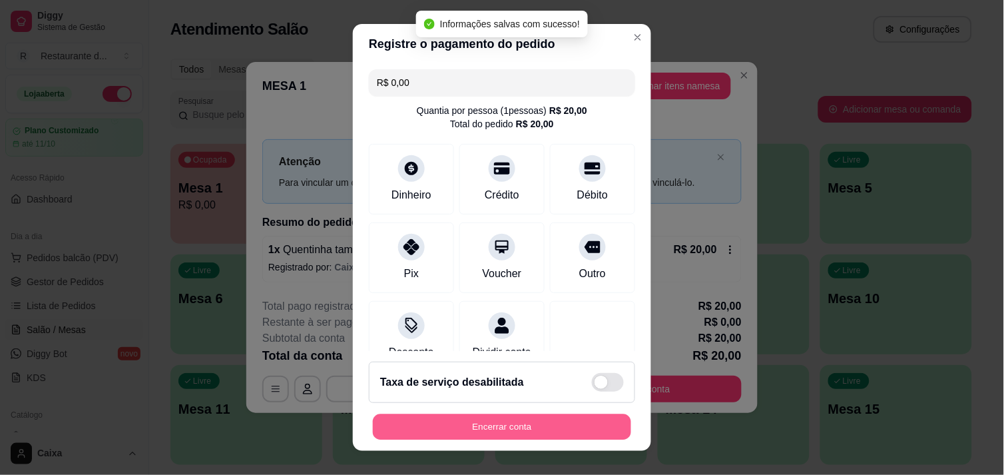
click at [561, 428] on button "Encerrar conta" at bounding box center [502, 427] width 258 height 26
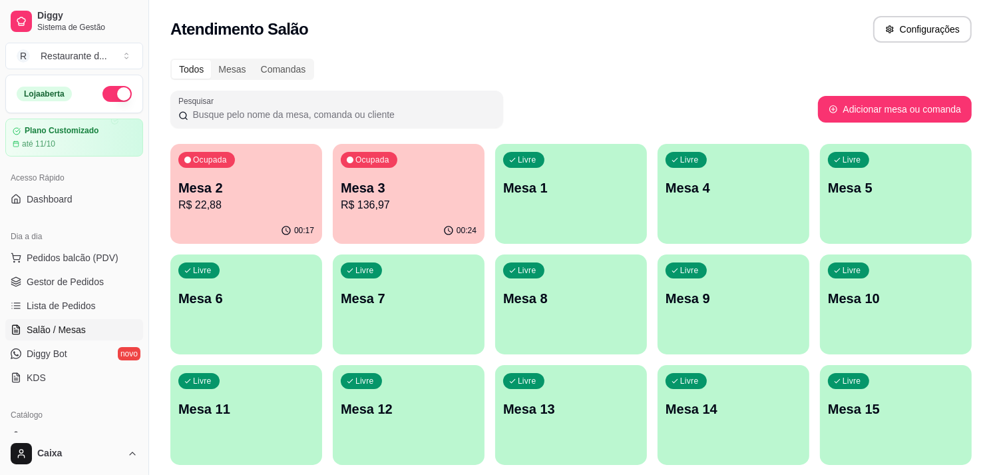
click at [230, 187] on p "Mesa 2" at bounding box center [246, 187] width 136 height 19
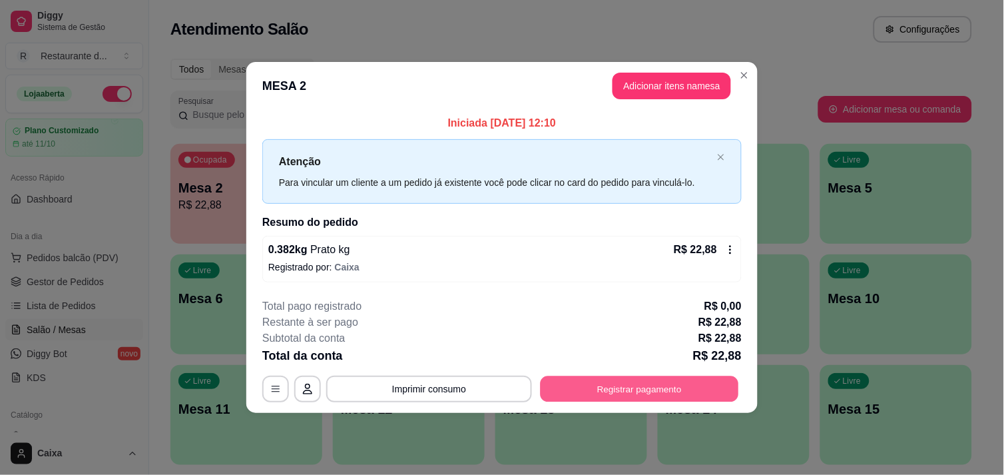
click at [690, 387] on button "Registrar pagamento" at bounding box center [640, 389] width 198 height 26
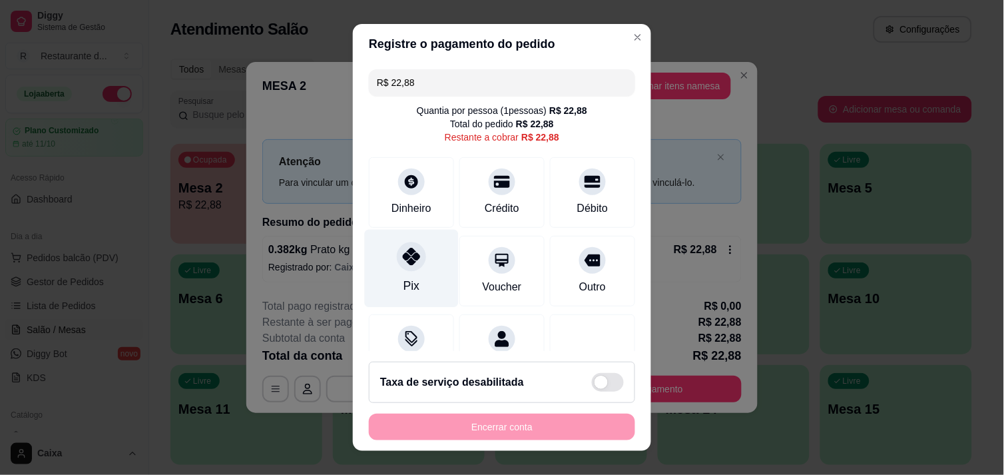
click at [423, 270] on div "Pix" at bounding box center [412, 268] width 94 height 78
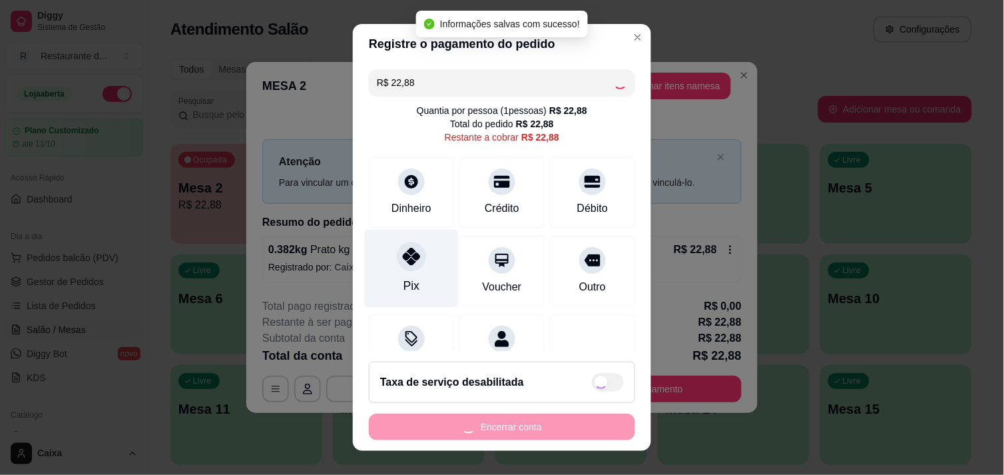
type input "R$ 0,00"
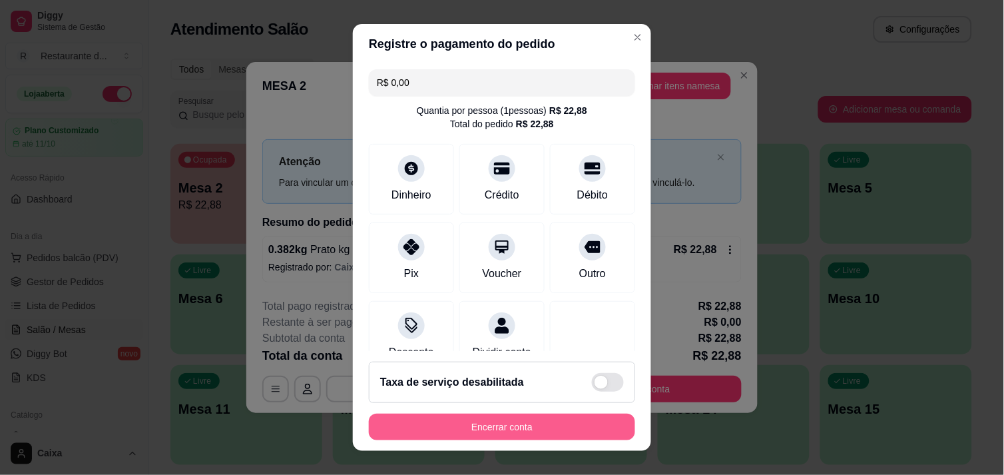
click at [490, 427] on button "Encerrar conta" at bounding box center [502, 426] width 266 height 27
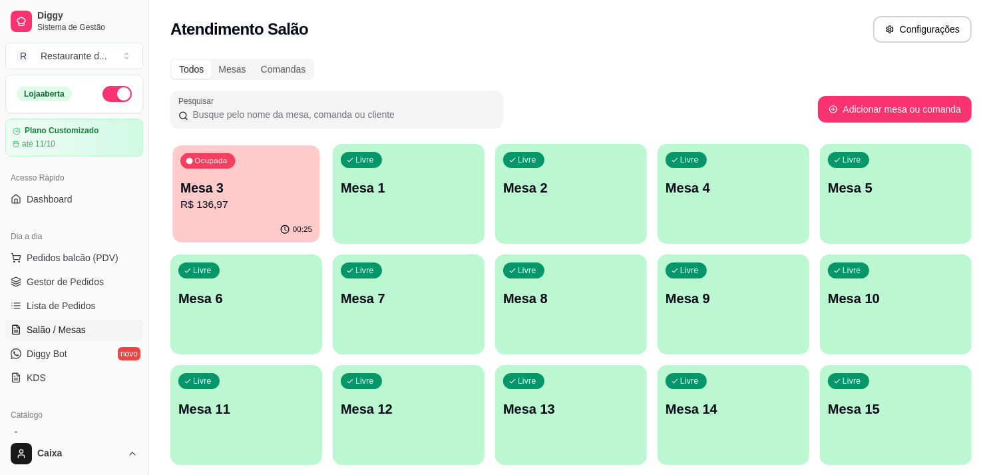
click at [224, 202] on p "R$ 136,97" at bounding box center [246, 204] width 132 height 15
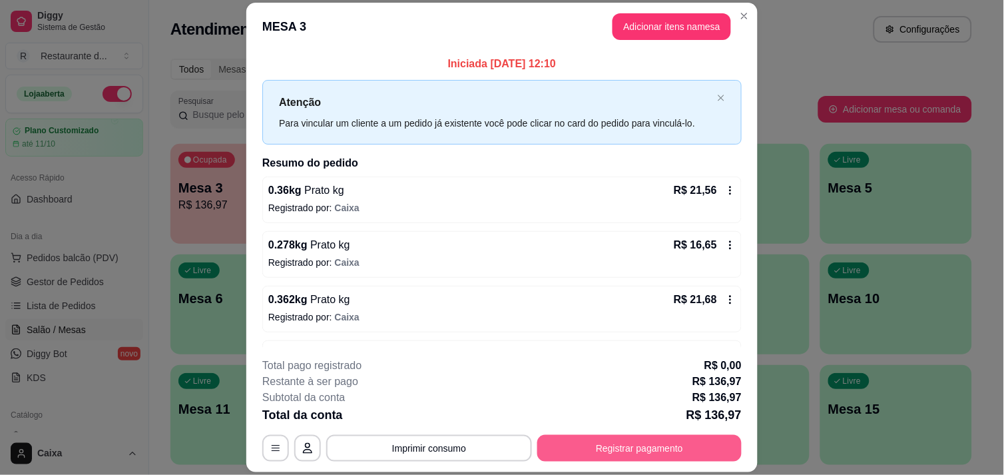
click at [627, 446] on button "Registrar pagamento" at bounding box center [639, 448] width 204 height 27
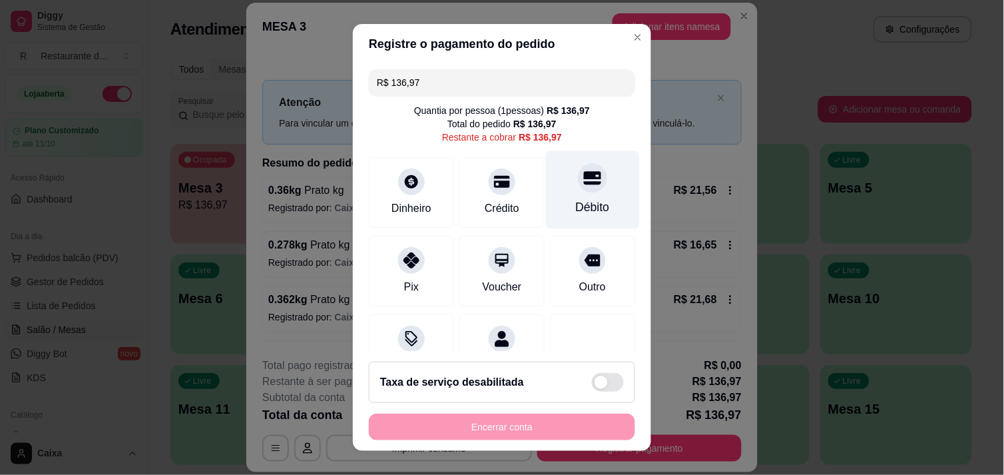
click at [576, 200] on div "Débito" at bounding box center [593, 206] width 34 height 17
type input "R$ 0,00"
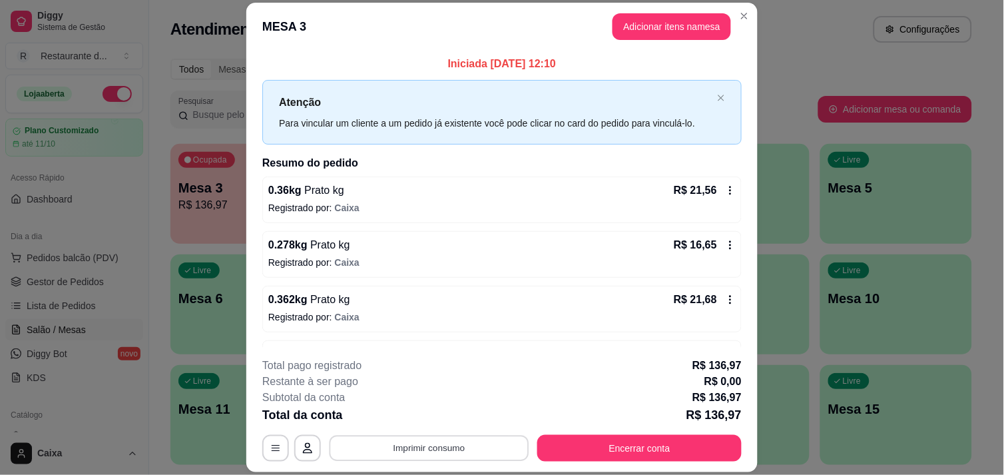
click at [454, 447] on button "Imprimir consumo" at bounding box center [430, 448] width 200 height 26
click at [451, 422] on button "IMPRESSORA" at bounding box center [428, 417] width 95 height 21
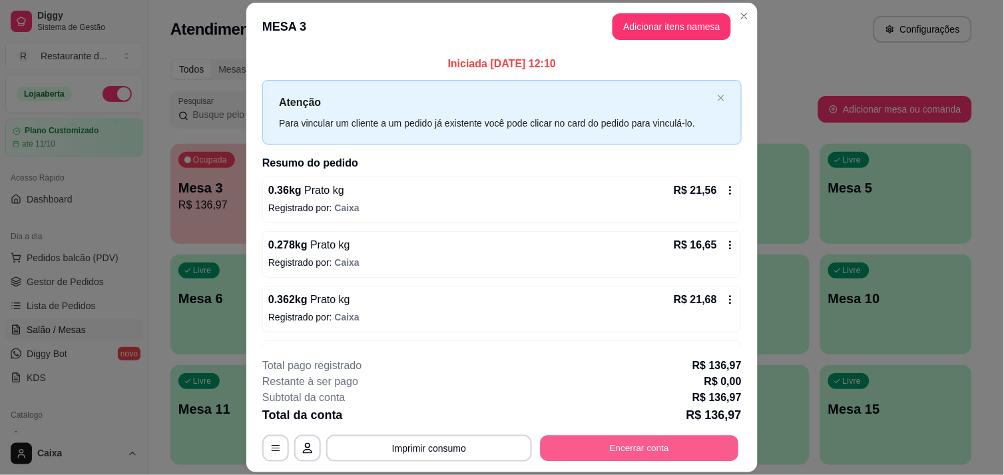
click at [603, 448] on button "Encerrar conta" at bounding box center [640, 448] width 198 height 26
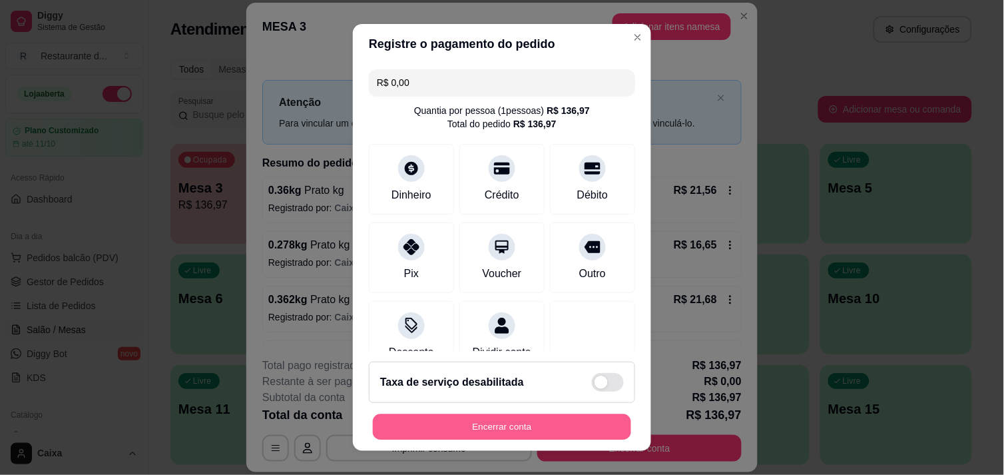
click at [530, 426] on button "Encerrar conta" at bounding box center [502, 427] width 258 height 26
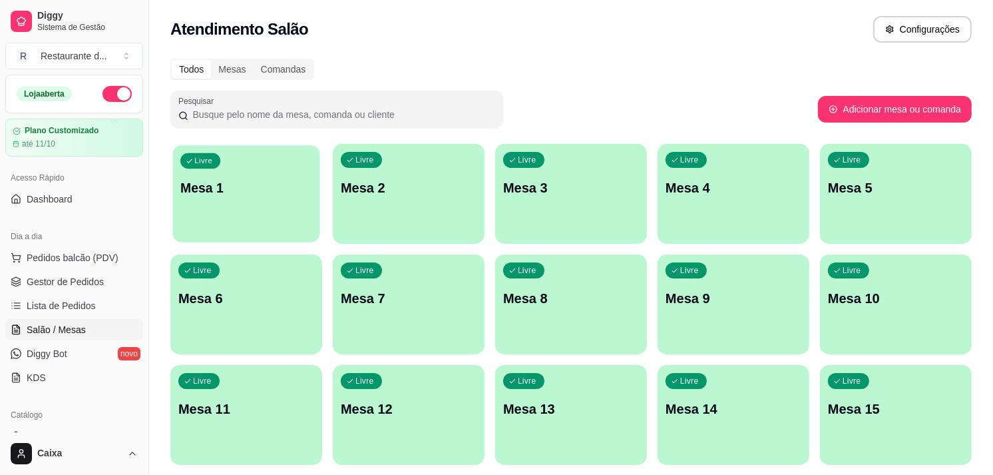
click at [260, 176] on div "Livre Mesa 1" at bounding box center [245, 185] width 147 height 81
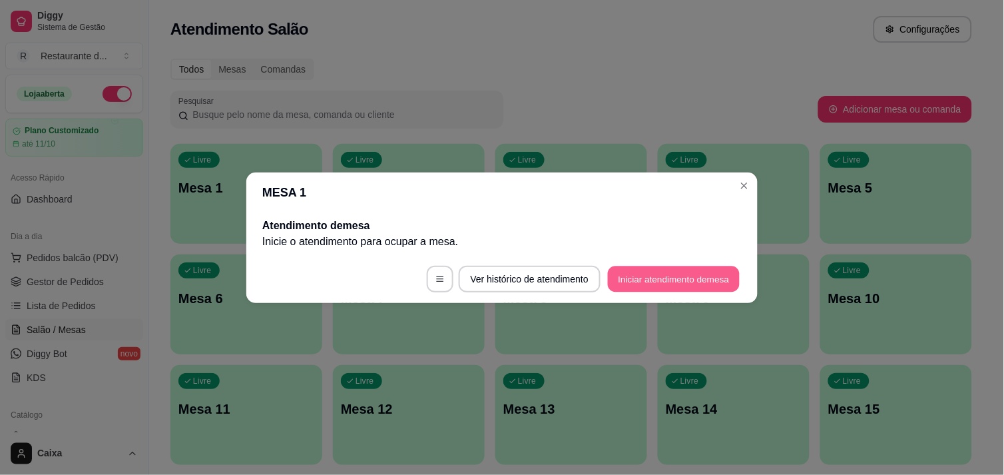
click at [626, 272] on button "Iniciar atendimento de mesa" at bounding box center [674, 279] width 132 height 26
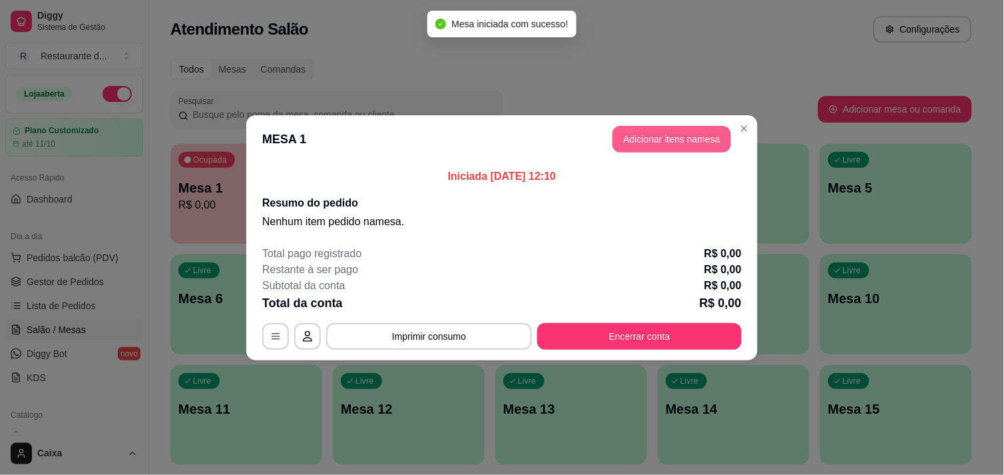
click at [694, 135] on button "Adicionar itens na mesa" at bounding box center [671, 139] width 118 height 27
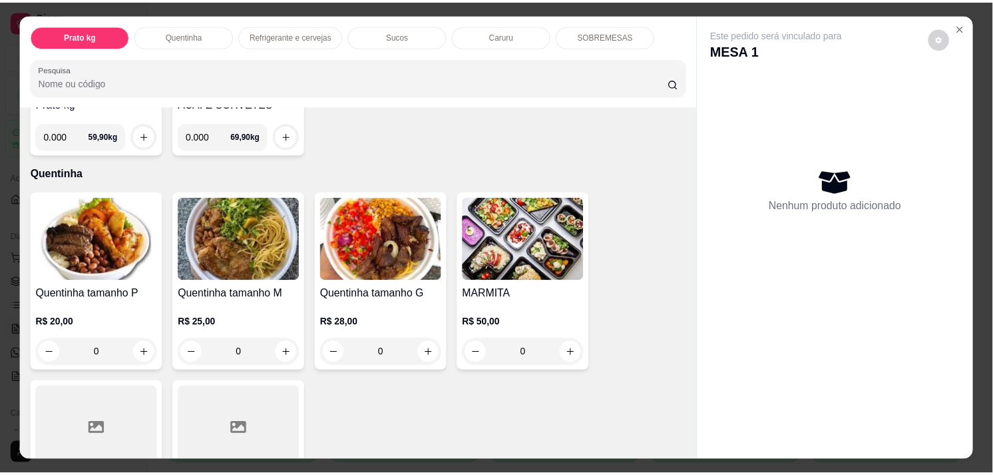
scroll to position [207, 0]
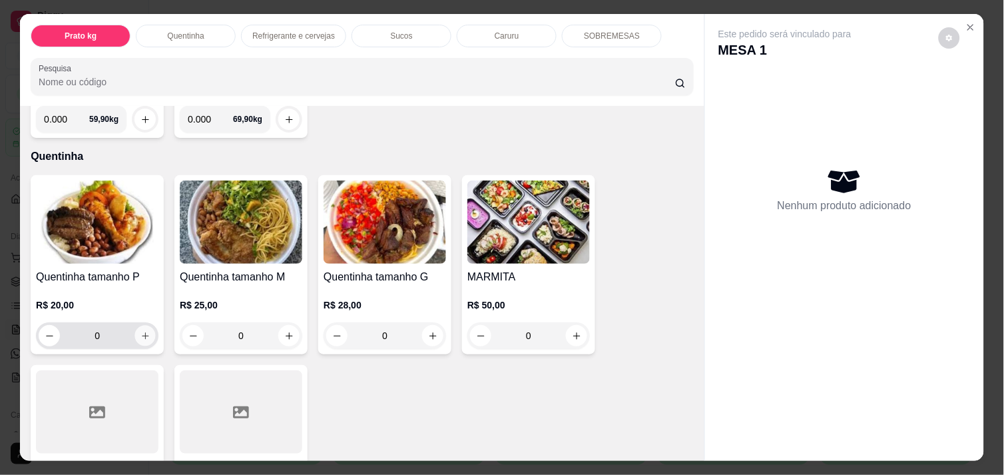
click at [141, 326] on button "increase-product-quantity" at bounding box center [145, 336] width 21 height 21
type input "1"
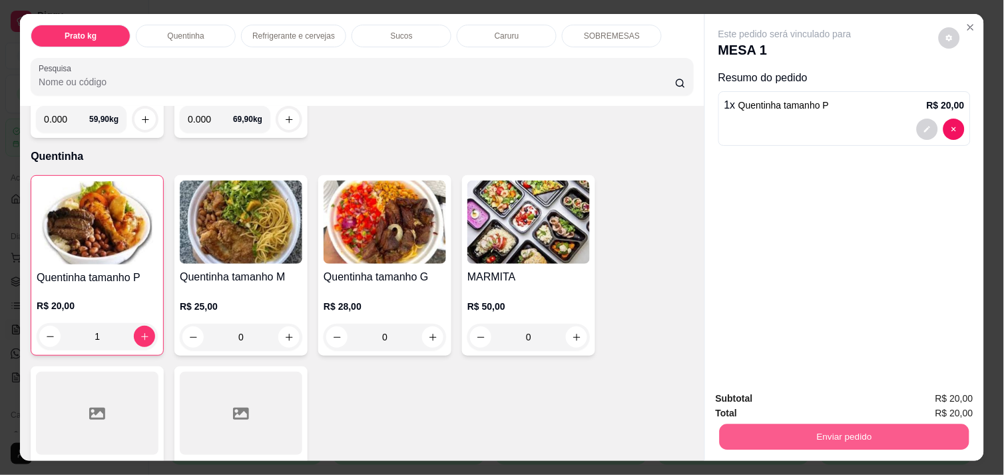
click at [784, 435] on button "Enviar pedido" at bounding box center [845, 436] width 250 height 26
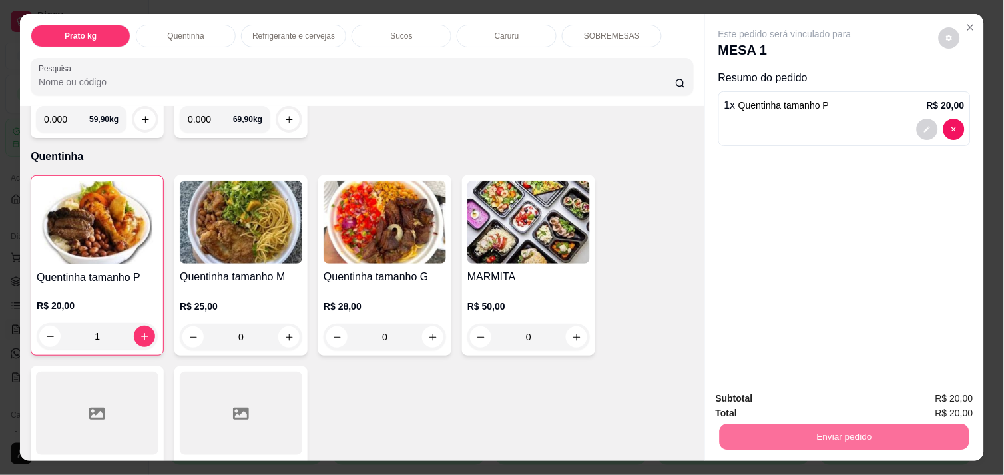
click at [940, 400] on button "Enviar pedido" at bounding box center [938, 398] width 73 height 25
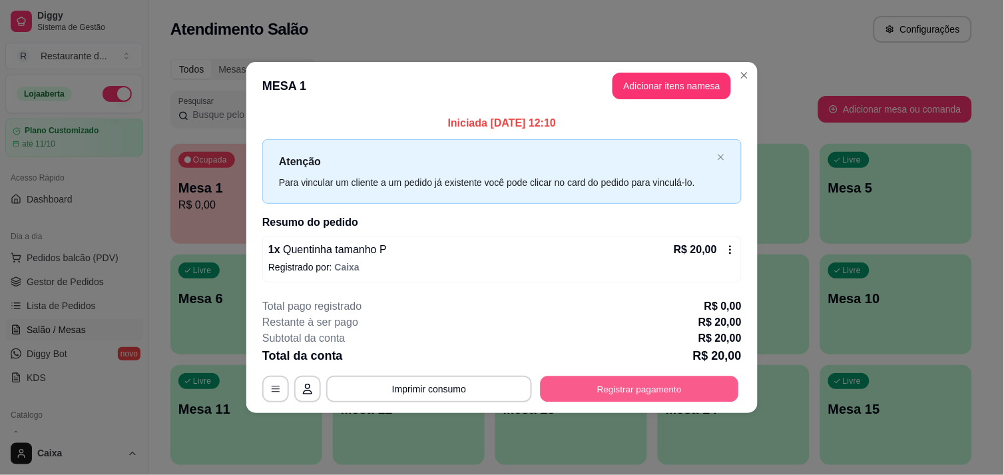
click at [671, 384] on button "Registrar pagamento" at bounding box center [640, 389] width 198 height 26
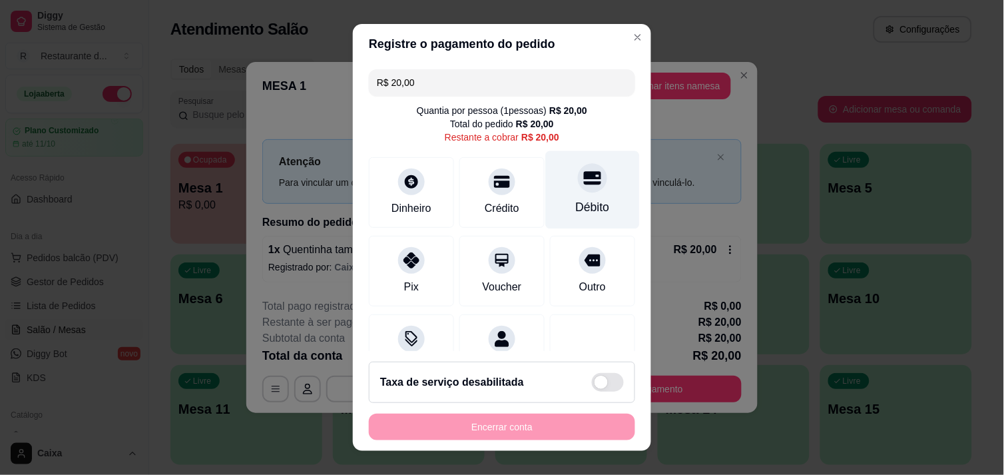
click at [574, 193] on div "Débito" at bounding box center [593, 189] width 94 height 78
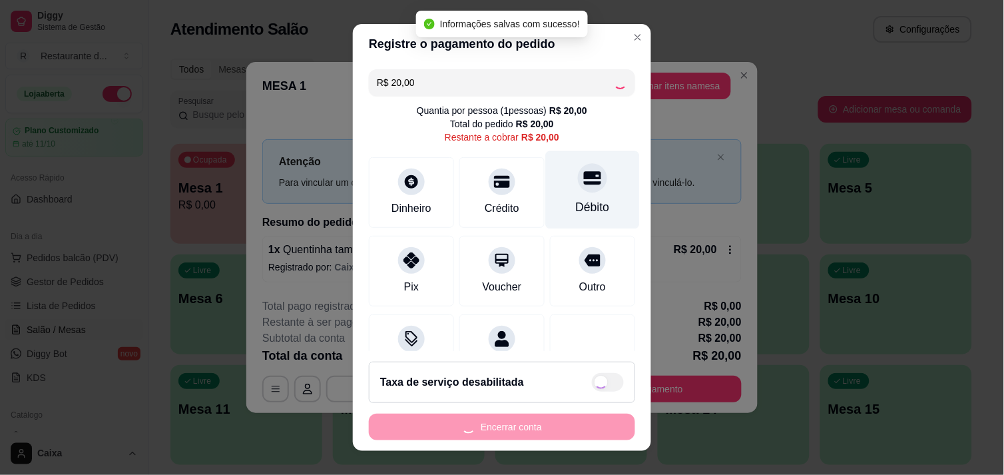
type input "R$ 0,00"
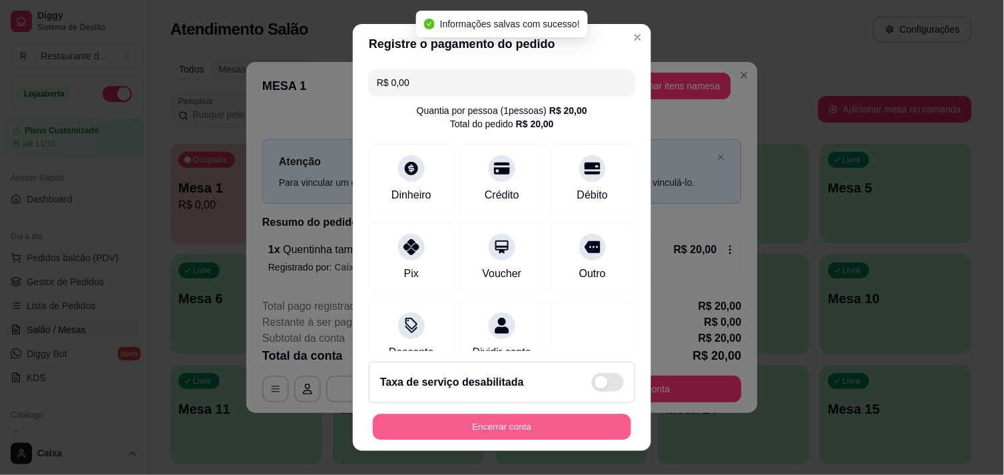
click at [497, 425] on button "Encerrar conta" at bounding box center [502, 427] width 258 height 26
